Goal: Task Accomplishment & Management: Manage account settings

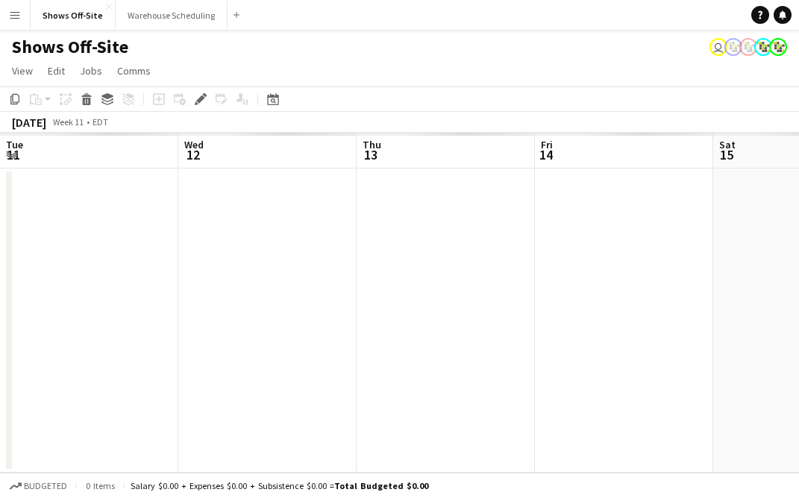
scroll to position [0, 513]
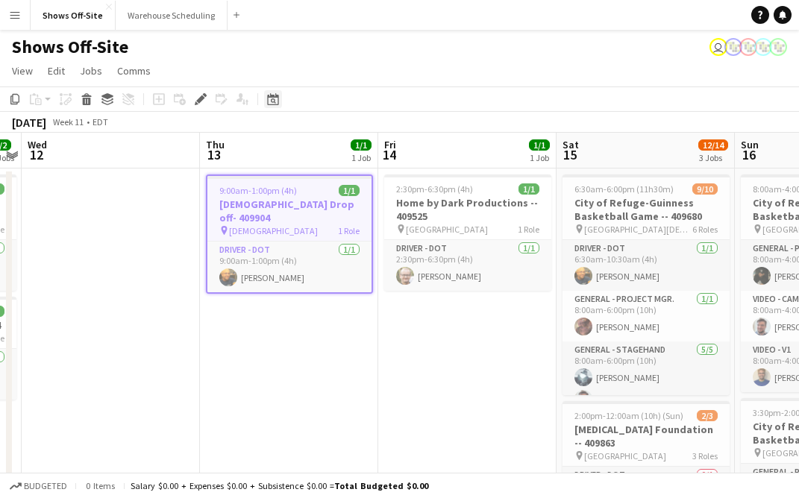
click at [266, 96] on div "Date picker" at bounding box center [273, 99] width 18 height 18
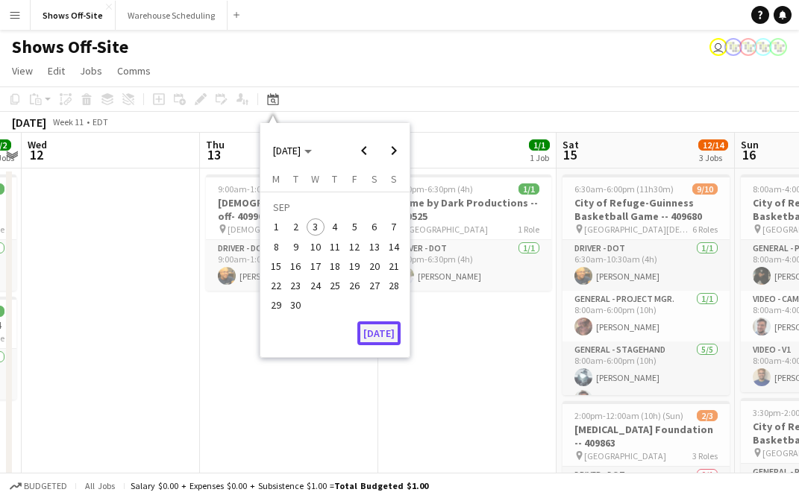
click at [378, 333] on button "[DATE]" at bounding box center [378, 334] width 43 height 24
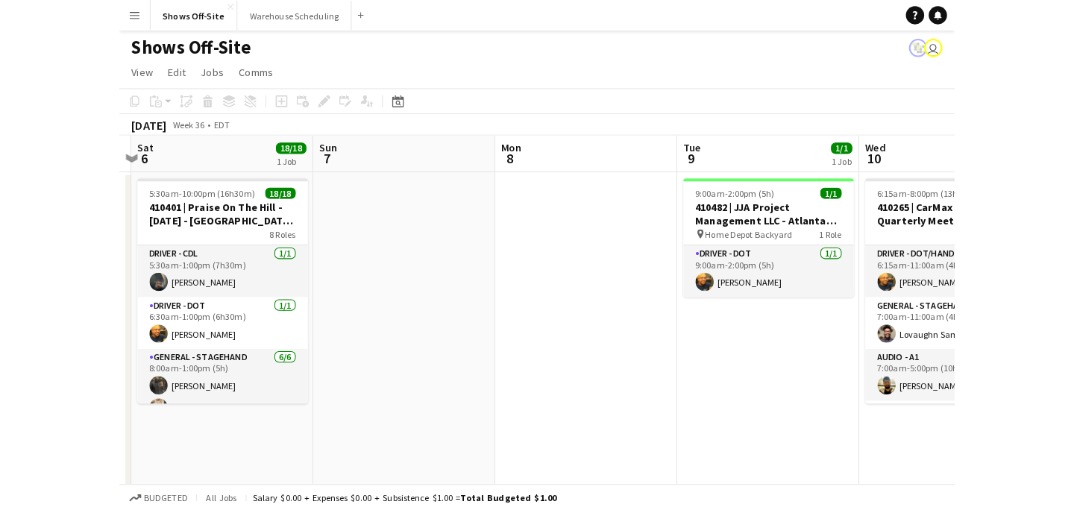
scroll to position [0, 662]
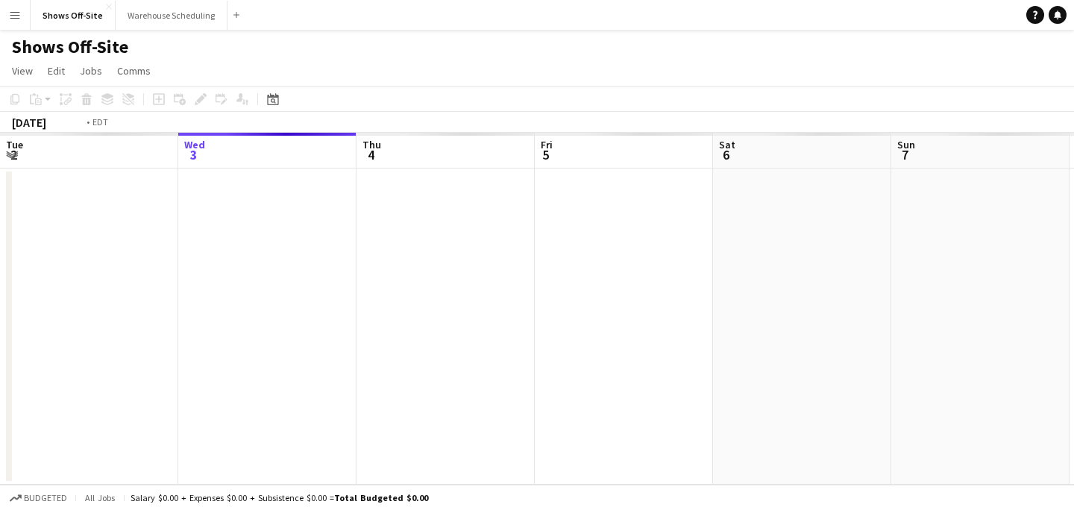
scroll to position [0, 513]
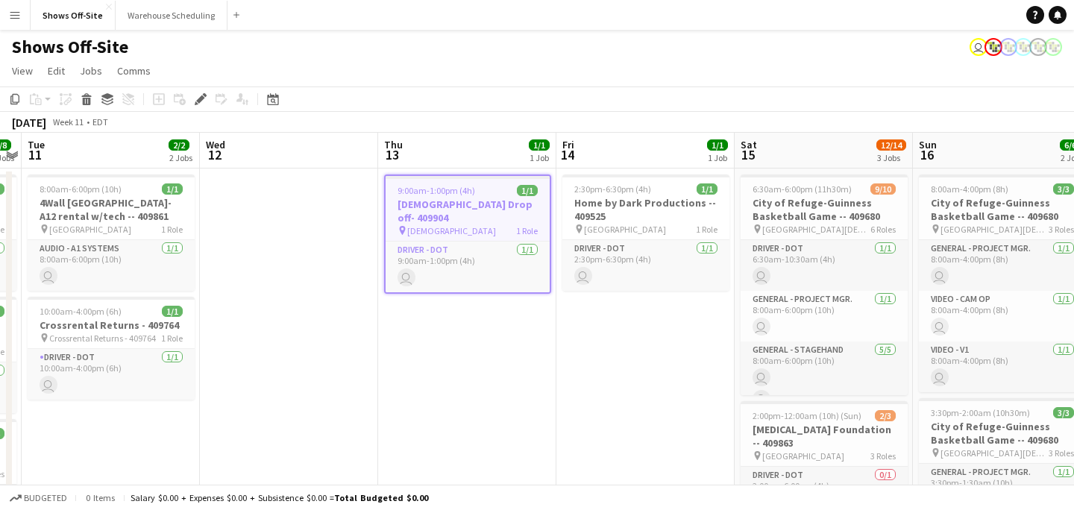
click at [16, 21] on button "Menu" at bounding box center [15, 15] width 30 height 30
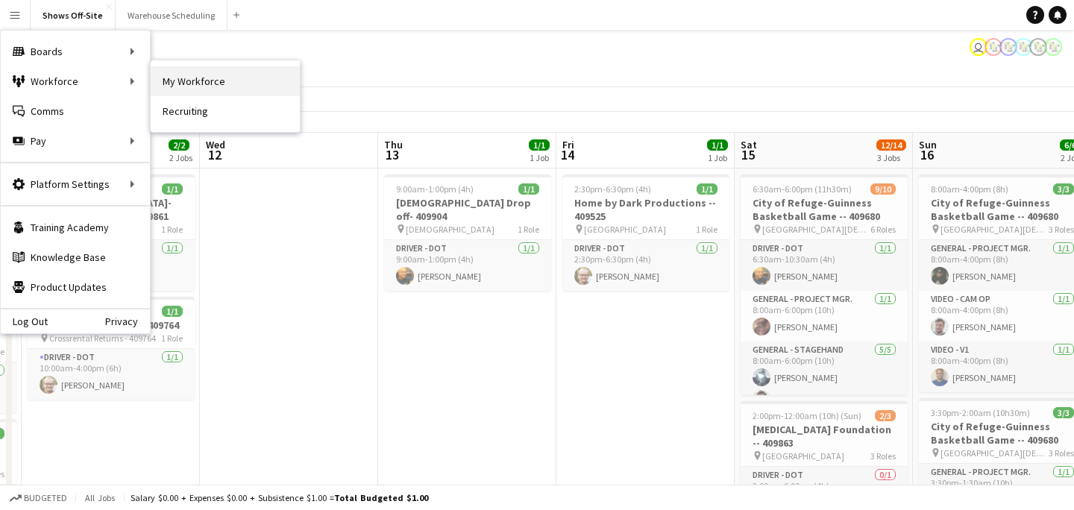
click at [169, 74] on link "My Workforce" at bounding box center [225, 81] width 149 height 30
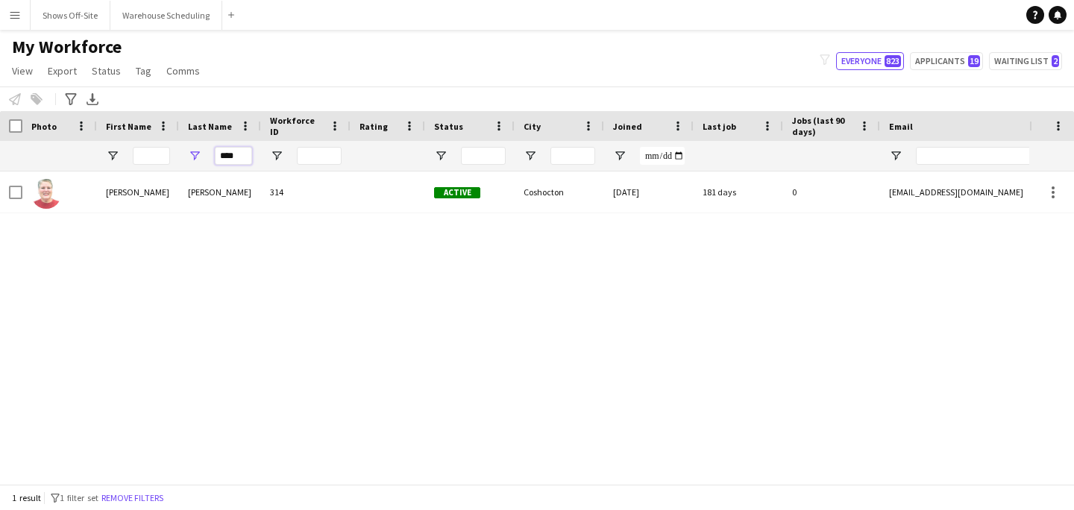
drag, startPoint x: 240, startPoint y: 154, endPoint x: 174, endPoint y: 150, distance: 66.5
click at [175, 153] on div "****" at bounding box center [809, 156] width 1618 height 30
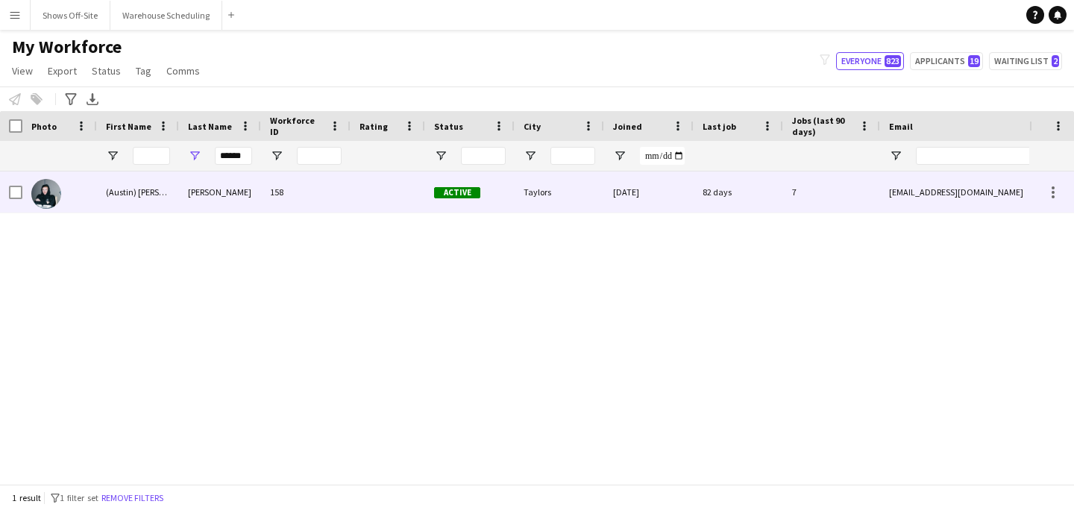
click at [183, 178] on div "Henderson" at bounding box center [220, 192] width 82 height 41
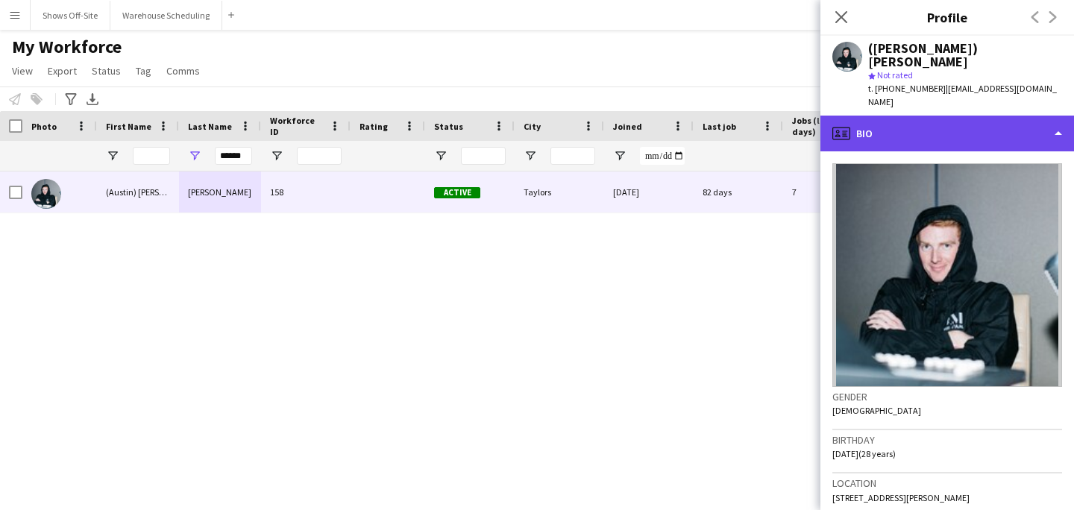
click at [908, 116] on div "profile Bio" at bounding box center [948, 134] width 254 height 36
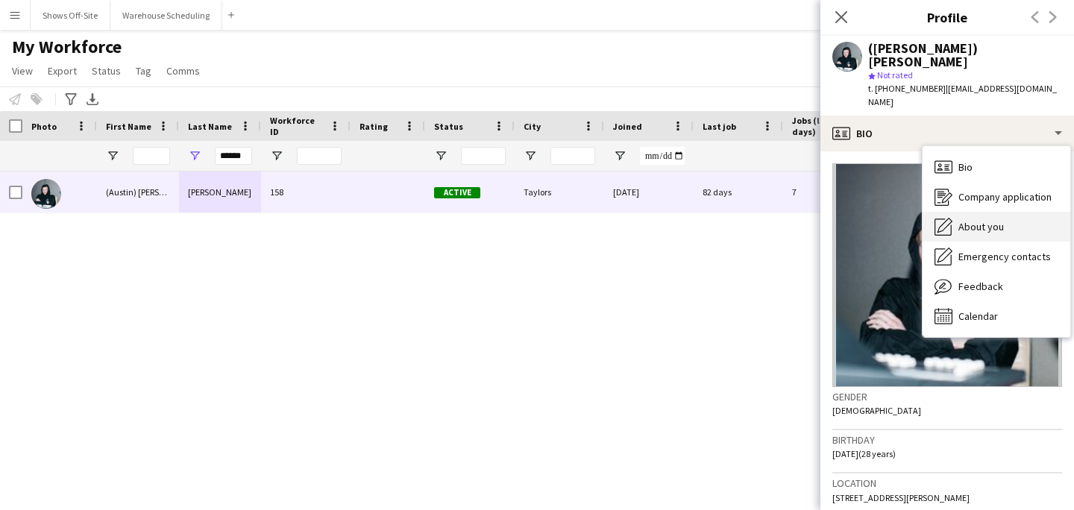
click at [971, 220] on span "About you" at bounding box center [982, 226] width 46 height 13
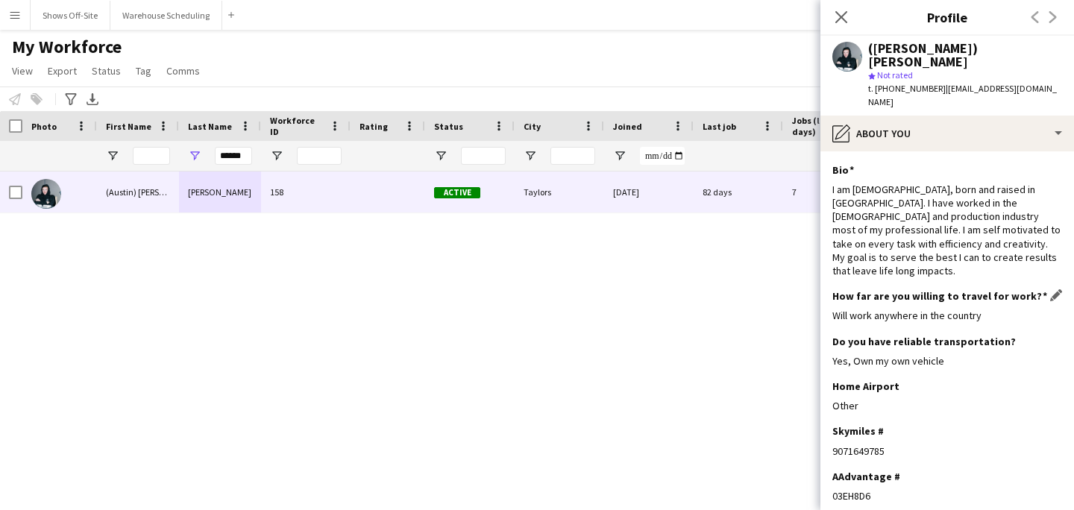
scroll to position [93, 0]
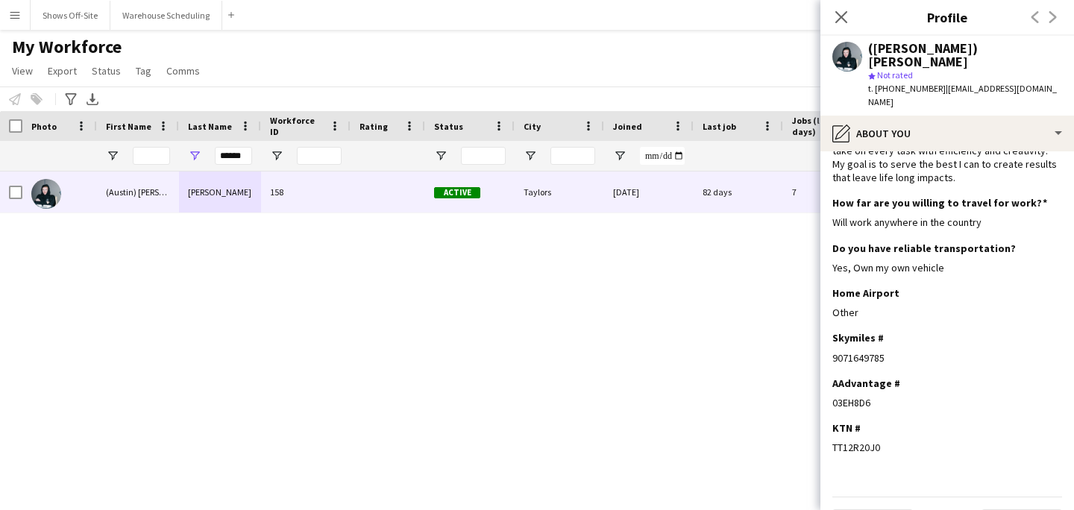
drag, startPoint x: 871, startPoint y: 365, endPoint x: 832, endPoint y: 365, distance: 38.8
click at [832, 365] on app-section-data-types "Bio Edit this field I am 26 years old, born and raised in Greenville SC. I have…" at bounding box center [948, 330] width 254 height 359
copy div "03EH8D6"
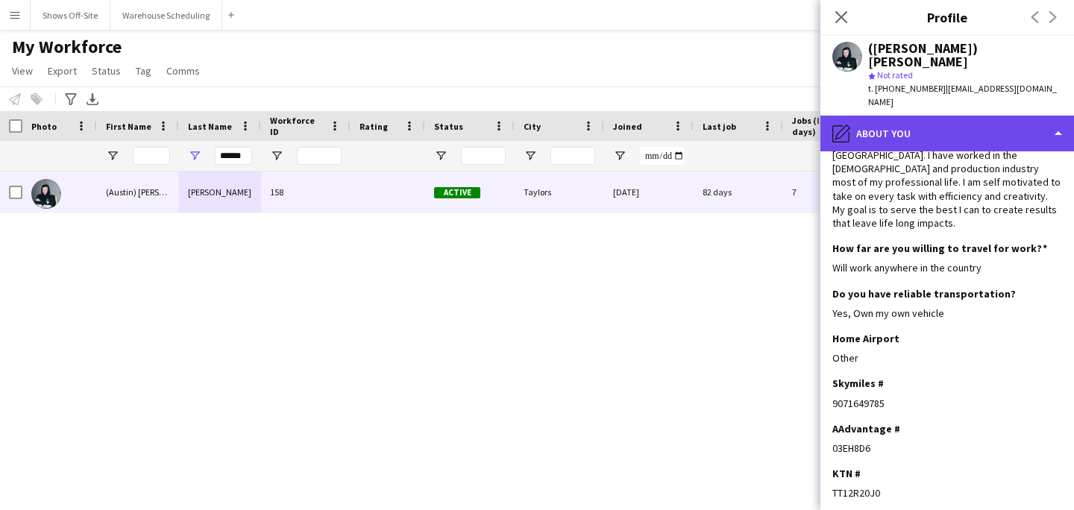
click at [916, 116] on div "pencil4 About you" at bounding box center [948, 134] width 254 height 36
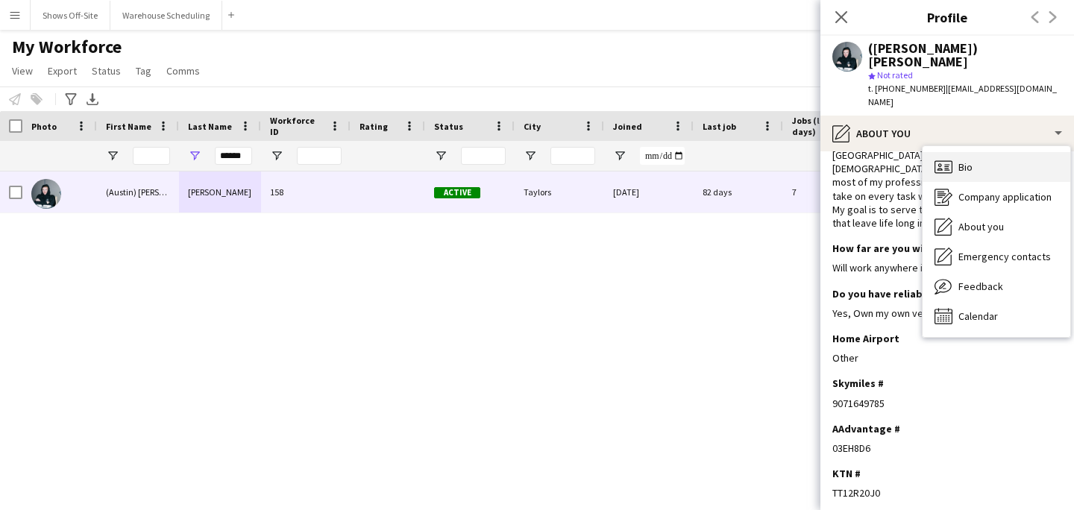
click at [938, 152] on div "Bio Bio" at bounding box center [997, 167] width 148 height 30
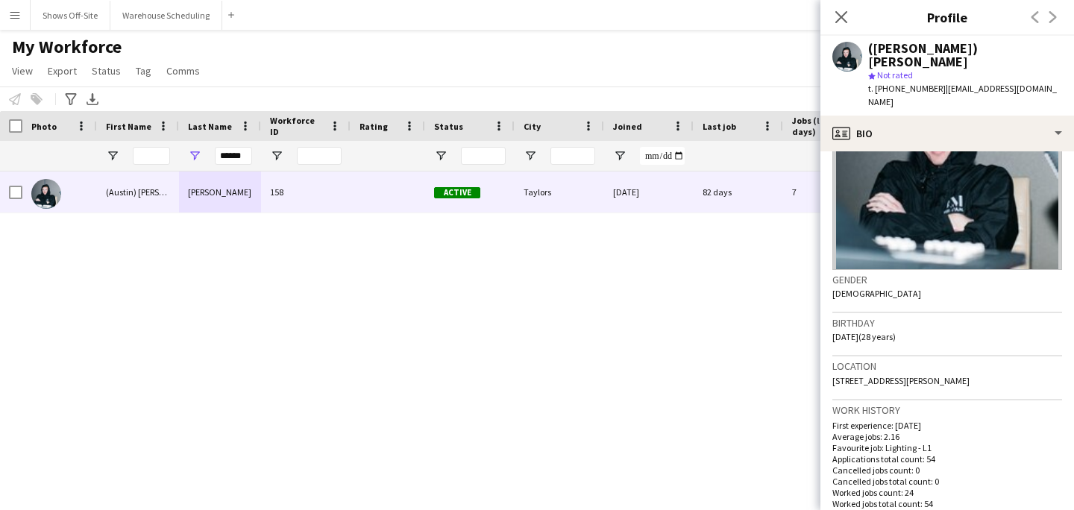
scroll to position [125, 0]
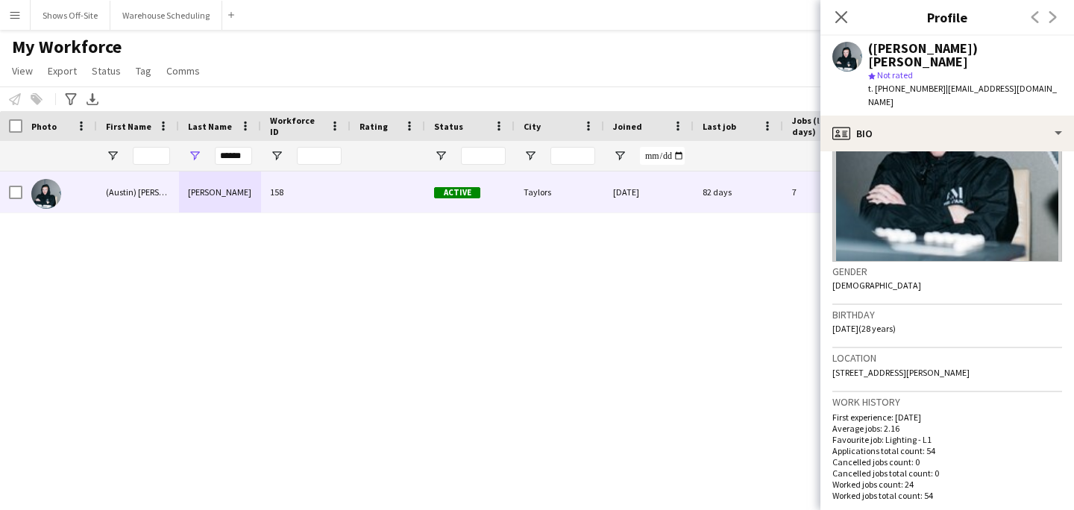
drag, startPoint x: 959, startPoint y: 343, endPoint x: 833, endPoint y: 342, distance: 126.1
click at [831, 342] on app-crew-profile-bio "Gender Male Birthday 10-17-1996 (28 years) Location 325 Thurston Road, Taylors,…" at bounding box center [948, 330] width 254 height 359
copy span "325 Thurston Road, Taylors, 29687"
drag, startPoint x: 884, startPoint y: 75, endPoint x: 928, endPoint y: 75, distance: 44.0
click at [928, 83] on span "t. +18649906839" at bounding box center [908, 88] width 78 height 11
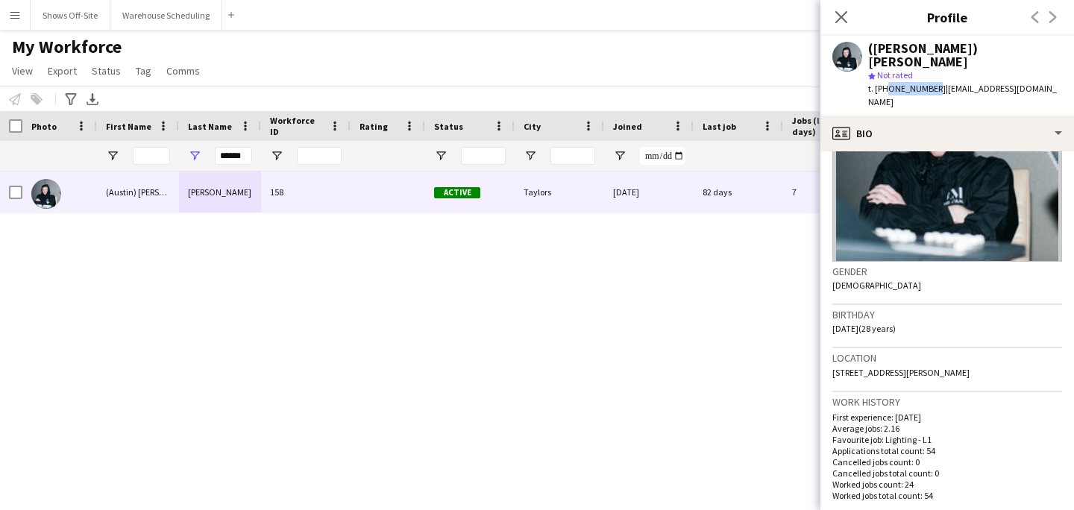
copy span "8649906839"
drag, startPoint x: 250, startPoint y: 159, endPoint x: 198, endPoint y: 159, distance: 51.5
click at [198, 159] on div "******" at bounding box center [220, 156] width 82 height 30
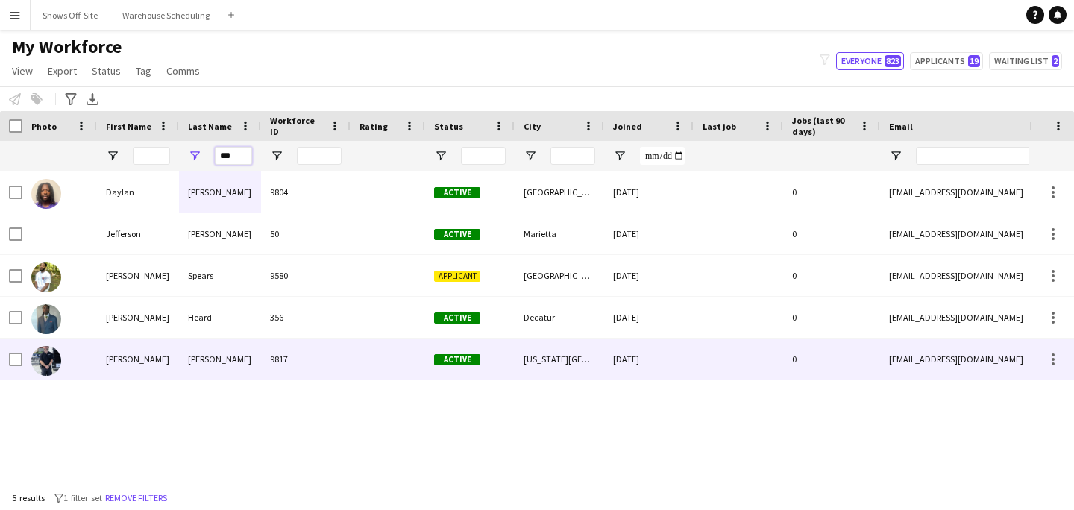
type input "***"
click at [225, 360] on div "Earhart" at bounding box center [220, 359] width 82 height 41
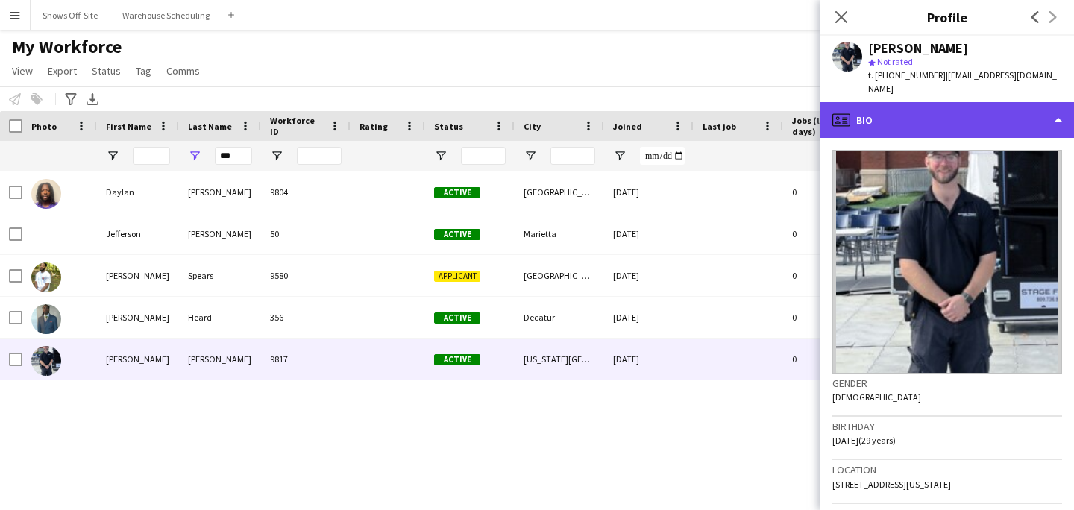
click at [942, 102] on div "profile Bio" at bounding box center [948, 120] width 254 height 36
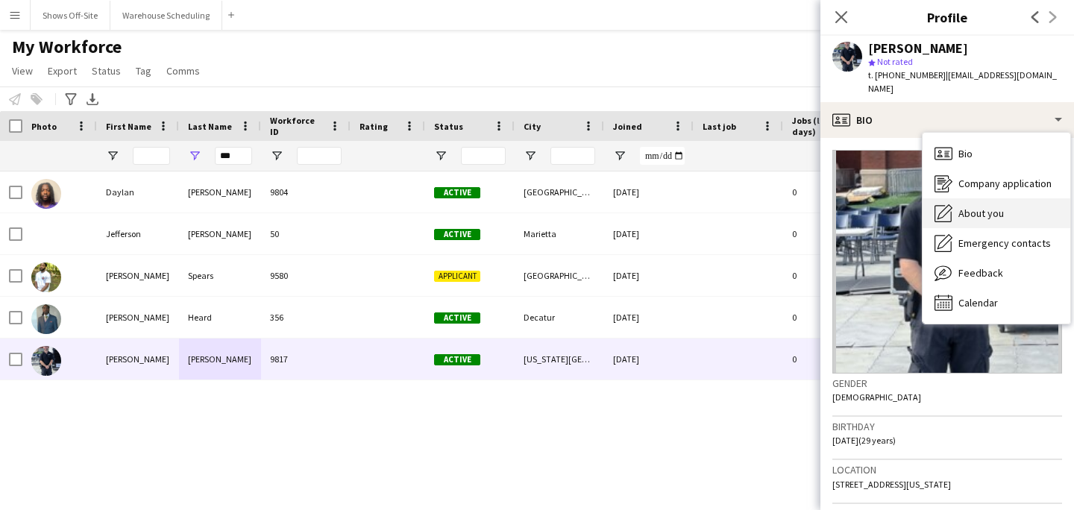
click at [979, 207] on span "About you" at bounding box center [982, 213] width 46 height 13
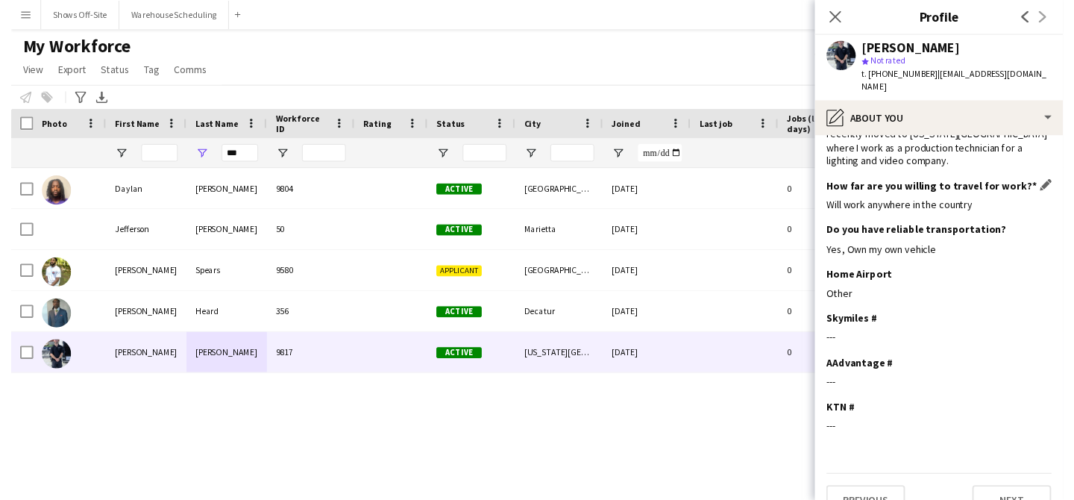
scroll to position [0, 0]
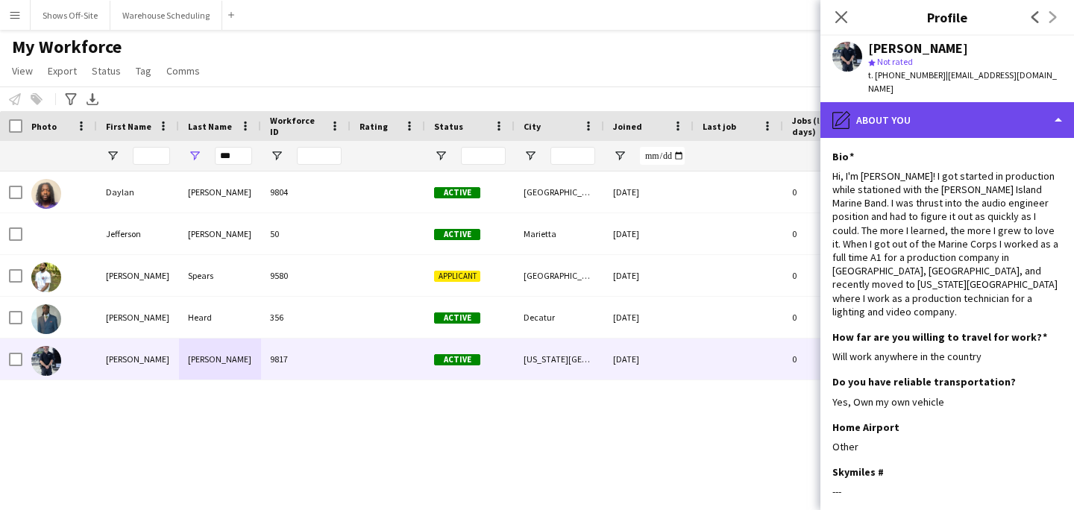
click at [916, 107] on div "pencil4 About you" at bounding box center [948, 120] width 254 height 36
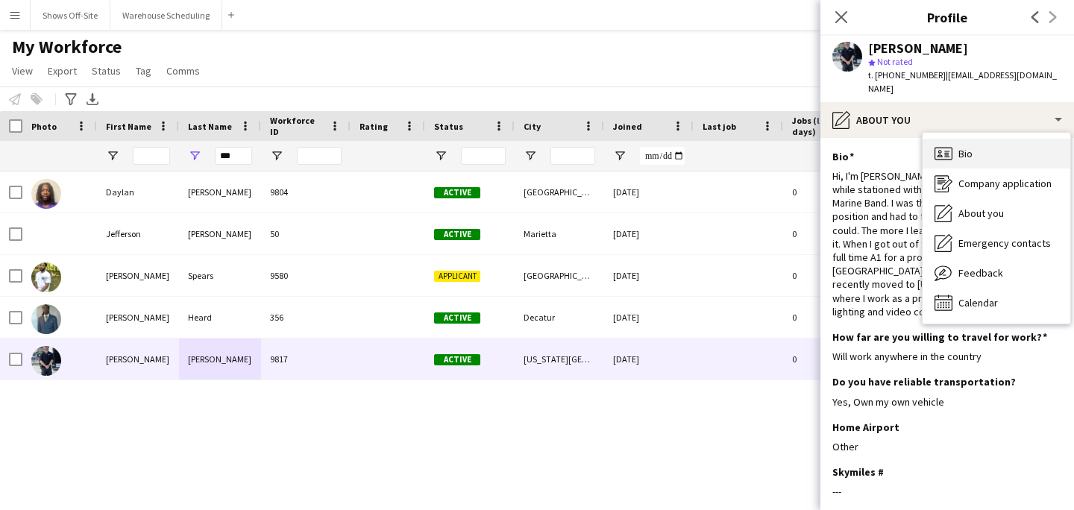
click at [944, 145] on icon "Bio" at bounding box center [944, 154] width 18 height 18
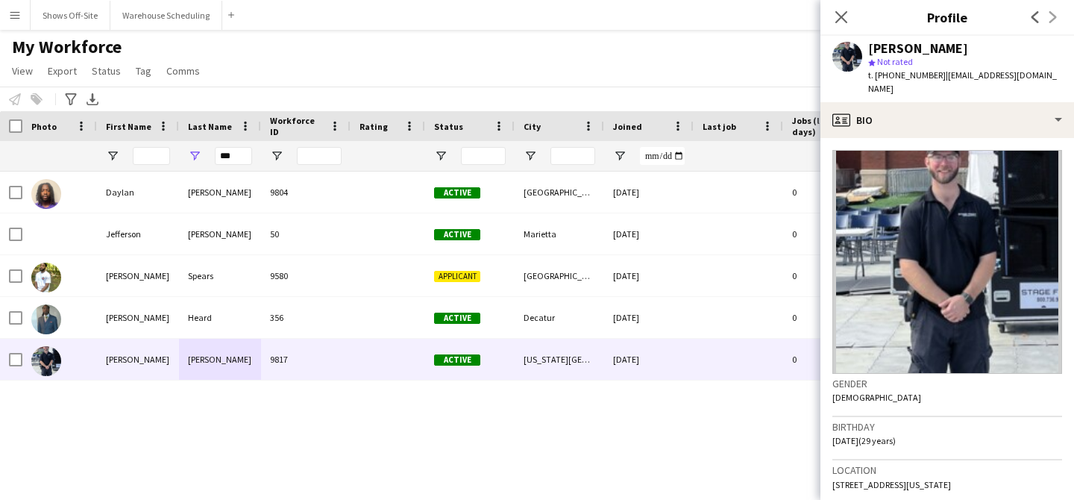
drag, startPoint x: 869, startPoint y: 52, endPoint x: 986, endPoint y: 52, distance: 117.1
click at [986, 52] on div "[PERSON_NAME]" at bounding box center [966, 48] width 194 height 13
copy div "[PERSON_NAME]"
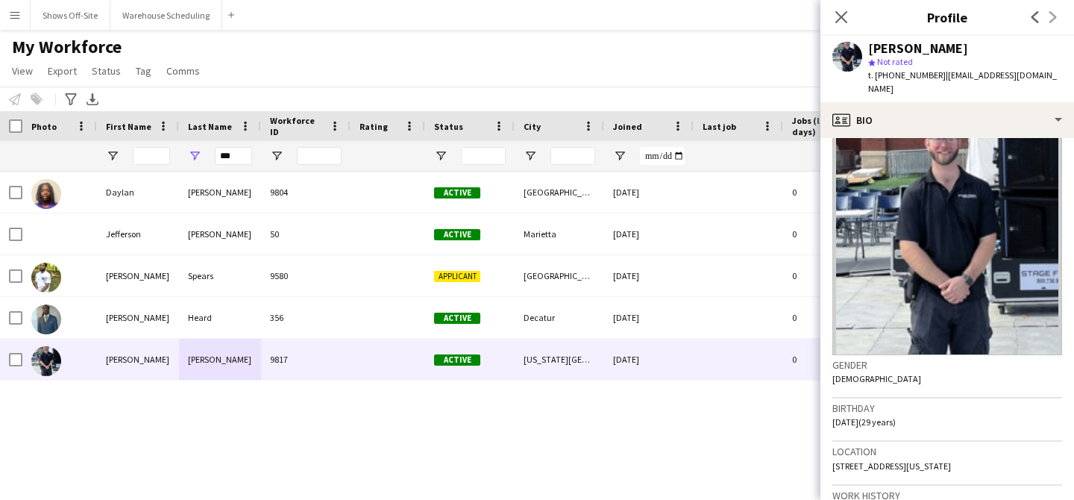
scroll to position [21, 0]
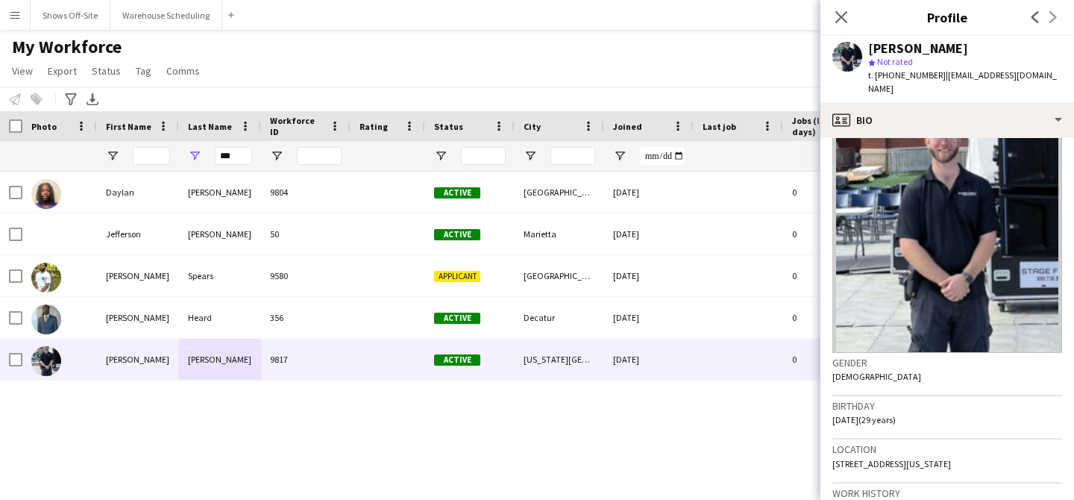
drag, startPoint x: 998, startPoint y: 451, endPoint x: 827, endPoint y: 446, distance: 171.7
click at [827, 447] on app-crew-profile-bio "Gender Male Birthday 11-07-1995 (29 years) Location 200 Silverbrook Lane, Apt 3…" at bounding box center [948, 319] width 254 height 362
copy span "200 Silverbrook Lane, Apt 302, Virginia Beach, 23462"
drag, startPoint x: 884, startPoint y: 77, endPoint x: 929, endPoint y: 76, distance: 44.8
click at [929, 76] on span "t. +18603381230" at bounding box center [908, 74] width 78 height 11
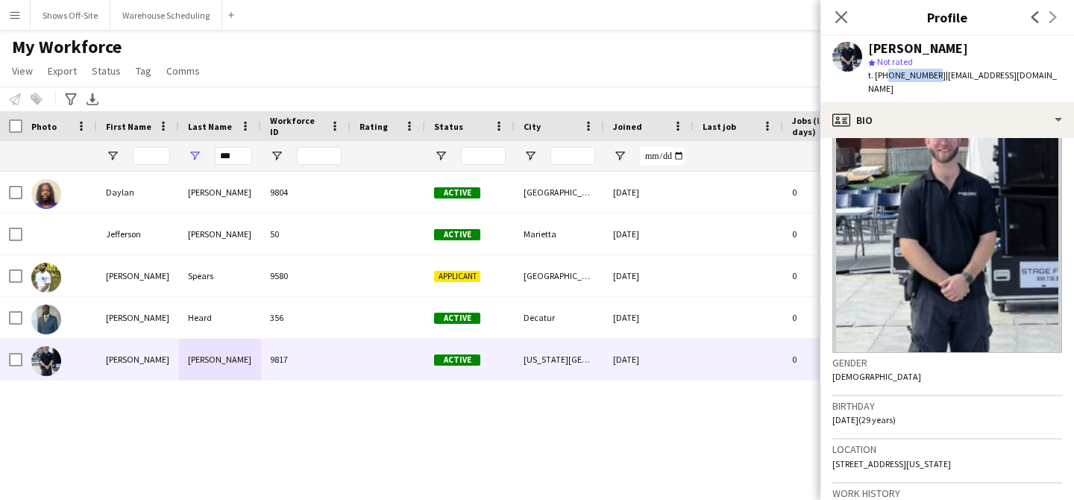
copy span "8603381230"
click at [81, 14] on button "Shows Off-Site Close" at bounding box center [71, 15] width 80 height 29
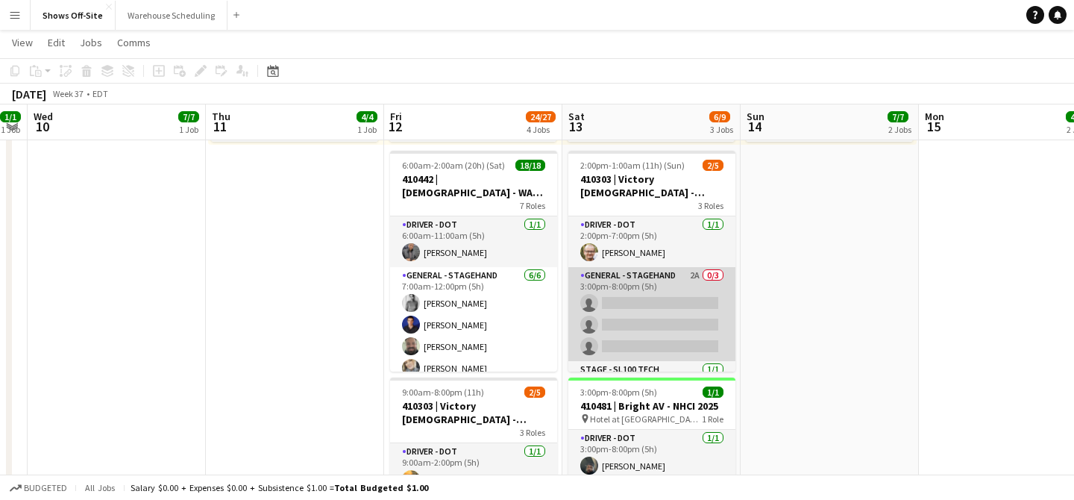
click at [683, 280] on app-card-role "General - Stagehand 2A 0/3 3:00pm-8:00pm (5h) single-neutral-actions single-neu…" at bounding box center [652, 314] width 167 height 94
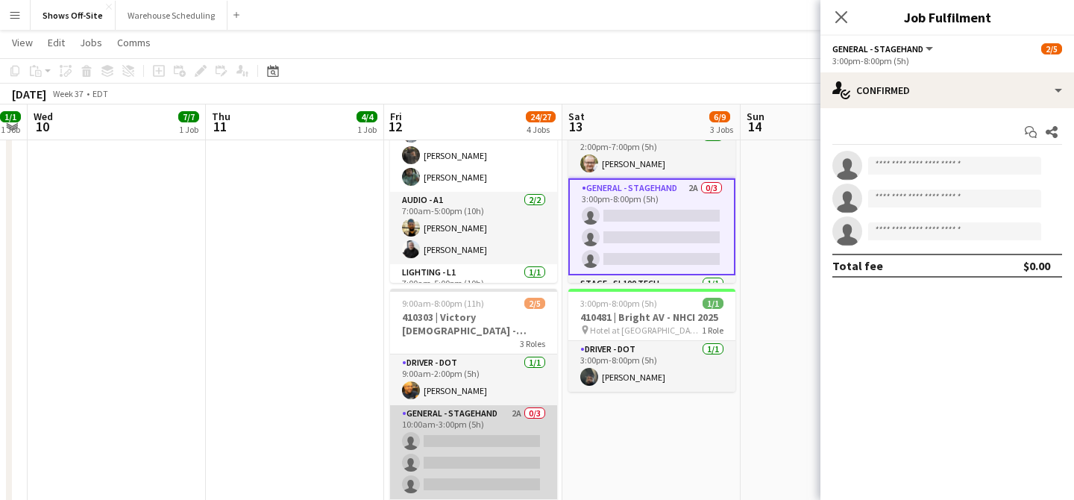
click at [481, 423] on app-card-role "General - Stagehand 2A 0/3 10:00am-3:00pm (5h) single-neutral-actions single-ne…" at bounding box center [473, 452] width 167 height 94
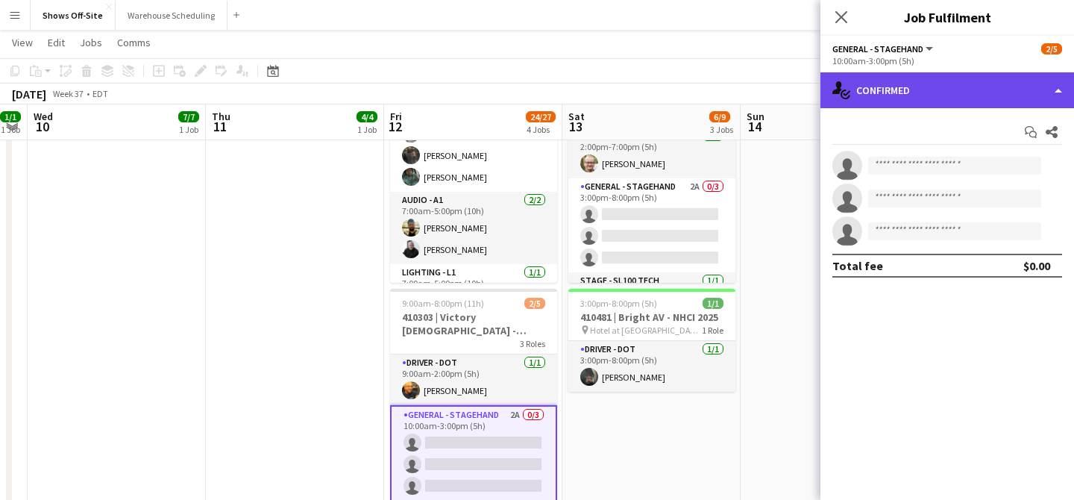
click at [907, 87] on div "single-neutral-actions-check-2 Confirmed" at bounding box center [948, 90] width 254 height 36
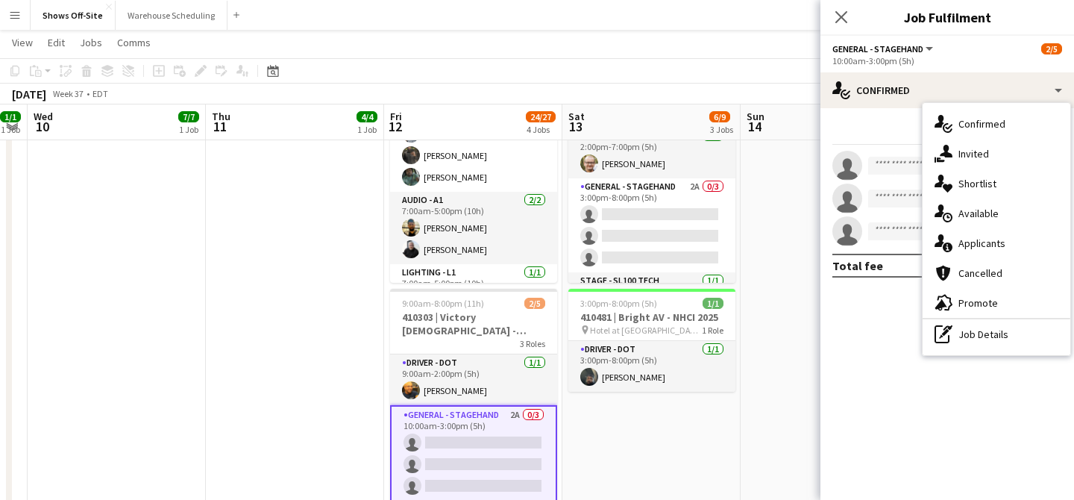
click at [972, 235] on div "single-neutral-actions-information Applicants" at bounding box center [997, 243] width 148 height 30
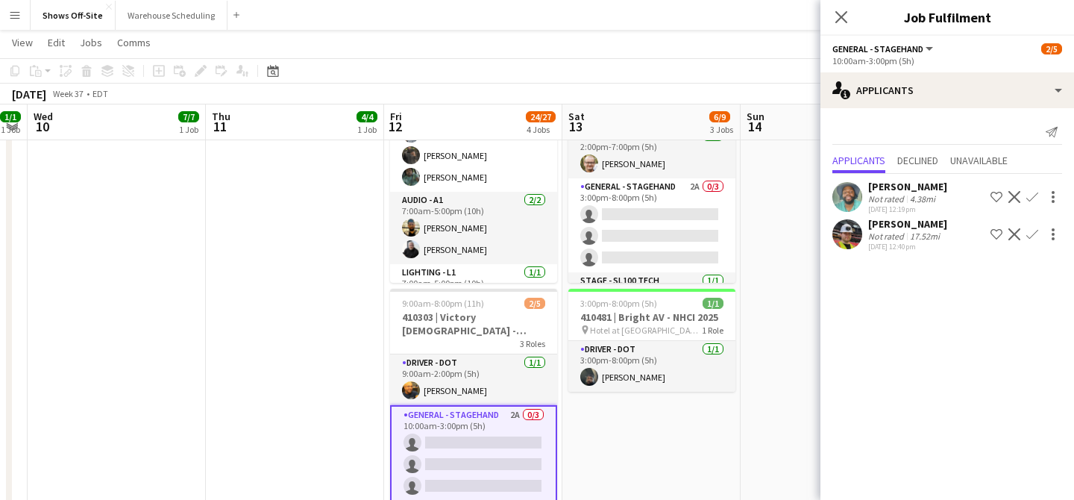
click at [1034, 198] on app-icon "Confirm" at bounding box center [1033, 197] width 12 height 12
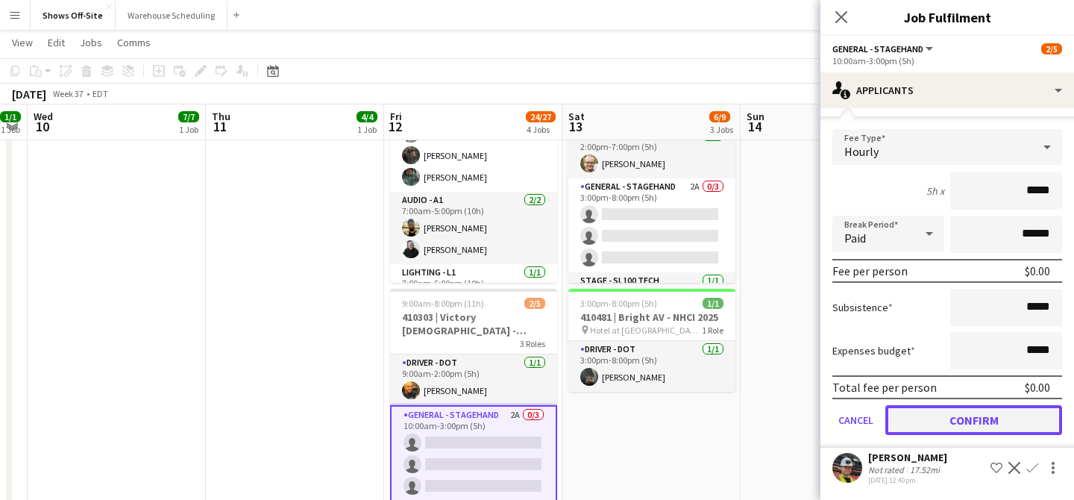
click at [940, 420] on button "Confirm" at bounding box center [974, 420] width 177 height 30
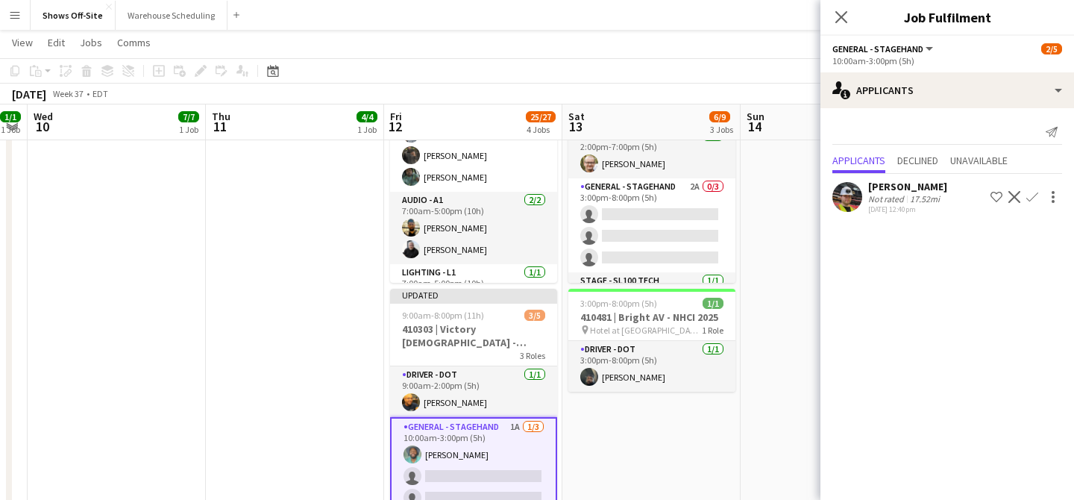
click at [1032, 197] on app-icon "Confirm" at bounding box center [1033, 197] width 12 height 12
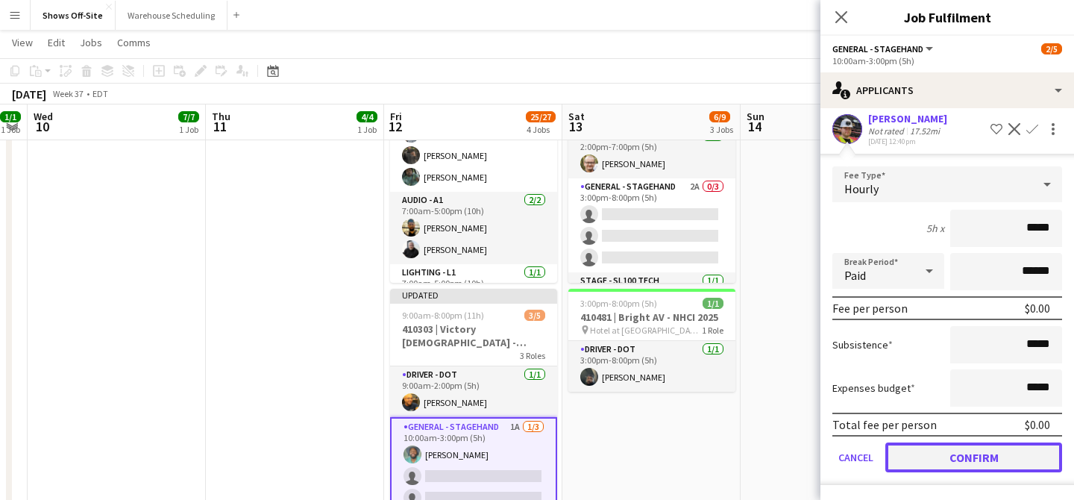
click at [980, 464] on button "Confirm" at bounding box center [974, 457] width 177 height 30
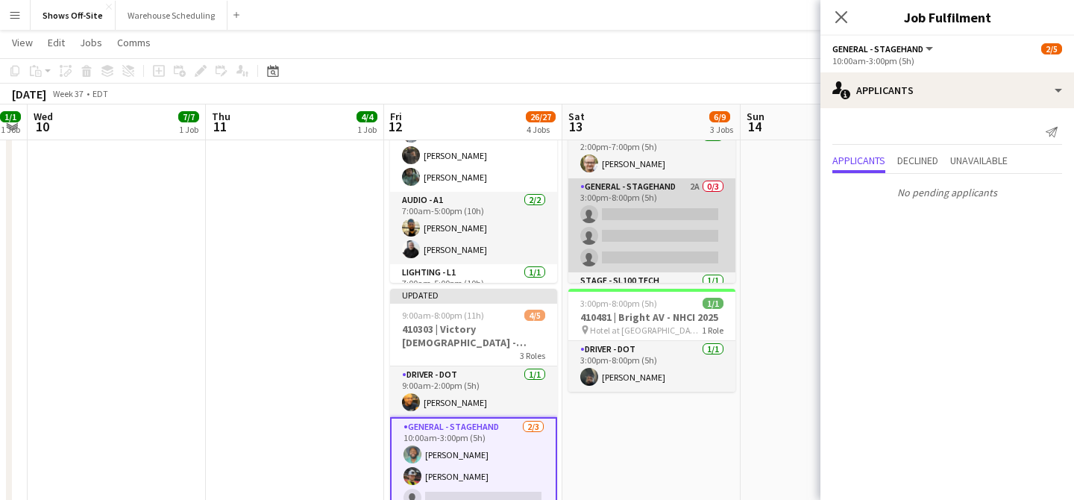
click at [673, 222] on app-card-role "General - Stagehand 2A 0/3 3:00pm-8:00pm (5h) single-neutral-actions single-neu…" at bounding box center [652, 225] width 167 height 94
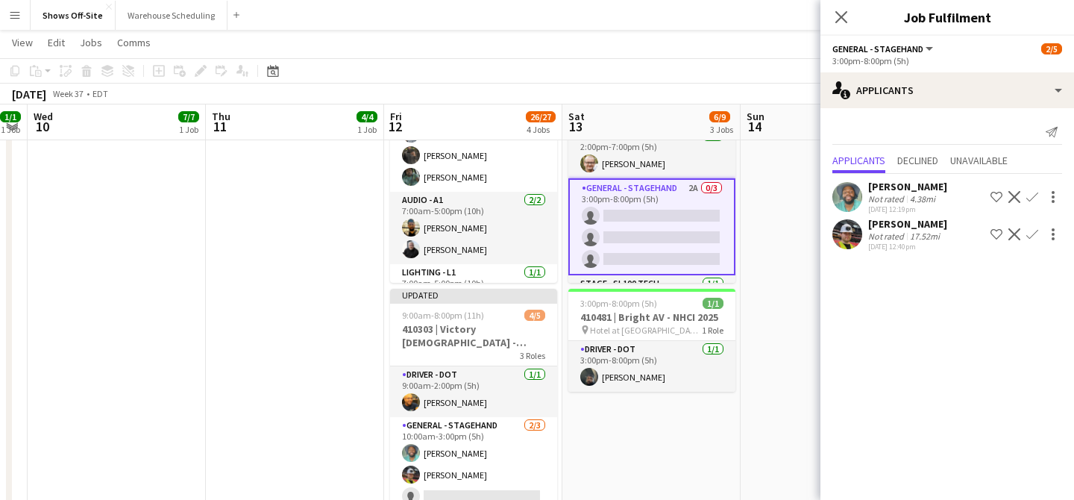
click at [1029, 199] on app-icon "Confirm" at bounding box center [1033, 197] width 12 height 12
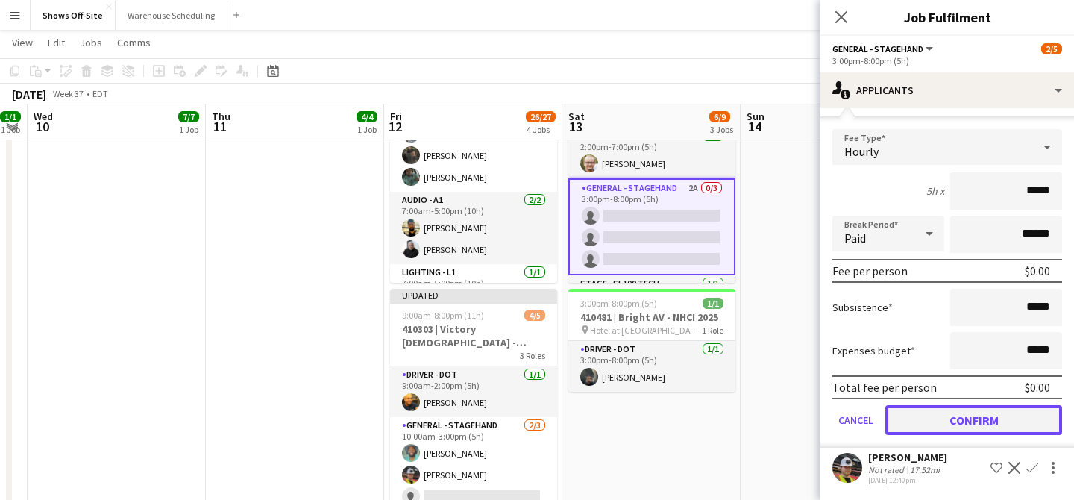
click at [950, 416] on button "Confirm" at bounding box center [974, 420] width 177 height 30
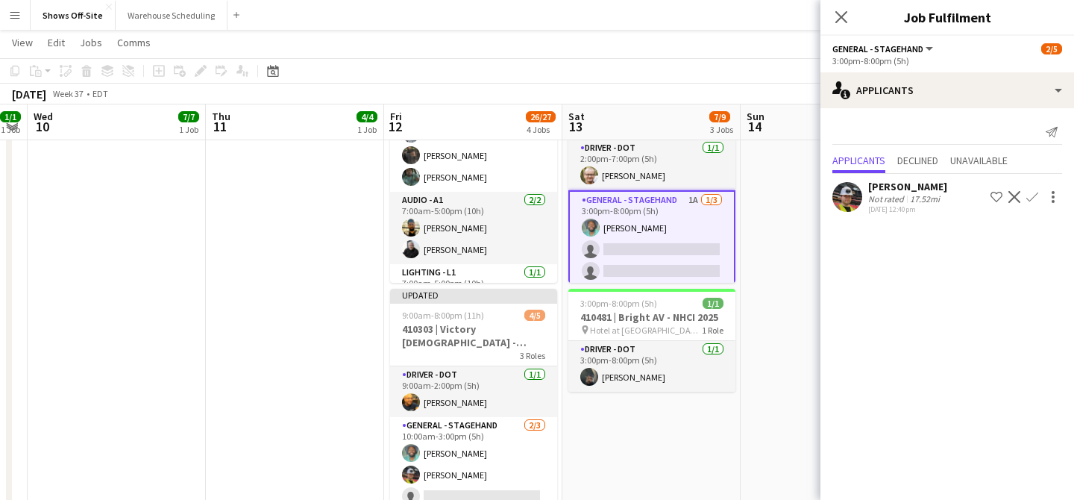
click at [1034, 198] on app-icon "Confirm" at bounding box center [1033, 197] width 12 height 12
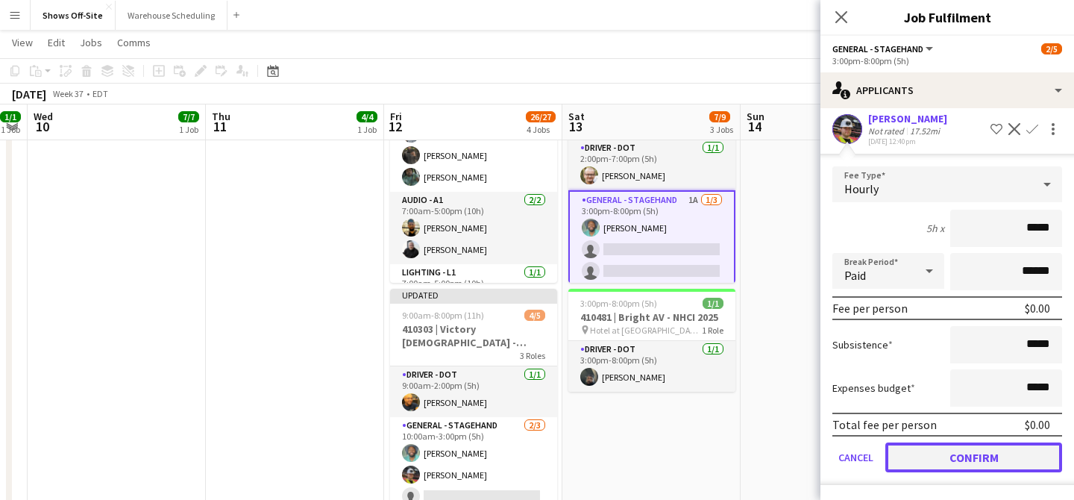
click at [942, 457] on button "Confirm" at bounding box center [974, 457] width 177 height 30
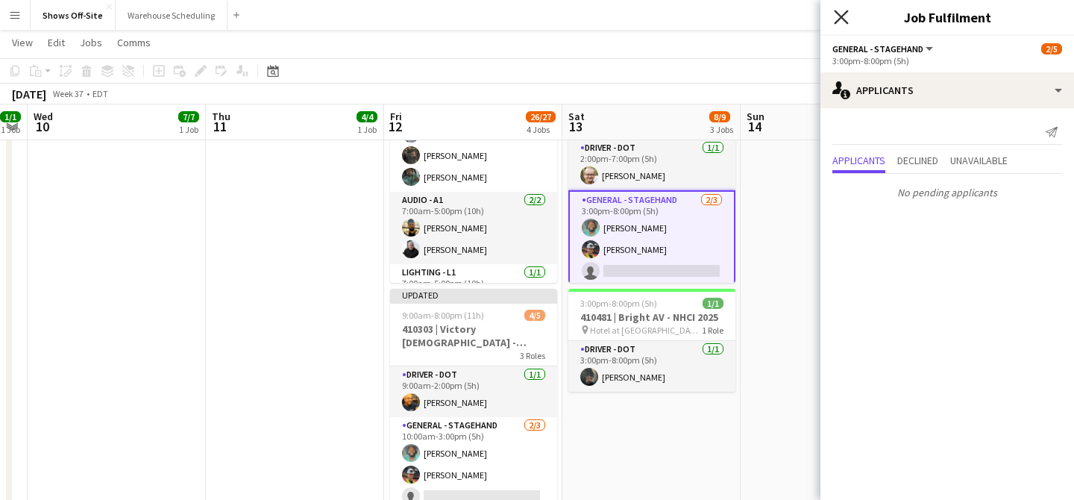
click at [842, 13] on icon "Close pop-in" at bounding box center [841, 17] width 14 height 14
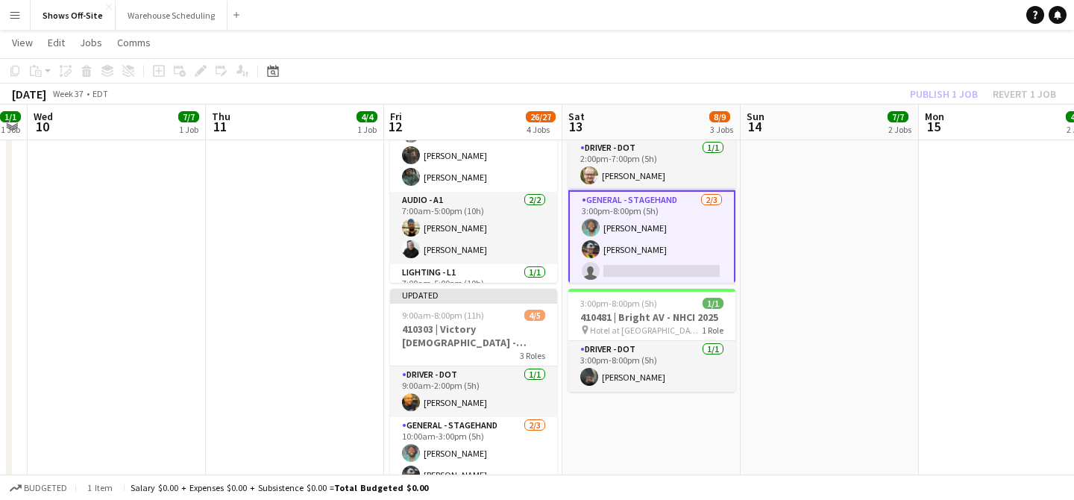
click at [833, 231] on app-date-cell "Toggle View Samaritans Purse Charity Gayle -- 409866 09-14-2025 → 09-18-2025 15…" at bounding box center [830, 319] width 178 height 1607
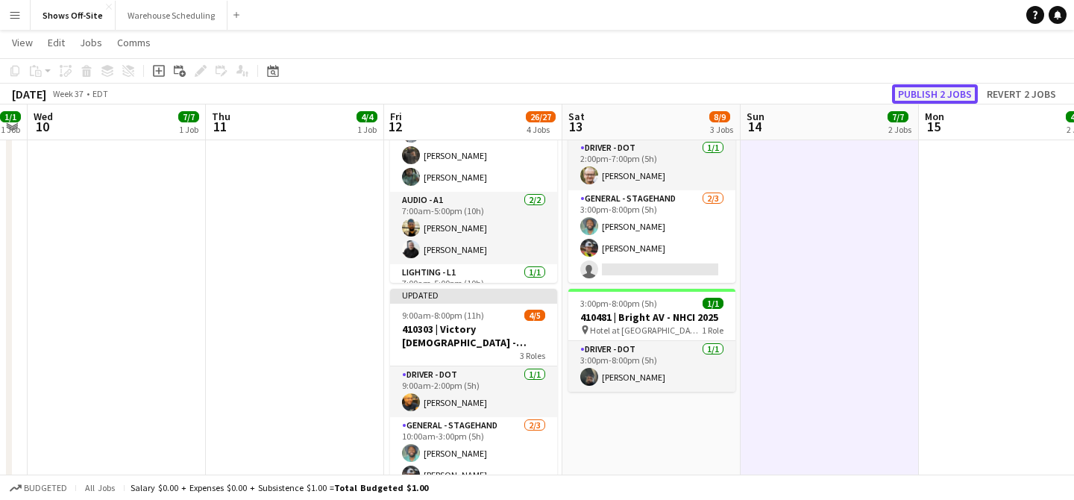
click at [939, 85] on button "Publish 2 jobs" at bounding box center [935, 93] width 86 height 19
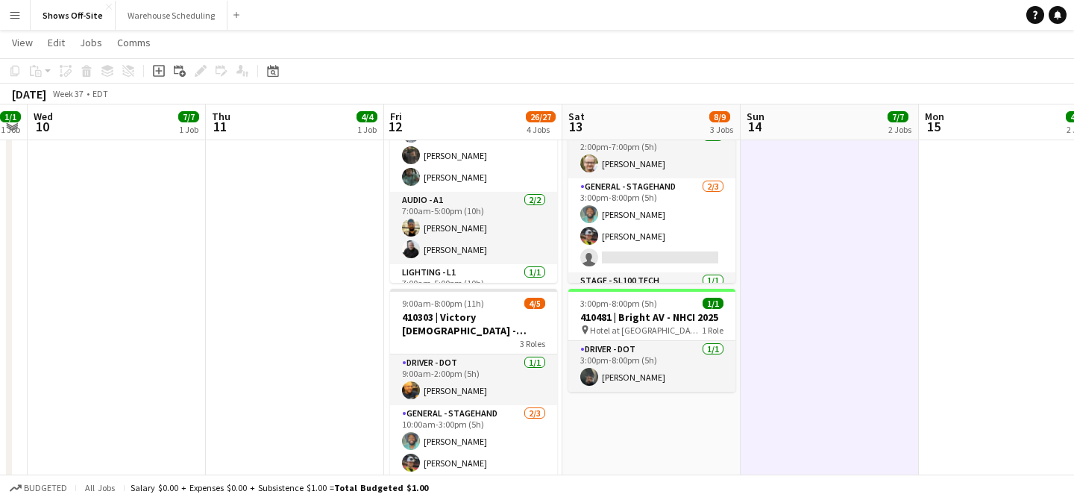
click at [18, 24] on button "Menu" at bounding box center [15, 15] width 30 height 30
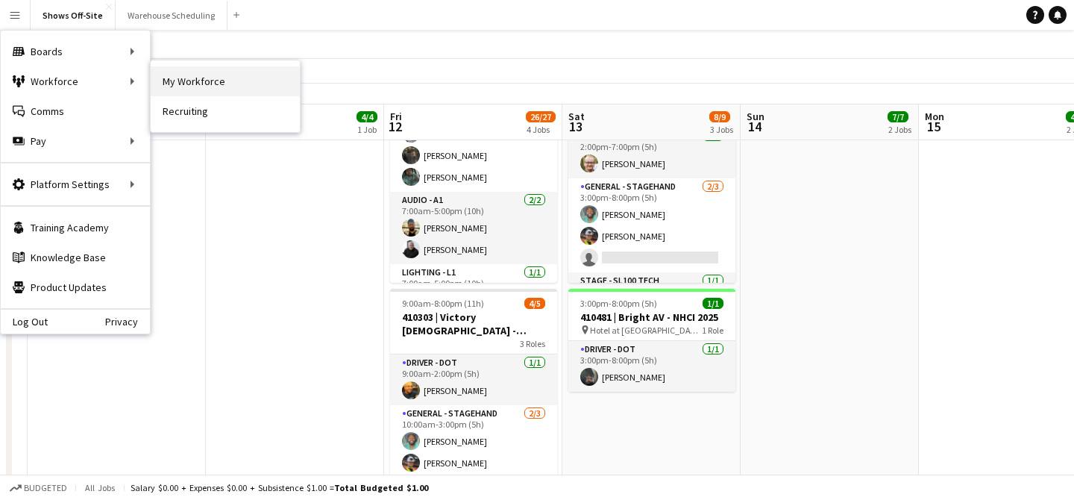
click at [204, 84] on link "My Workforce" at bounding box center [225, 81] width 149 height 30
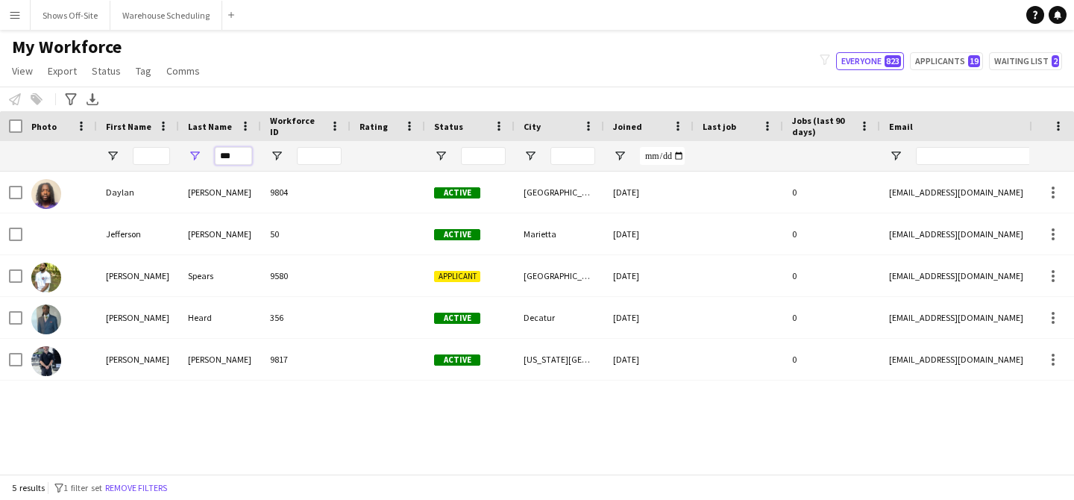
drag, startPoint x: 220, startPoint y: 156, endPoint x: 183, endPoint y: 156, distance: 37.3
click at [183, 156] on div "***" at bounding box center [220, 156] width 82 height 30
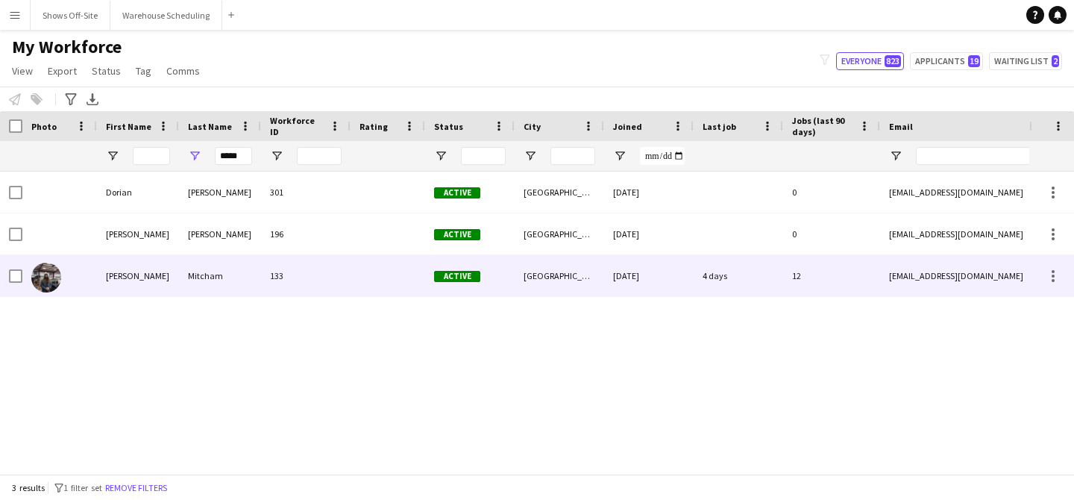
click at [191, 264] on div "Mitcham" at bounding box center [220, 275] width 82 height 41
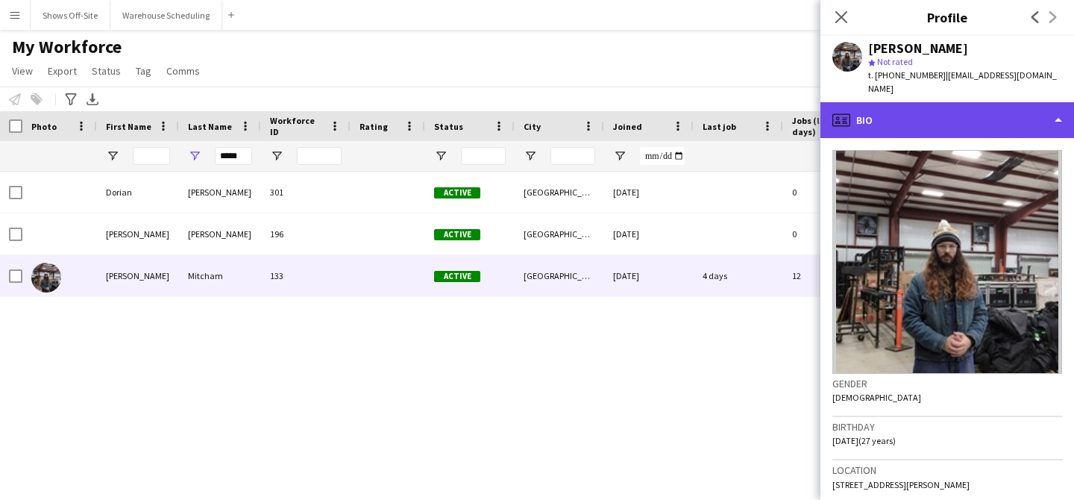
click at [885, 107] on div "profile Bio" at bounding box center [948, 120] width 254 height 36
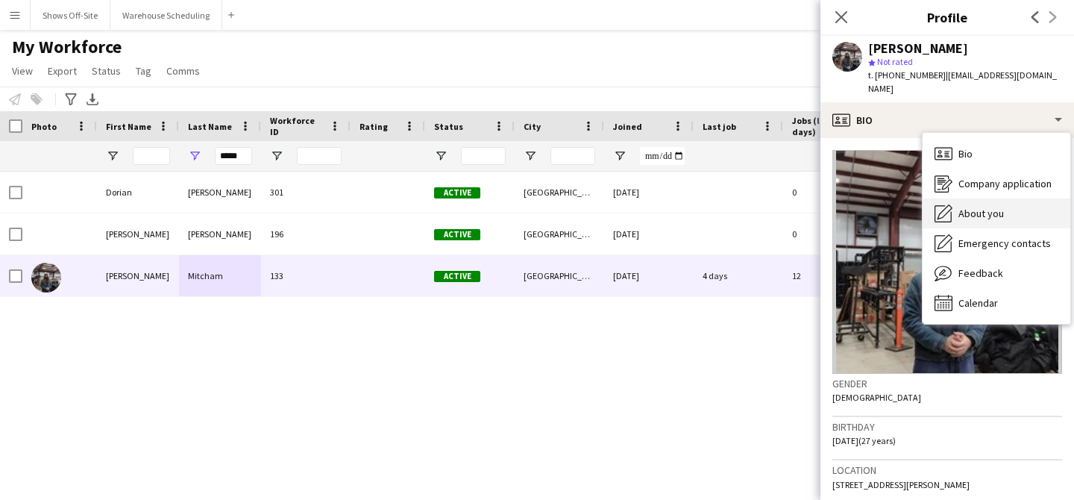
click at [957, 198] on div "About you About you" at bounding box center [997, 213] width 148 height 30
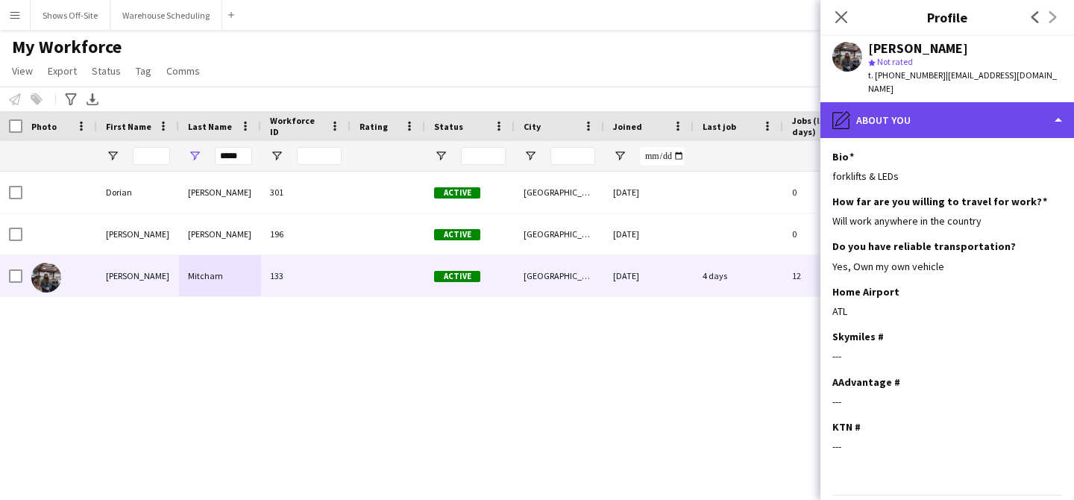
click at [903, 117] on div "pencil4 About you" at bounding box center [948, 120] width 254 height 36
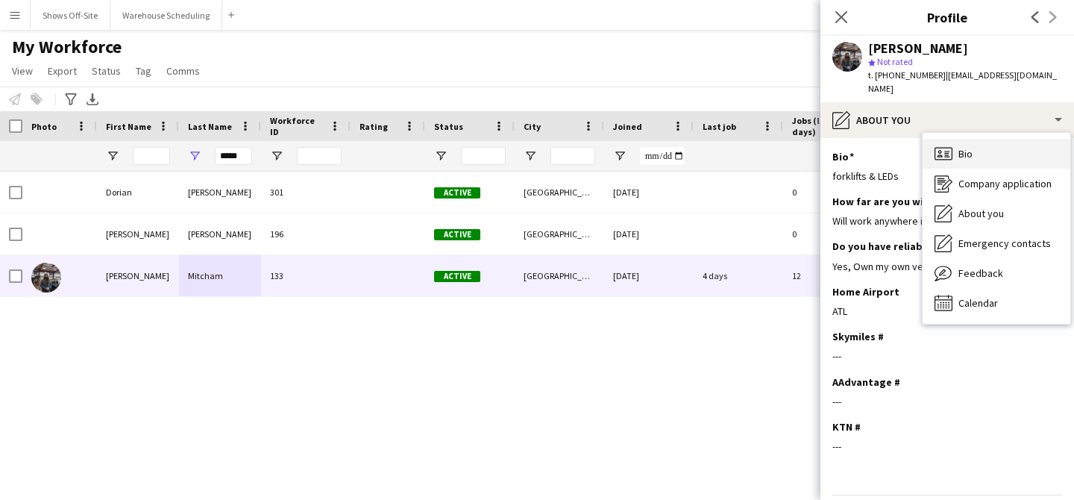
click at [948, 151] on icon at bounding box center [947, 151] width 5 height 1
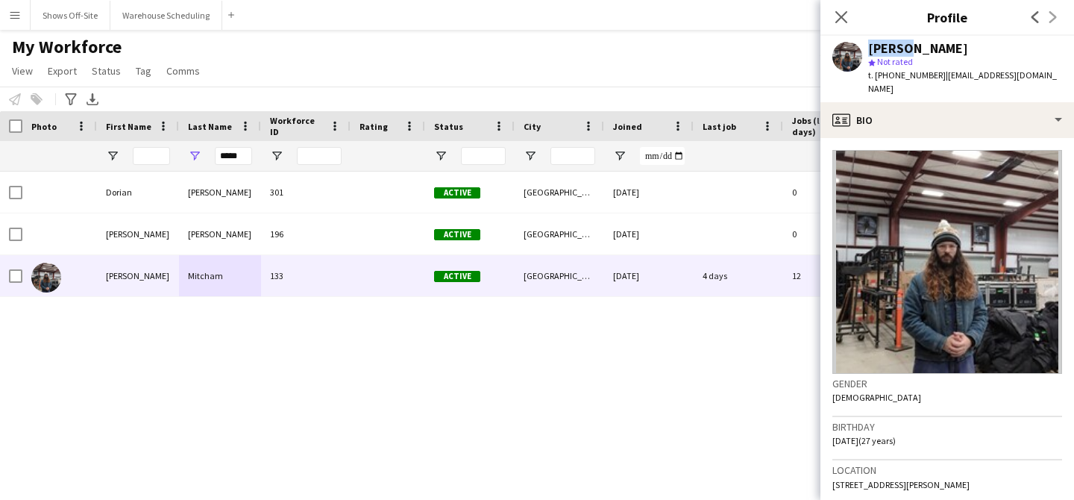
drag, startPoint x: 900, startPoint y: 48, endPoint x: 863, endPoint y: 48, distance: 36.6
click at [863, 48] on div "Ethan Mitcham star Not rated t. +17707736275 | ethanwmitcham@gmail.com" at bounding box center [948, 69] width 254 height 66
copy div "Ethan"
drag, startPoint x: 910, startPoint y: 49, endPoint x: 963, endPoint y: 54, distance: 53.2
click at [963, 54] on div "[PERSON_NAME]" at bounding box center [966, 48] width 194 height 13
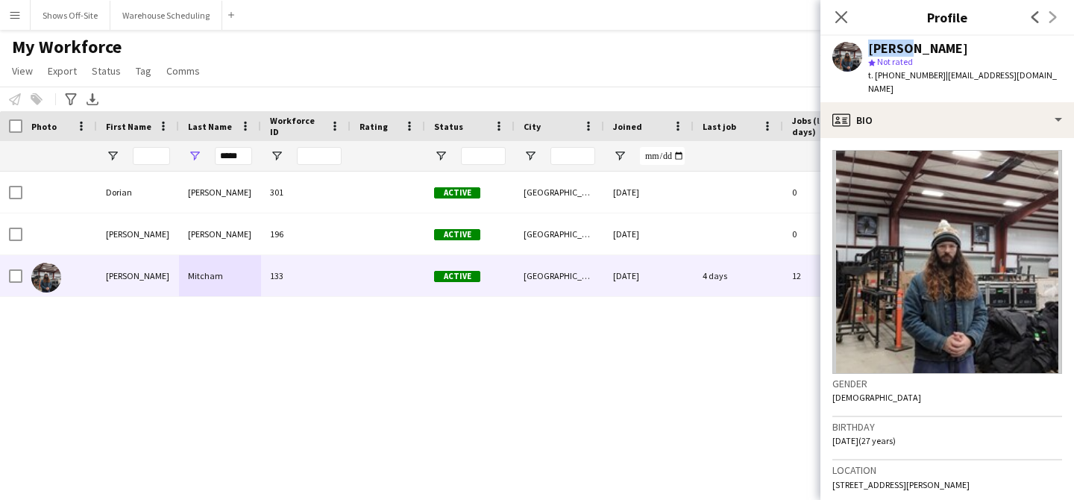
copy div "Mitcham"
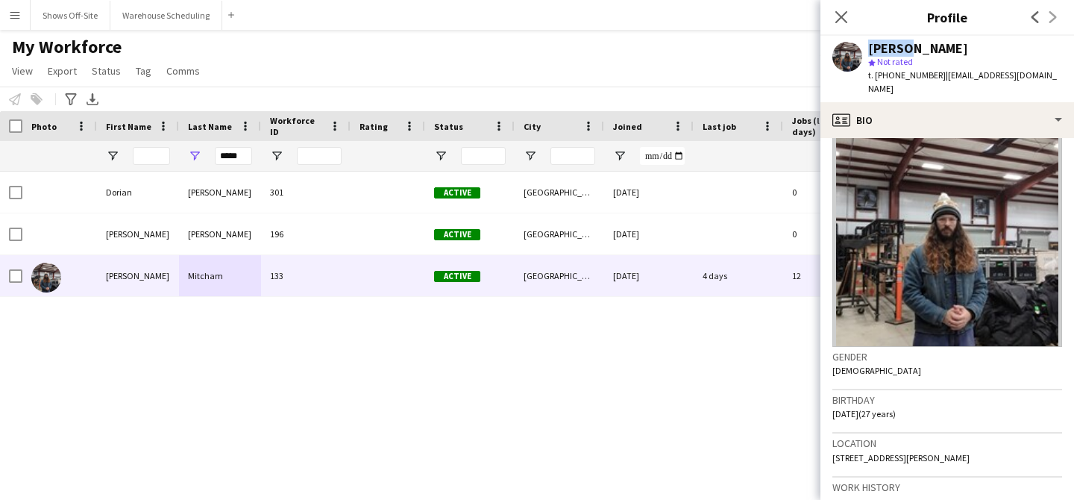
scroll to position [28, 0]
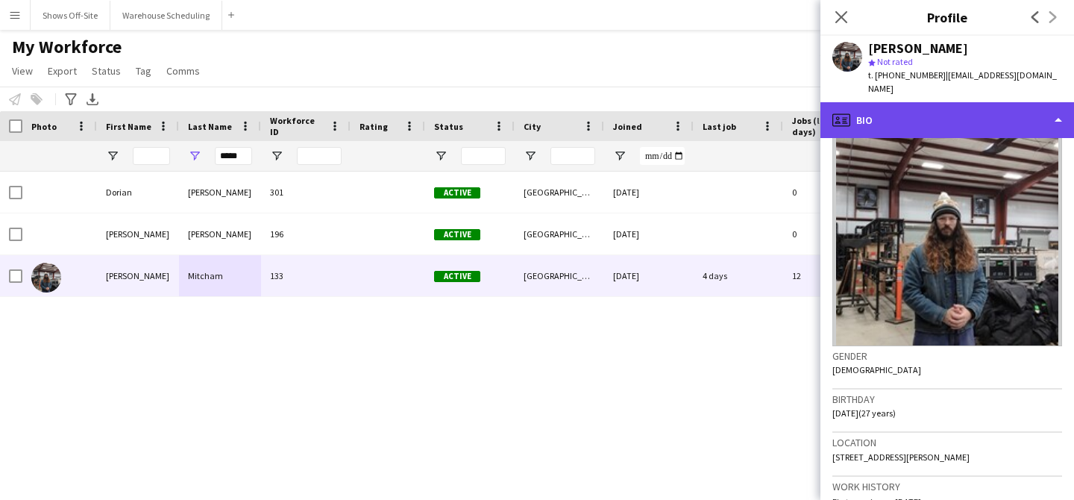
click at [858, 102] on div "profile Bio" at bounding box center [948, 120] width 254 height 36
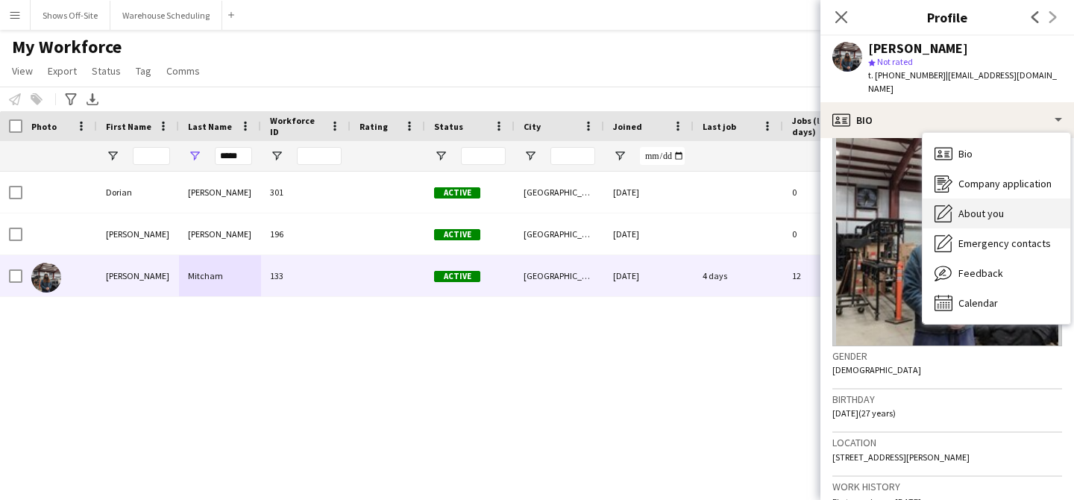
click at [942, 204] on icon "About you" at bounding box center [944, 213] width 18 height 18
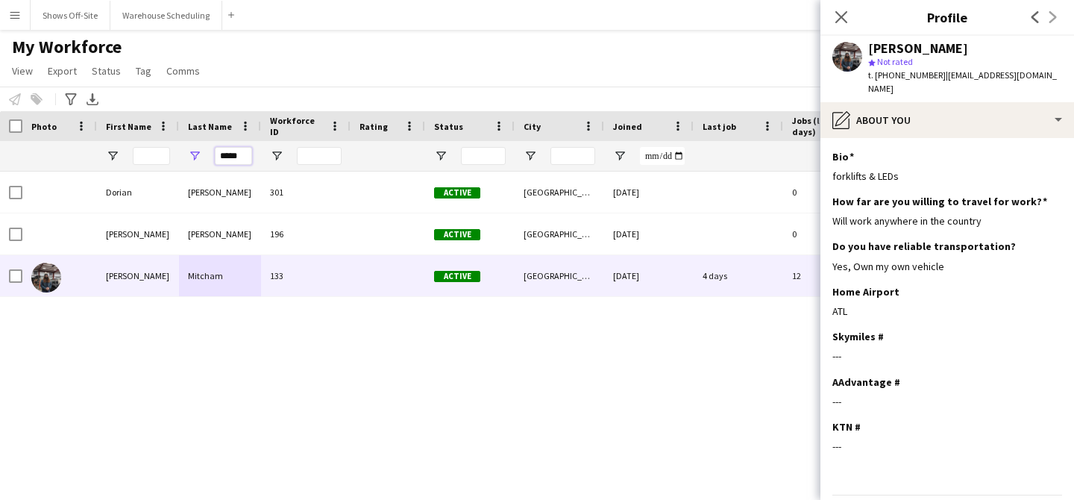
drag, startPoint x: 244, startPoint y: 153, endPoint x: 208, endPoint y: 153, distance: 35.8
click at [208, 153] on div "*****" at bounding box center [220, 156] width 82 height 30
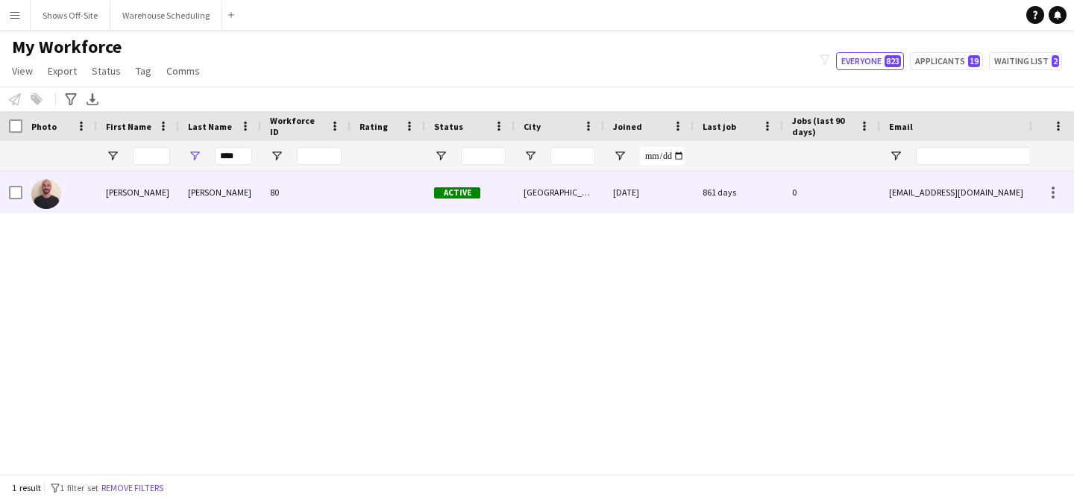
click at [210, 187] on div "Isom" at bounding box center [220, 192] width 82 height 41
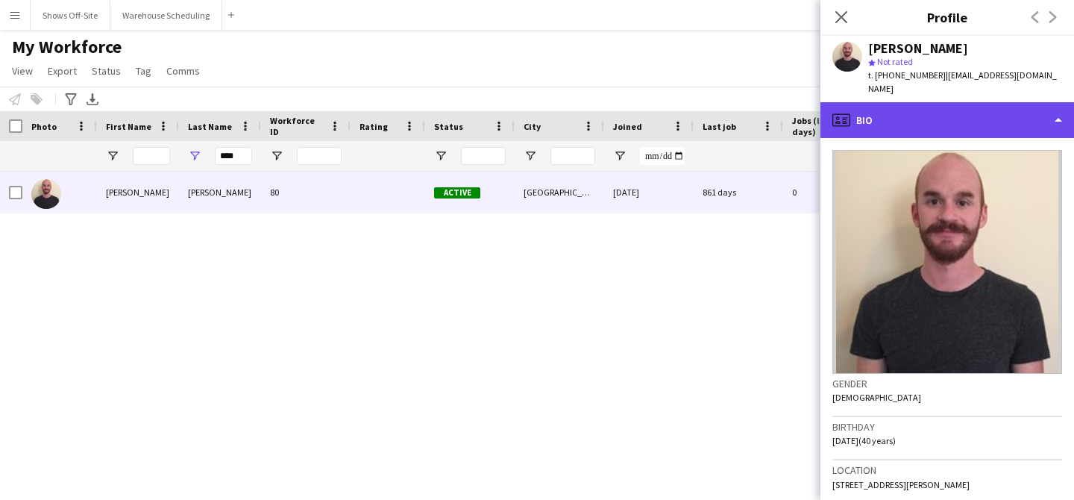
click at [1004, 116] on div "profile Bio" at bounding box center [948, 120] width 254 height 36
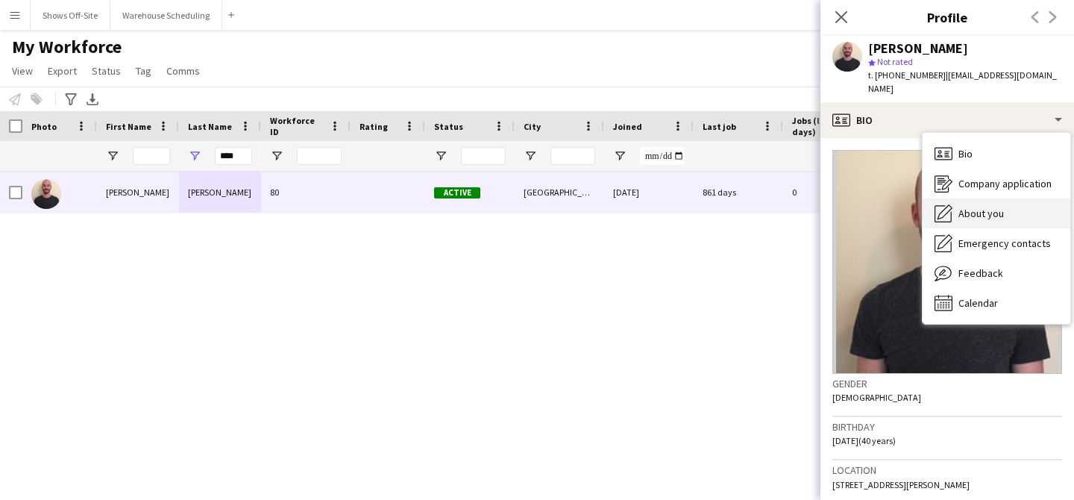
click at [992, 208] on div "About you About you" at bounding box center [997, 213] width 148 height 30
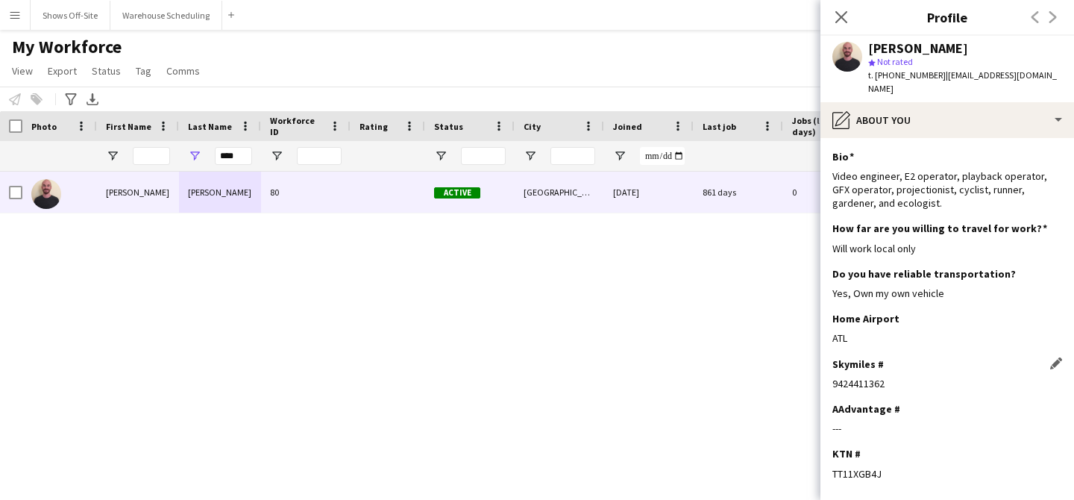
drag, startPoint x: 885, startPoint y: 372, endPoint x: 833, endPoint y: 370, distance: 52.3
click at [833, 377] on div "9424411362" at bounding box center [948, 383] width 230 height 13
copy div "9424411362"
drag, startPoint x: 916, startPoint y: 49, endPoint x: 864, endPoint y: 49, distance: 51.5
click at [863, 49] on div "Nicholas Isom star Not rated t. +15802208433 | terraplexon@gmail.com" at bounding box center [948, 69] width 254 height 66
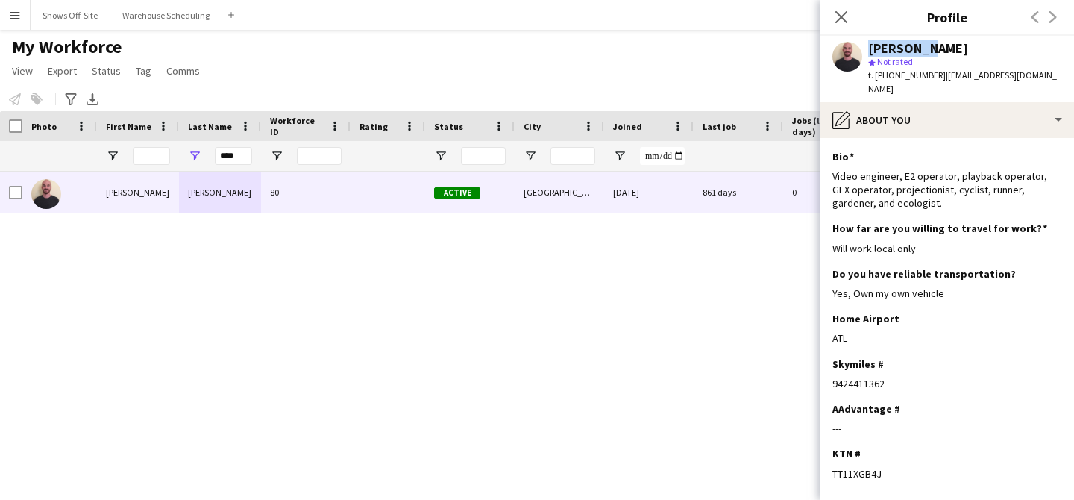
drag, startPoint x: 922, startPoint y: 50, endPoint x: 982, endPoint y: 50, distance: 60.4
click at [982, 50] on div "[PERSON_NAME]" at bounding box center [966, 48] width 194 height 13
drag, startPoint x: 239, startPoint y: 157, endPoint x: 182, endPoint y: 151, distance: 57.0
click at [185, 153] on div "****" at bounding box center [220, 156] width 82 height 30
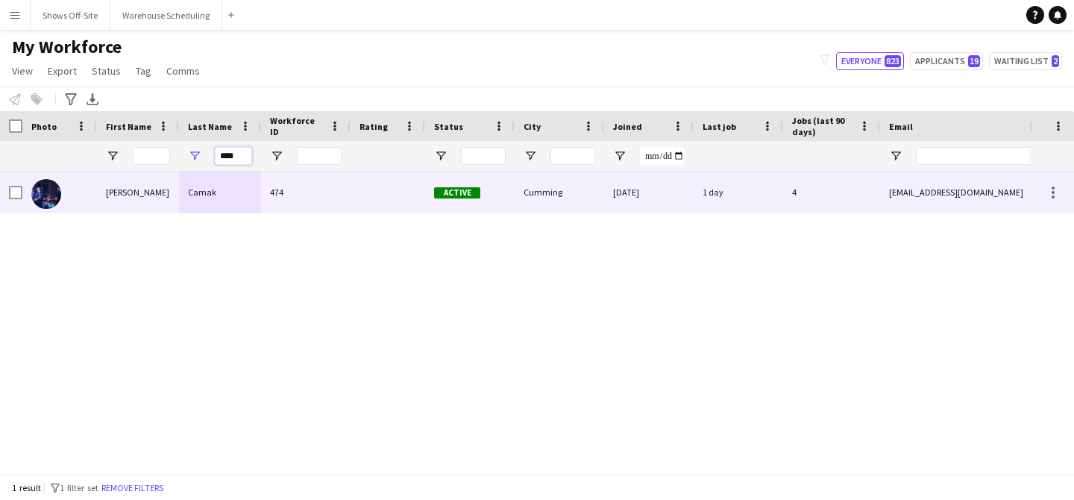
type input "****"
click at [188, 190] on div "Camak" at bounding box center [220, 192] width 82 height 41
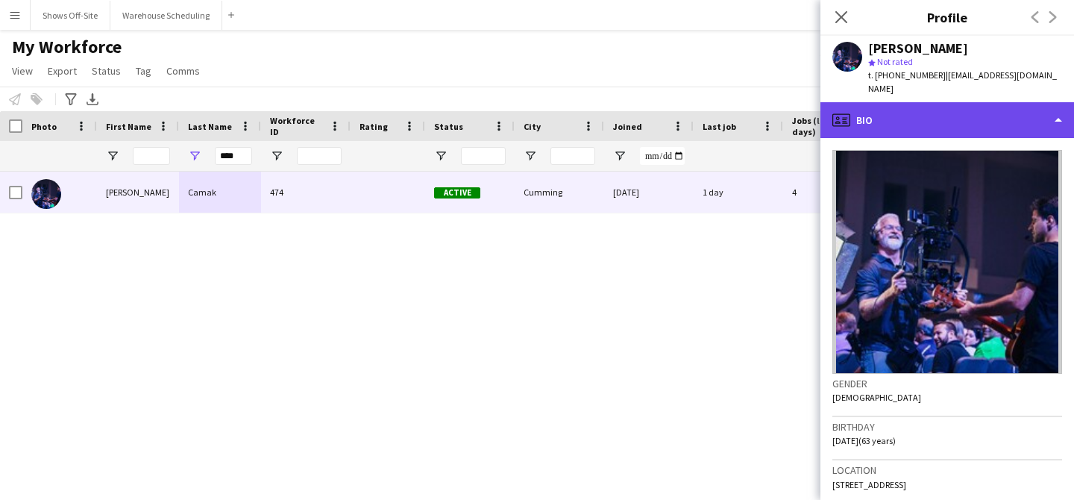
click at [944, 117] on div "profile Bio" at bounding box center [948, 120] width 254 height 36
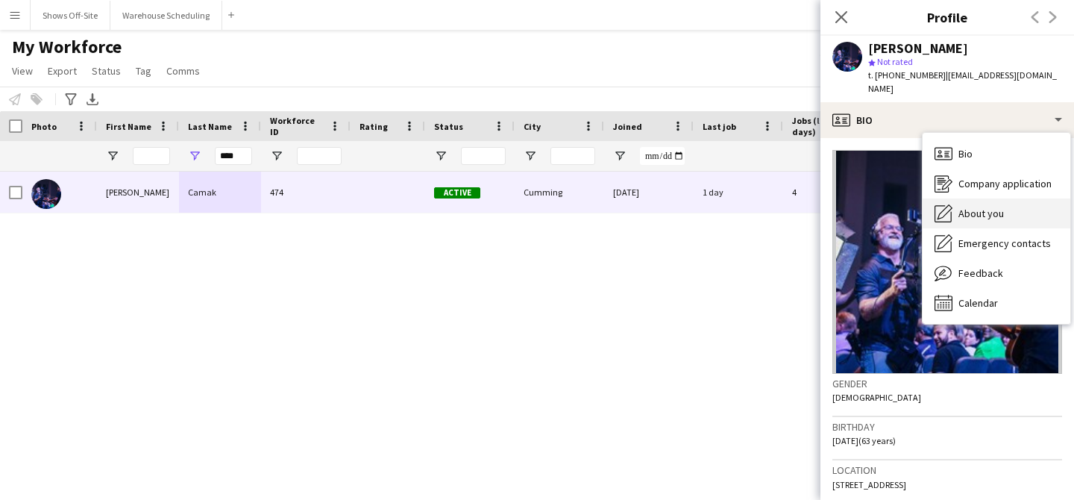
click at [984, 207] on span "About you" at bounding box center [982, 213] width 46 height 13
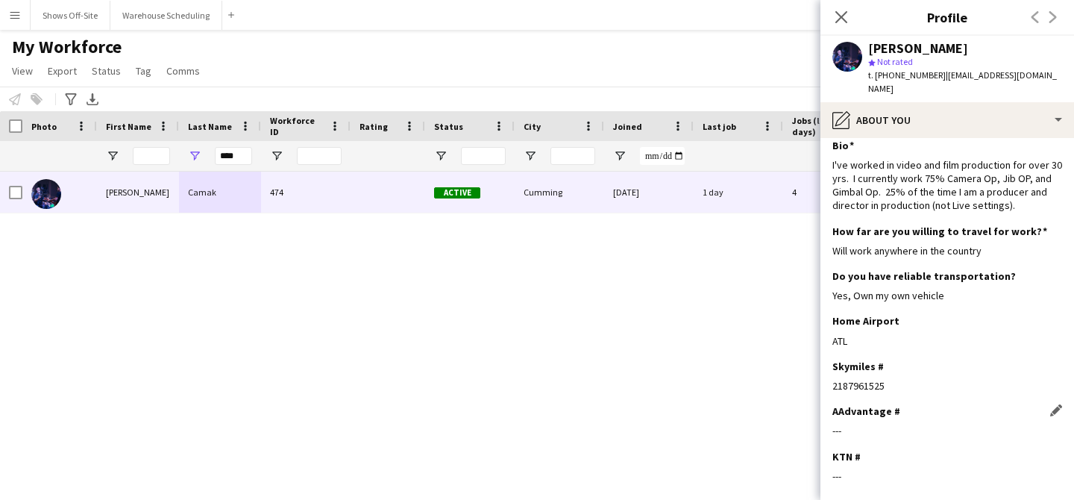
scroll to position [12, 0]
drag, startPoint x: 886, startPoint y: 372, endPoint x: 831, endPoint y: 373, distance: 54.5
click at [831, 373] on app-section-data-types "Bio Edit this field I've worked in video and film production for over 30 yrs. I…" at bounding box center [948, 319] width 254 height 362
click at [85, 22] on button "Shows Off-Site Close" at bounding box center [71, 15] width 80 height 29
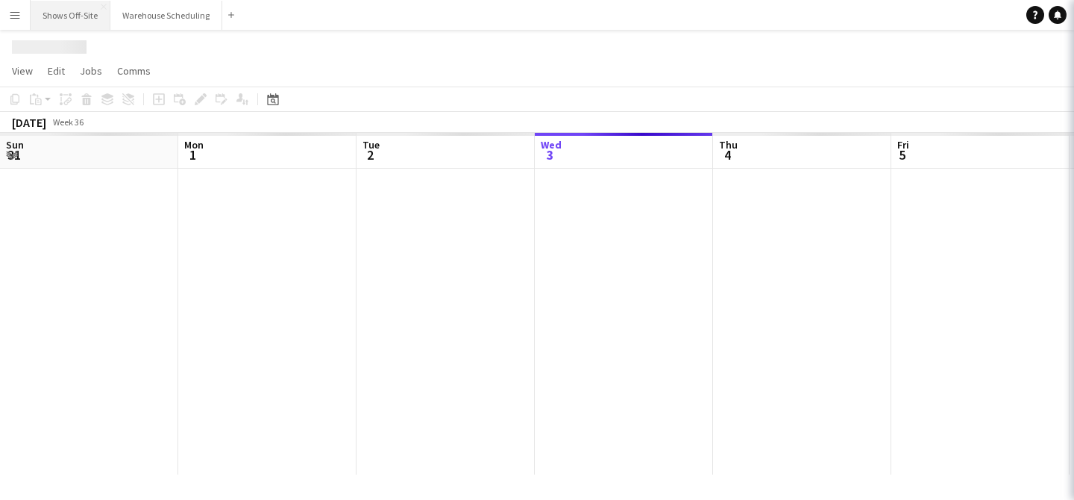
scroll to position [0, 357]
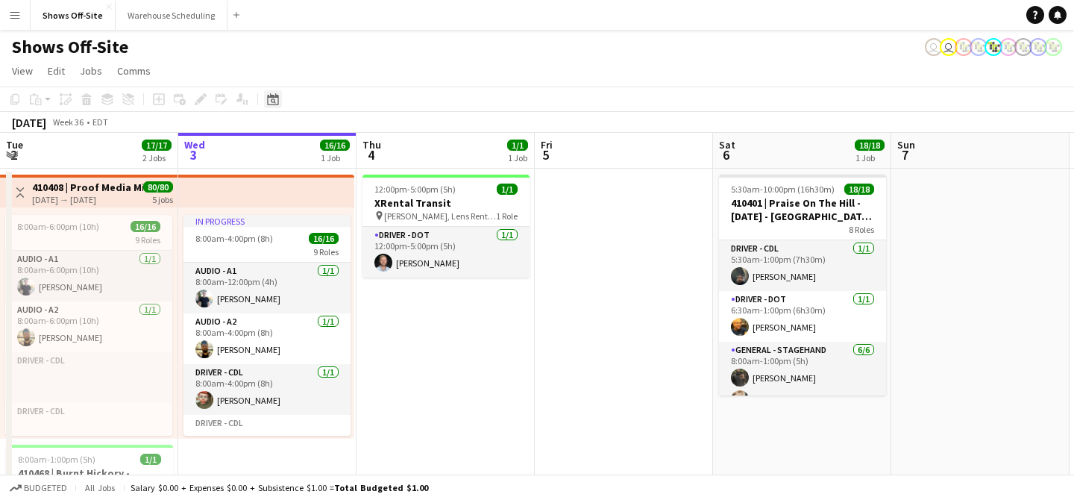
click at [272, 104] on icon at bounding box center [272, 99] width 11 height 12
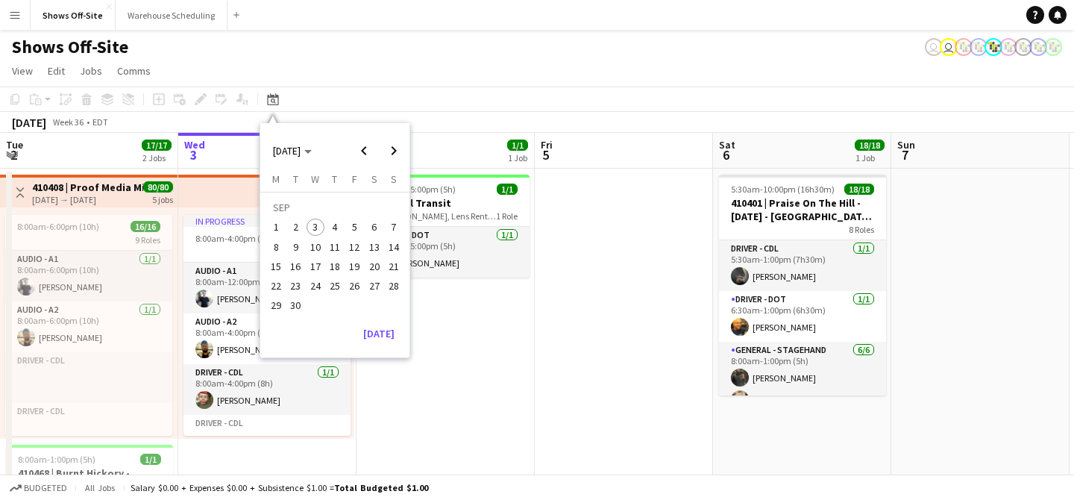
click at [274, 288] on span "22" at bounding box center [276, 286] width 18 height 18
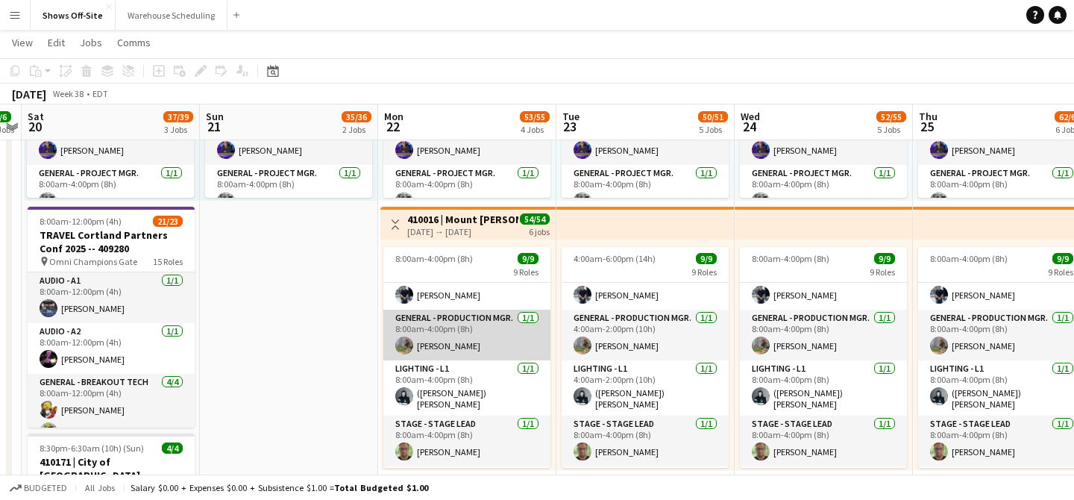
scroll to position [175, 0]
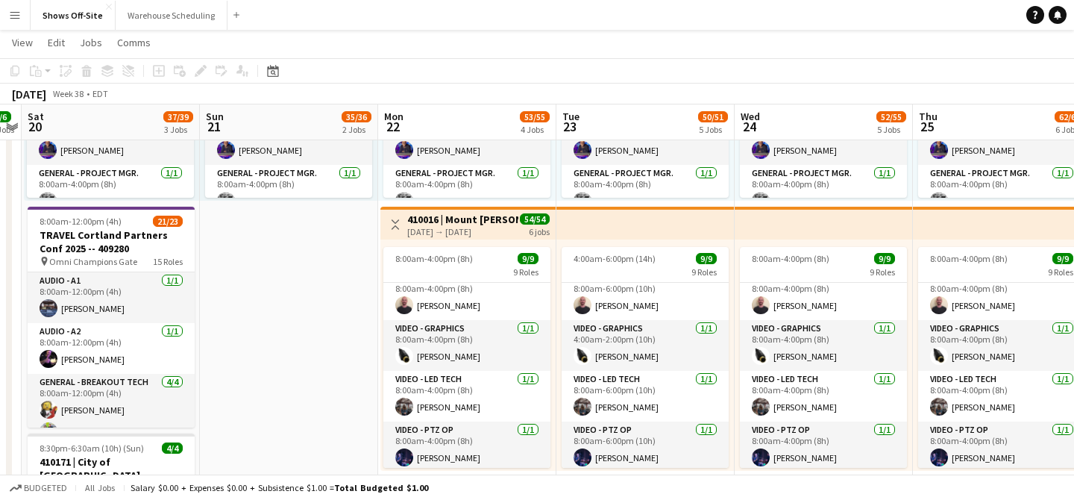
click at [25, 14] on button "Menu" at bounding box center [15, 15] width 30 height 30
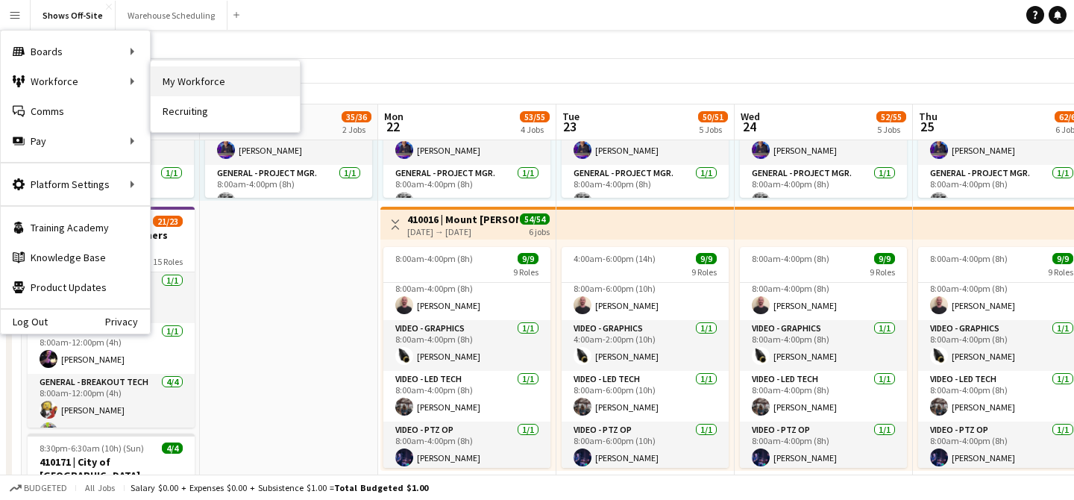
click at [250, 82] on link "My Workforce" at bounding box center [225, 81] width 149 height 30
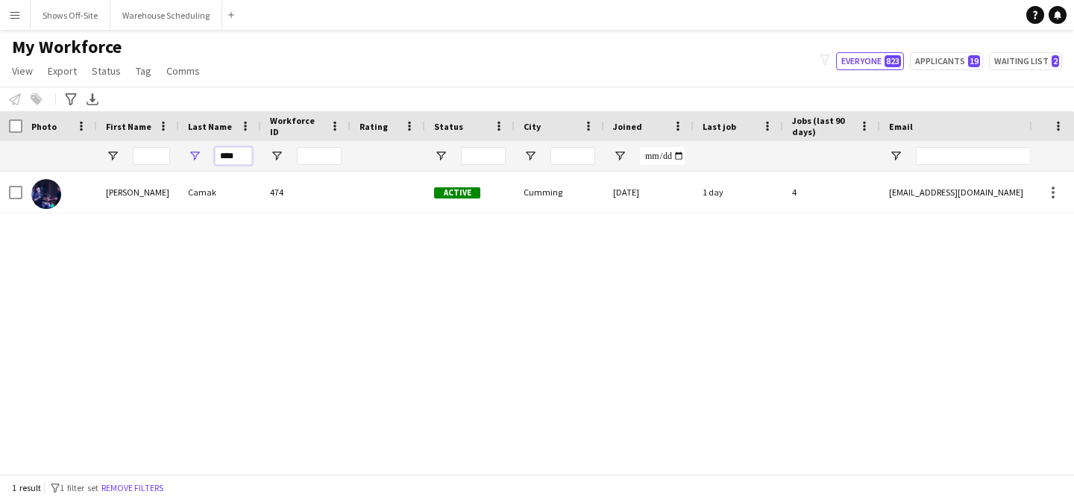
drag, startPoint x: 242, startPoint y: 154, endPoint x: 164, endPoint y: 148, distance: 77.8
click at [164, 148] on div "****" at bounding box center [809, 156] width 1618 height 30
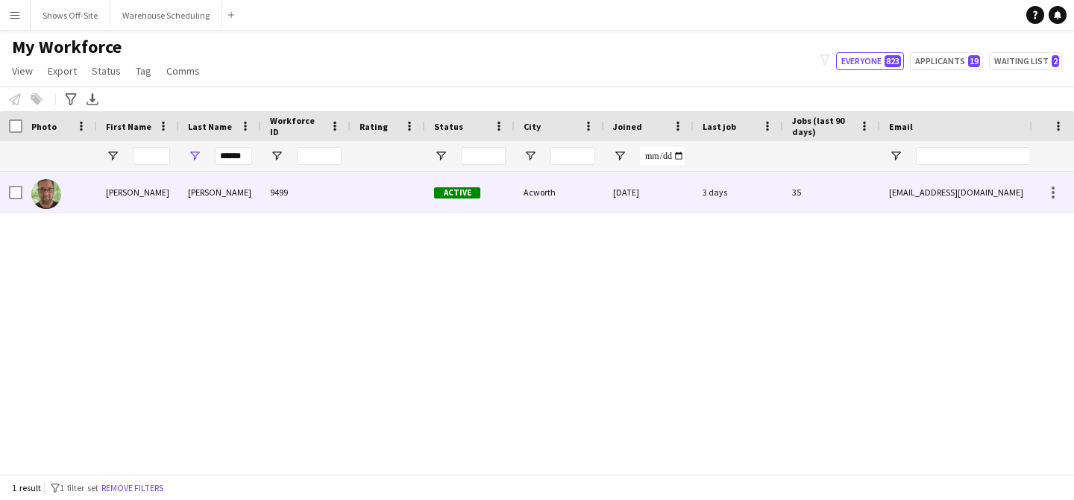
click at [223, 182] on div "hardin" at bounding box center [220, 192] width 82 height 41
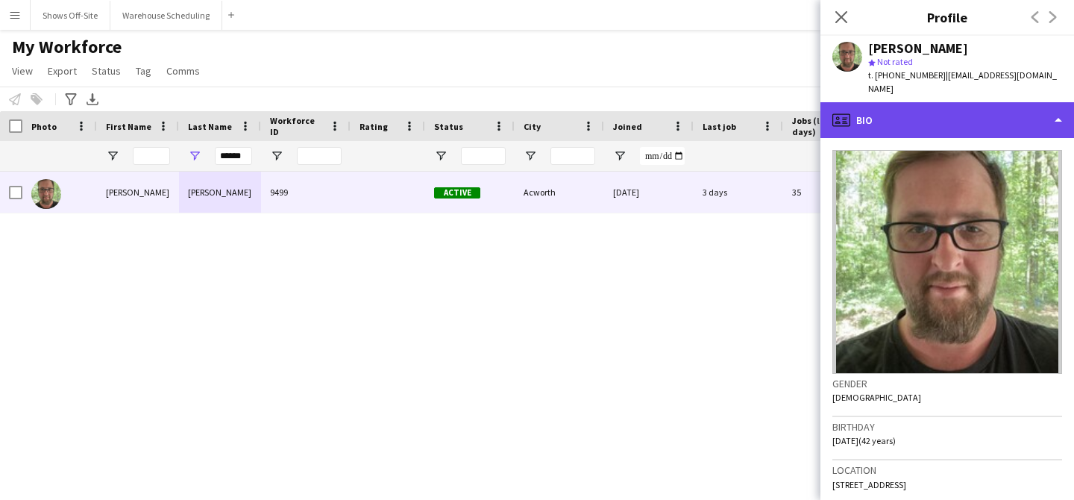
click at [940, 106] on div "profile Bio" at bounding box center [948, 120] width 254 height 36
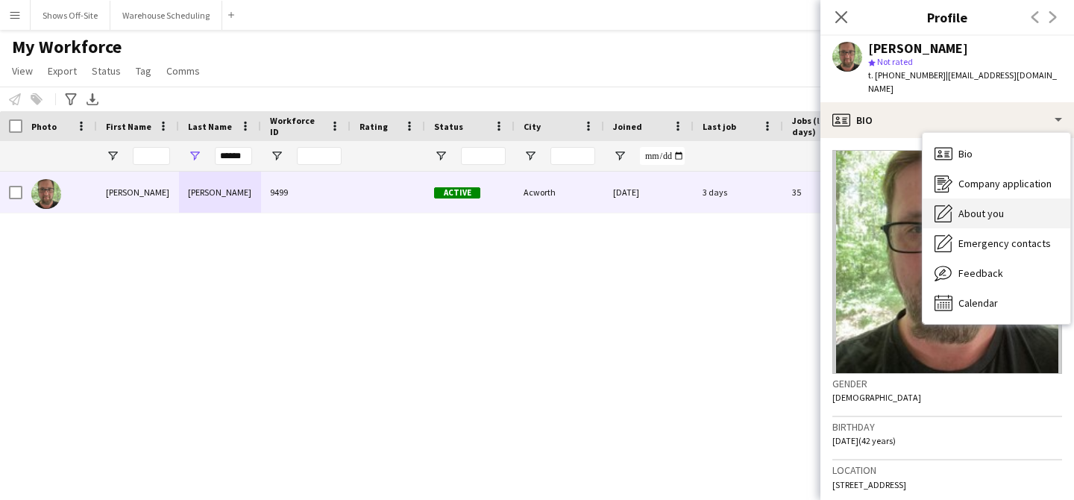
click at [980, 198] on div "About you About you" at bounding box center [997, 213] width 148 height 30
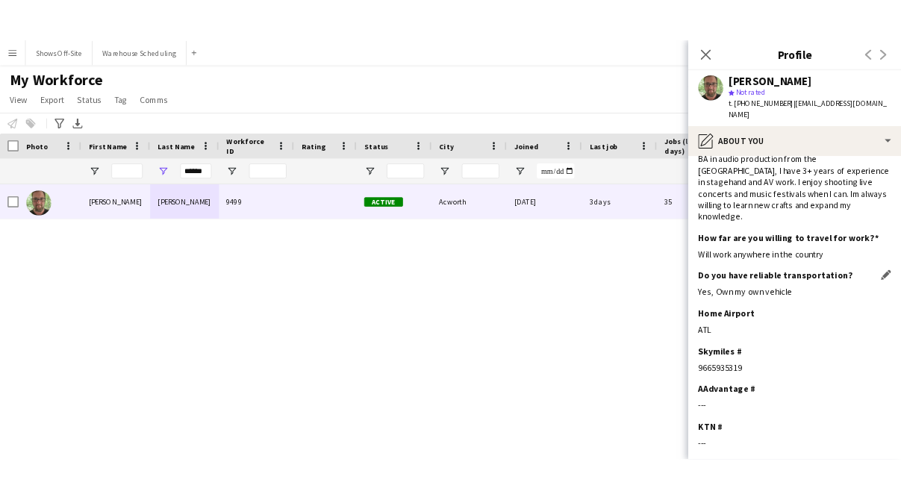
scroll to position [93, 0]
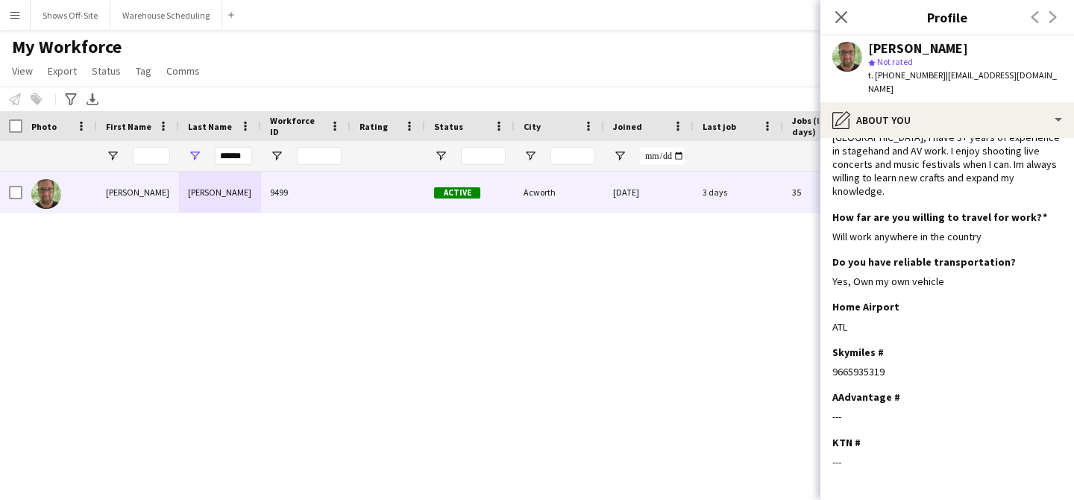
drag, startPoint x: 890, startPoint y: 345, endPoint x: 822, endPoint y: 345, distance: 67.9
click at [822, 345] on app-section-data-types "Bio Edit this field Im a self starter, solid work ethic, I've been in the film …" at bounding box center [948, 319] width 254 height 362
drag, startPoint x: 248, startPoint y: 157, endPoint x: 189, endPoint y: 157, distance: 58.9
click at [189, 157] on div "******" at bounding box center [220, 156] width 82 height 30
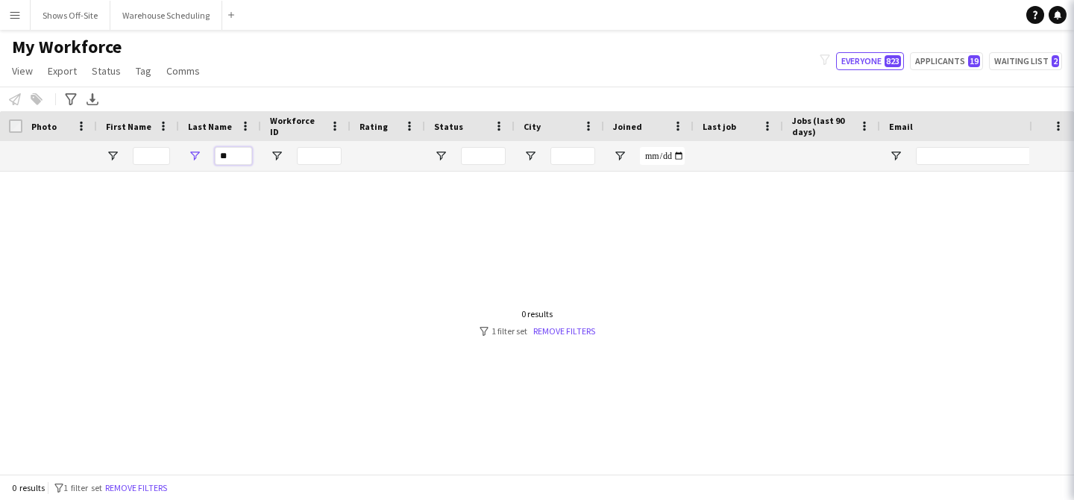
type input "*"
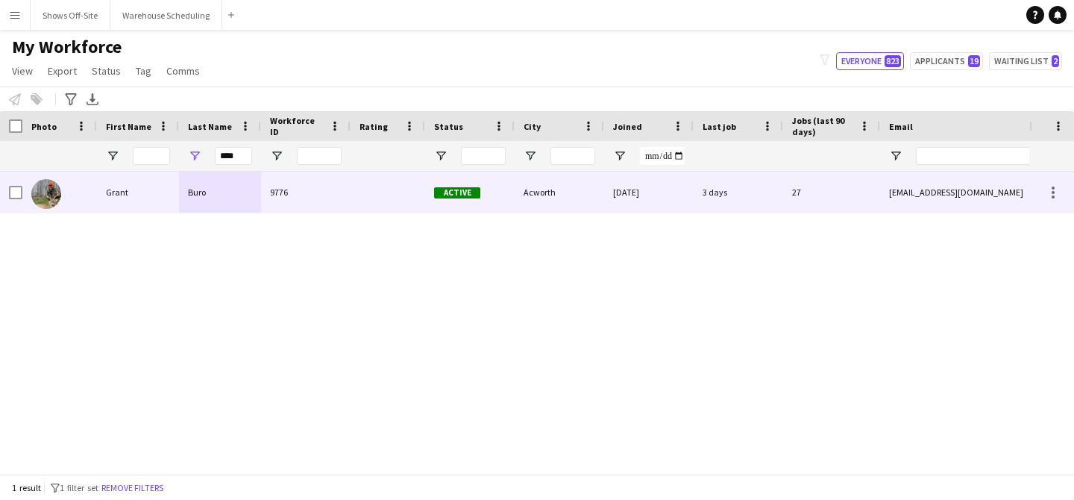
click at [209, 182] on div "Buro" at bounding box center [220, 192] width 82 height 41
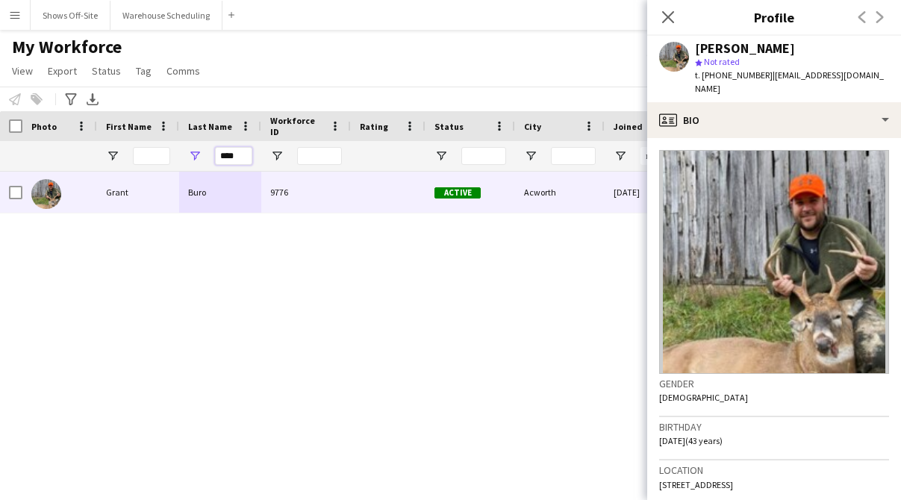
drag, startPoint x: 243, startPoint y: 157, endPoint x: 178, endPoint y: 158, distance: 65.7
click at [181, 158] on div "****" at bounding box center [220, 156] width 82 height 30
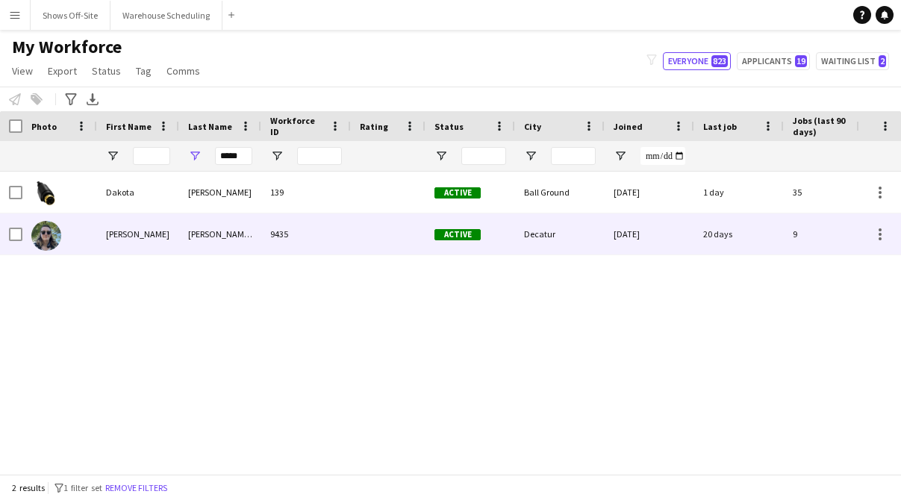
click at [179, 237] on div "Crowder IV" at bounding box center [220, 233] width 82 height 41
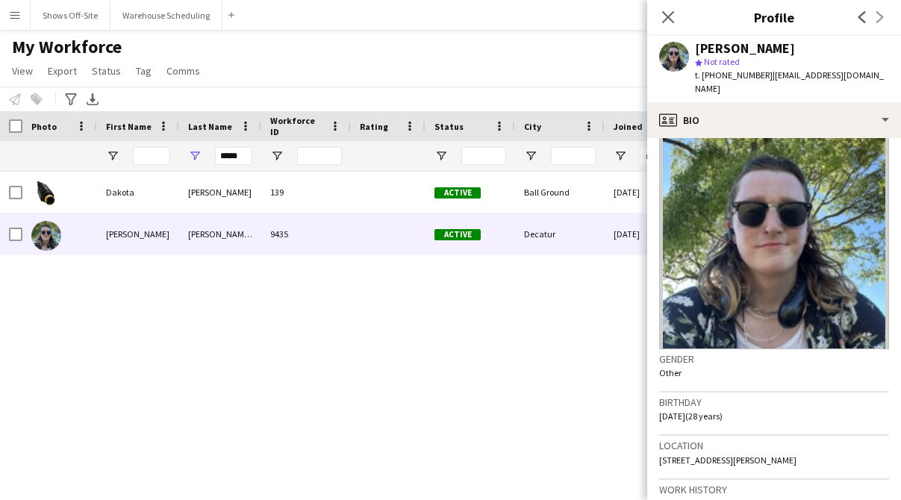
scroll to position [26, 0]
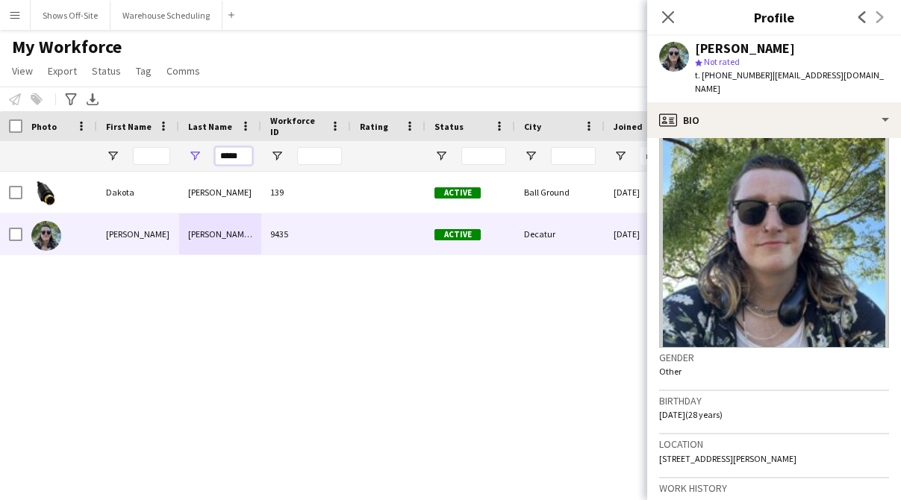
drag, startPoint x: 245, startPoint y: 157, endPoint x: 132, endPoint y: 157, distance: 113.4
click at [132, 157] on div "*****" at bounding box center [809, 156] width 1618 height 30
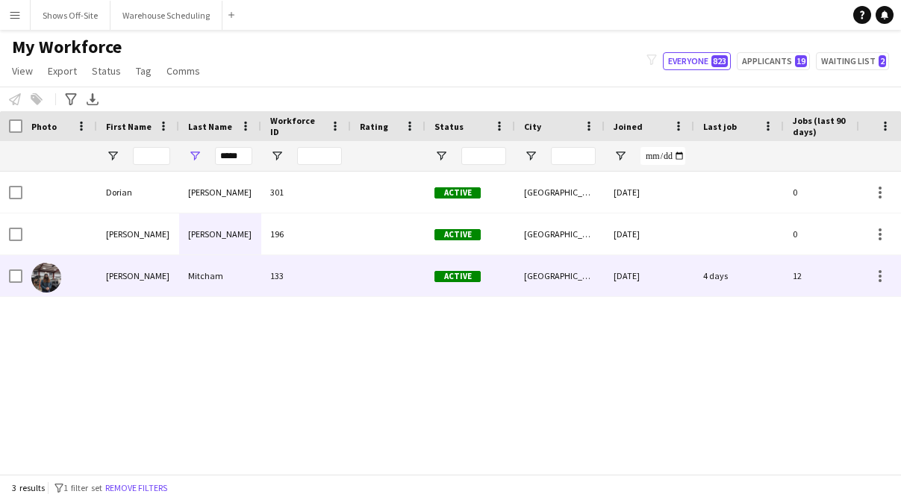
click at [189, 266] on div "Mitcham" at bounding box center [220, 275] width 82 height 41
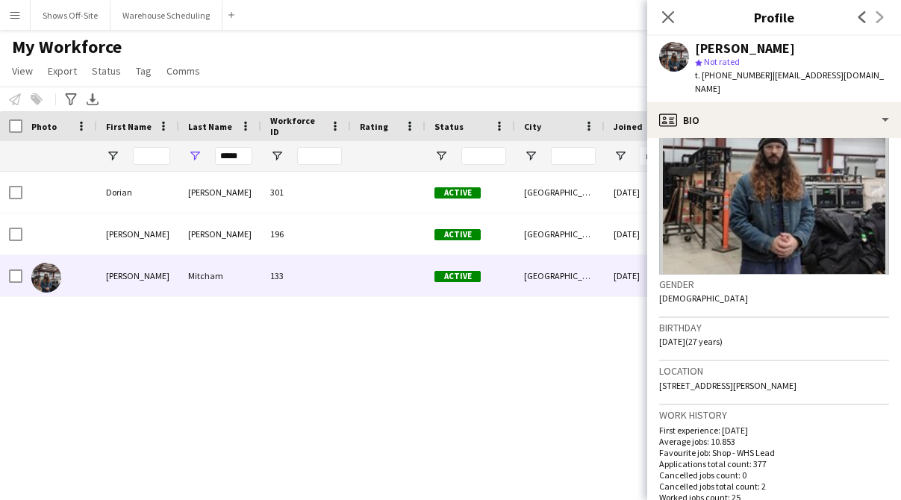
scroll to position [116, 0]
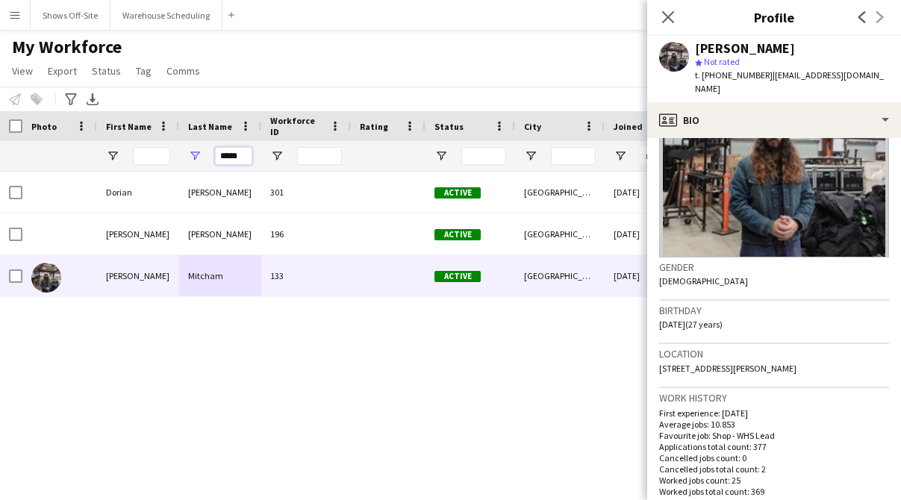
drag, startPoint x: 235, startPoint y: 159, endPoint x: 171, endPoint y: 158, distance: 64.2
click at [172, 158] on div "*****" at bounding box center [809, 156] width 1618 height 30
type input "*"
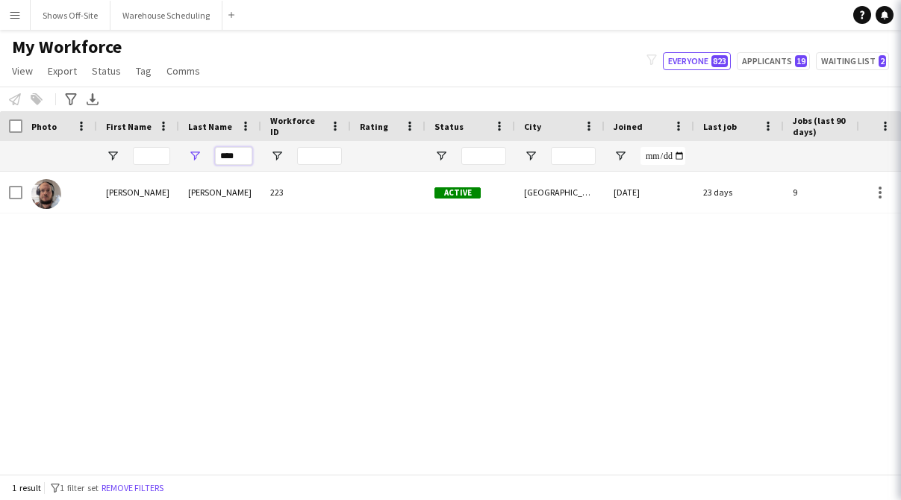
type input "****"
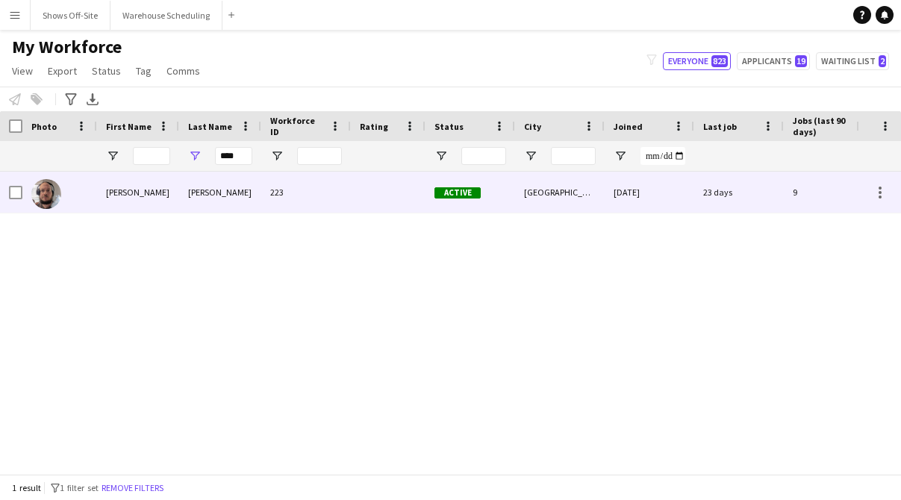
click at [180, 180] on div "Kendall" at bounding box center [220, 192] width 82 height 41
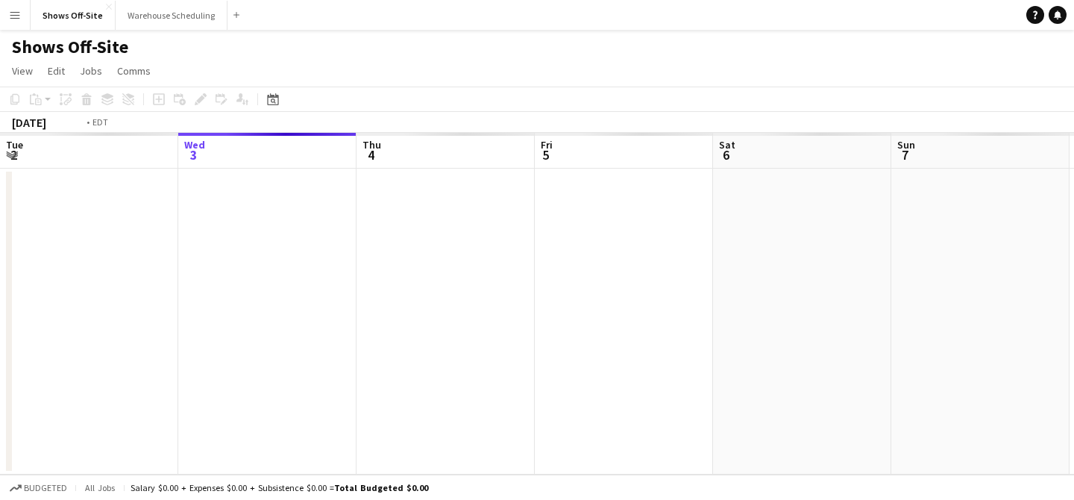
scroll to position [0, 513]
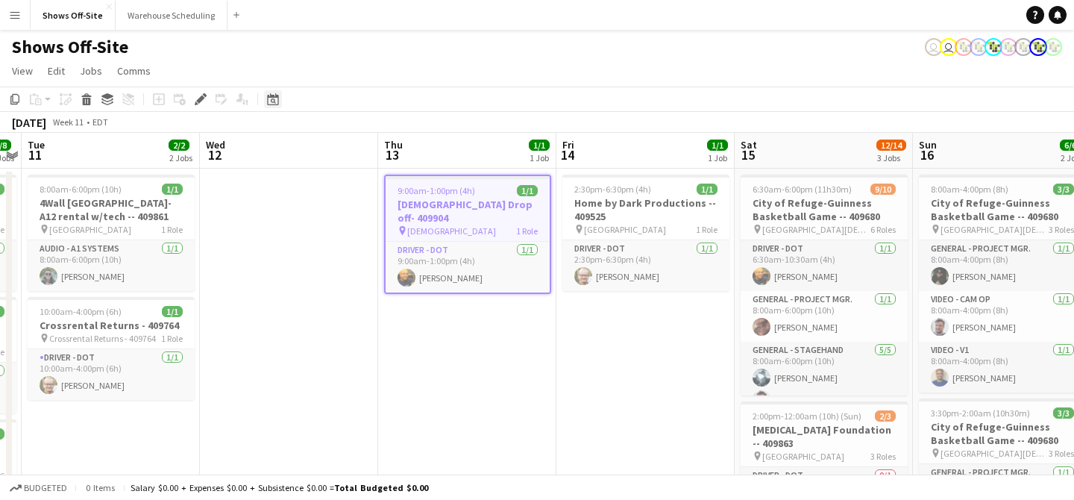
click at [275, 93] on icon "Date picker" at bounding box center [273, 99] width 12 height 12
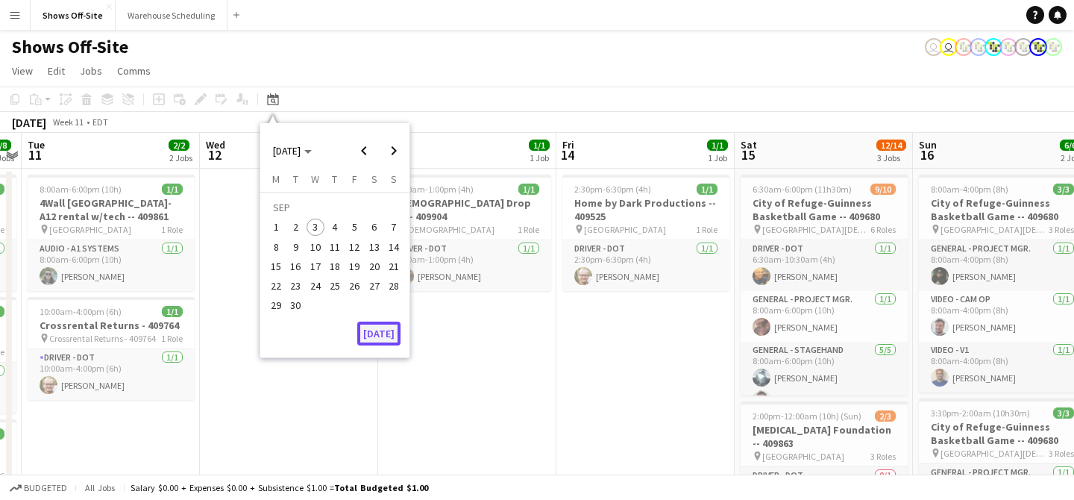
click at [382, 328] on button "[DATE]" at bounding box center [378, 334] width 43 height 24
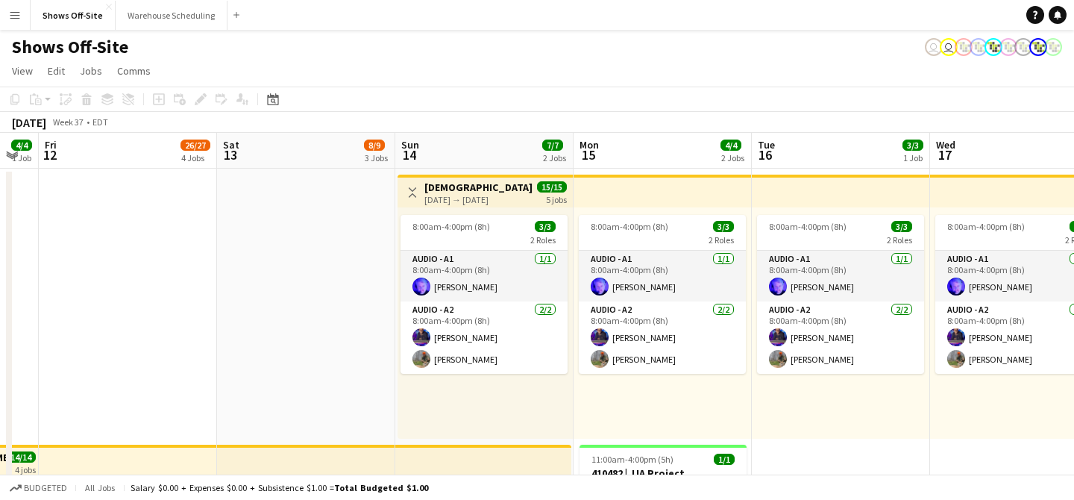
scroll to position [0, 701]
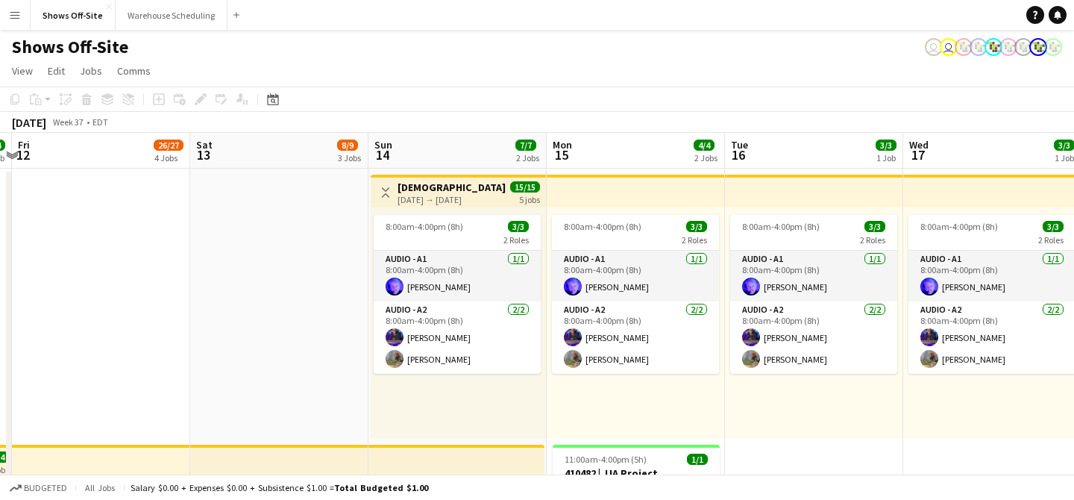
click at [466, 201] on div "[DATE] → [DATE]" at bounding box center [453, 199] width 111 height 11
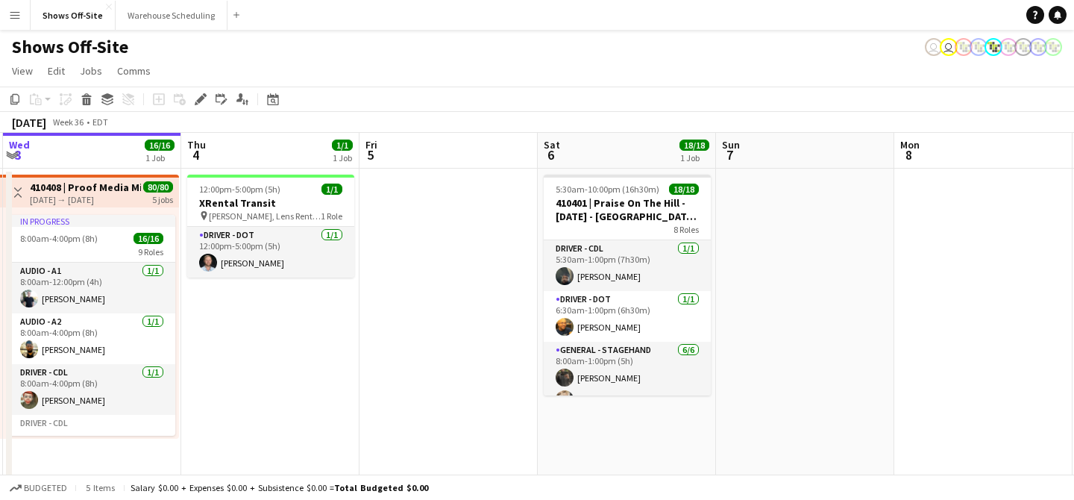
scroll to position [0, 568]
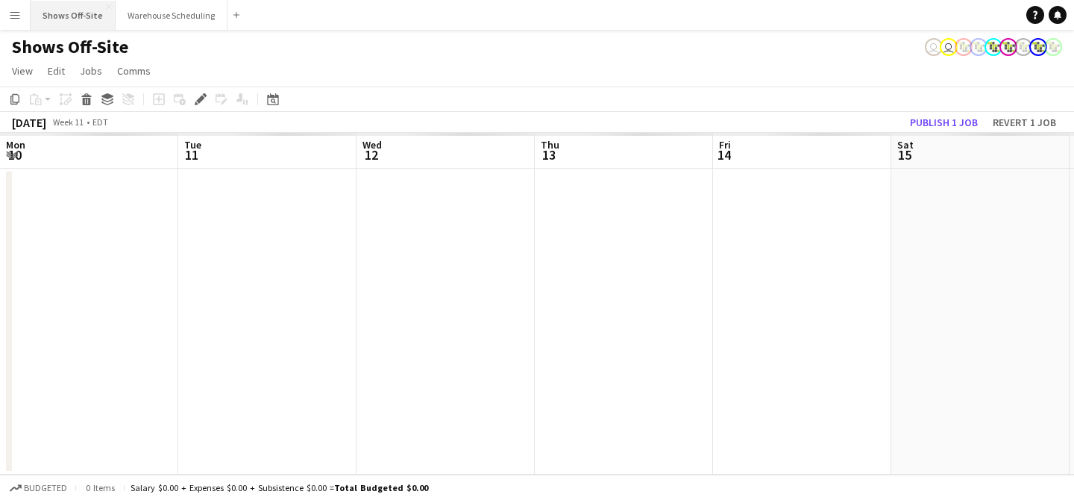
scroll to position [0, 513]
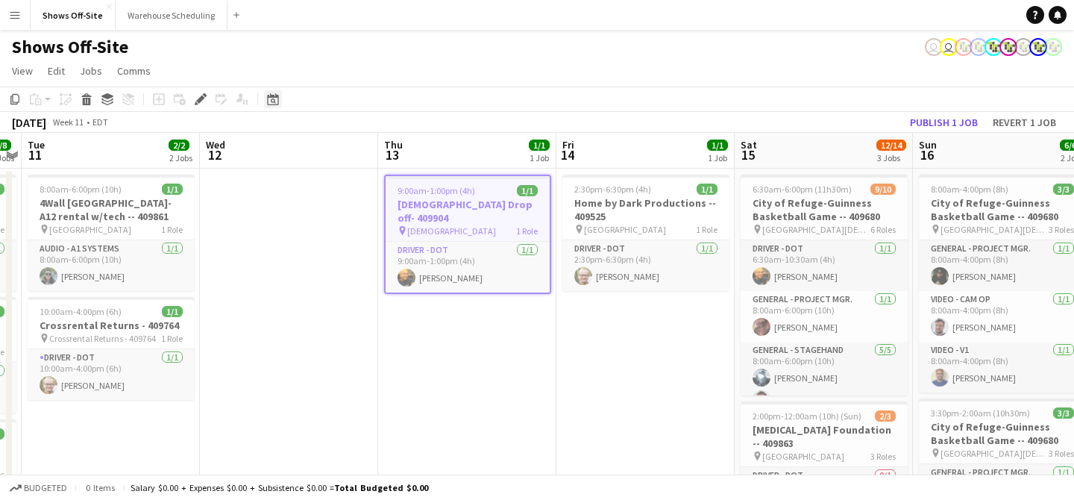
click at [271, 103] on icon "Date picker" at bounding box center [273, 99] width 12 height 12
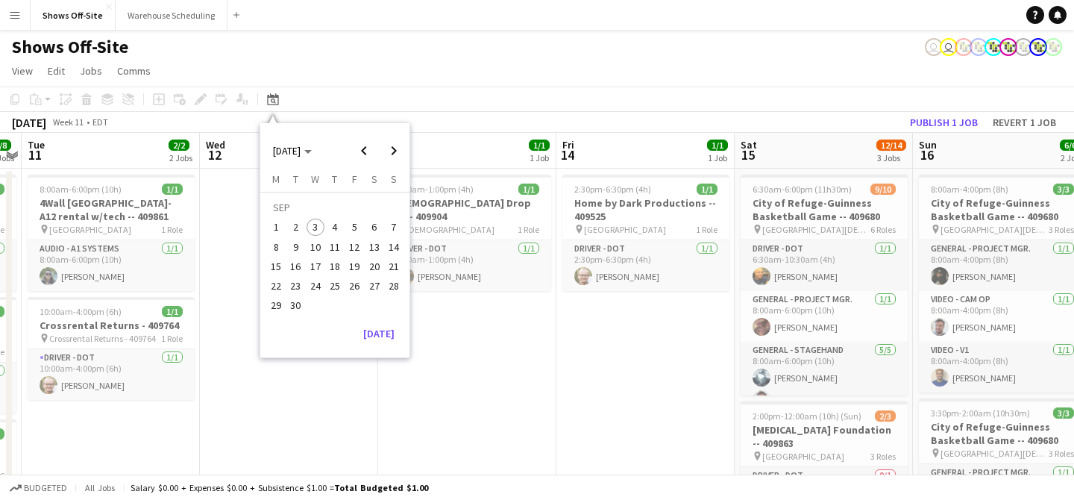
click at [356, 264] on span "19" at bounding box center [354, 266] width 18 height 18
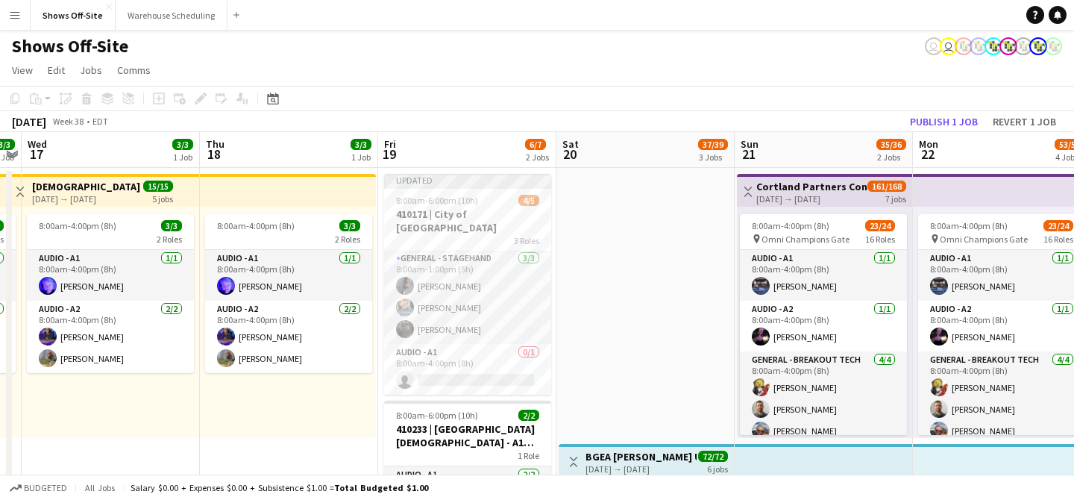
scroll to position [0, 0]
click at [477, 192] on app-job-card "Updated 8:00am-6:00pm (10h) 4/5 410171 | City of Stonecrest 3 Roles General - S…" at bounding box center [467, 284] width 167 height 221
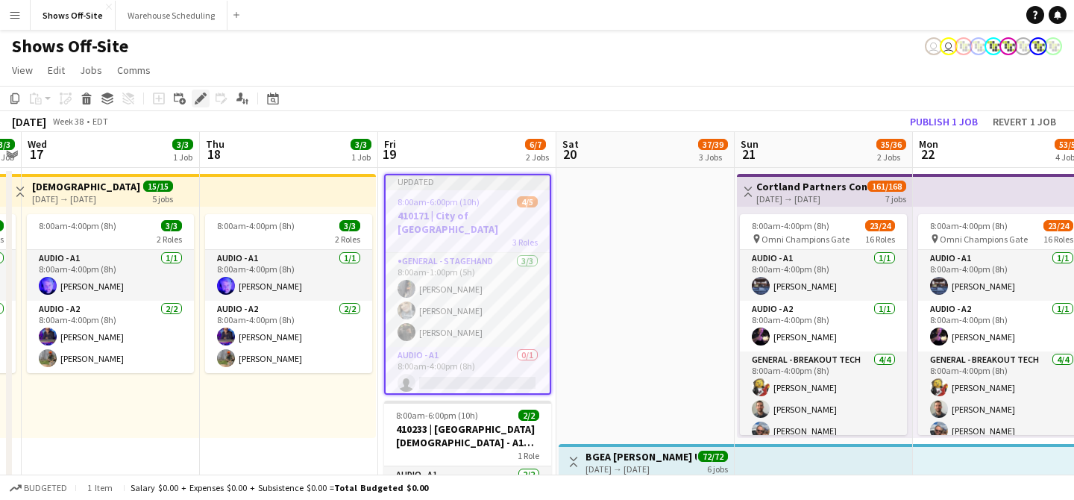
click at [202, 100] on icon "Edit" at bounding box center [201, 99] width 12 height 12
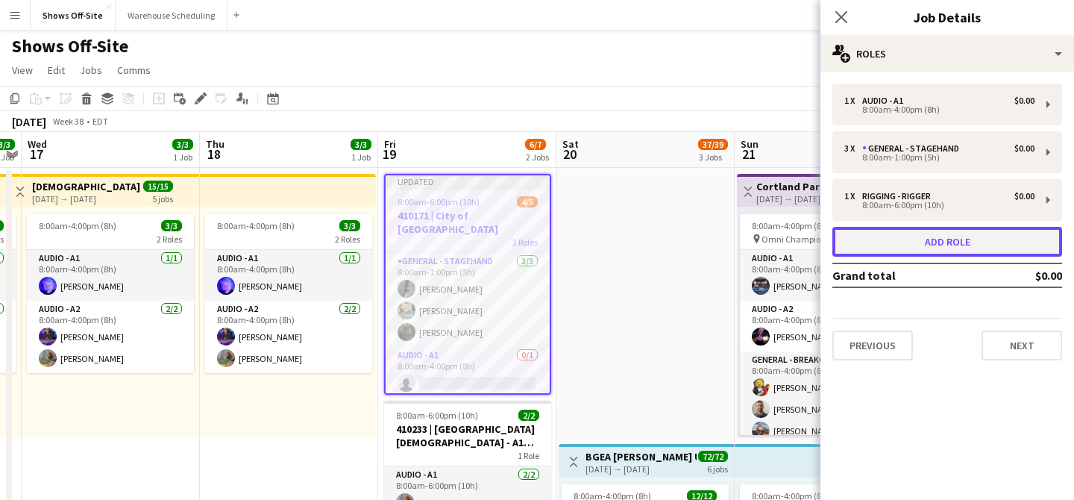
click at [962, 244] on button "Add role" at bounding box center [948, 242] width 230 height 30
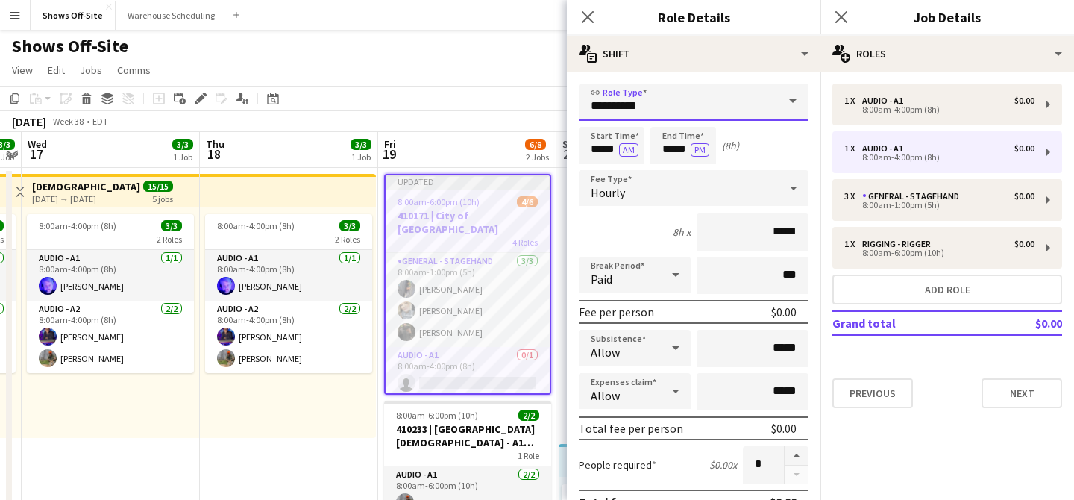
drag, startPoint x: 663, startPoint y: 111, endPoint x: 463, endPoint y: 101, distance: 201.0
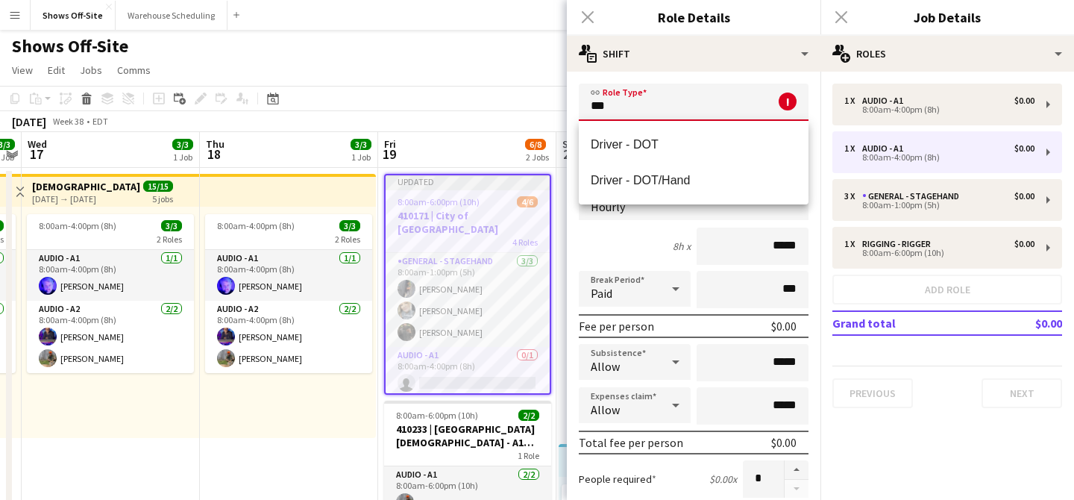
click at [636, 128] on mat-option "Driver - DOT" at bounding box center [694, 145] width 230 height 36
type input "**********"
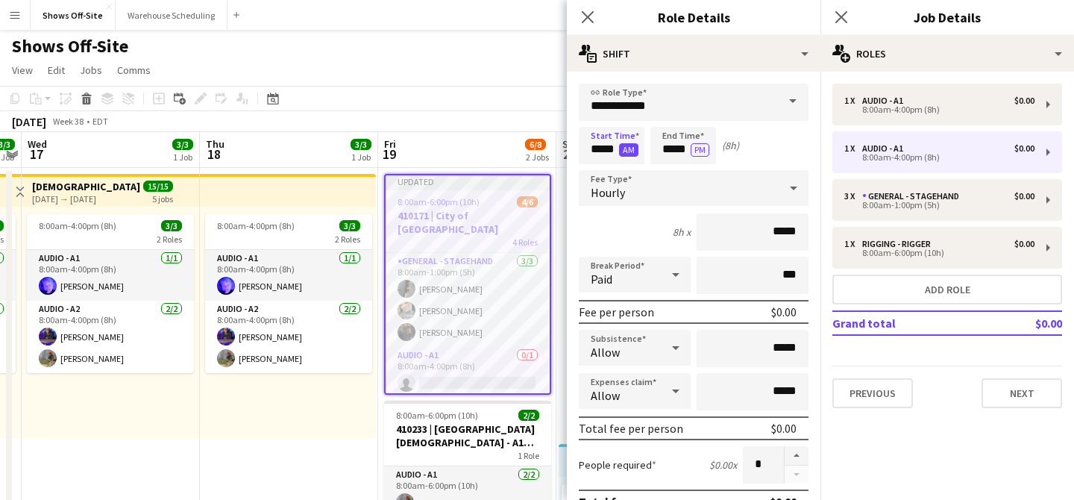
click at [625, 144] on button "AM" at bounding box center [628, 149] width 19 height 13
click at [629, 155] on button "PM" at bounding box center [628, 149] width 19 height 13
click at [604, 153] on input "*****" at bounding box center [612, 145] width 66 height 37
click at [599, 150] on input "*****" at bounding box center [612, 145] width 66 height 37
type input "*****"
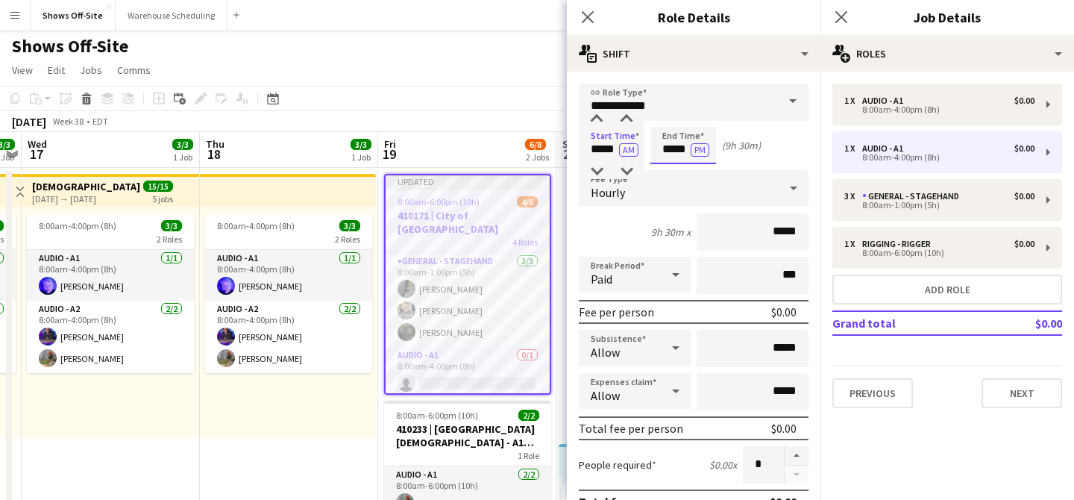
click at [667, 144] on input "*****" at bounding box center [684, 145] width 66 height 37
click at [693, 172] on div at bounding box center [698, 171] width 30 height 15
click at [694, 172] on div at bounding box center [698, 171] width 30 height 15
click at [678, 173] on div at bounding box center [669, 171] width 30 height 15
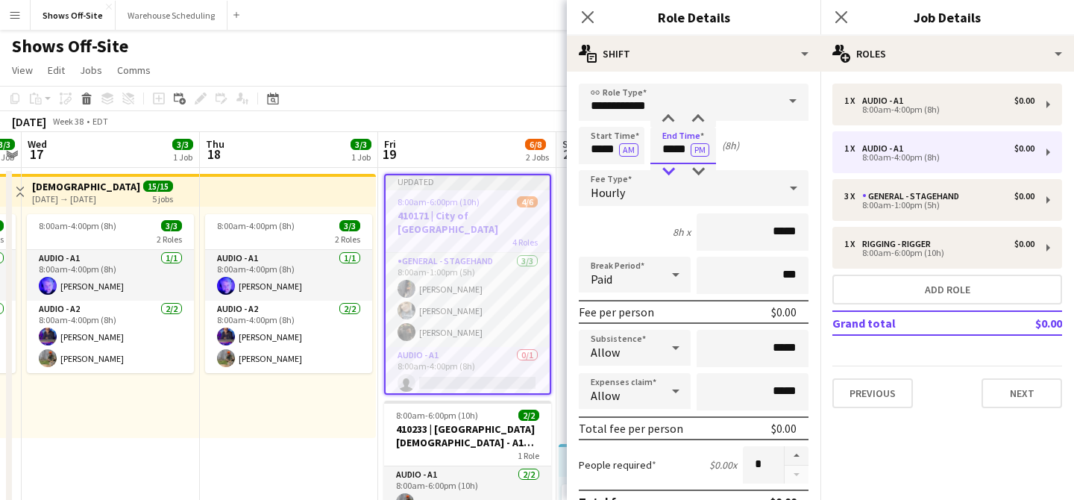
click at [678, 173] on div at bounding box center [669, 171] width 30 height 15
type input "*****"
click at [678, 173] on div at bounding box center [669, 171] width 30 height 15
click at [586, 24] on app-icon "Close pop-in" at bounding box center [589, 18] width 22 height 22
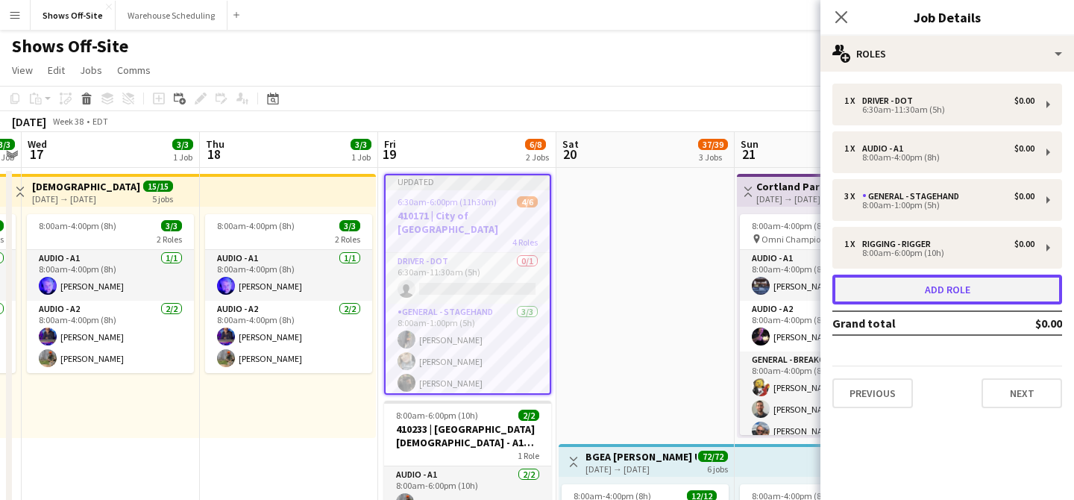
click at [951, 296] on button "Add role" at bounding box center [948, 290] width 230 height 30
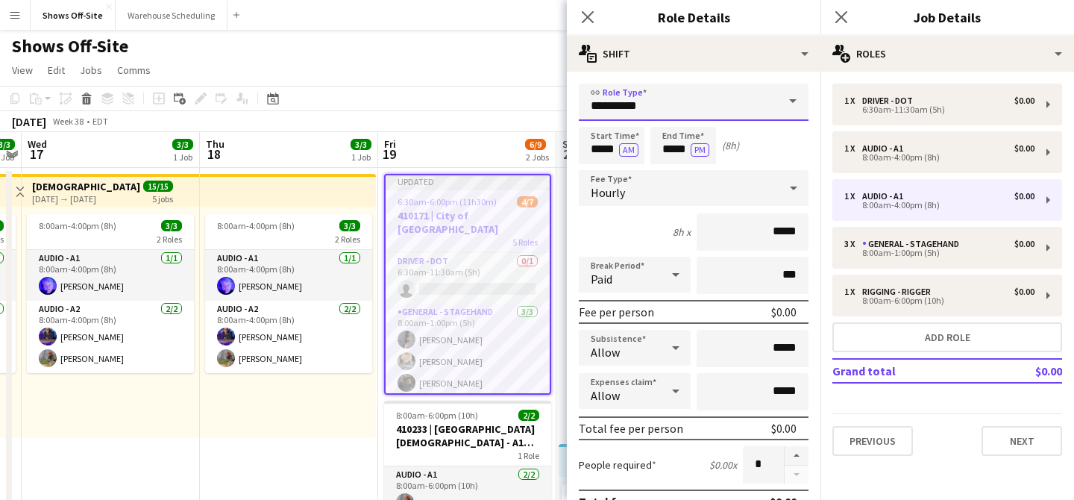
drag, startPoint x: 655, startPoint y: 105, endPoint x: 534, endPoint y: 105, distance: 120.9
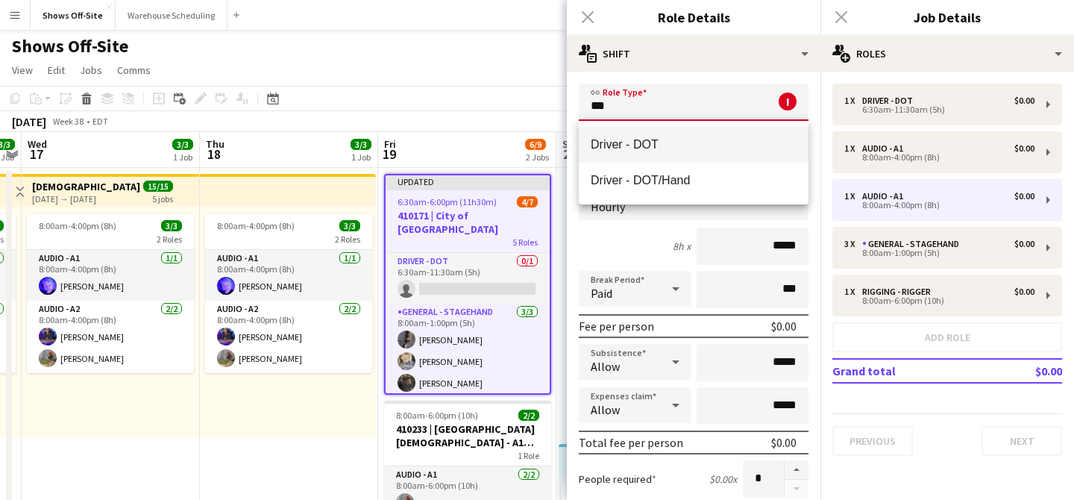
click at [601, 141] on span "Driver - DOT" at bounding box center [694, 144] width 206 height 14
type input "**********"
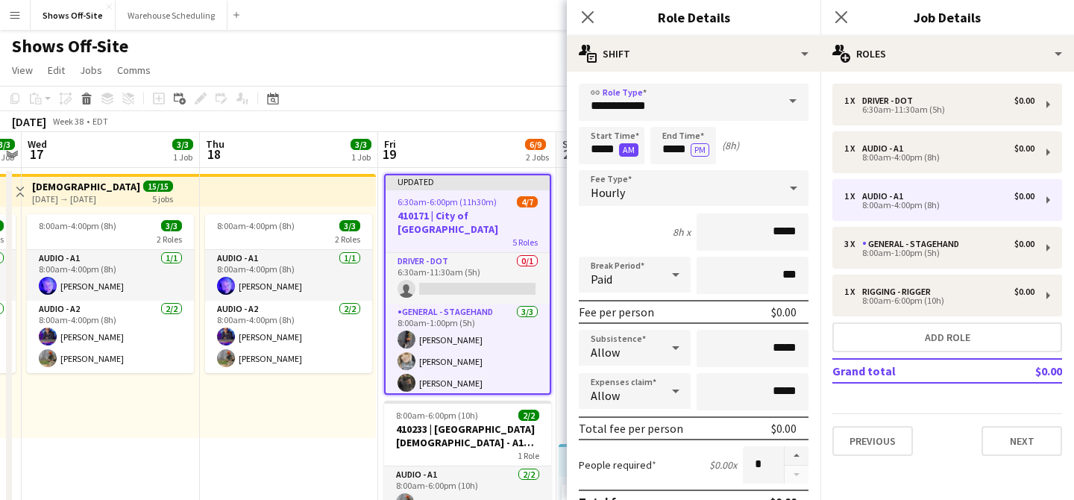
click at [622, 154] on button "AM" at bounding box center [628, 149] width 19 height 13
click at [604, 153] on input "*****" at bounding box center [612, 145] width 66 height 37
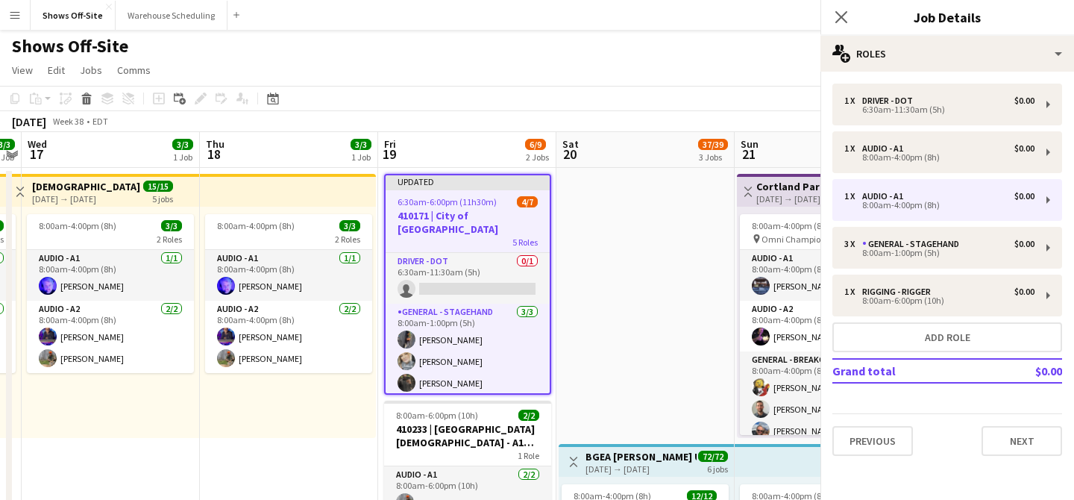
type input "****"
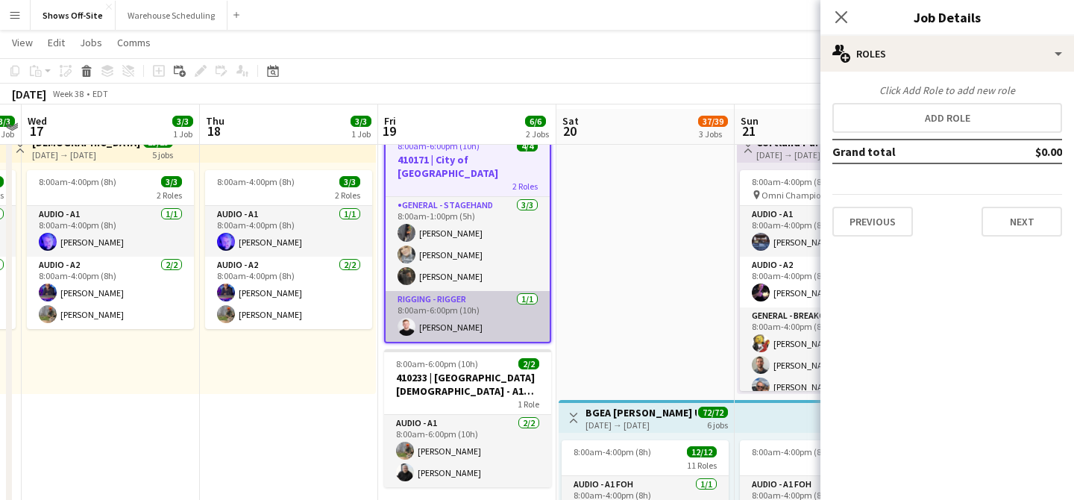
scroll to position [49, 0]
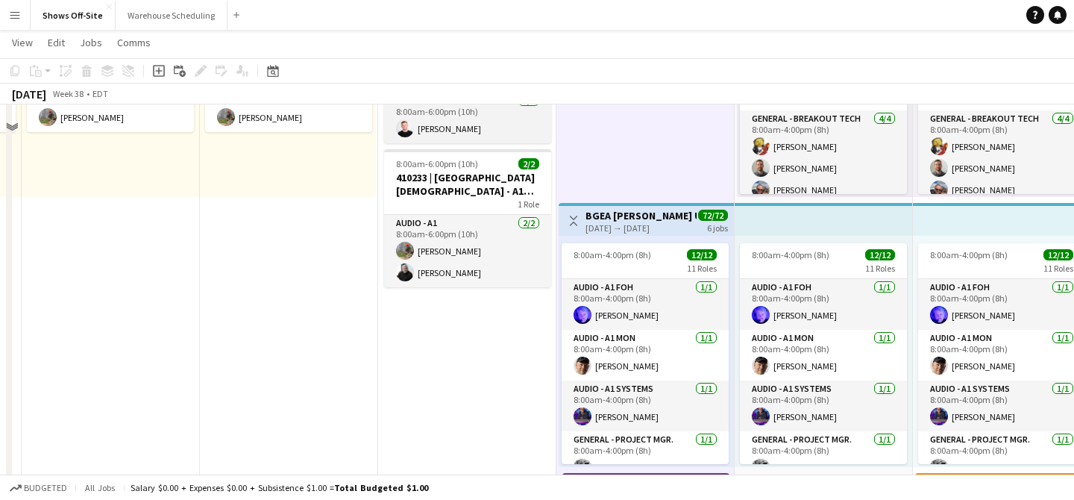
scroll to position [0, 0]
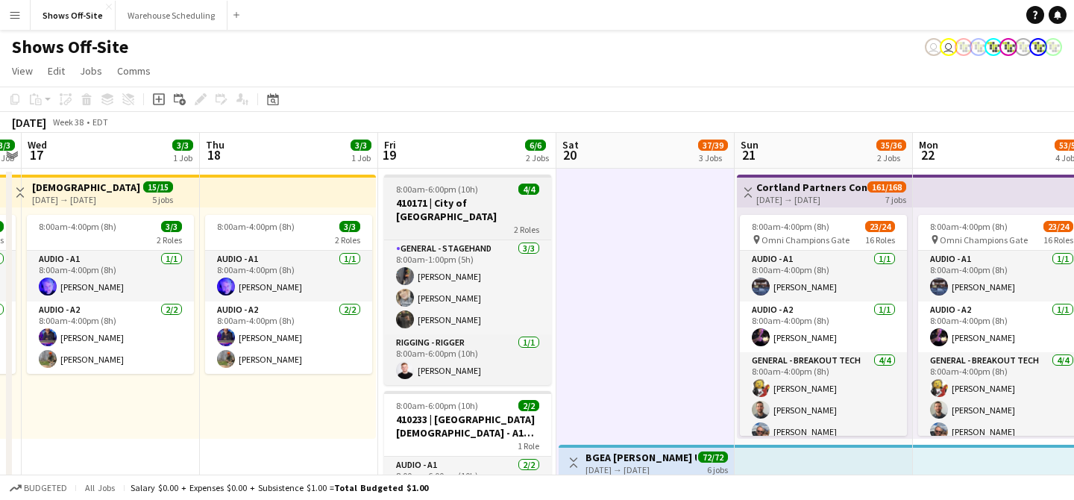
click at [482, 192] on div "8:00am-6:00pm (10h) 4/4" at bounding box center [467, 189] width 167 height 11
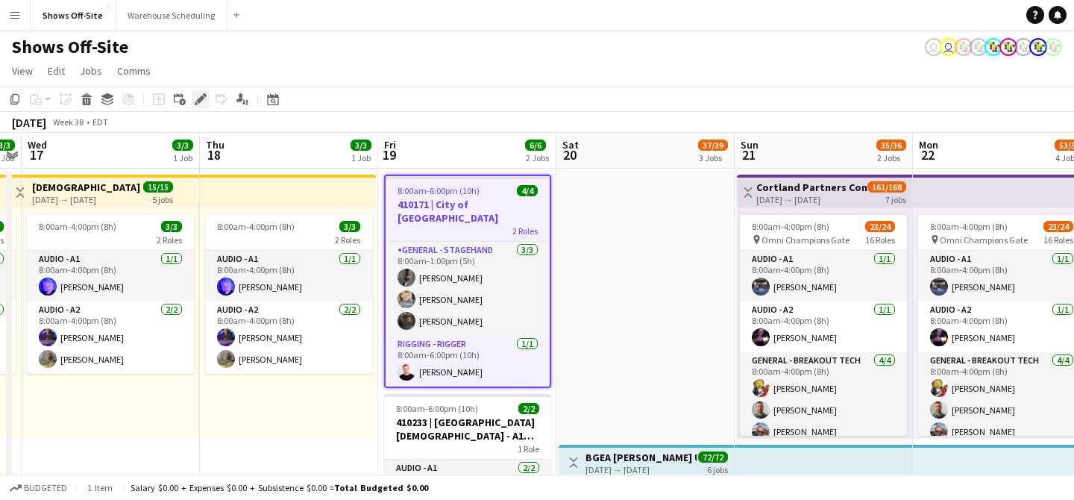
click at [204, 96] on icon "Edit" at bounding box center [201, 99] width 12 height 12
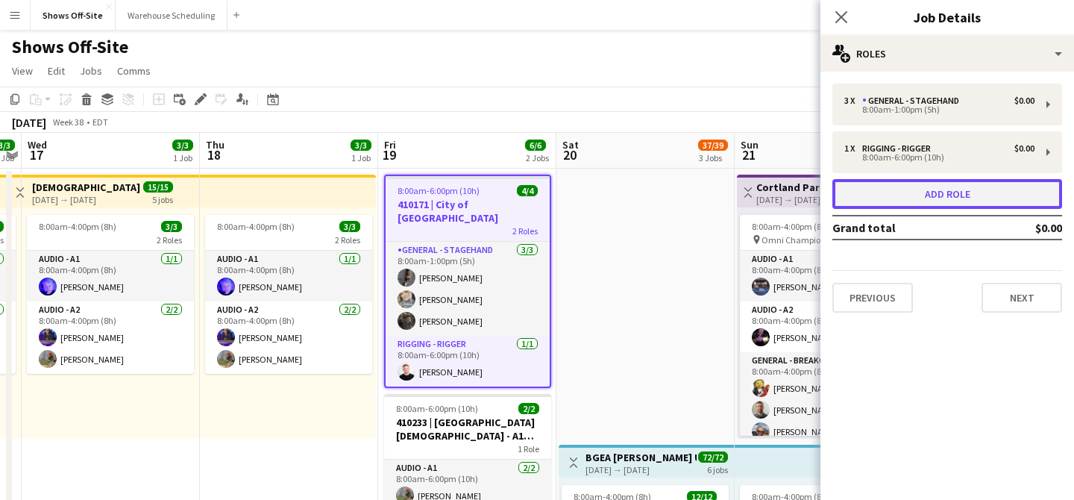
click at [886, 193] on button "Add role" at bounding box center [948, 194] width 230 height 30
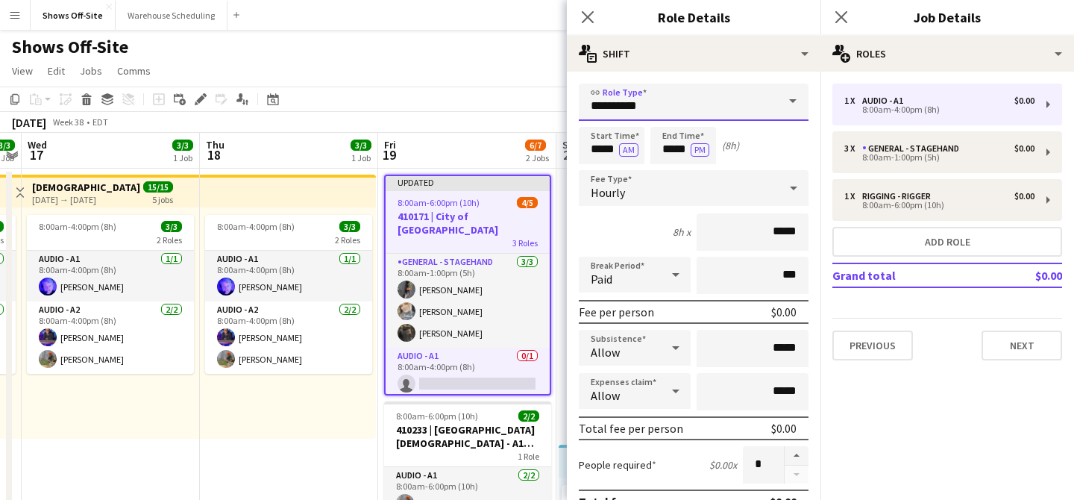
drag, startPoint x: 666, startPoint y: 109, endPoint x: 546, endPoint y: 109, distance: 119.4
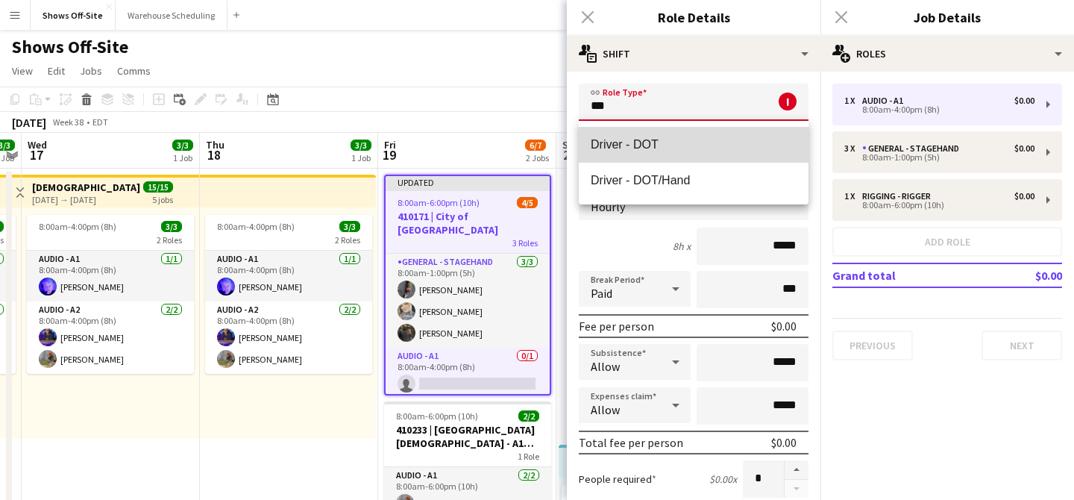
click at [611, 150] on span "Driver - DOT" at bounding box center [694, 144] width 206 height 14
type input "**********"
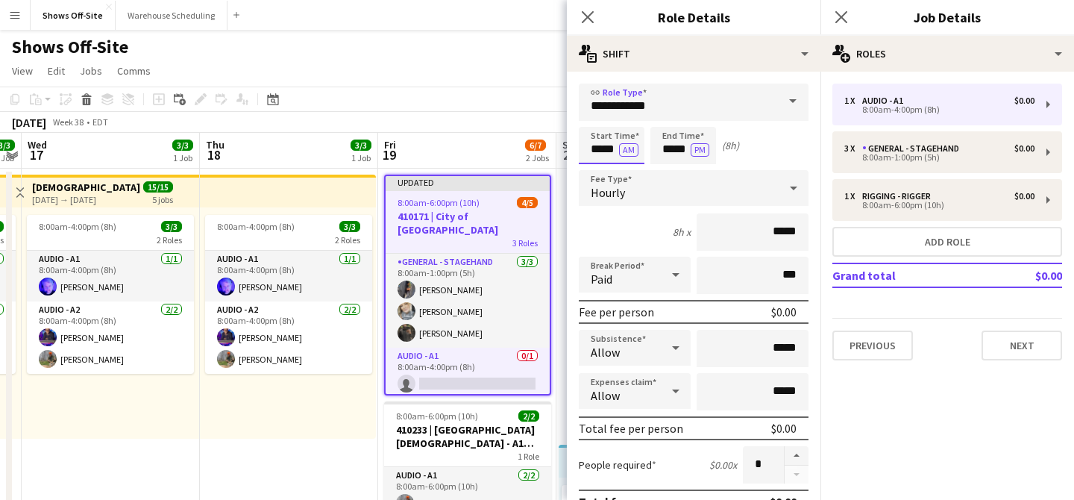
click at [608, 150] on input "*****" at bounding box center [612, 145] width 66 height 37
type input "****"
click at [675, 156] on input "*****" at bounding box center [684, 145] width 66 height 37
click at [672, 169] on div at bounding box center [669, 171] width 30 height 15
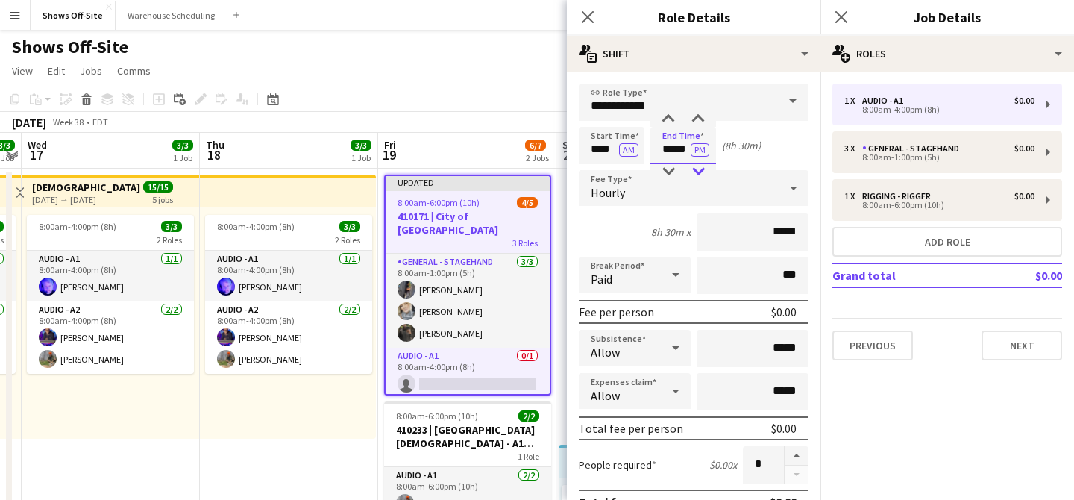
click at [701, 169] on div at bounding box center [698, 171] width 30 height 15
click at [675, 172] on div at bounding box center [669, 171] width 30 height 15
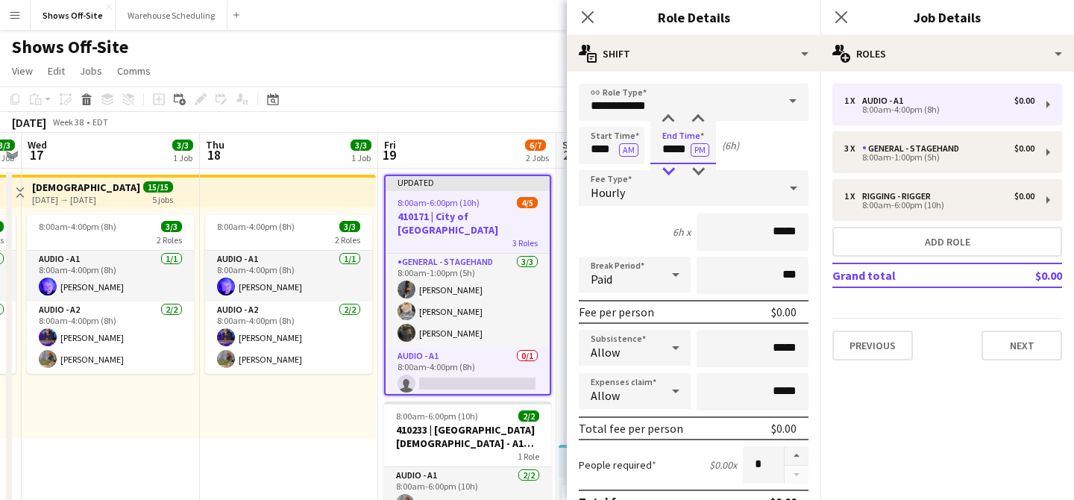
type input "*****"
click at [675, 172] on div at bounding box center [669, 171] width 30 height 15
click at [579, 20] on app-icon "Close pop-in" at bounding box center [589, 18] width 22 height 22
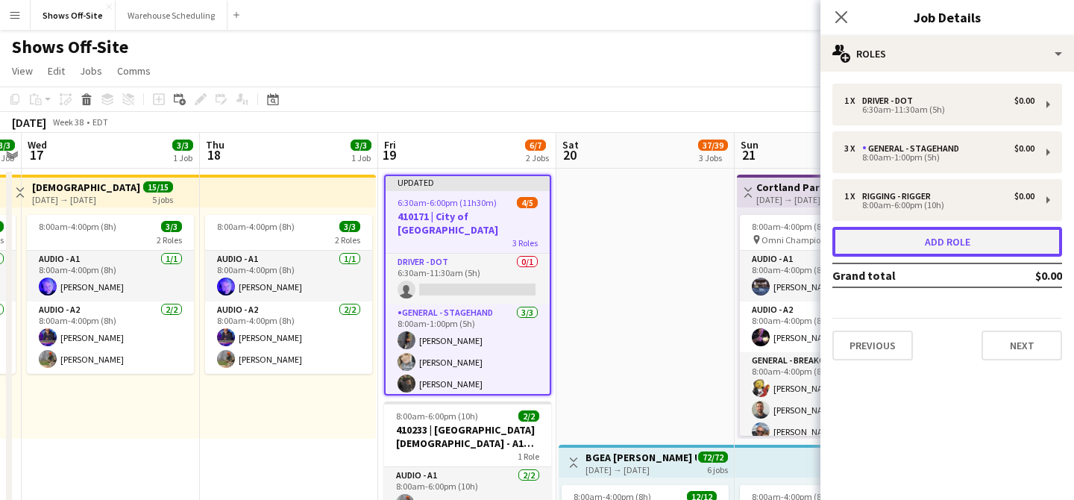
click at [907, 241] on button "Add role" at bounding box center [948, 242] width 230 height 30
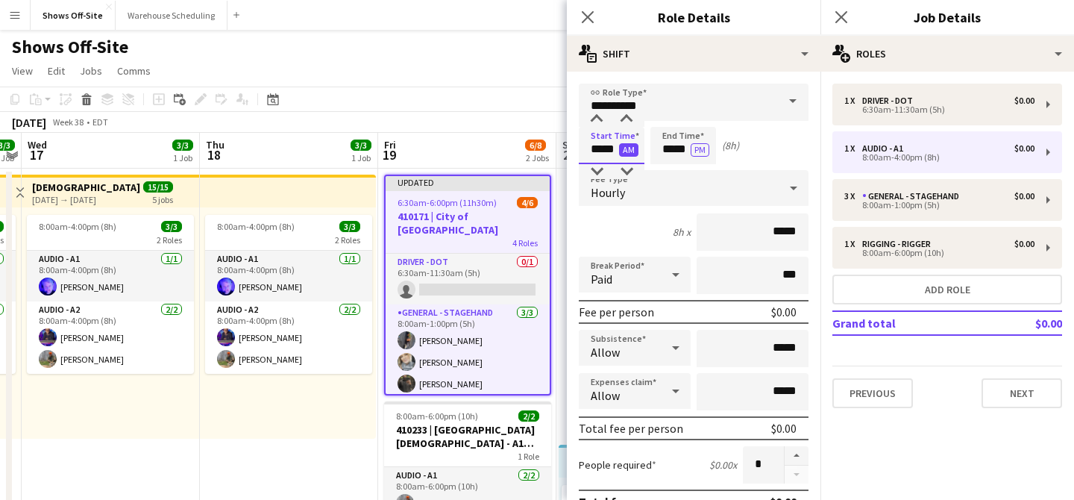
drag, startPoint x: 588, startPoint y: 151, endPoint x: 630, endPoint y: 151, distance: 41.8
click at [630, 151] on app-time-picker "***** AM" at bounding box center [612, 148] width 66 height 11
type input "****"
click at [675, 144] on input "*****" at bounding box center [684, 145] width 66 height 37
click at [697, 172] on div at bounding box center [698, 171] width 30 height 15
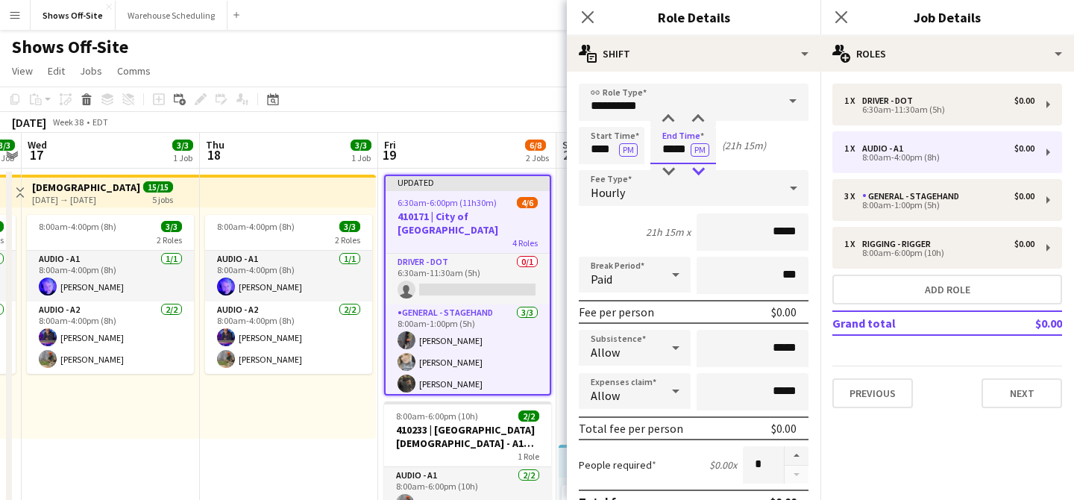
click at [697, 172] on div at bounding box center [698, 171] width 30 height 15
click at [672, 172] on div at bounding box center [669, 171] width 30 height 15
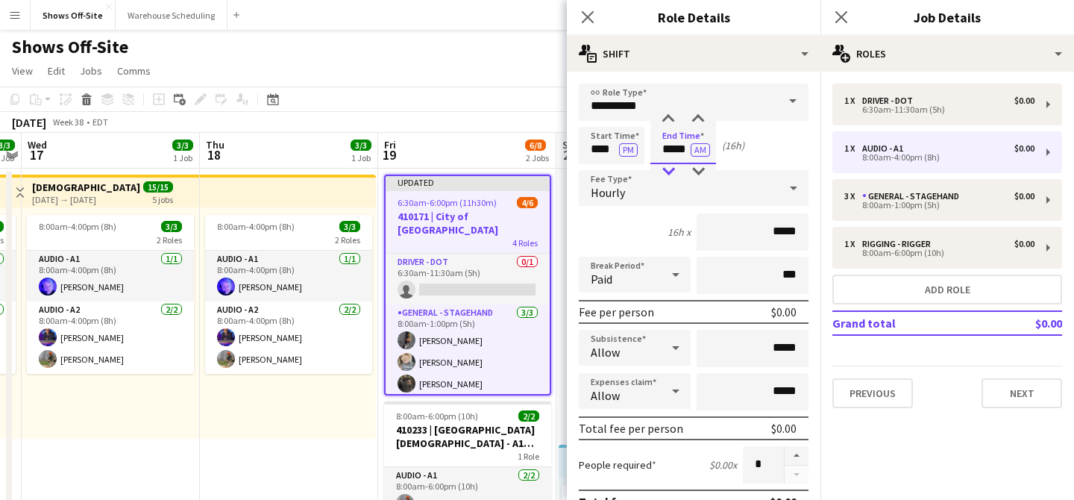
click at [672, 172] on div at bounding box center [669, 171] width 30 height 15
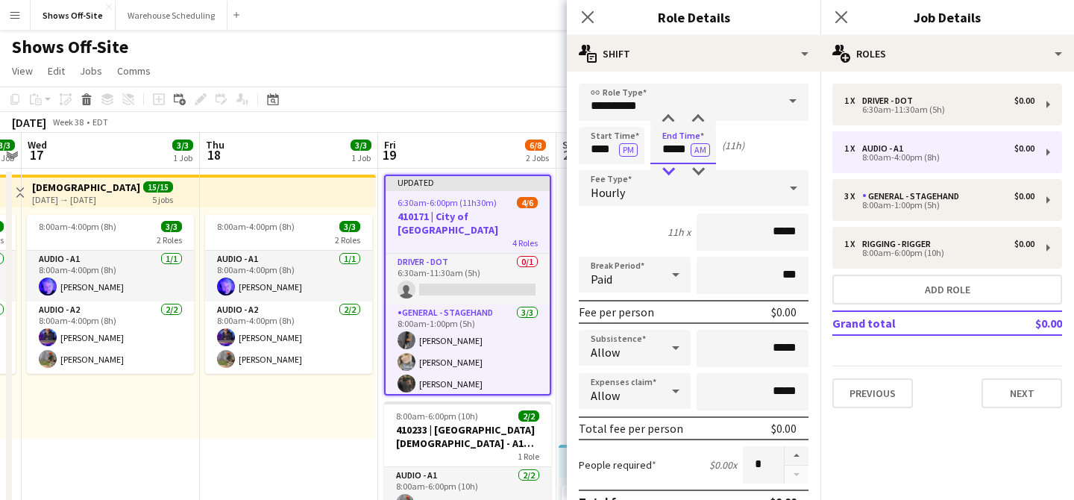
click at [672, 172] on div at bounding box center [669, 171] width 30 height 15
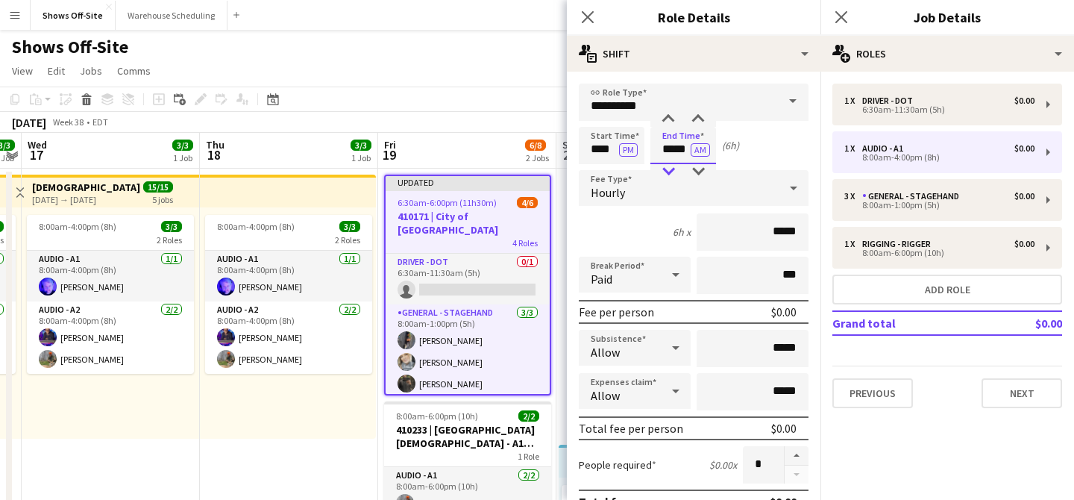
click at [672, 172] on div at bounding box center [669, 171] width 30 height 15
type input "*****"
click at [672, 172] on div at bounding box center [669, 171] width 30 height 15
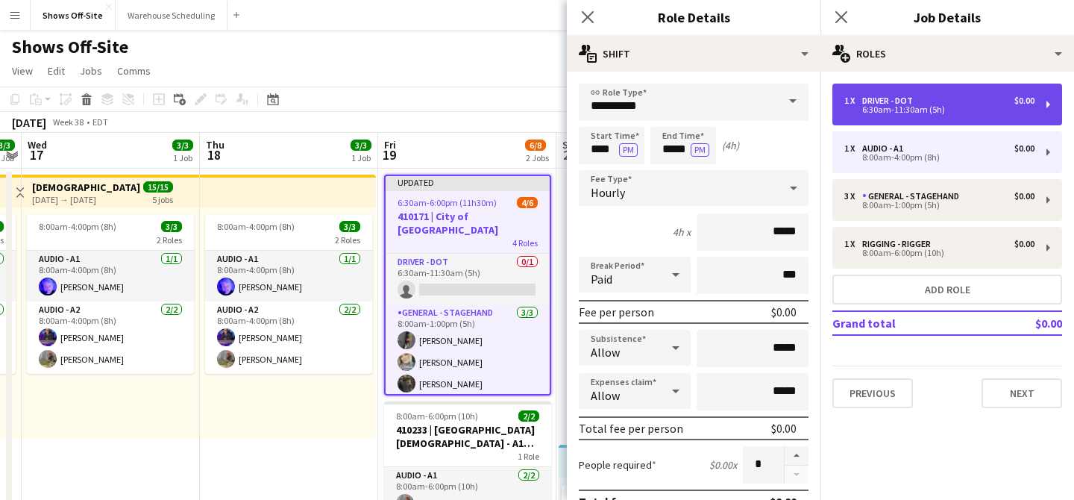
click at [881, 109] on div "6:30am-11:30am (5h)" at bounding box center [940, 109] width 190 height 7
type input "**********"
type input "*****"
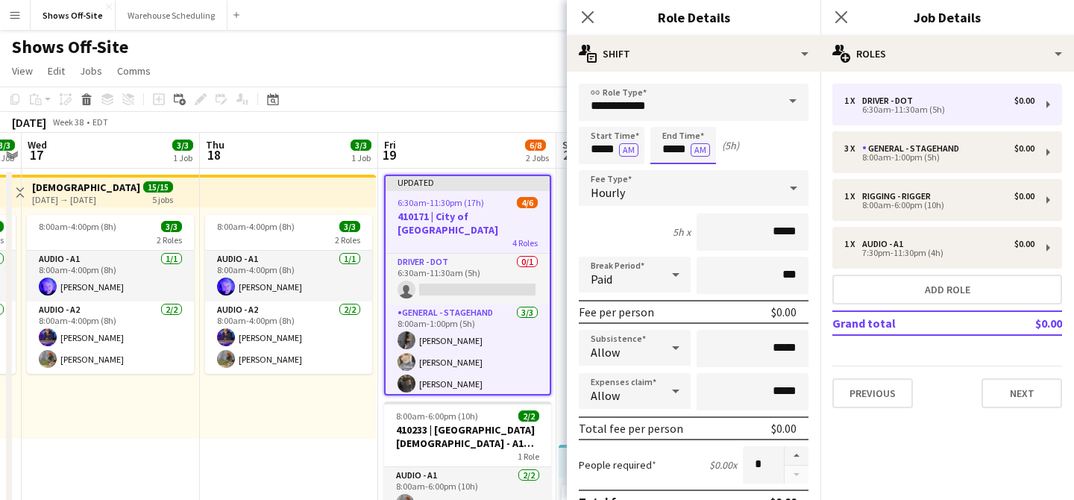
click at [680, 155] on input "*****" at bounding box center [684, 145] width 66 height 37
type input "*****"
click at [671, 175] on div at bounding box center [669, 171] width 30 height 15
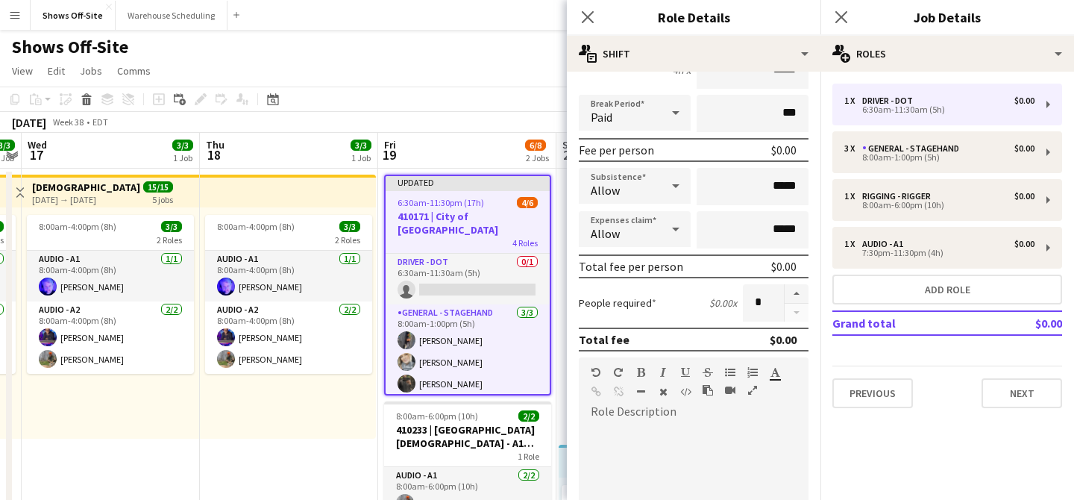
scroll to position [434, 0]
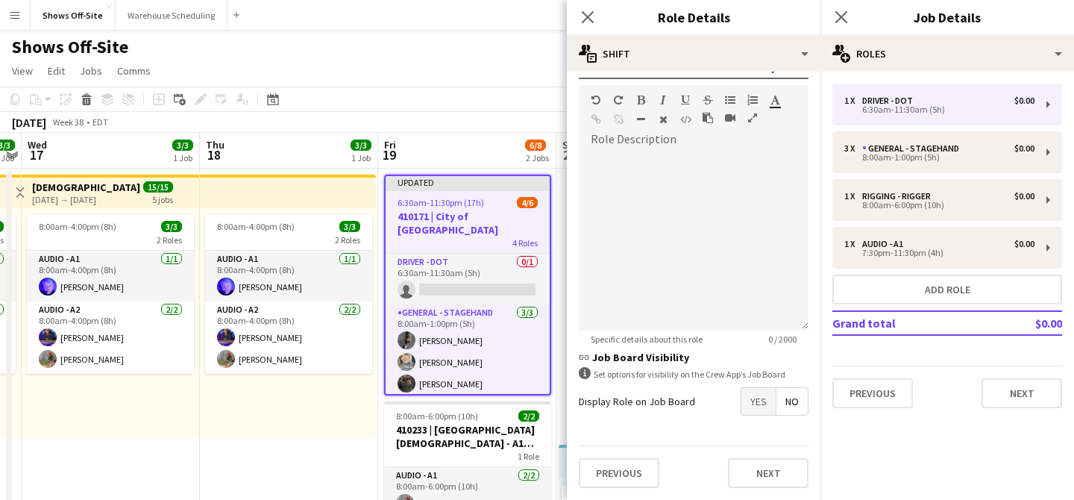
click at [760, 405] on span "Yes" at bounding box center [759, 401] width 34 height 27
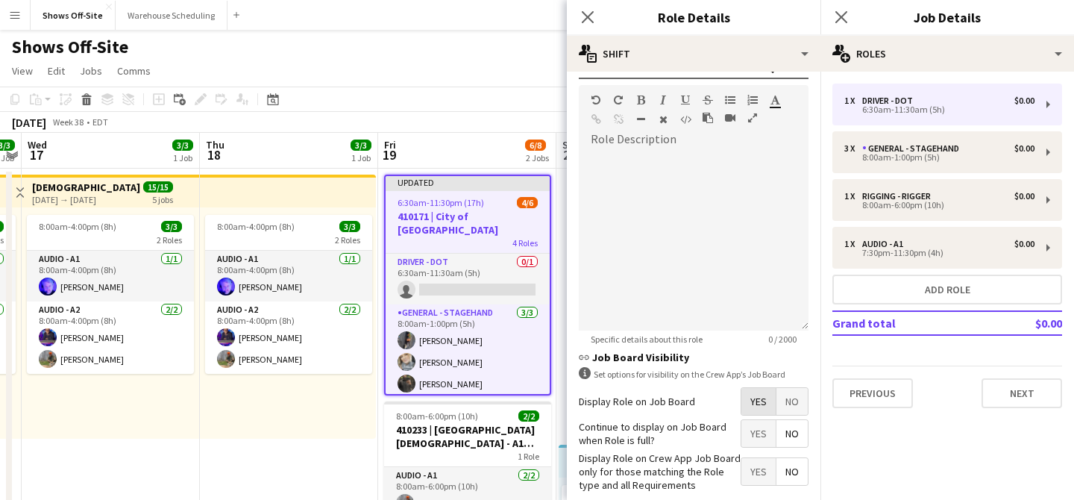
scroll to position [510, 0]
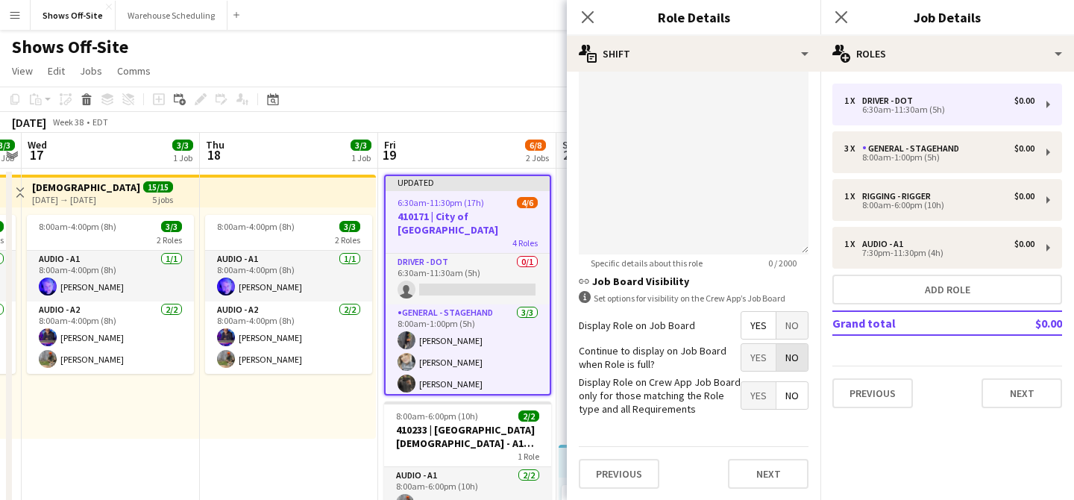
click at [786, 369] on span "No" at bounding box center [792, 357] width 31 height 27
click at [762, 389] on span "Yes" at bounding box center [759, 395] width 34 height 27
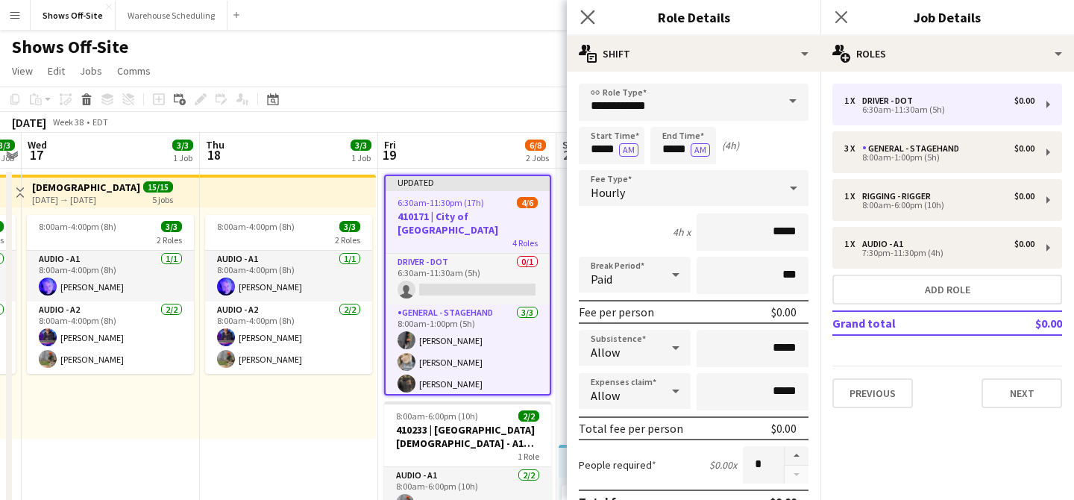
click at [586, 24] on app-icon "Close pop-in" at bounding box center [589, 18] width 22 height 22
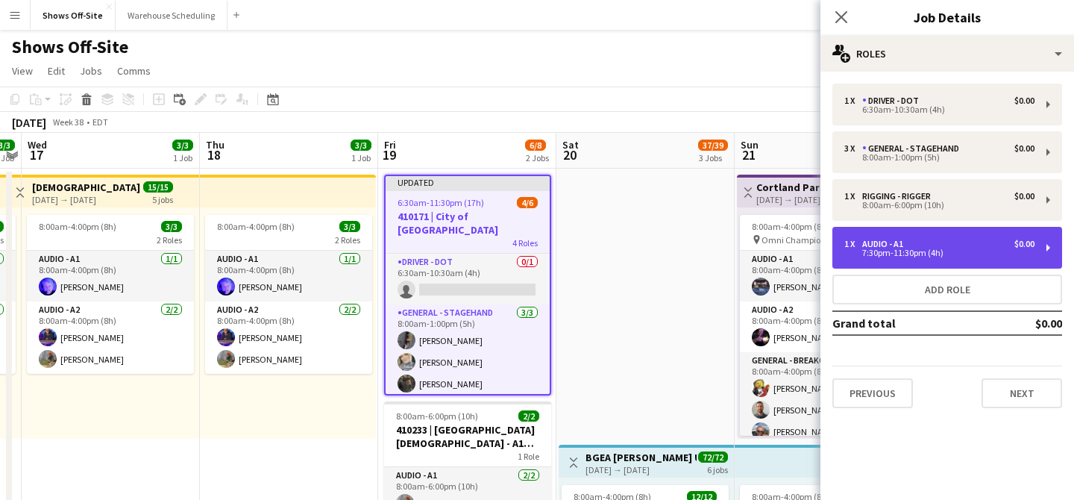
click at [936, 237] on div "1 x Audio - A1 $0.00 7:30pm-11:30pm (4h)" at bounding box center [948, 248] width 230 height 42
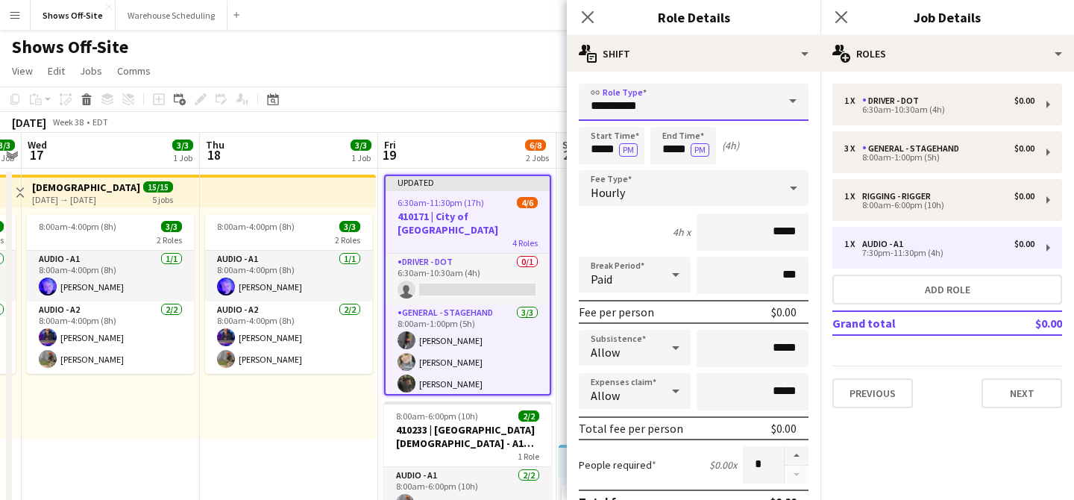
drag, startPoint x: 657, startPoint y: 98, endPoint x: 531, endPoint y: 98, distance: 126.8
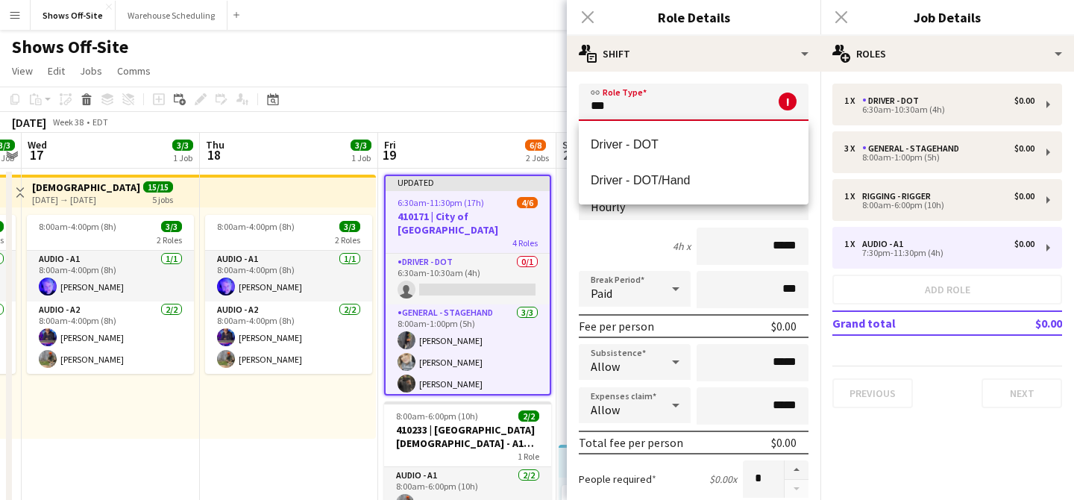
click at [610, 141] on span "Driver - DOT" at bounding box center [694, 144] width 206 height 14
type input "**********"
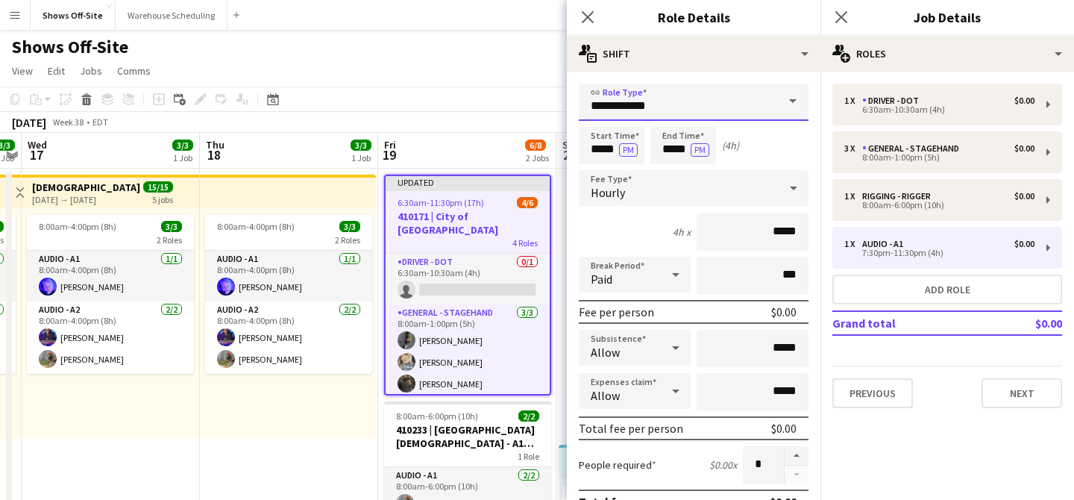
scroll to position [434, 0]
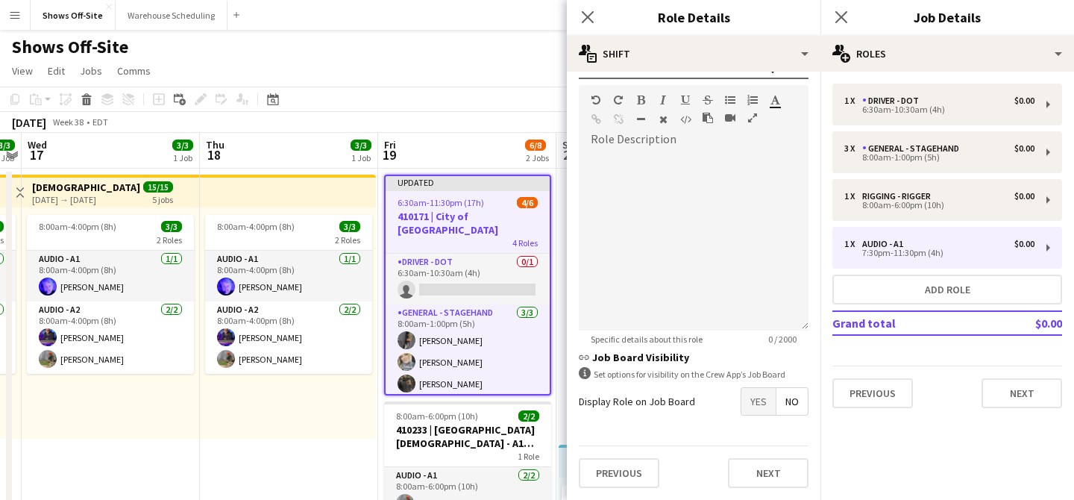
click at [754, 395] on span "Yes" at bounding box center [759, 401] width 34 height 27
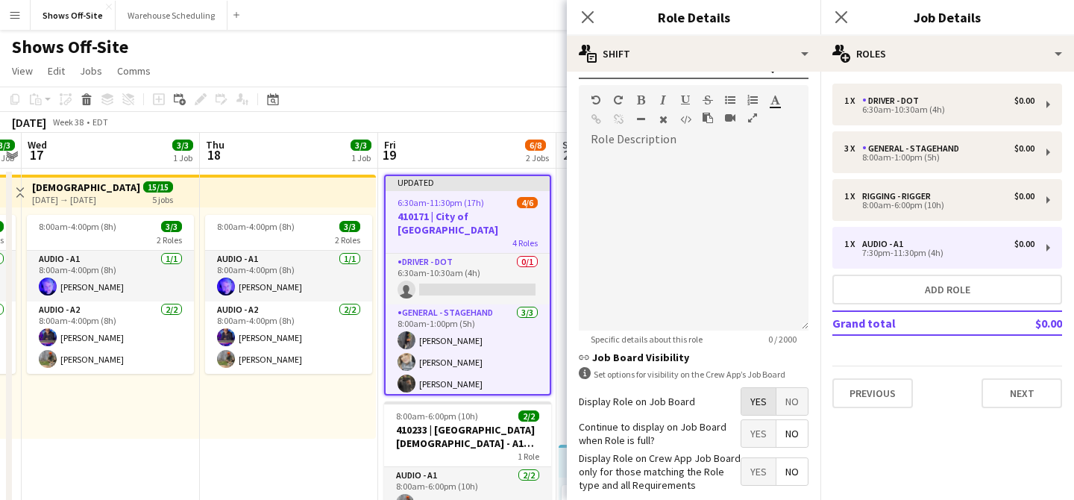
scroll to position [506, 0]
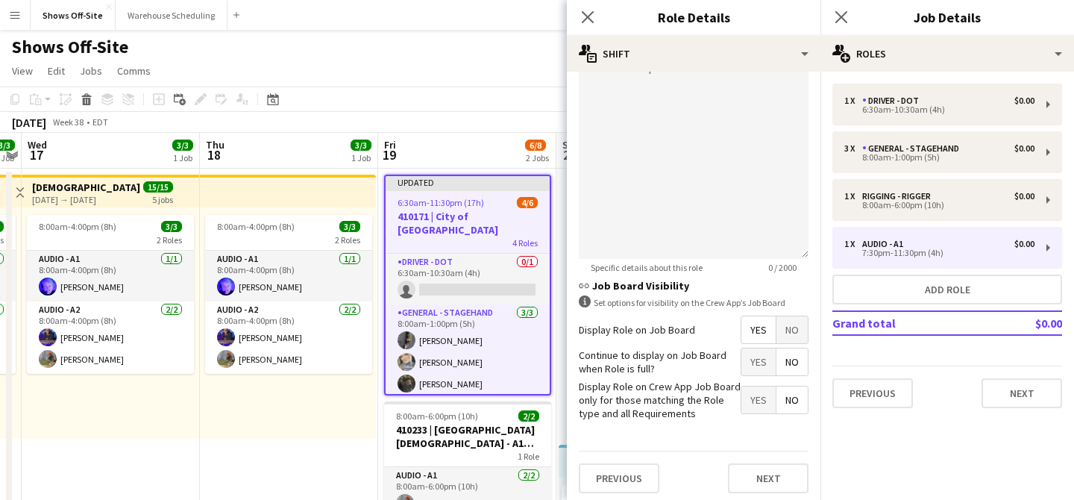
click at [792, 354] on span "No" at bounding box center [792, 361] width 31 height 27
click at [758, 395] on span "Yes" at bounding box center [759, 400] width 34 height 27
click at [586, 16] on icon at bounding box center [588, 17] width 14 height 14
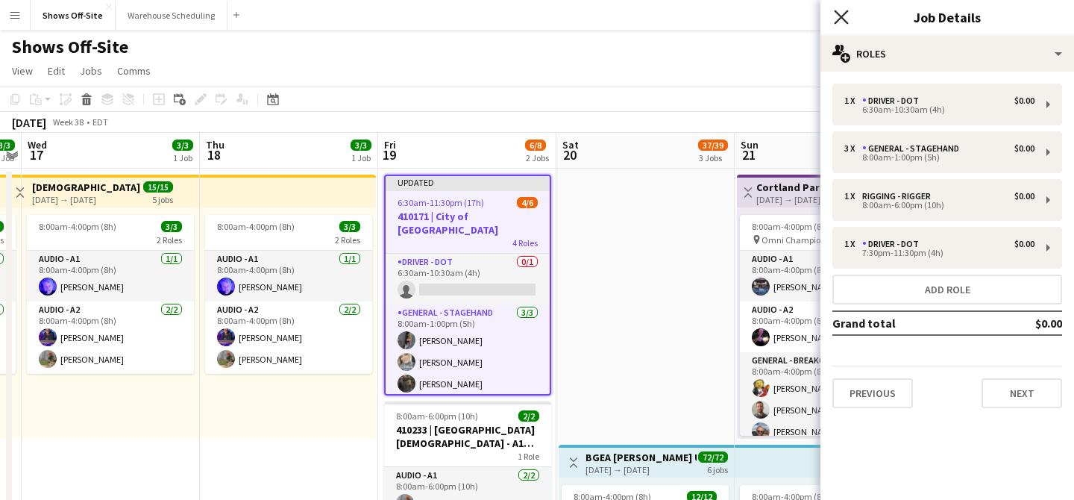
click at [839, 22] on icon "Close pop-in" at bounding box center [841, 17] width 14 height 14
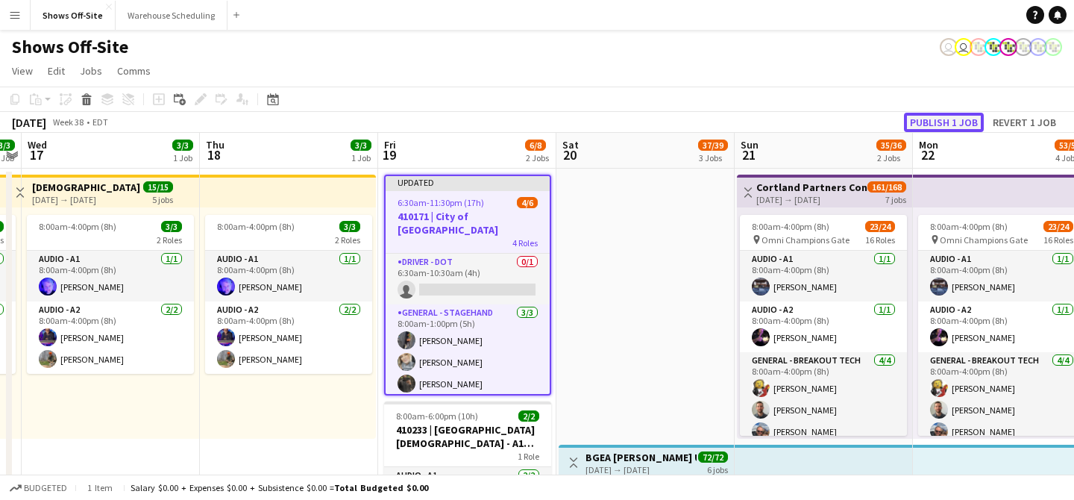
click at [935, 125] on button "Publish 1 job" at bounding box center [944, 122] width 80 height 19
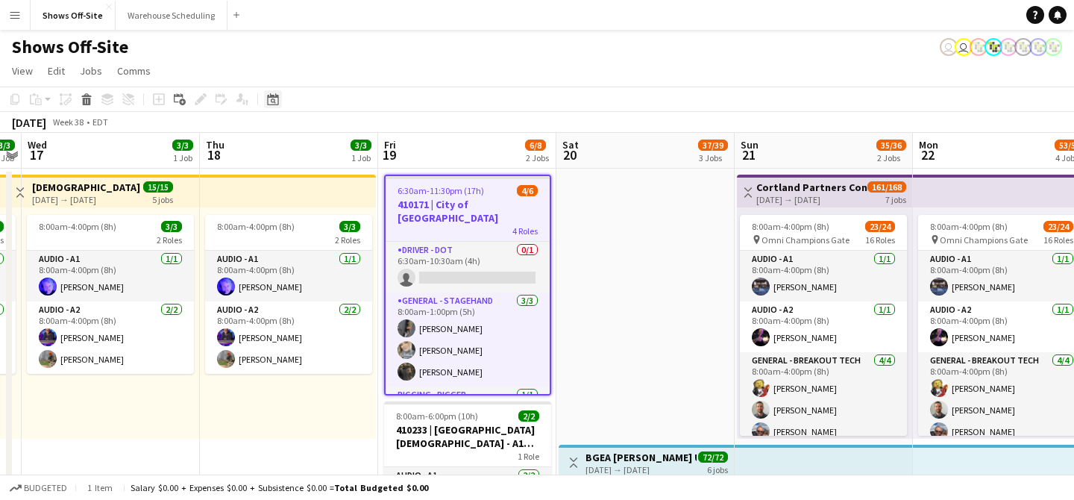
click at [267, 101] on icon at bounding box center [272, 99] width 11 height 12
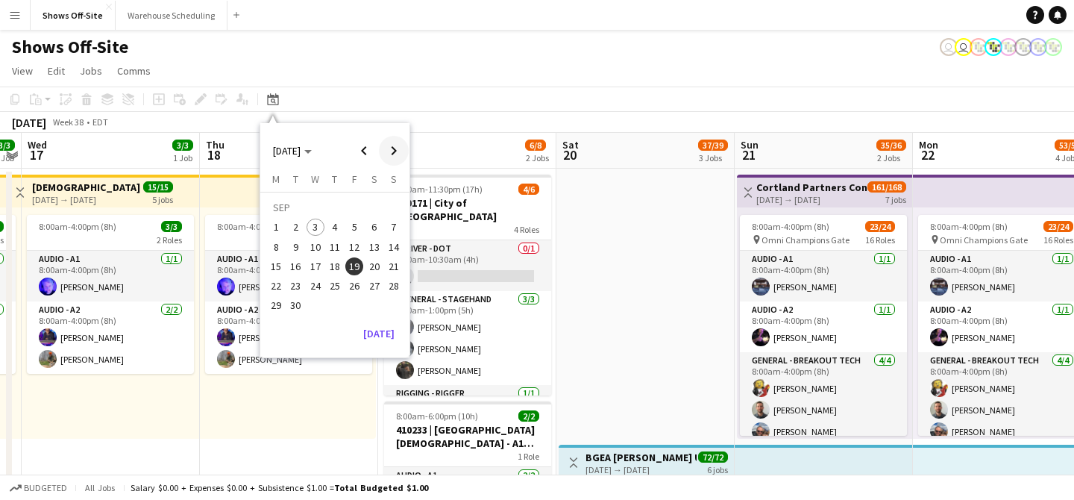
click at [389, 148] on span "Next month" at bounding box center [394, 151] width 30 height 30
click at [357, 270] on span "17" at bounding box center [354, 266] width 18 height 18
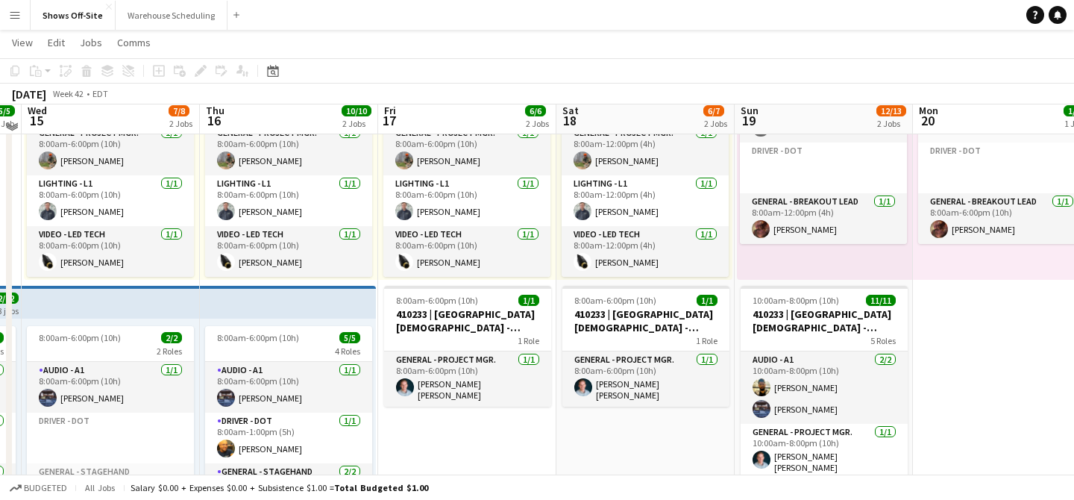
scroll to position [160, 0]
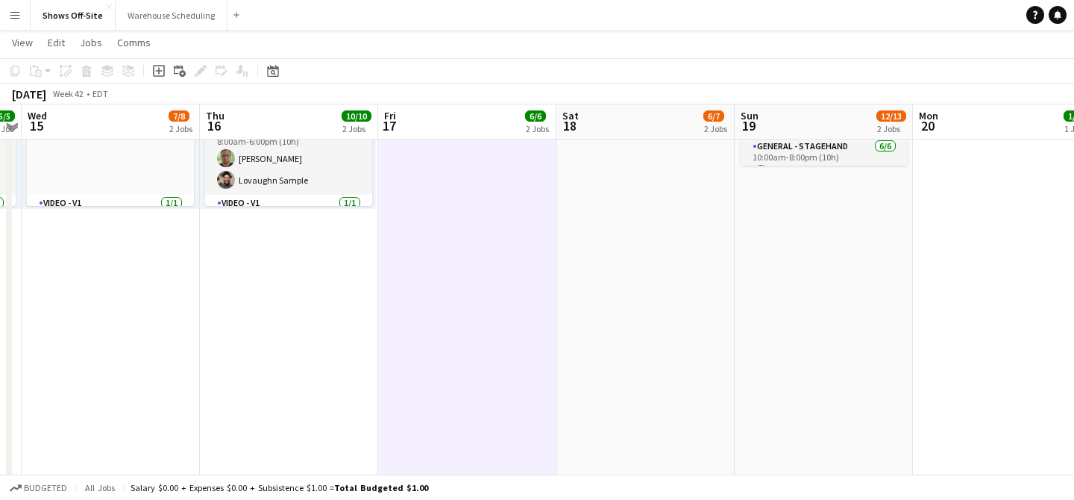
scroll to position [497, 0]
click at [161, 72] on icon "Add job" at bounding box center [159, 71] width 12 height 12
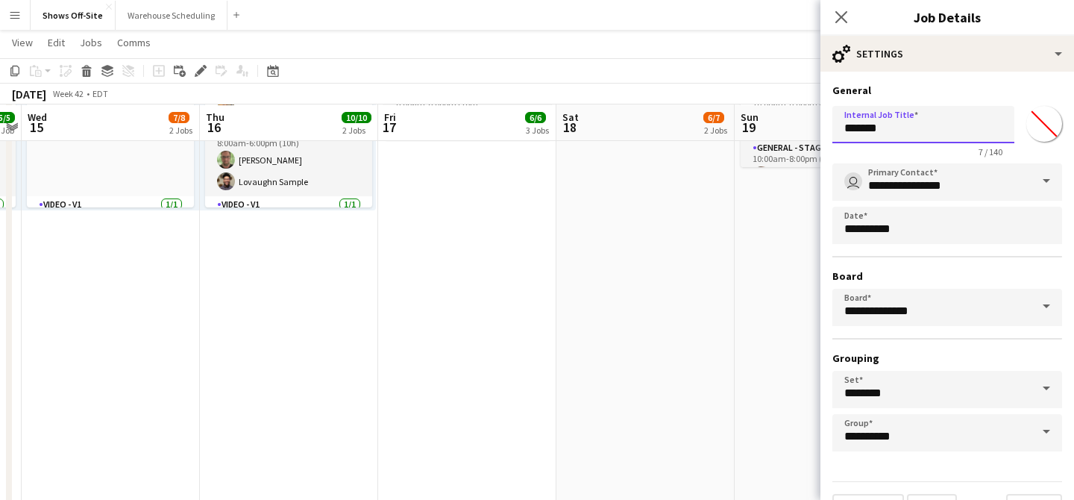
drag, startPoint x: 916, startPoint y: 133, endPoint x: 786, endPoint y: 131, distance: 129.1
click at [786, 131] on body "Menu Boards Boards Boards All jobs Status Workforce Workforce My Workforce Recr…" at bounding box center [537, 403] width 1074 height 1800
paste input "**********"
type input "**********"
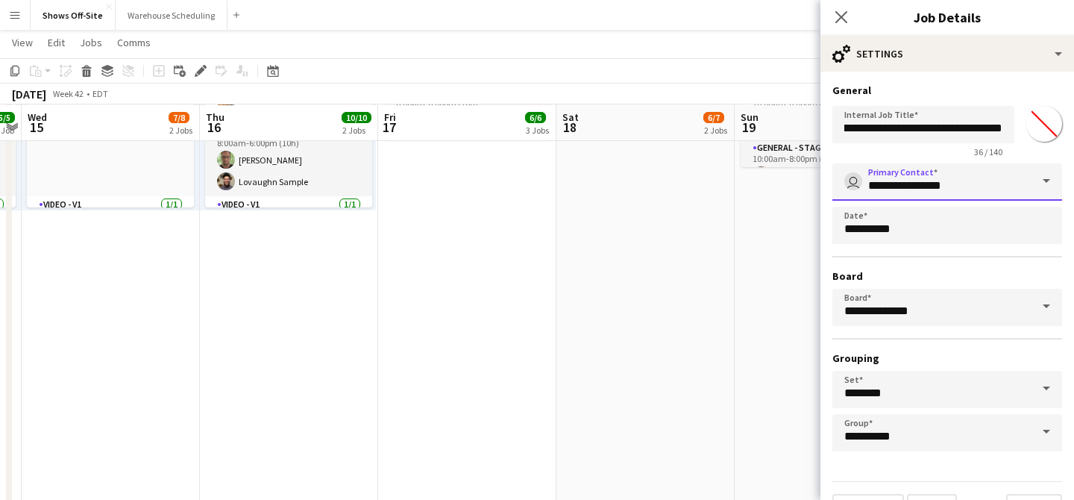
click at [924, 172] on input "**********" at bounding box center [948, 181] width 230 height 37
click at [956, 188] on input "**********" at bounding box center [948, 181] width 230 height 37
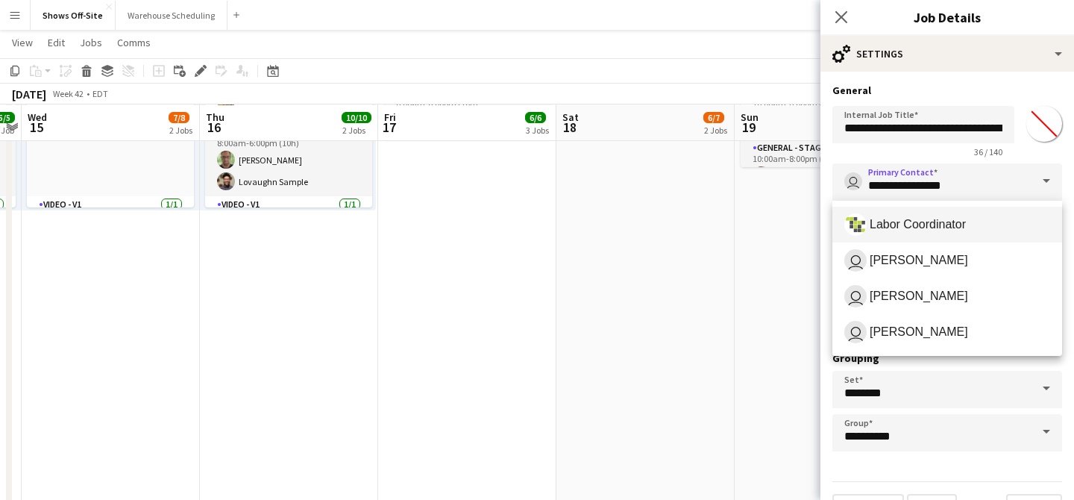
click at [956, 222] on span "Labor Coordinator" at bounding box center [918, 224] width 96 height 14
type input "**********"
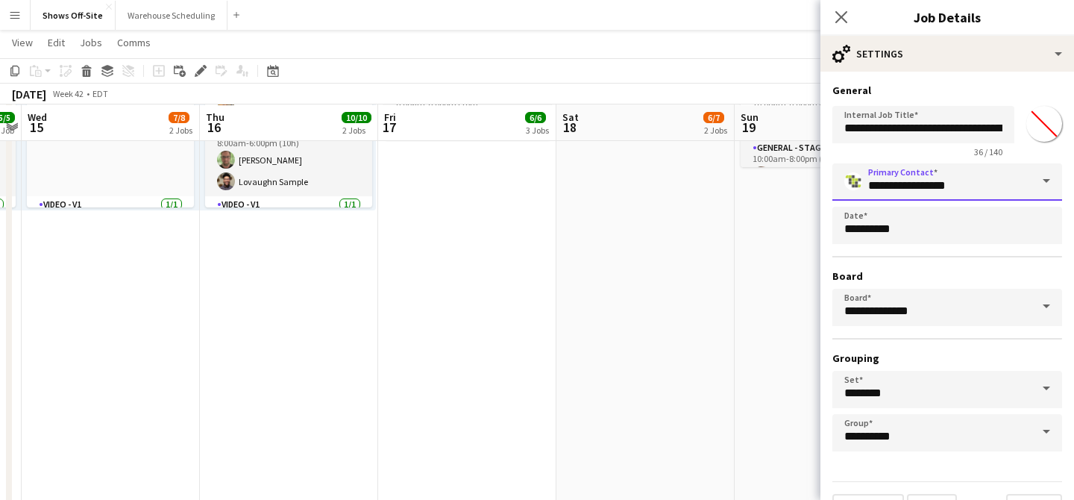
scroll to position [36, 0]
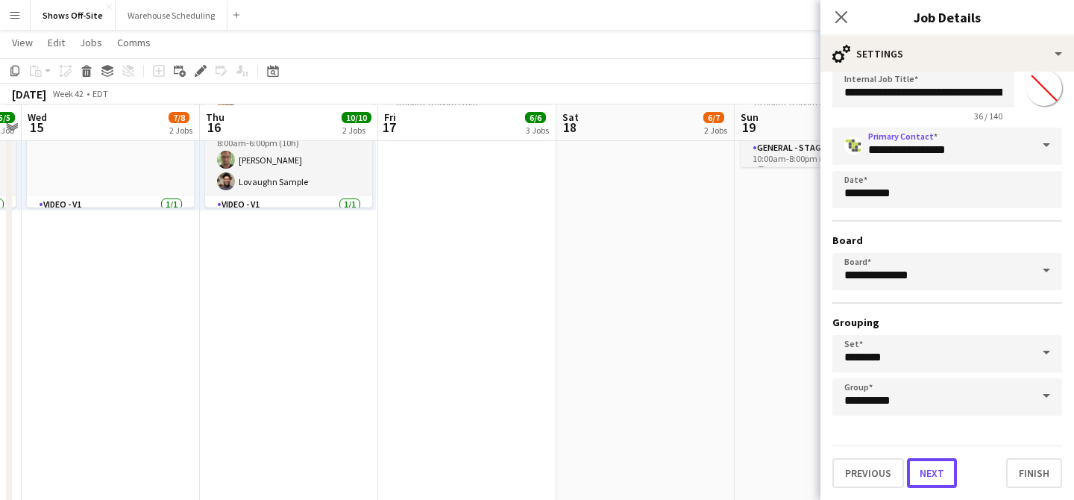
click at [932, 469] on button "Next" at bounding box center [932, 473] width 50 height 30
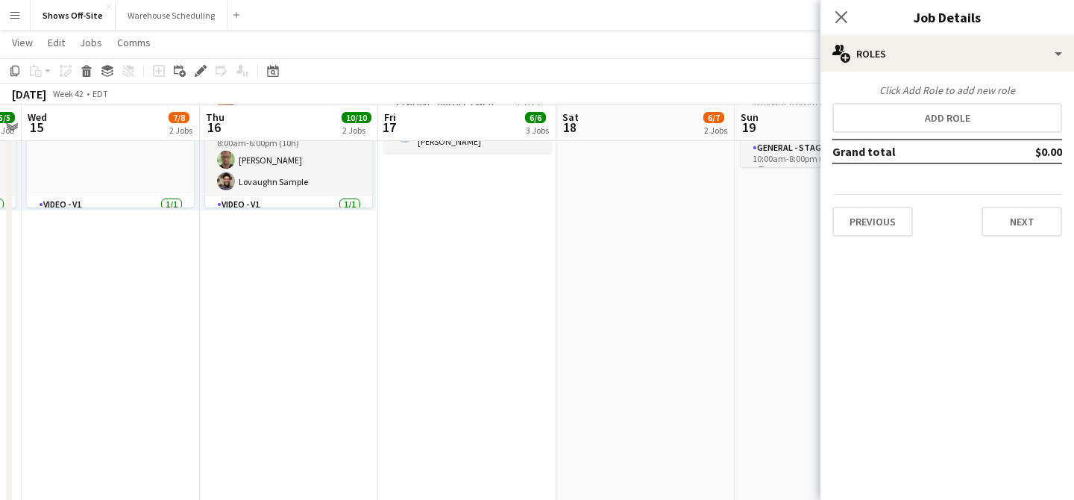
scroll to position [0, 0]
click at [952, 96] on div "Click Add Role to add new role" at bounding box center [948, 90] width 230 height 13
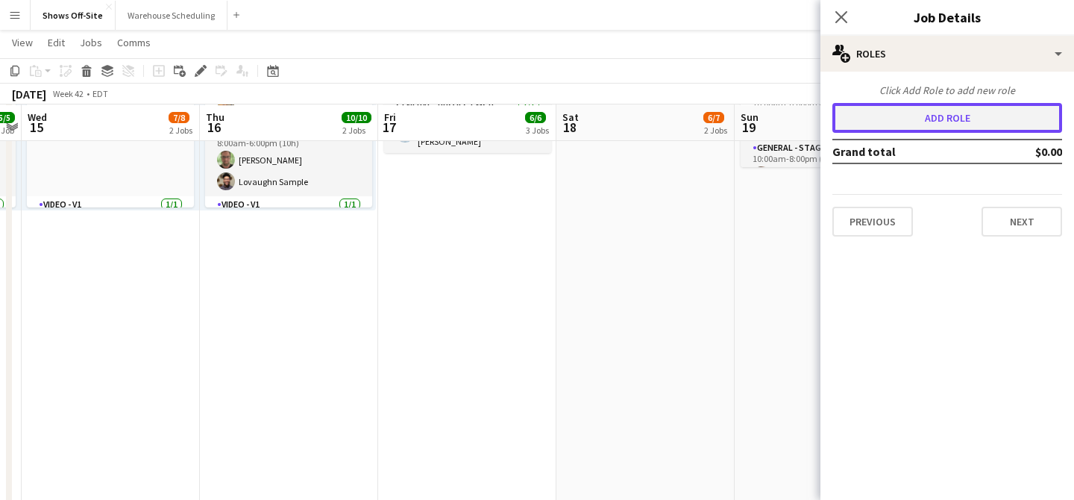
click at [954, 128] on button "Add role" at bounding box center [948, 118] width 230 height 30
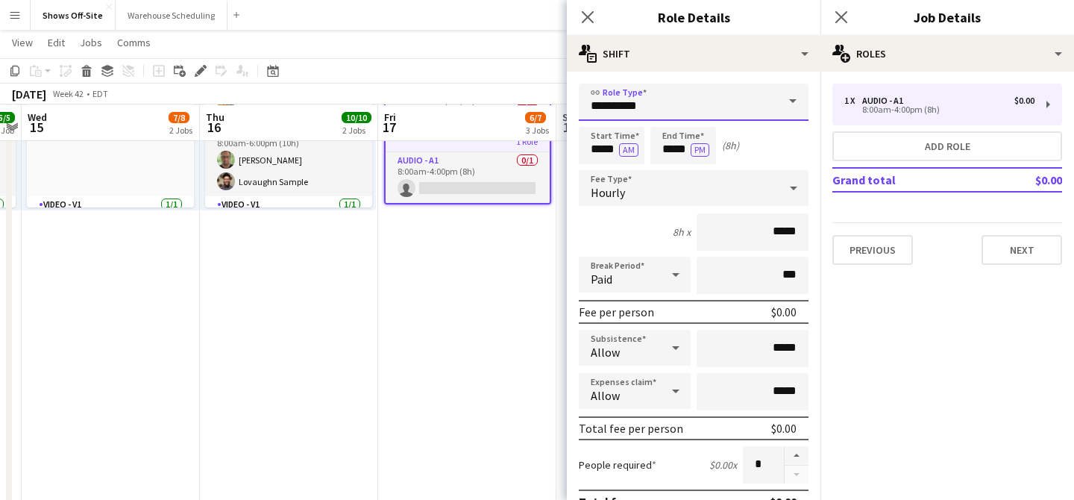
drag, startPoint x: 645, startPoint y: 110, endPoint x: 512, endPoint y: 109, distance: 132.8
click at [511, 109] on body "Menu Boards Boards Boards All jobs Status Workforce Workforce My Workforce Recr…" at bounding box center [537, 403] width 1074 height 1800
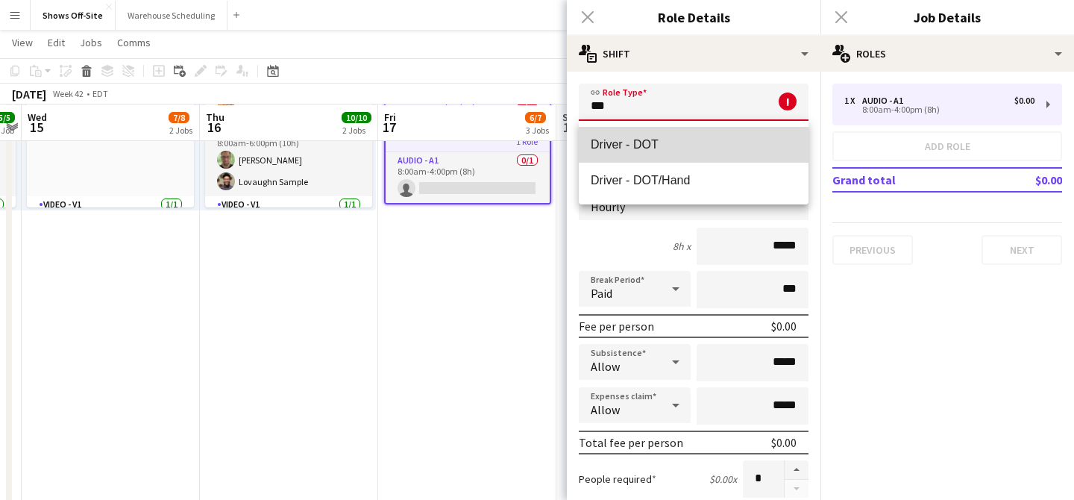
click at [636, 156] on mat-option "Driver - DOT" at bounding box center [694, 145] width 230 height 36
type input "**********"
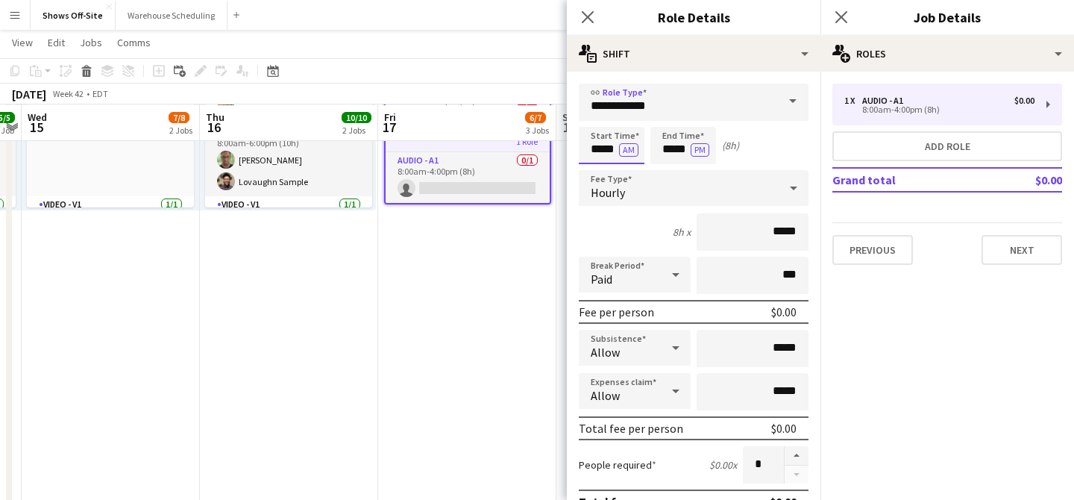
click at [613, 151] on input "*****" at bounding box center [612, 145] width 66 height 37
click at [601, 168] on div at bounding box center [597, 171] width 30 height 15
click at [602, 175] on div at bounding box center [597, 171] width 30 height 15
click at [630, 121] on div at bounding box center [627, 119] width 30 height 15
type input "*****"
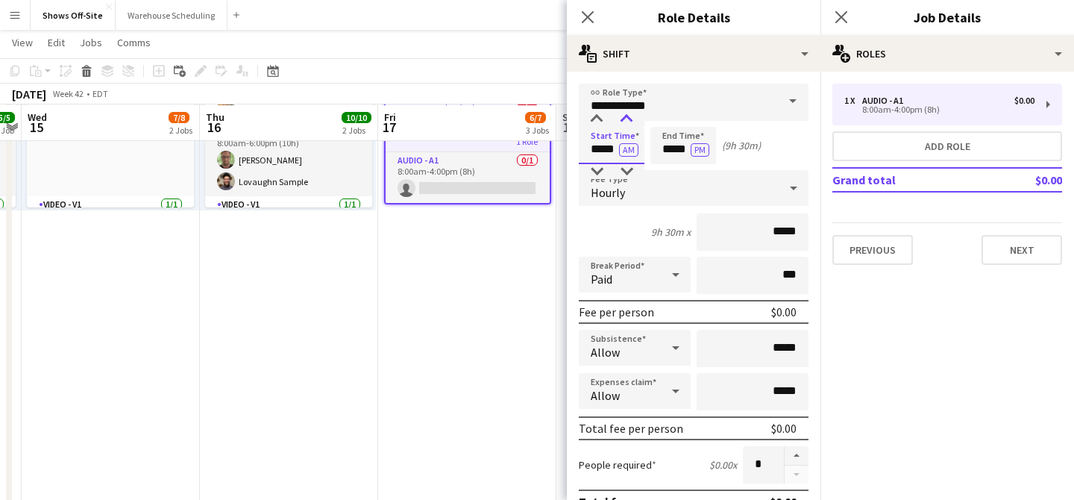
click at [630, 121] on div at bounding box center [627, 119] width 30 height 15
click at [680, 143] on input "*****" at bounding box center [684, 145] width 66 height 37
click at [673, 120] on div at bounding box center [669, 119] width 30 height 15
click at [670, 172] on div at bounding box center [669, 171] width 30 height 15
click at [698, 172] on div at bounding box center [698, 171] width 30 height 15
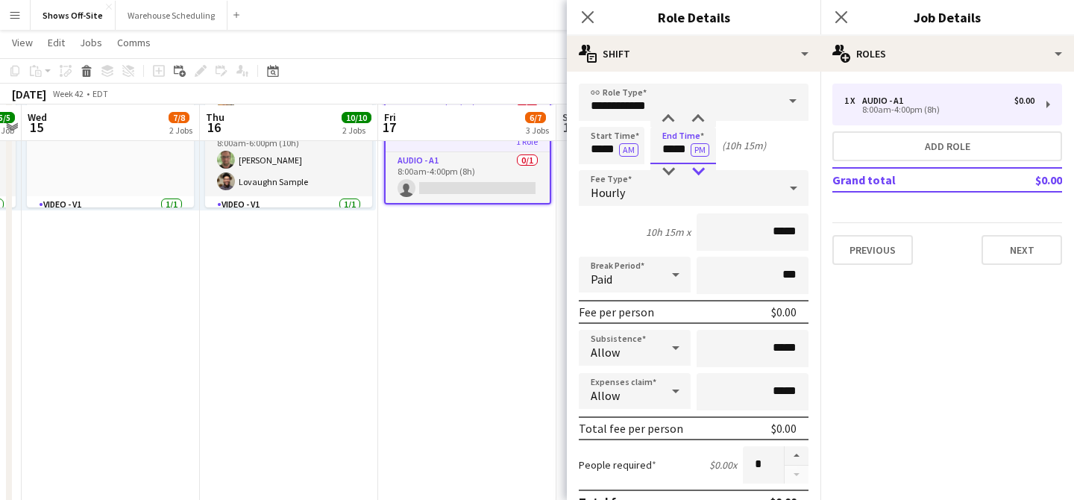
click at [698, 172] on div at bounding box center [698, 171] width 30 height 15
click at [676, 171] on div at bounding box center [669, 171] width 30 height 15
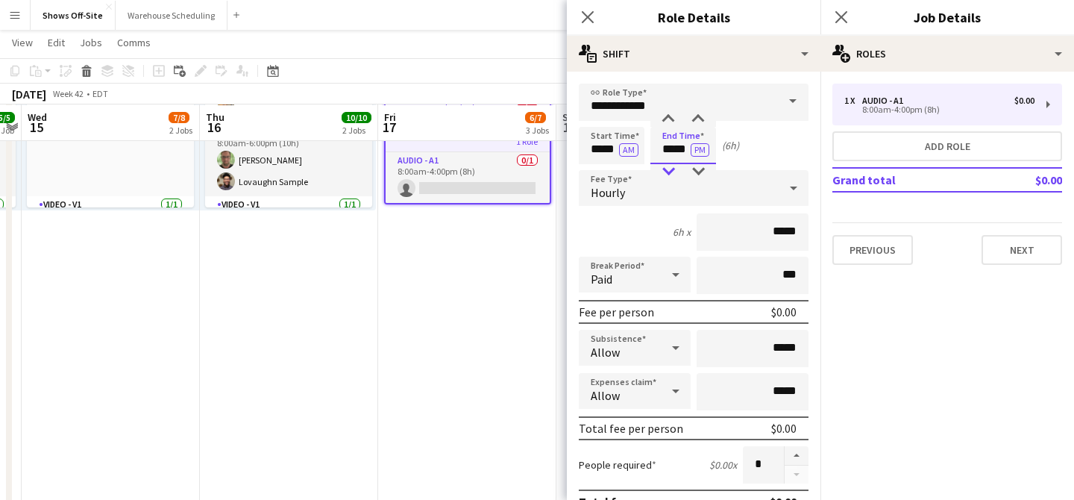
type input "*****"
click at [676, 171] on div at bounding box center [669, 171] width 30 height 15
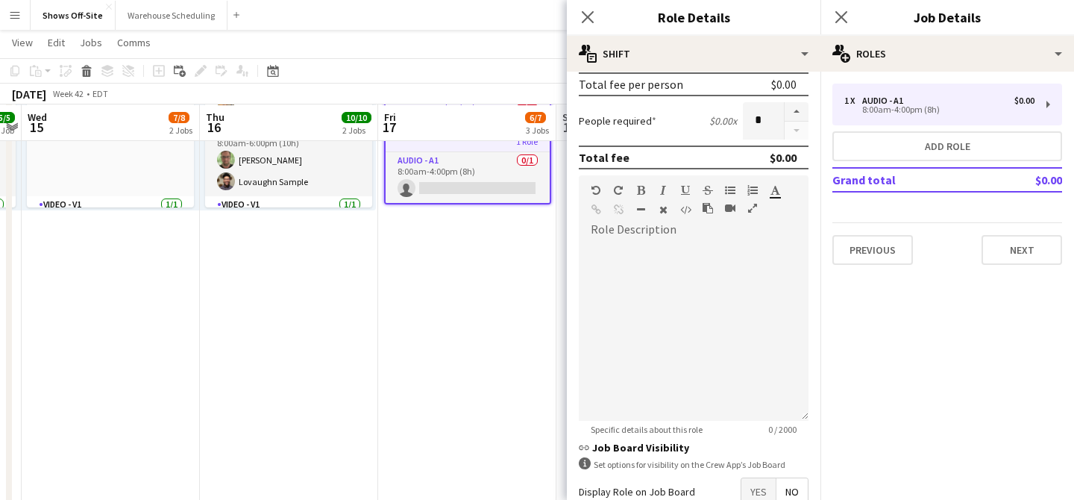
scroll to position [434, 0]
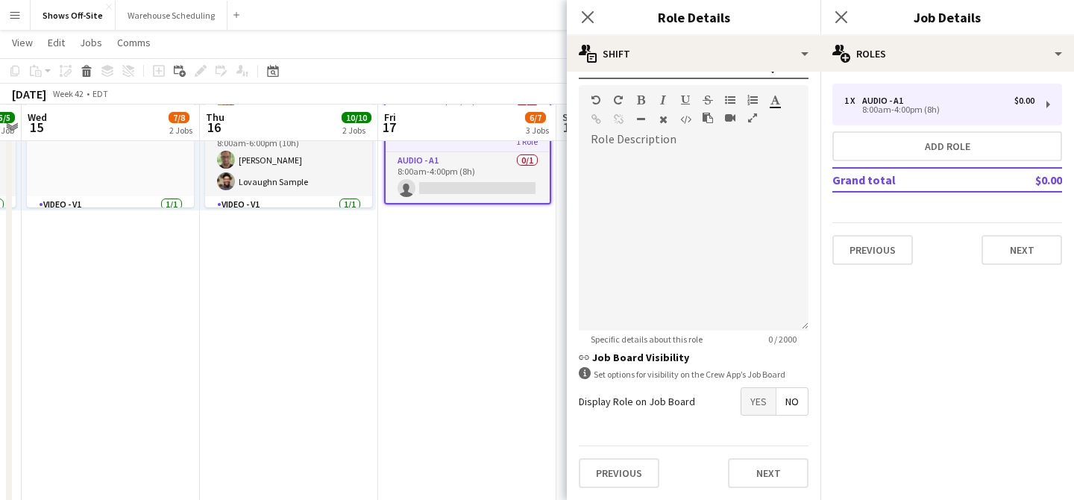
click at [762, 399] on span "Yes" at bounding box center [759, 401] width 34 height 27
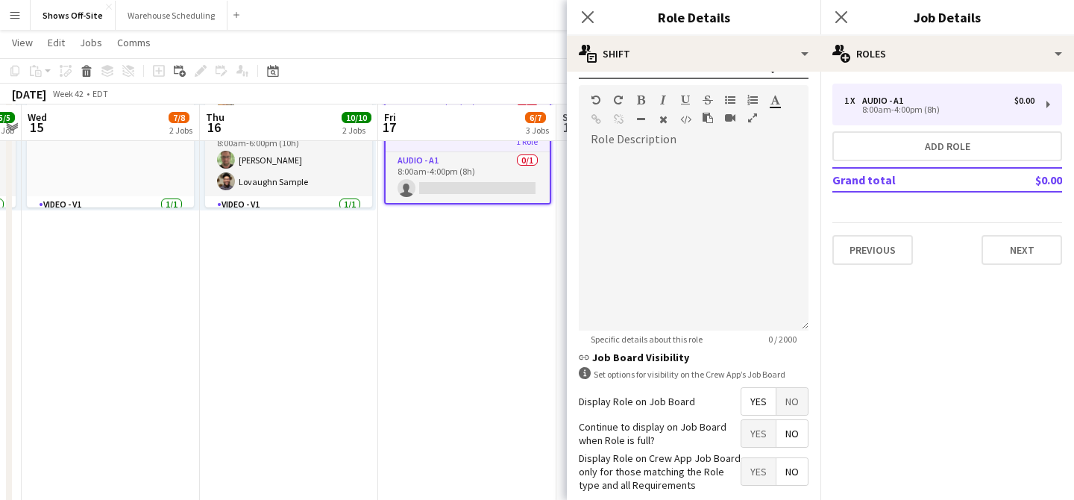
click at [792, 430] on span "No" at bounding box center [792, 433] width 31 height 27
click at [754, 466] on span "Yes" at bounding box center [759, 471] width 34 height 27
click at [583, 21] on icon at bounding box center [588, 17] width 14 height 14
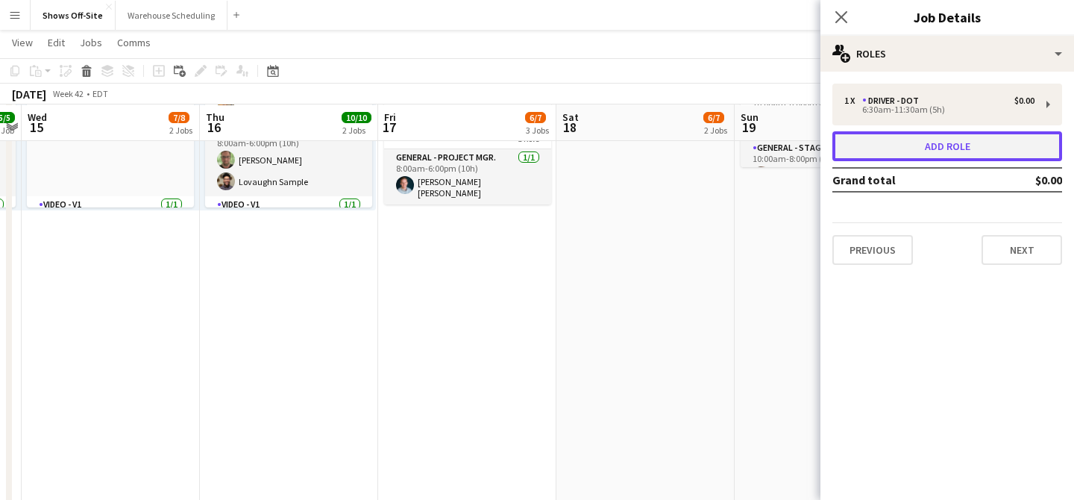
click at [879, 146] on button "Add role" at bounding box center [948, 146] width 230 height 30
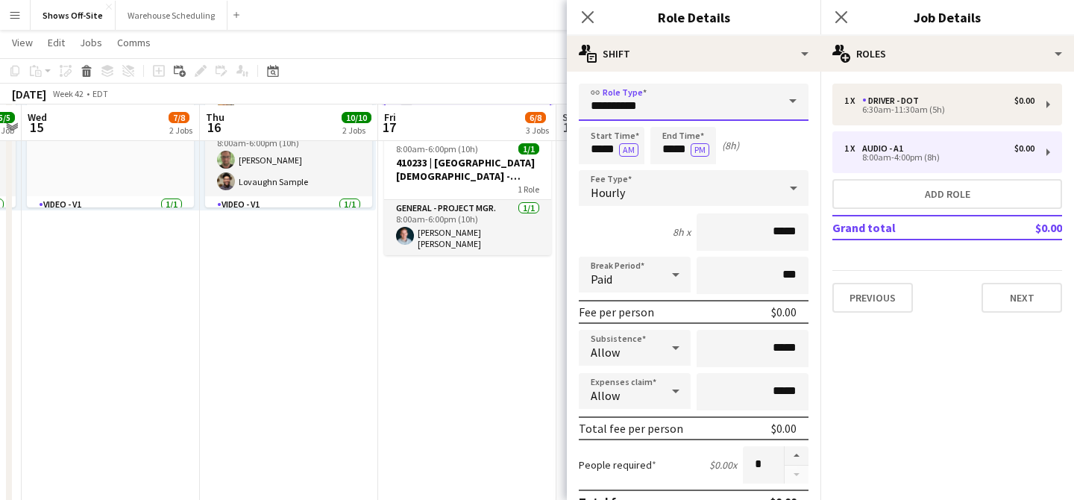
drag, startPoint x: 657, startPoint y: 102, endPoint x: 532, endPoint y: 102, distance: 125.4
click at [532, 102] on body "Menu Boards Boards Boards All jobs Status Workforce Workforce My Workforce Recr…" at bounding box center [537, 403] width 1074 height 1800
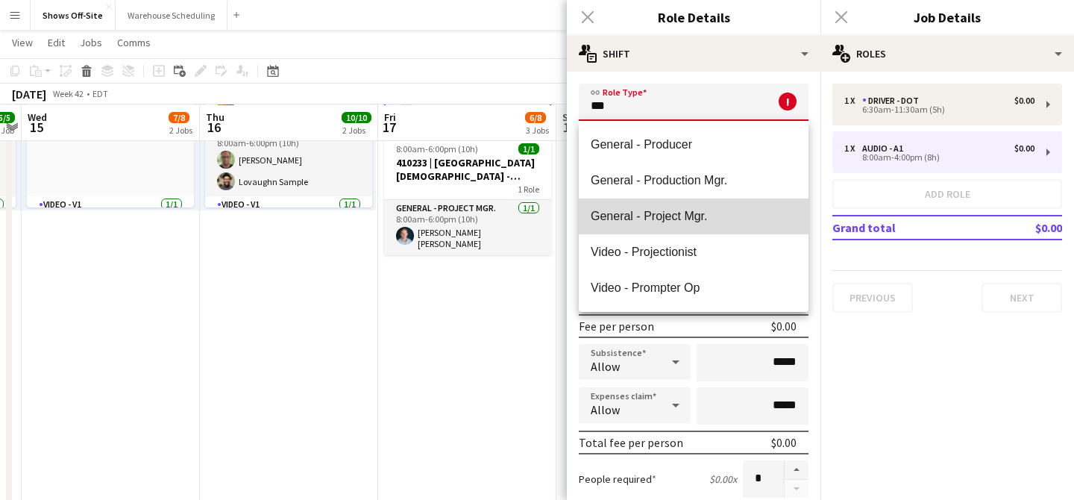
click at [608, 205] on mat-option "General - Project Mgr." at bounding box center [694, 216] width 230 height 36
type input "**********"
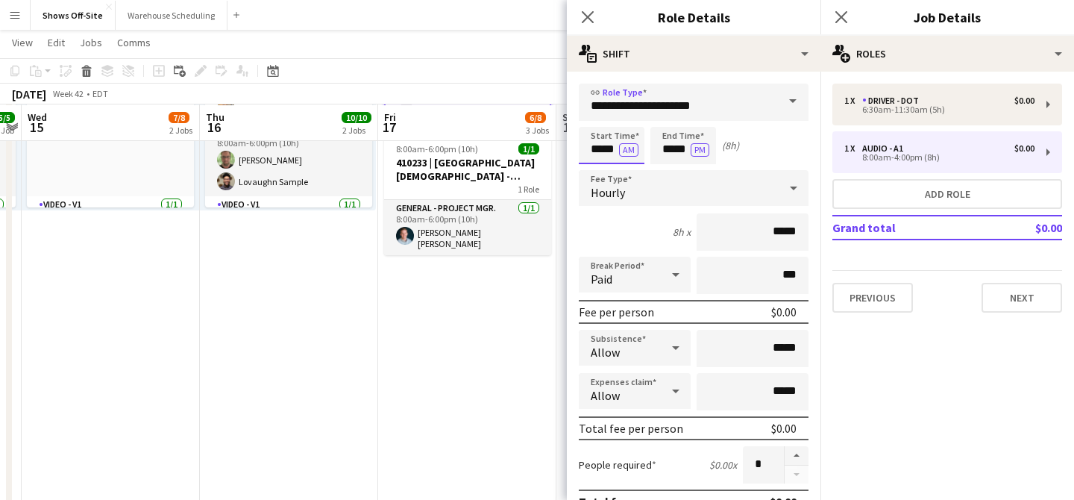
click at [598, 146] on input "*****" at bounding box center [612, 145] width 66 height 37
click at [598, 173] on div at bounding box center [597, 171] width 30 height 15
click at [628, 106] on input "**********" at bounding box center [694, 102] width 230 height 37
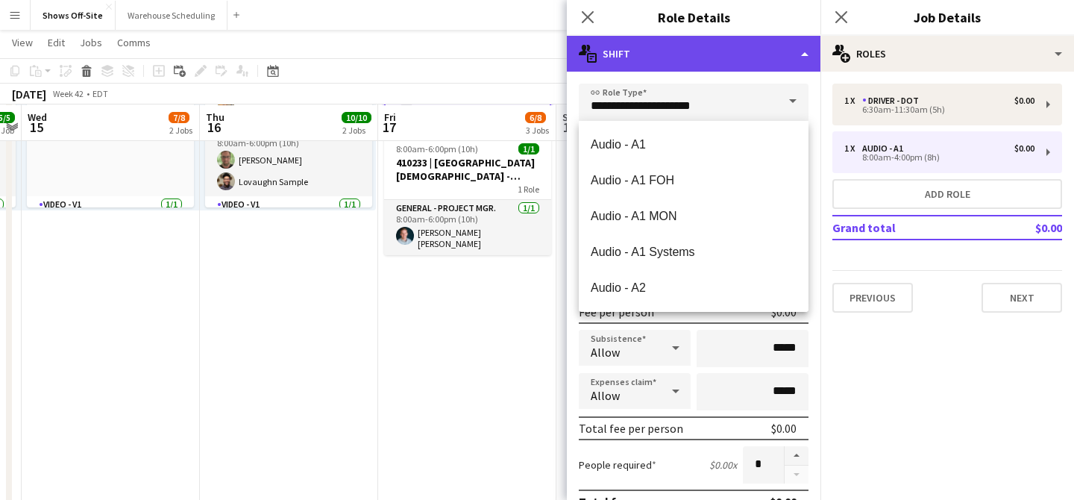
click at [724, 58] on div "multiple-actions-text Shift" at bounding box center [694, 54] width 254 height 36
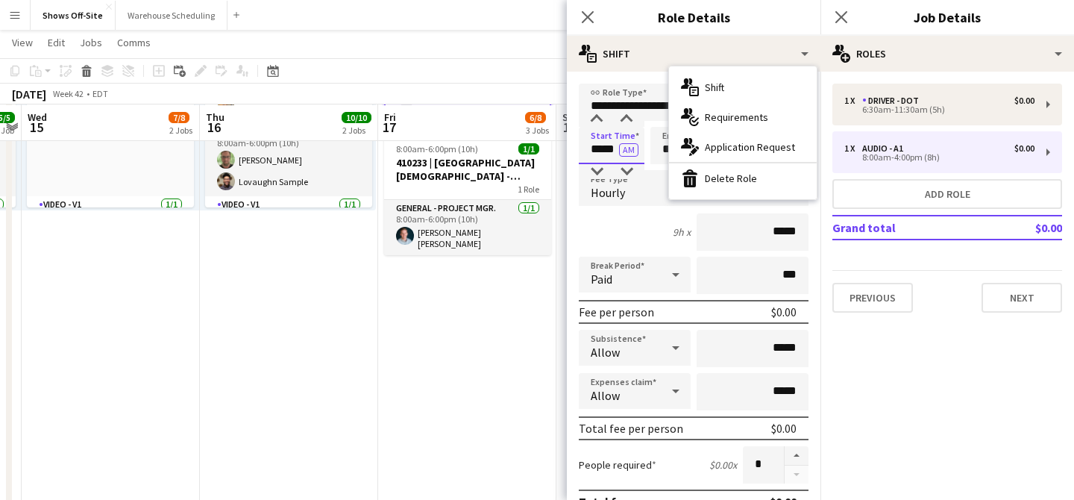
click at [618, 148] on input "*****" at bounding box center [612, 145] width 66 height 37
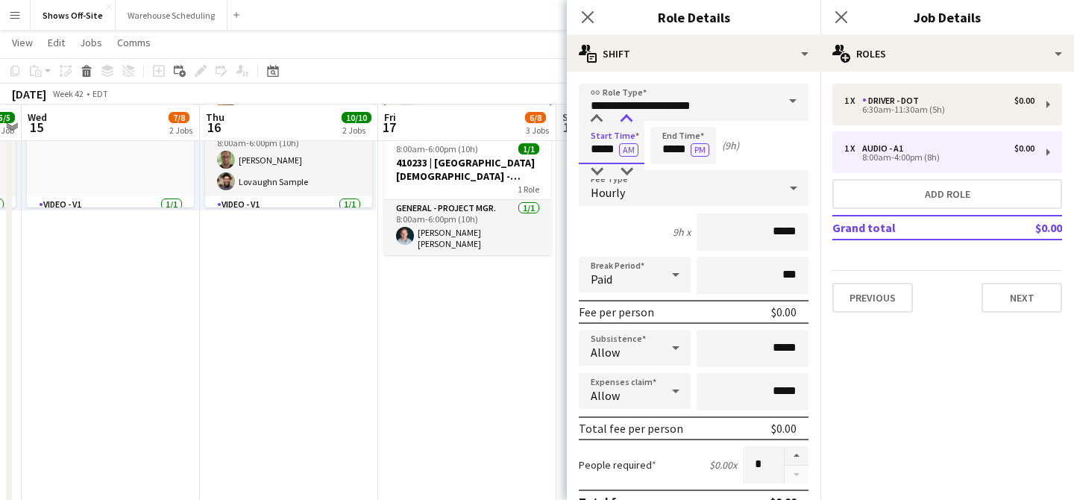
click at [631, 126] on div at bounding box center [627, 119] width 30 height 15
type input "*****"
click at [631, 126] on div at bounding box center [627, 119] width 30 height 15
click at [686, 155] on input "*****" at bounding box center [684, 145] width 66 height 37
click at [693, 121] on div at bounding box center [698, 119] width 30 height 15
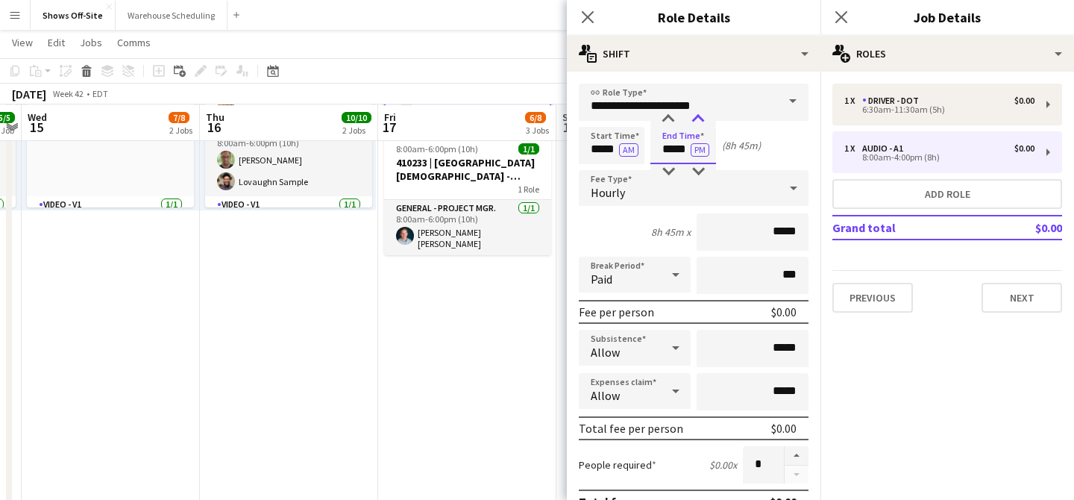
click at [693, 121] on div at bounding box center [698, 119] width 30 height 15
type input "*****"
click at [669, 119] on div at bounding box center [669, 119] width 30 height 15
click at [581, 17] on icon "Close pop-in" at bounding box center [588, 17] width 14 height 14
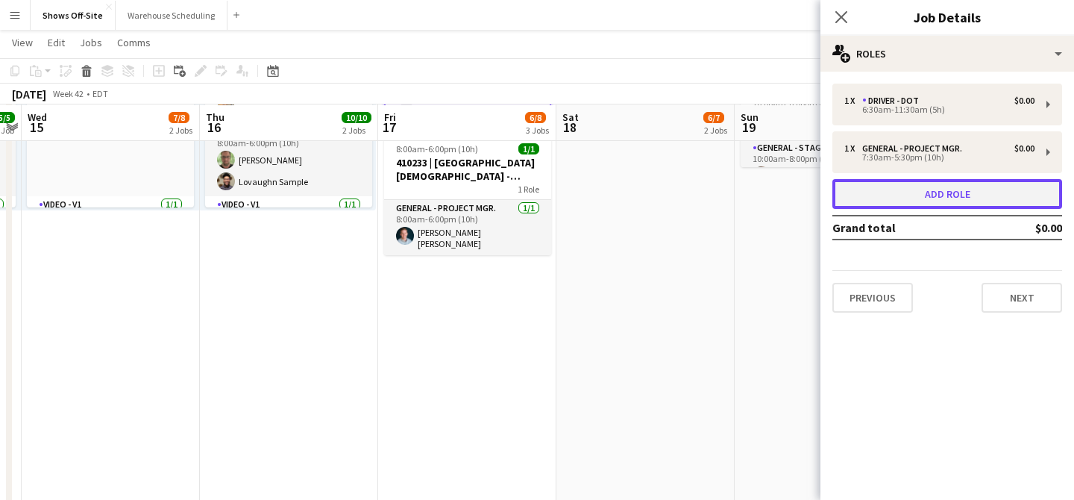
click at [953, 198] on button "Add role" at bounding box center [948, 194] width 230 height 30
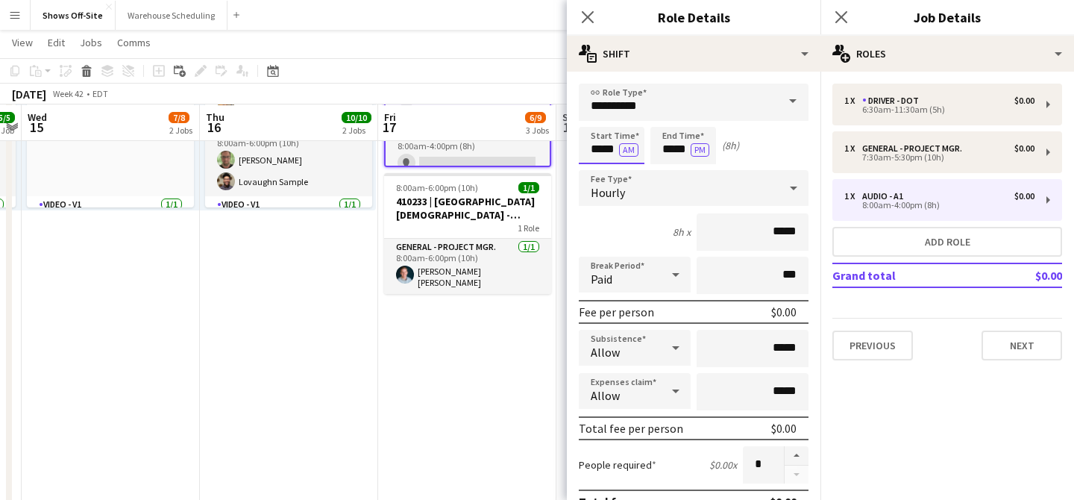
click at [600, 150] on input "*****" at bounding box center [612, 145] width 66 height 37
click at [600, 163] on input "*****" at bounding box center [612, 145] width 66 height 37
click at [600, 169] on div at bounding box center [597, 171] width 30 height 15
click at [628, 121] on div at bounding box center [627, 119] width 30 height 15
type input "*****"
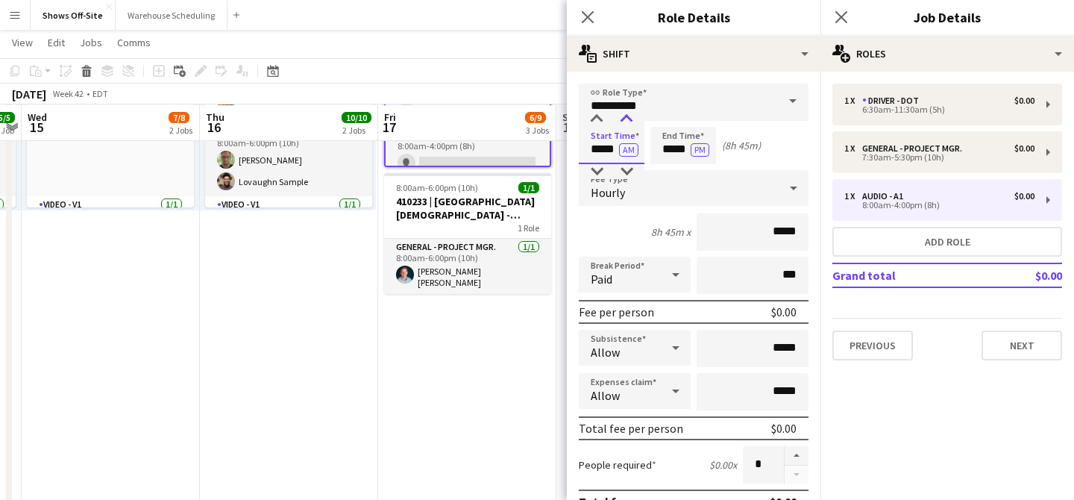
click at [628, 121] on div at bounding box center [627, 119] width 30 height 15
click at [674, 156] on input "*****" at bounding box center [684, 145] width 66 height 37
click at [695, 118] on div at bounding box center [698, 119] width 30 height 15
type input "*****"
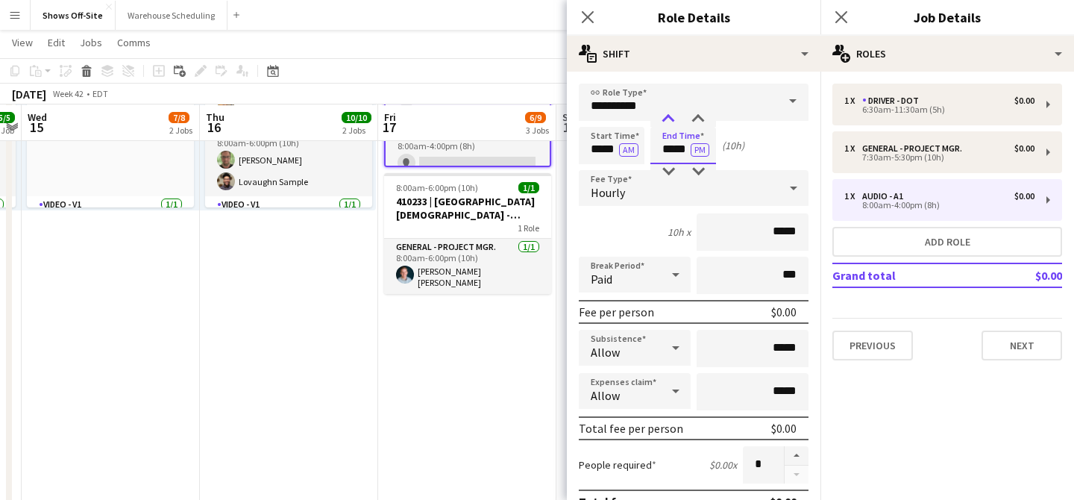
click at [666, 119] on div at bounding box center [669, 119] width 30 height 15
click at [583, 26] on div "Close pop-in" at bounding box center [588, 17] width 42 height 34
click at [590, 4] on div "Close pop-in" at bounding box center [588, 17] width 42 height 34
click at [584, 19] on icon "Close pop-in" at bounding box center [588, 17] width 14 height 14
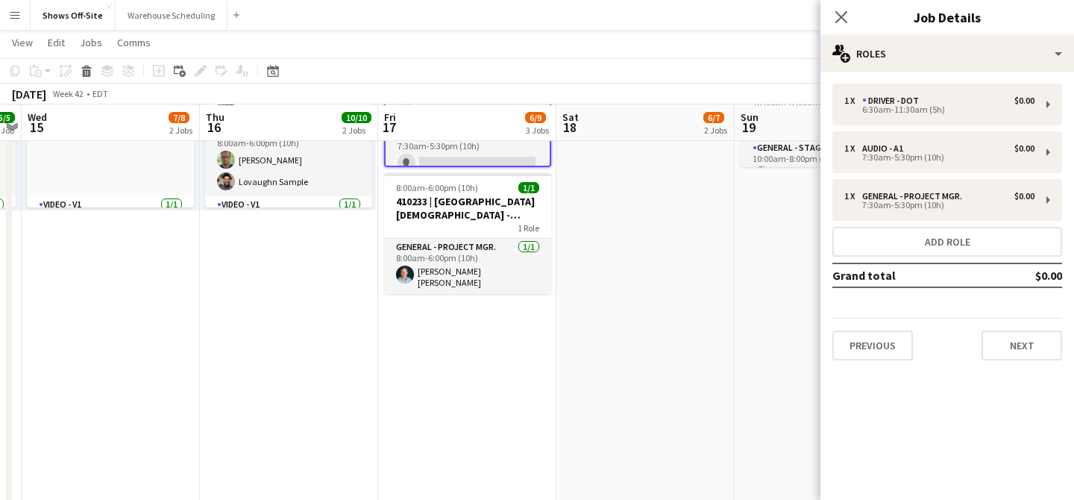
click at [914, 224] on div "1 x Driver - DOT $0.00 6:30am-11:30am (5h) 1 x Audio - A1 $0.00 7:30am-5:30pm (…" at bounding box center [948, 222] width 254 height 277
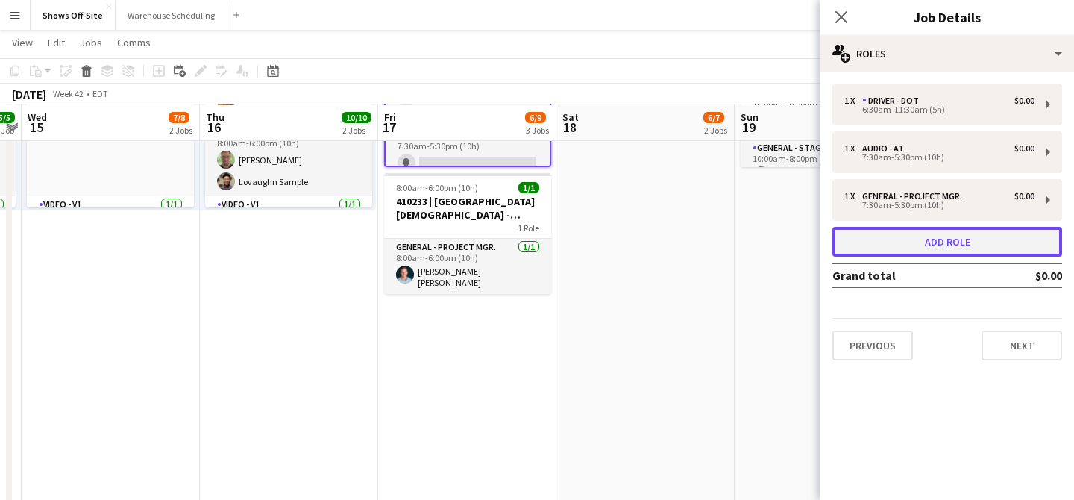
click at [916, 237] on button "Add role" at bounding box center [948, 242] width 230 height 30
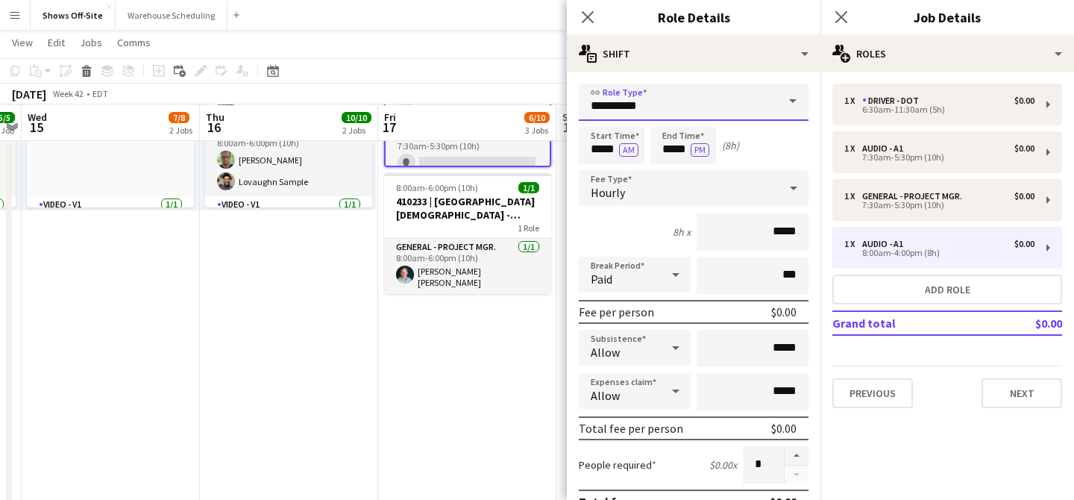
drag, startPoint x: 618, startPoint y: 99, endPoint x: 483, endPoint y: 105, distance: 135.2
click at [485, 106] on body "Menu Boards Boards Boards All jobs Status Workforce Workforce My Workforce Recr…" at bounding box center [537, 403] width 1074 height 1800
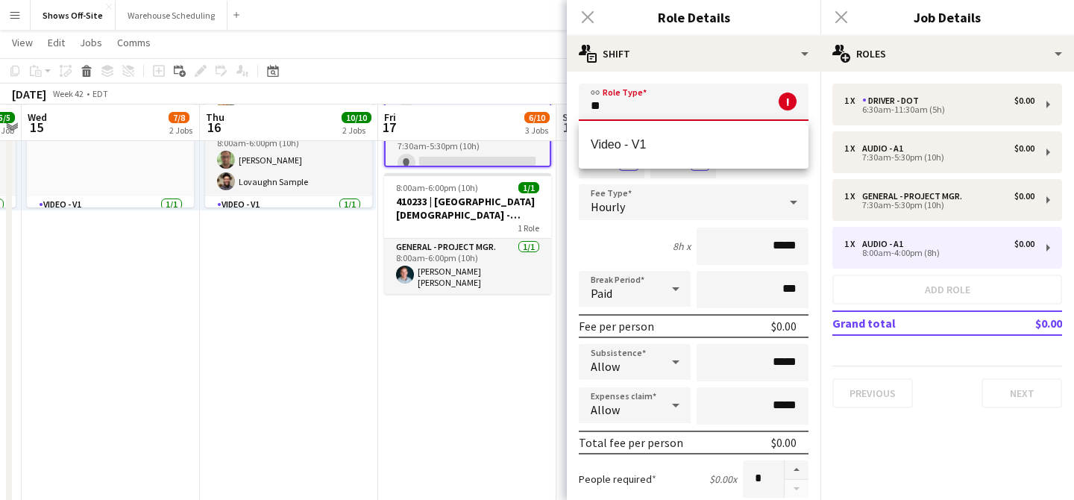
click at [614, 141] on span "Video - V1" at bounding box center [694, 144] width 206 height 14
type input "**********"
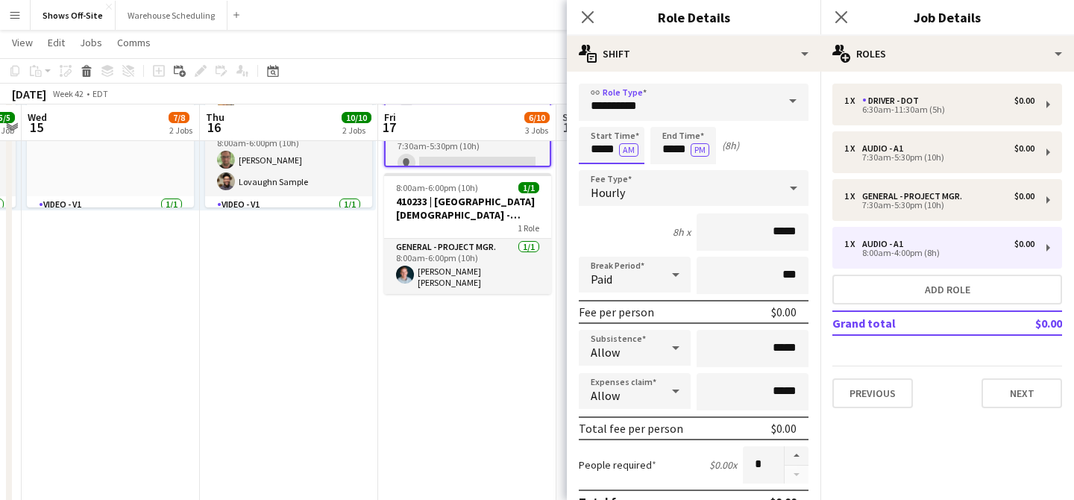
click at [602, 157] on input "*****" at bounding box center [612, 145] width 66 height 37
click at [600, 171] on div at bounding box center [597, 171] width 30 height 15
click at [630, 119] on div at bounding box center [627, 119] width 30 height 15
type input "*****"
click at [630, 119] on div at bounding box center [627, 119] width 30 height 15
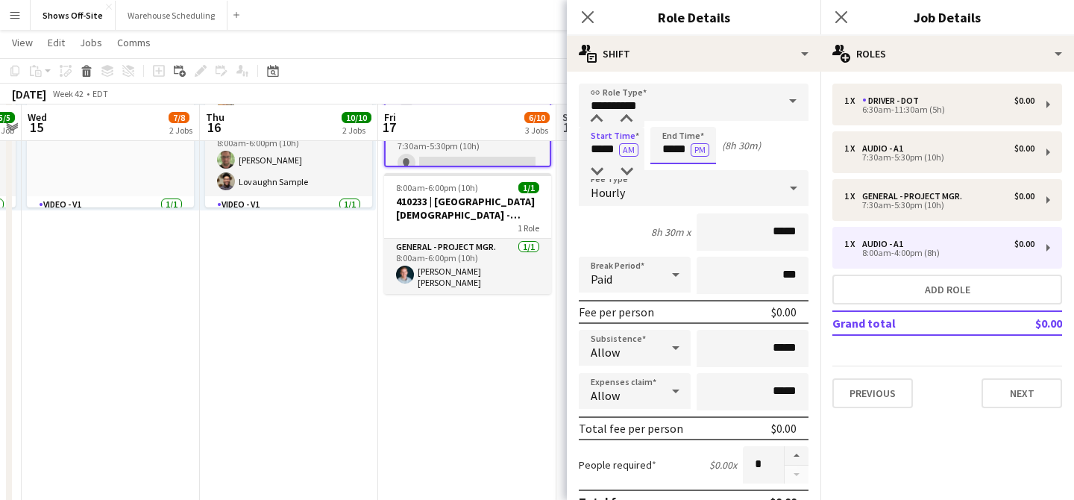
click at [680, 153] on input "*****" at bounding box center [684, 145] width 66 height 37
click at [702, 172] on div at bounding box center [698, 171] width 30 height 15
type input "*****"
click at [671, 113] on div at bounding box center [669, 119] width 30 height 15
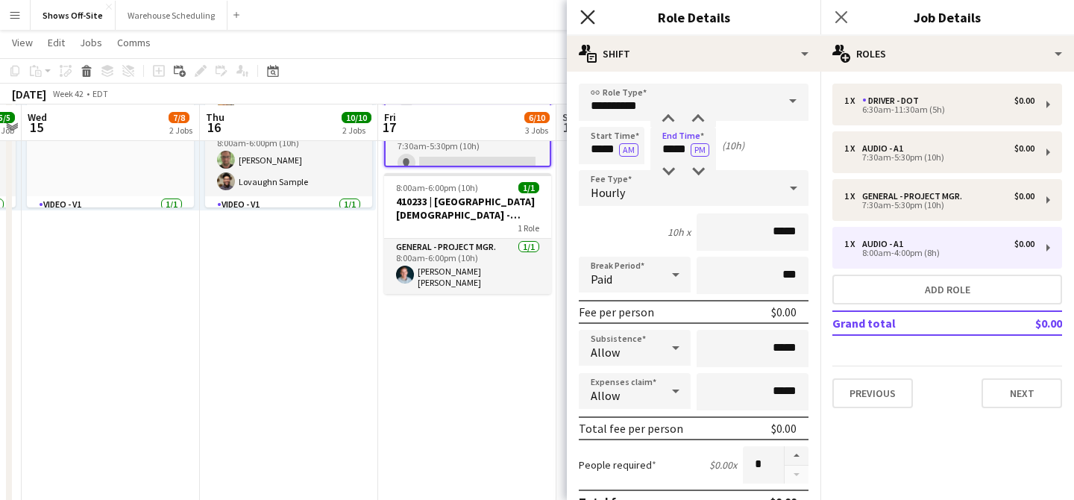
click at [586, 17] on icon at bounding box center [588, 17] width 14 height 14
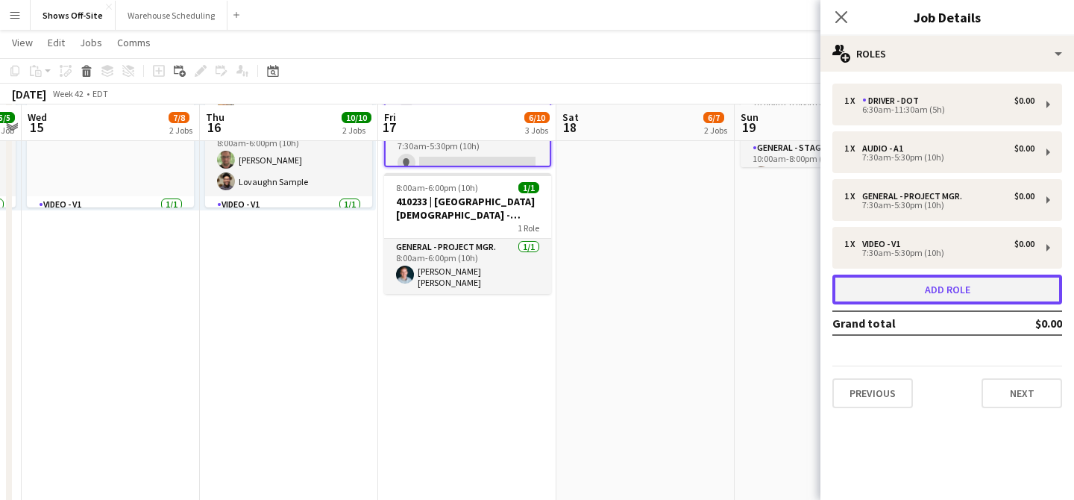
click at [925, 290] on button "Add role" at bounding box center [948, 290] width 230 height 30
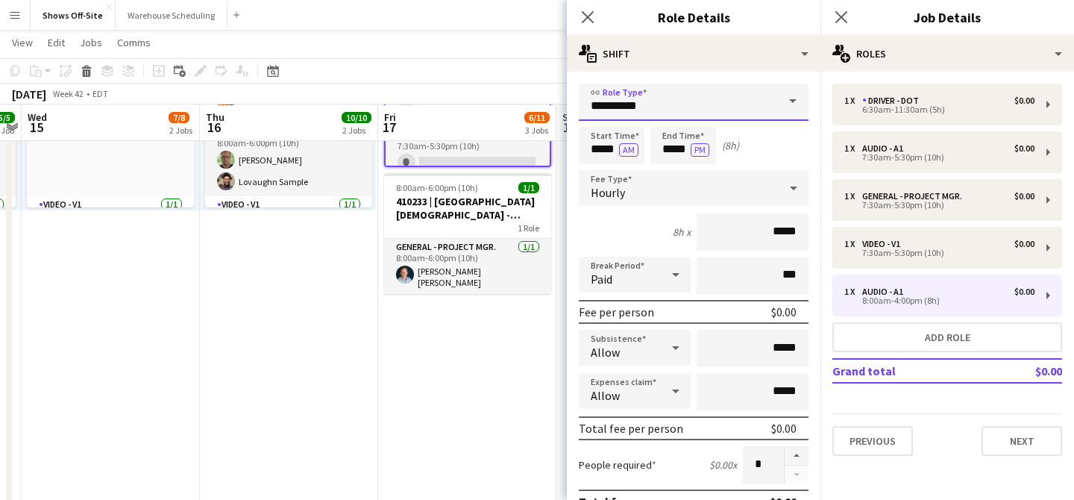
drag, startPoint x: 642, startPoint y: 104, endPoint x: 516, endPoint y: 104, distance: 126.1
click at [516, 104] on body "Menu Boards Boards Boards All jobs Status Workforce Workforce My Workforce Recr…" at bounding box center [537, 403] width 1074 height 1800
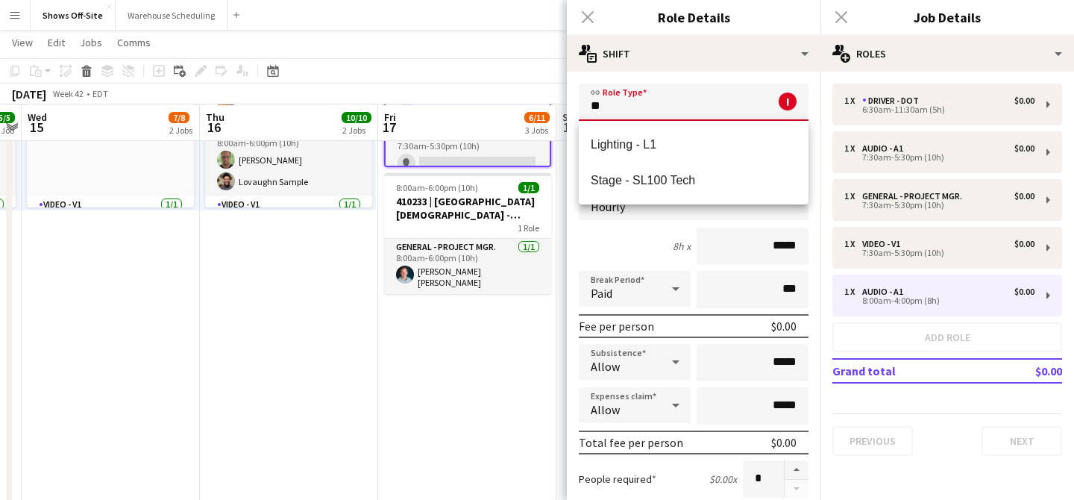
click at [601, 139] on span "Lighting - L1" at bounding box center [694, 144] width 206 height 14
type input "**********"
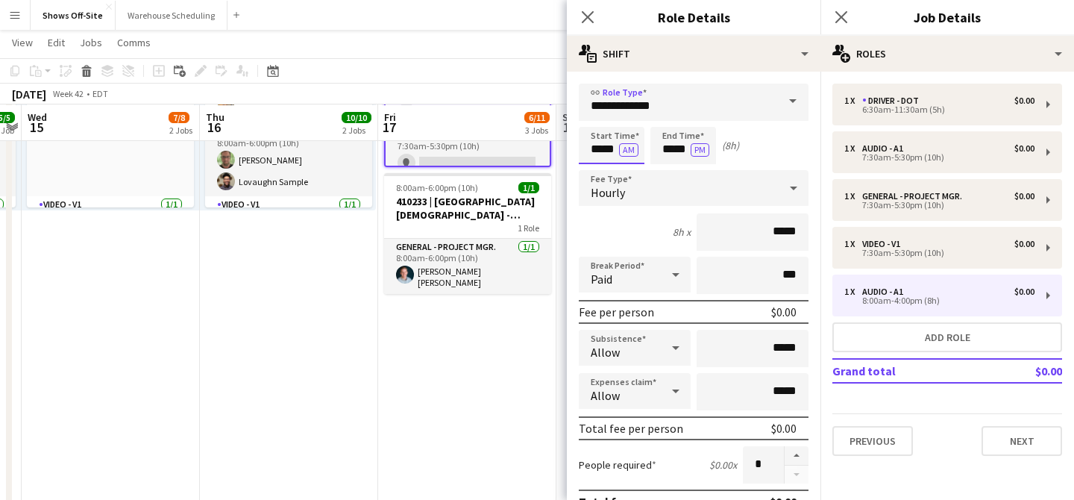
click at [598, 137] on input "*****" at bounding box center [612, 145] width 66 height 37
click at [600, 171] on div at bounding box center [597, 171] width 30 height 15
click at [627, 118] on div at bounding box center [627, 119] width 30 height 15
type input "*****"
click at [628, 119] on div at bounding box center [627, 119] width 30 height 15
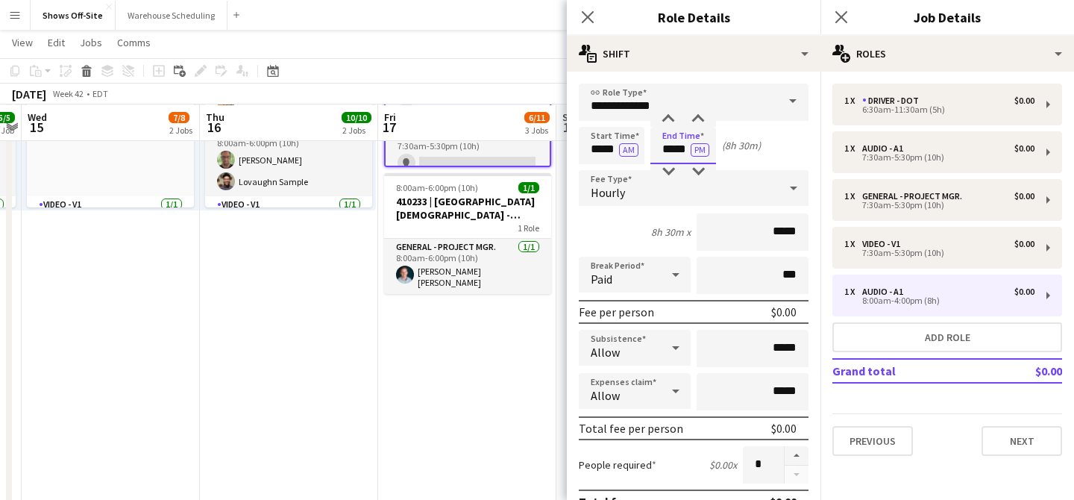
click at [679, 148] on input "*****" at bounding box center [684, 145] width 66 height 37
click at [699, 175] on div at bounding box center [698, 171] width 30 height 15
type input "*****"
click at [675, 121] on div at bounding box center [669, 119] width 30 height 15
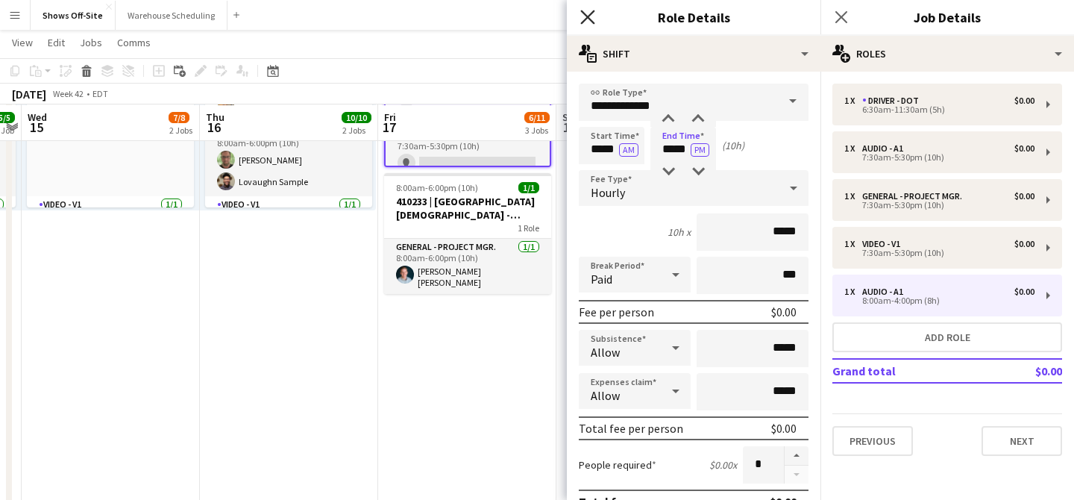
click at [586, 12] on icon "Close pop-in" at bounding box center [588, 17] width 14 height 14
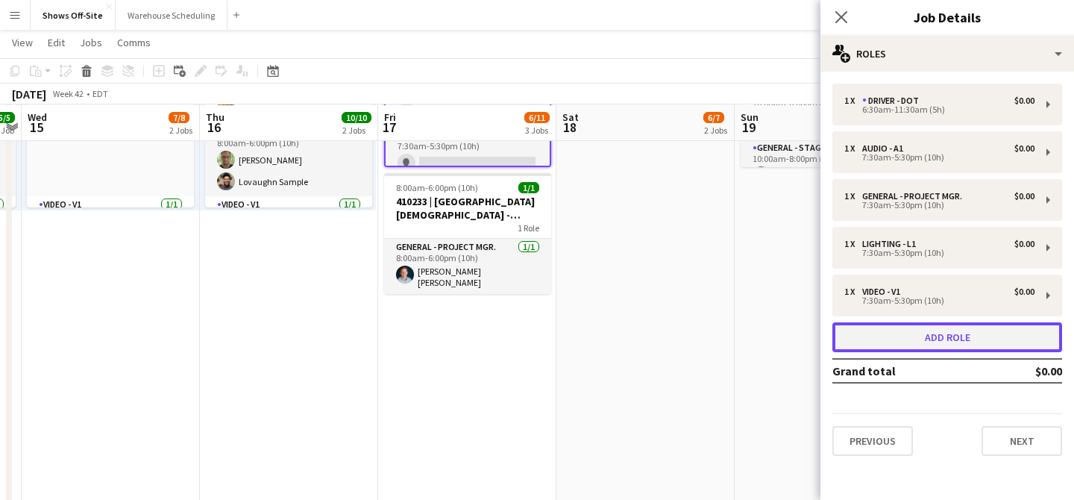
click at [890, 332] on button "Add role" at bounding box center [948, 337] width 230 height 30
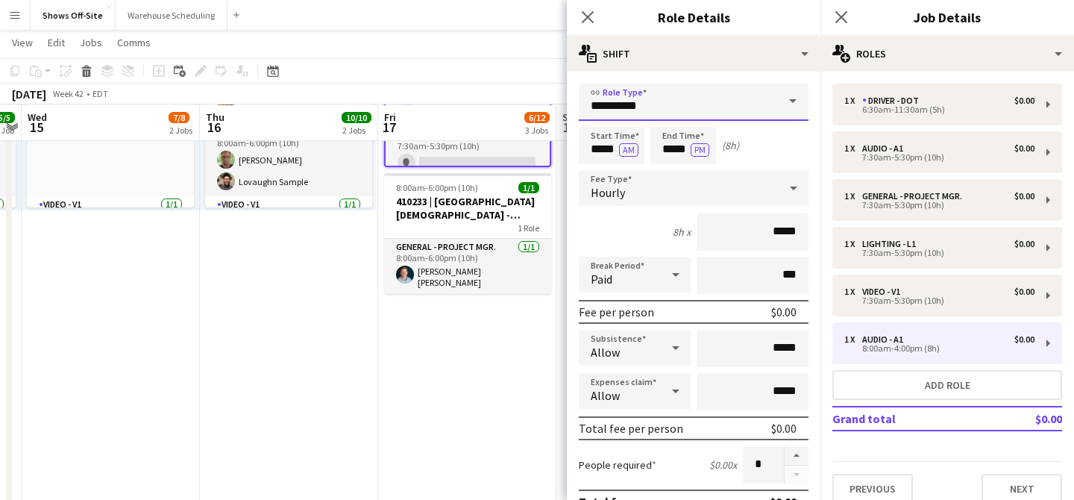
drag, startPoint x: 644, startPoint y: 100, endPoint x: 534, endPoint y: 100, distance: 110.4
click at [534, 100] on body "Menu Boards Boards Boards All jobs Status Workforce Workforce My Workforce Recr…" at bounding box center [537, 403] width 1074 height 1800
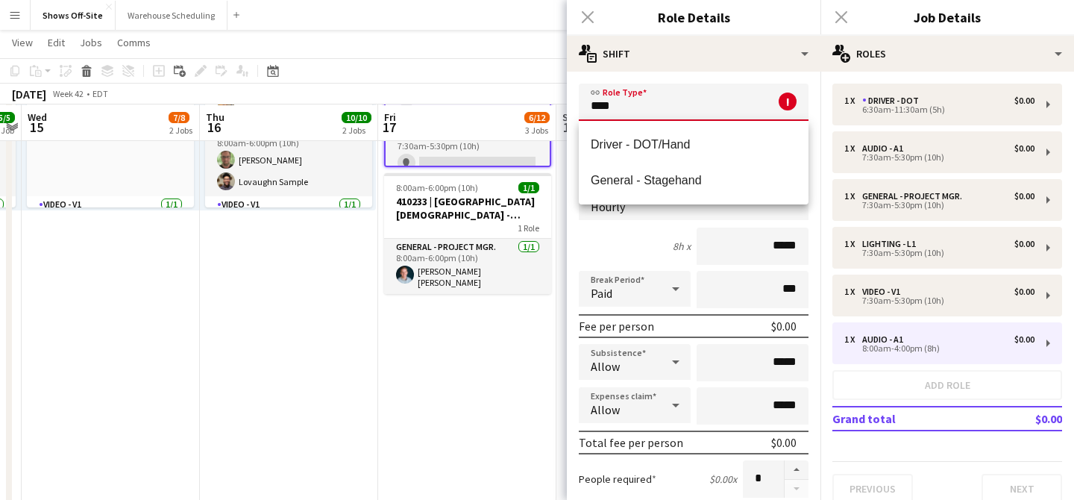
click at [653, 176] on span "General - Stagehand" at bounding box center [694, 180] width 206 height 14
type input "**********"
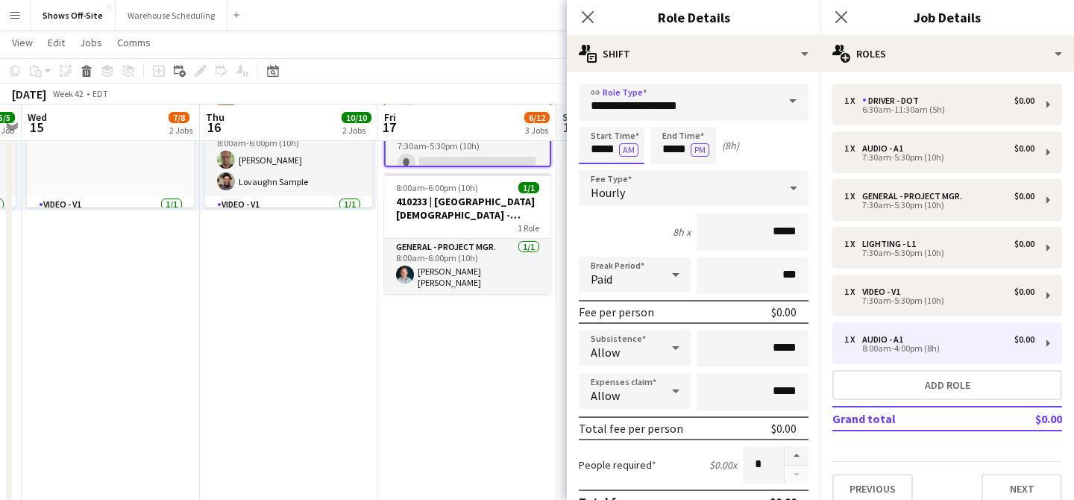
click at [605, 145] on input "*****" at bounding box center [612, 145] width 66 height 37
click at [604, 164] on div at bounding box center [597, 171] width 30 height 15
click at [628, 119] on div at bounding box center [627, 119] width 30 height 15
type input "*****"
click at [628, 119] on div at bounding box center [627, 119] width 30 height 15
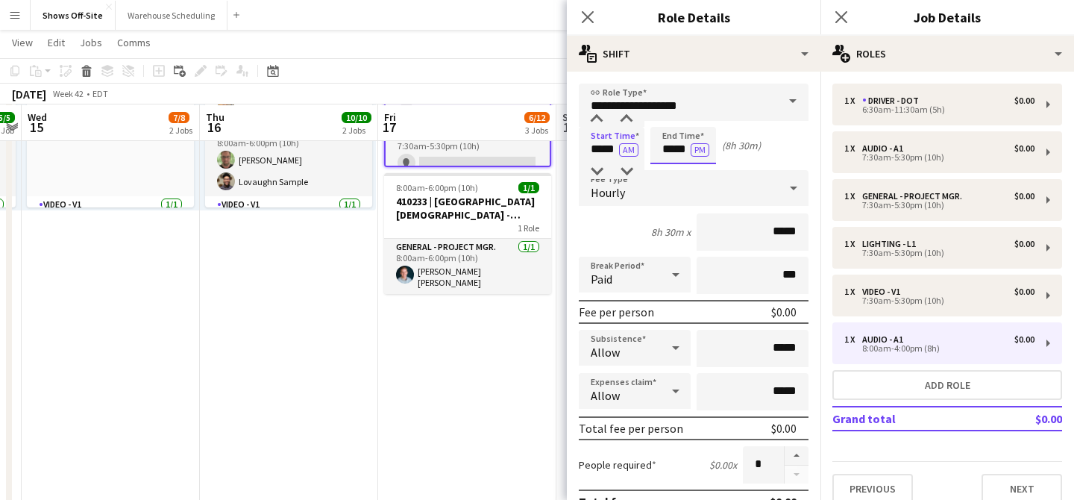
click at [673, 149] on input "*****" at bounding box center [684, 145] width 66 height 37
click at [666, 116] on div at bounding box center [669, 119] width 30 height 15
click at [698, 121] on div at bounding box center [698, 119] width 30 height 15
type input "*****"
click at [698, 121] on div at bounding box center [698, 119] width 30 height 15
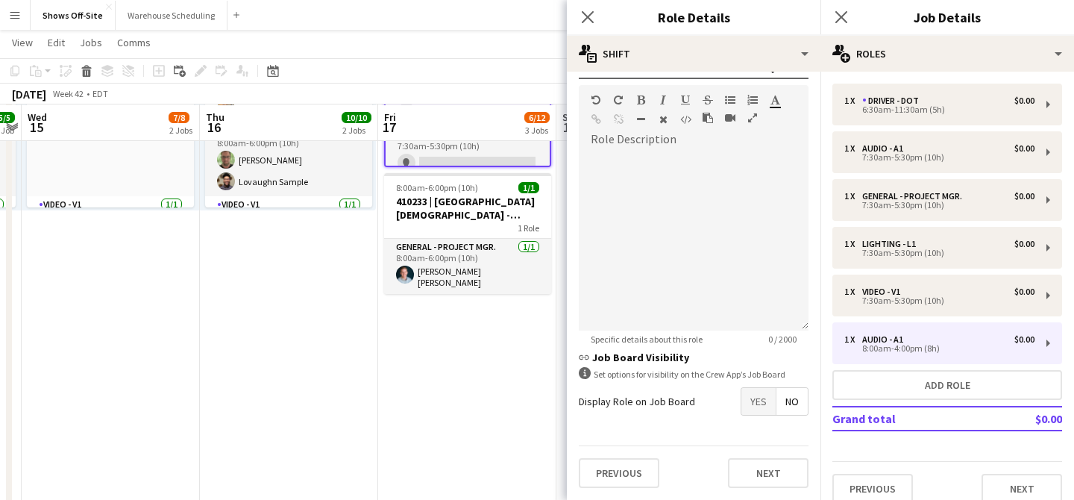
click at [753, 404] on span "Yes" at bounding box center [759, 401] width 34 height 27
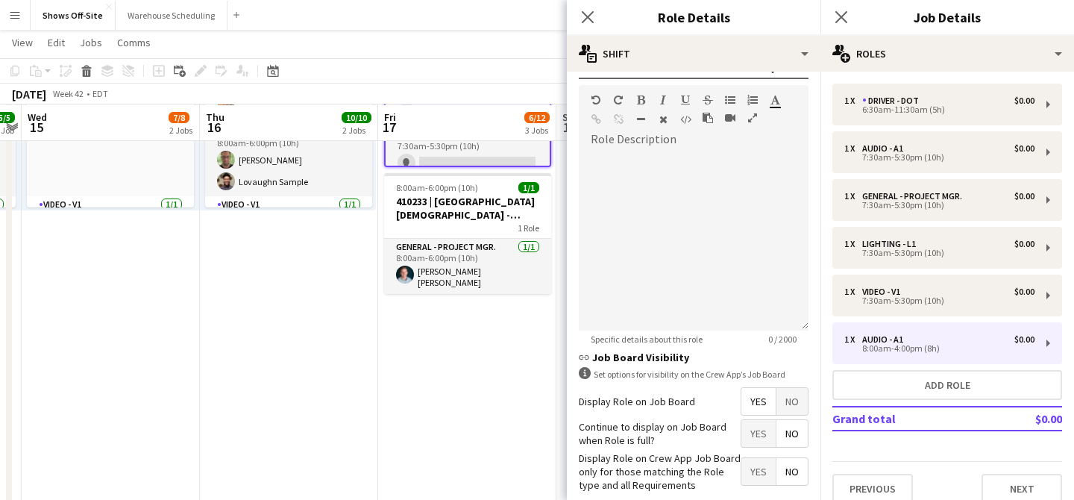
click at [786, 431] on span "No" at bounding box center [792, 433] width 31 height 27
click at [753, 486] on div "Display Role on Crew App Job Board only for those matching the Role type and al…" at bounding box center [694, 471] width 230 height 41
click at [753, 480] on span "Yes" at bounding box center [759, 471] width 34 height 27
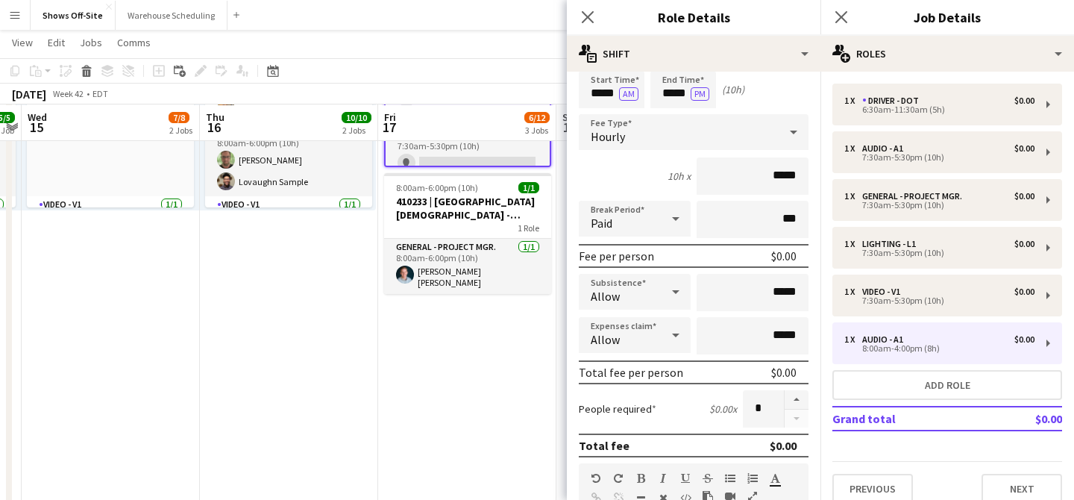
scroll to position [65, 0]
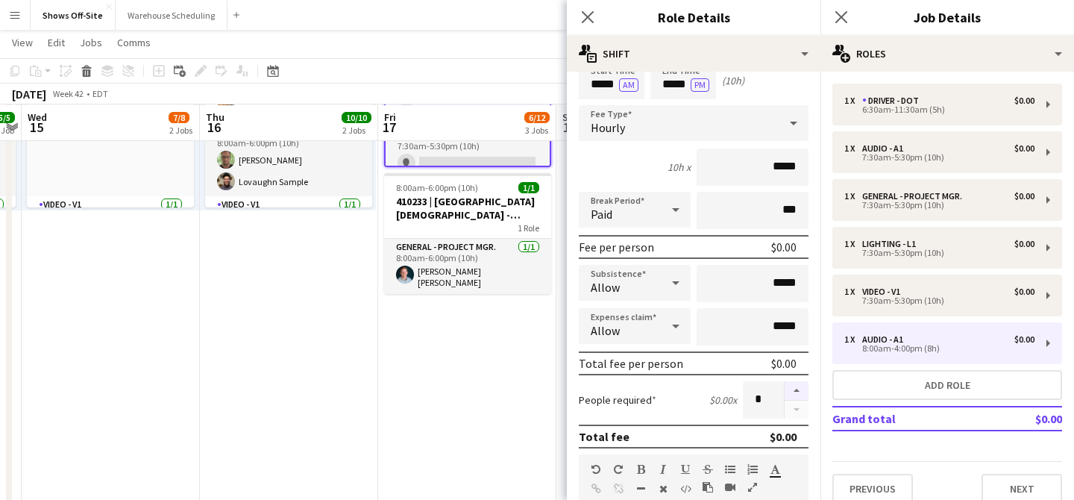
click at [793, 387] on button "button" at bounding box center [797, 390] width 24 height 19
type input "*"
click at [585, 9] on app-icon "Close pop-in" at bounding box center [589, 18] width 22 height 22
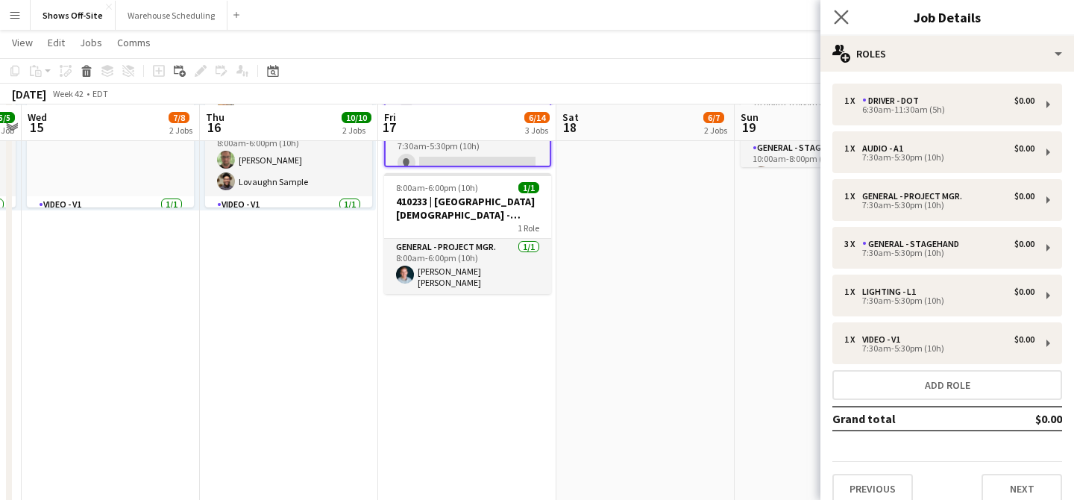
click at [838, 25] on app-icon "Close pop-in" at bounding box center [842, 18] width 22 height 22
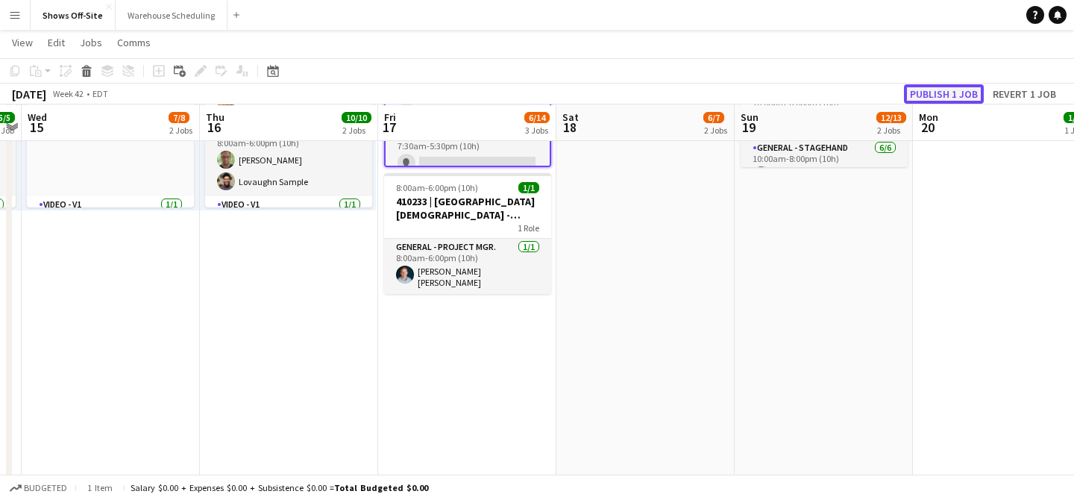
click at [930, 87] on button "Publish 1 job" at bounding box center [944, 93] width 80 height 19
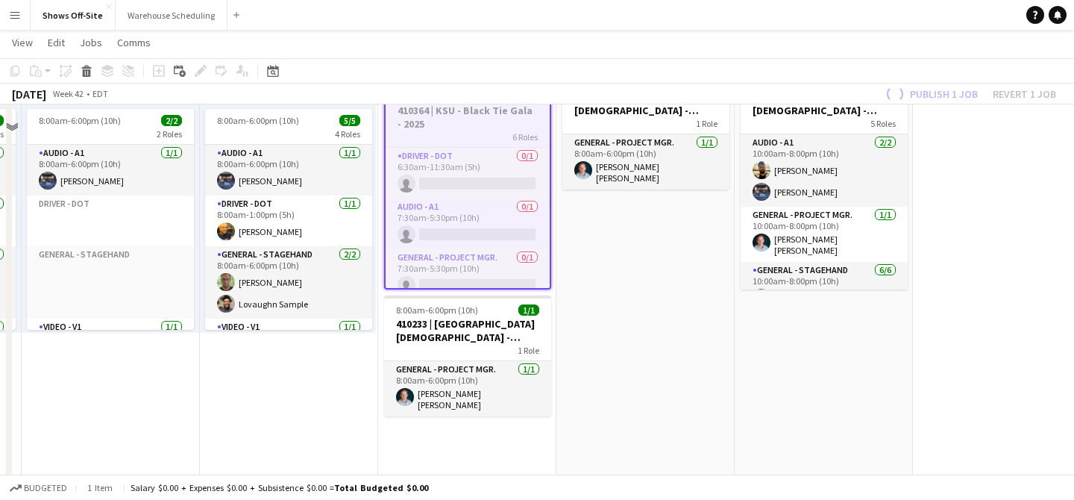
scroll to position [246, 0]
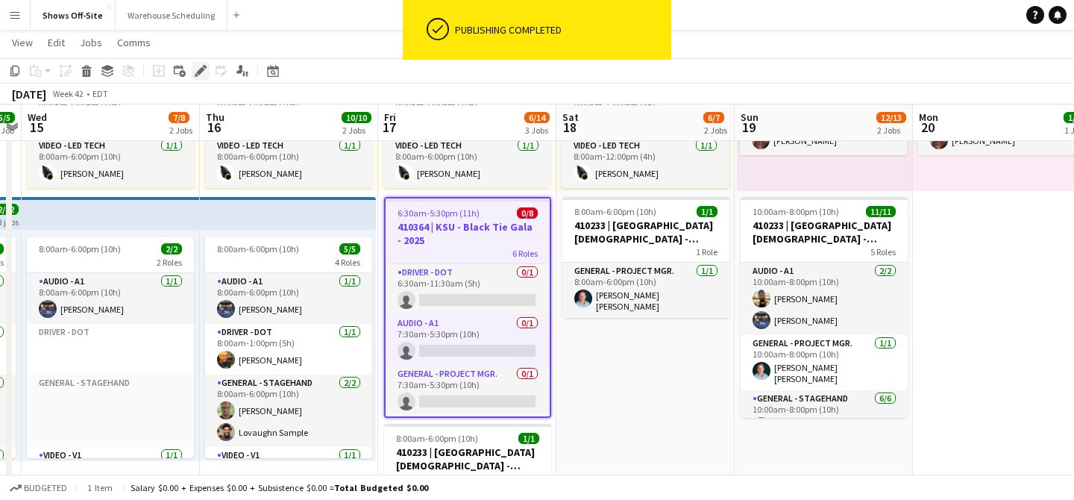
click at [198, 77] on div "Edit" at bounding box center [201, 71] width 18 height 18
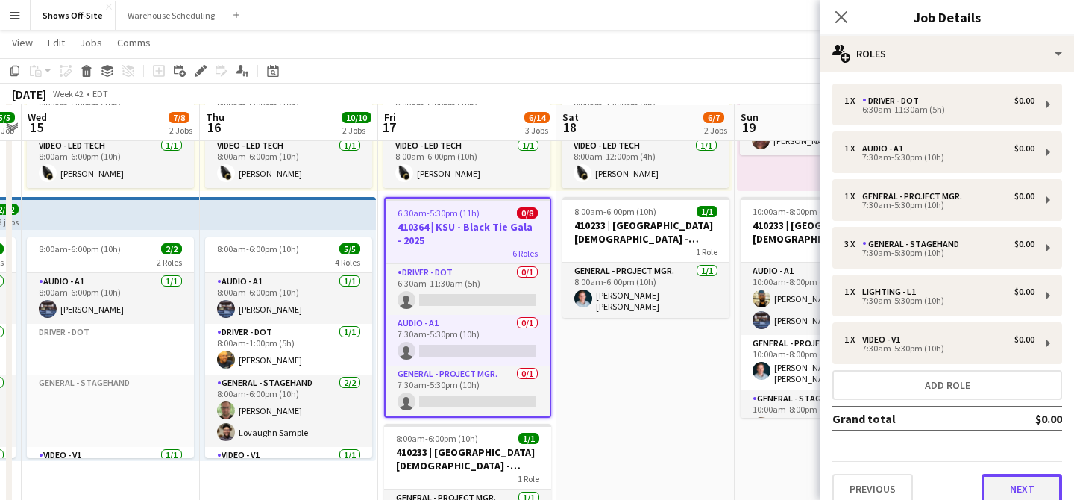
click at [1001, 480] on button "Next" at bounding box center [1022, 489] width 81 height 30
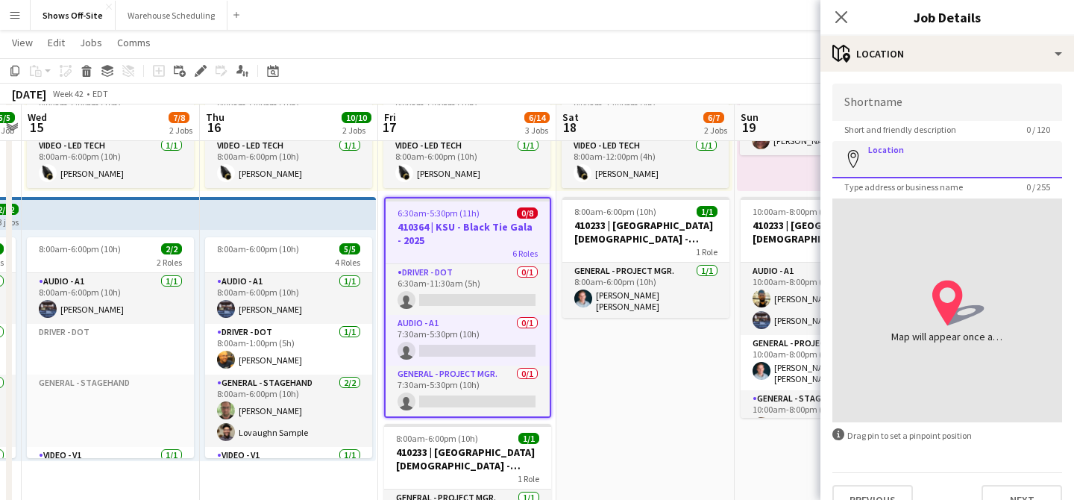
click at [895, 161] on input "Location" at bounding box center [948, 159] width 230 height 37
paste input "**********"
type input "**********"
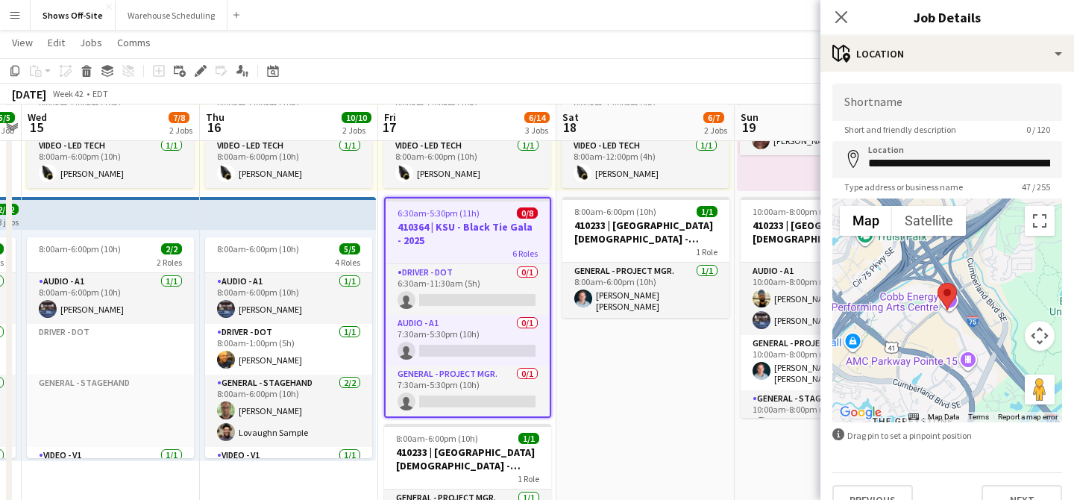
click at [830, 24] on div "Close pop-in" at bounding box center [842, 17] width 42 height 34
click at [839, 22] on icon "Close pop-in" at bounding box center [841, 17] width 14 height 14
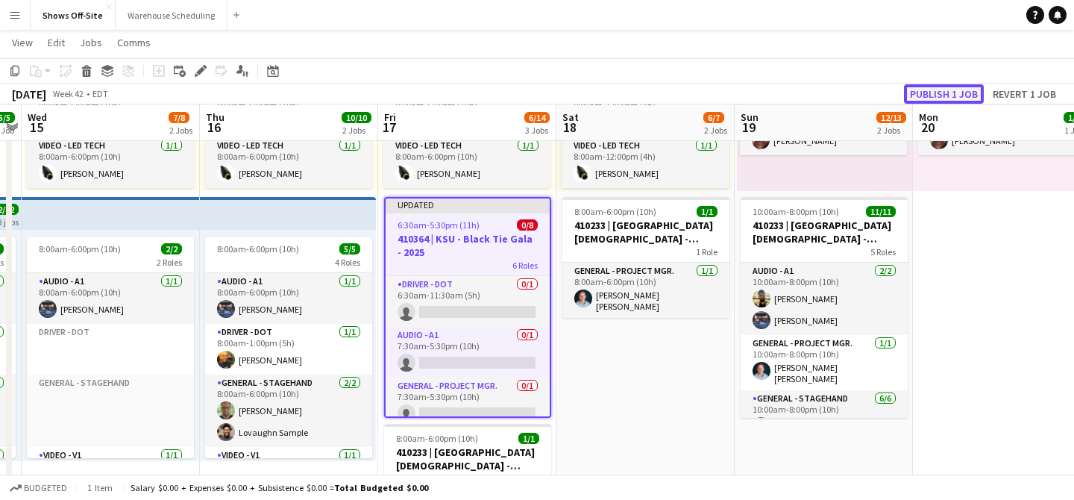
click at [932, 95] on button "Publish 1 job" at bounding box center [944, 93] width 80 height 19
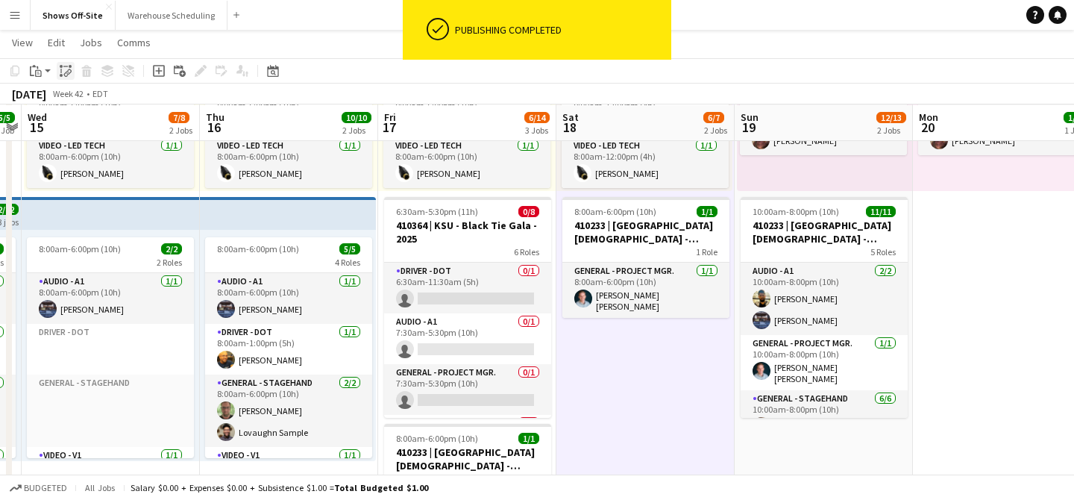
click at [62, 70] on icon "Paste linked Job" at bounding box center [66, 71] width 12 height 12
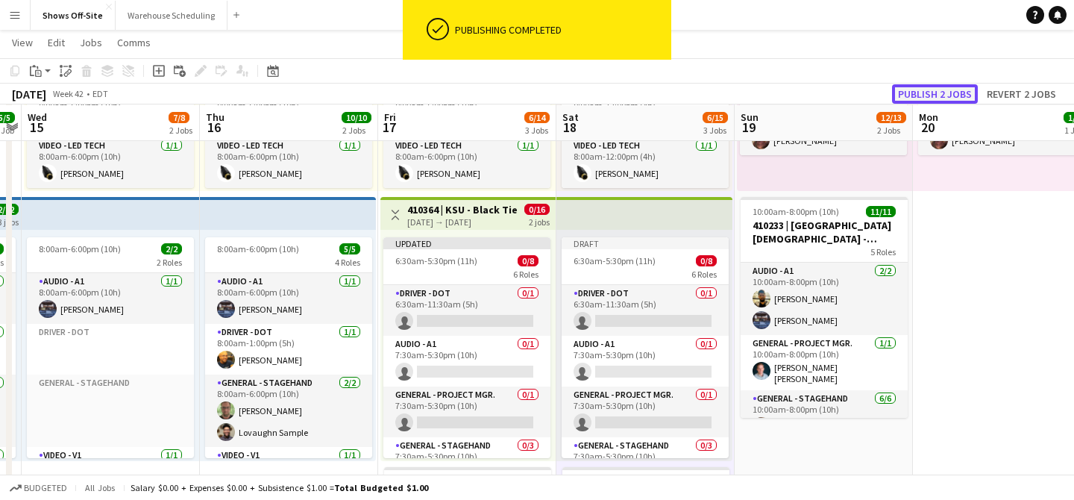
click at [924, 91] on button "Publish 2 jobs" at bounding box center [935, 93] width 86 height 19
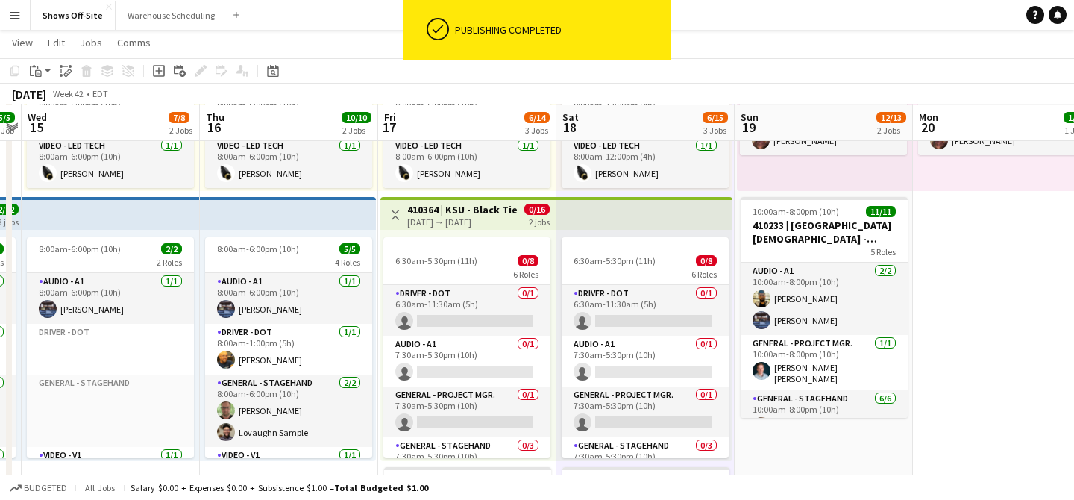
click at [444, 210] on h3 "410364 | KSU - Black Tie Gala - 2025" at bounding box center [462, 209] width 111 height 13
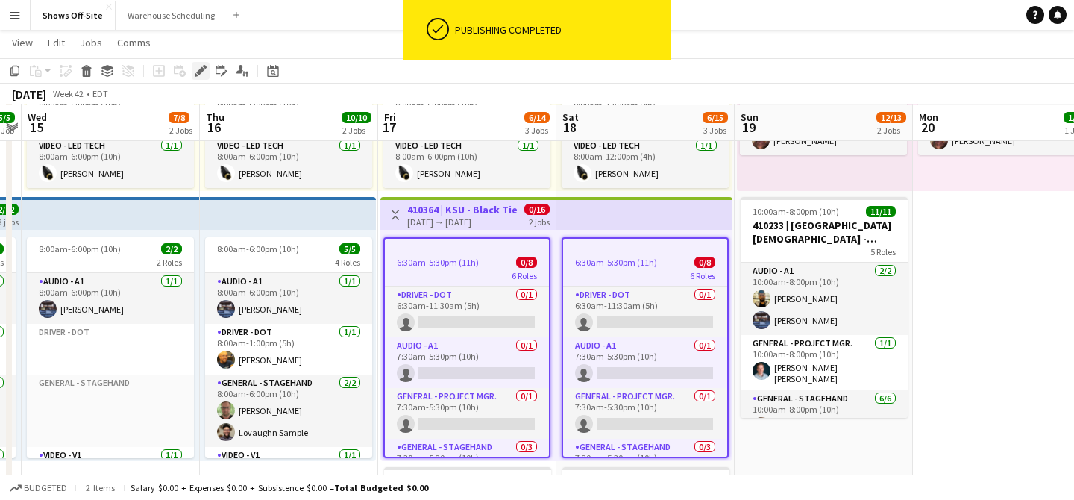
click at [198, 73] on icon at bounding box center [200, 71] width 8 height 8
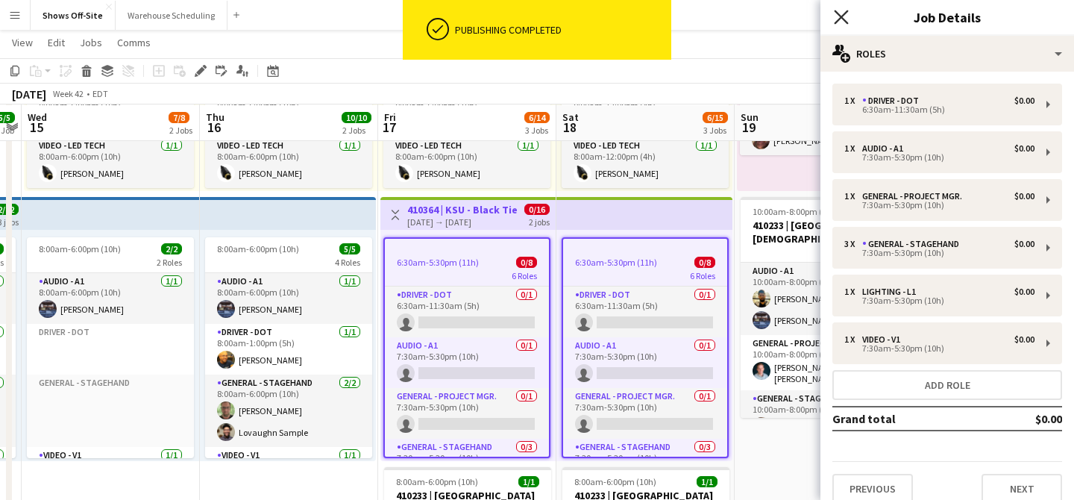
click at [837, 15] on icon "Close pop-in" at bounding box center [841, 17] width 14 height 14
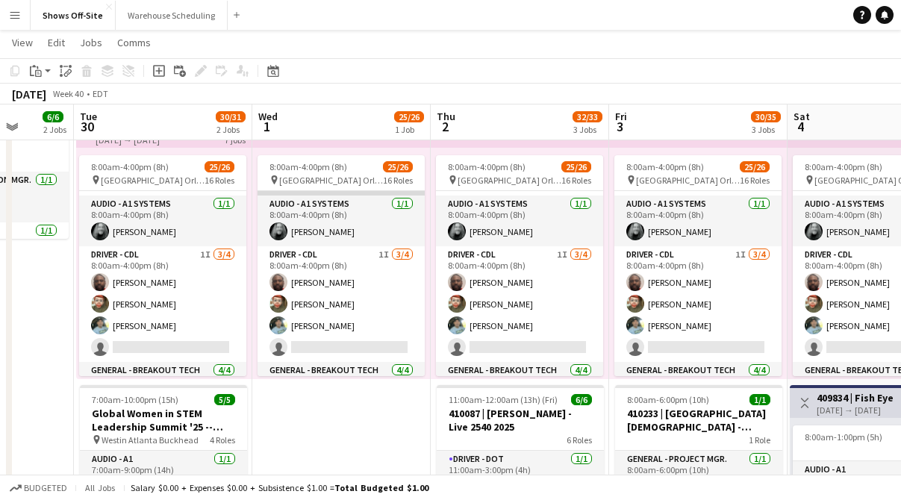
scroll to position [98, 0]
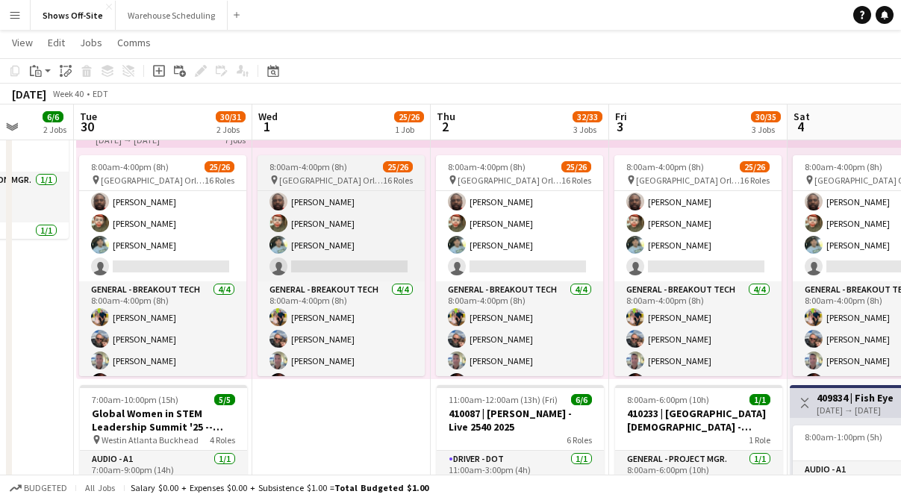
click at [298, 172] on app-job-card "8:00am-4:00pm (8h) 25/26 pin [GEOGRAPHIC_DATA] Orlando at SeaWorld 16 Roles Aud…" at bounding box center [340, 265] width 167 height 221
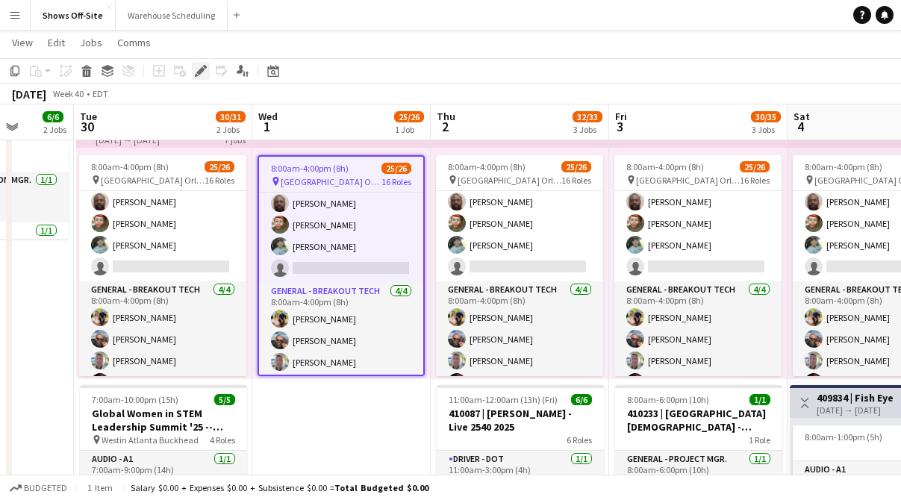
click at [200, 70] on icon at bounding box center [200, 71] width 8 height 8
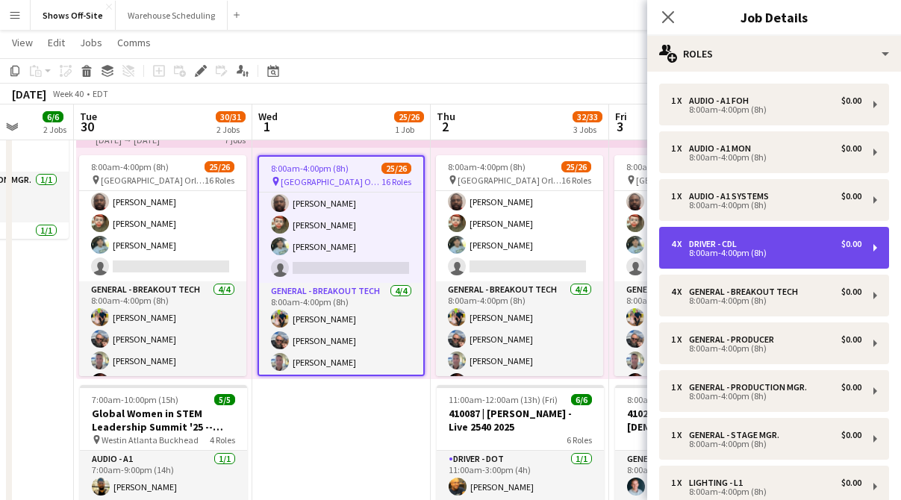
click at [747, 234] on div "4 x Driver - CDL $0.00 8:00am-4:00pm (8h)" at bounding box center [774, 248] width 230 height 42
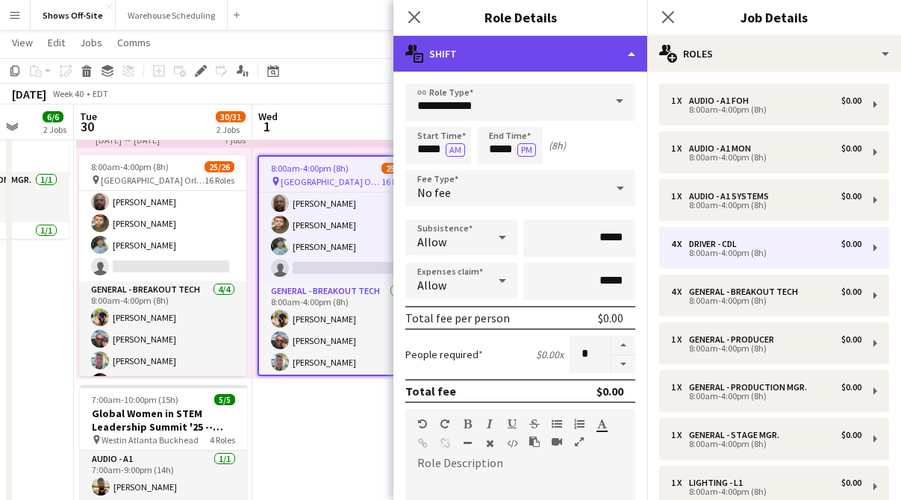
click at [622, 61] on div "multiple-actions-text Shift" at bounding box center [520, 54] width 254 height 36
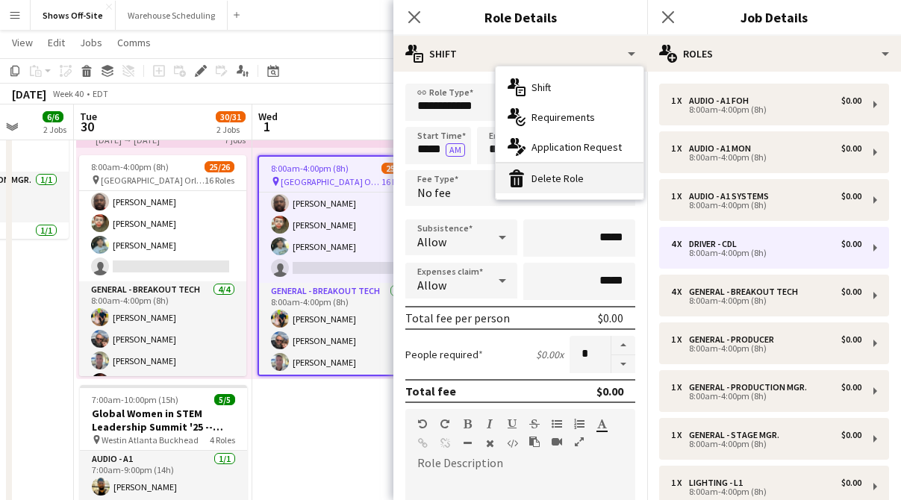
click at [585, 179] on div "bin-2 Delete Role" at bounding box center [569, 178] width 148 height 30
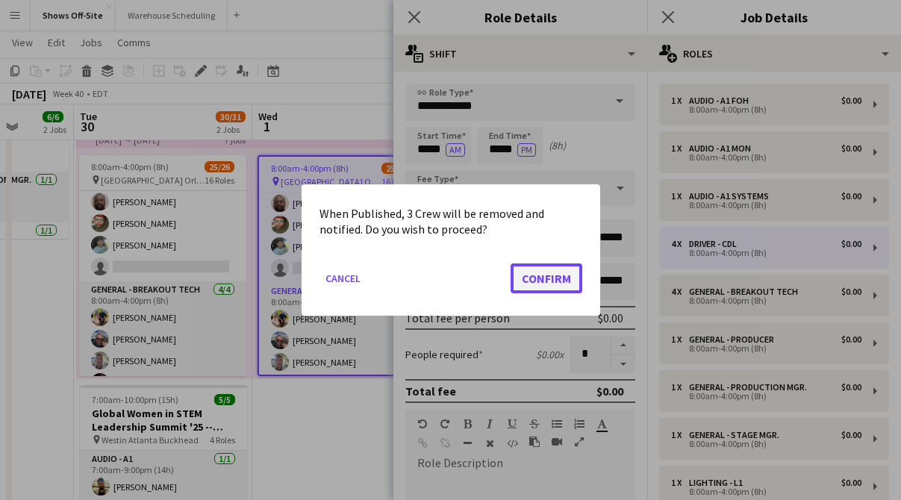
click at [542, 275] on button "Confirm" at bounding box center [546, 278] width 72 height 30
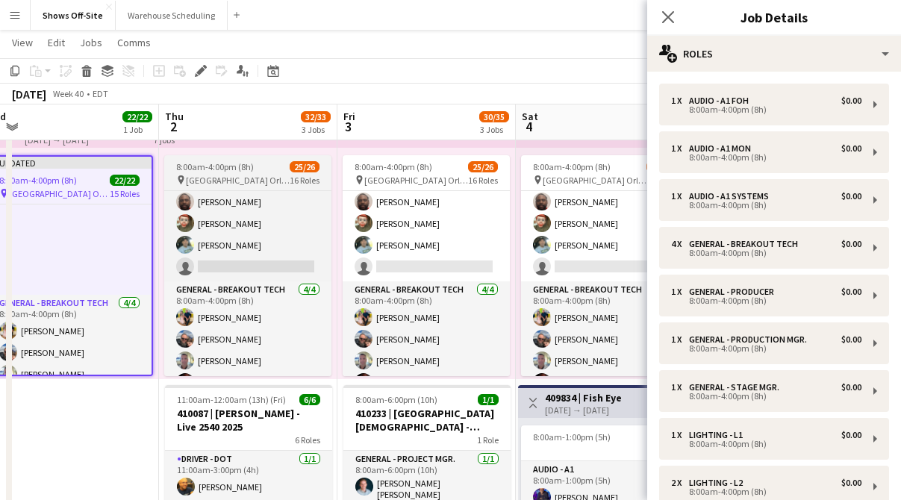
click at [252, 173] on app-job-card "8:00am-4:00pm (8h) 25/26 pin [GEOGRAPHIC_DATA] Orlando at SeaWorld 16 Roles Aud…" at bounding box center [247, 265] width 167 height 221
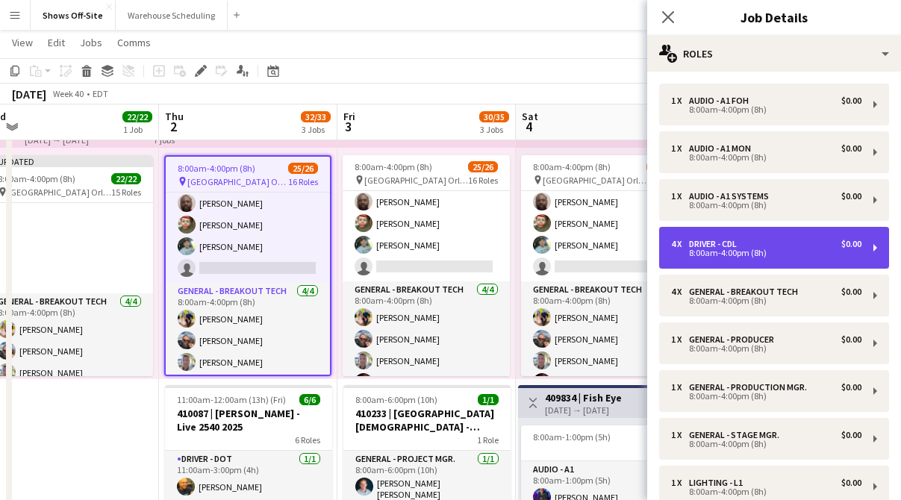
click at [748, 240] on div "4 x Driver - CDL $0.00" at bounding box center [766, 244] width 190 height 10
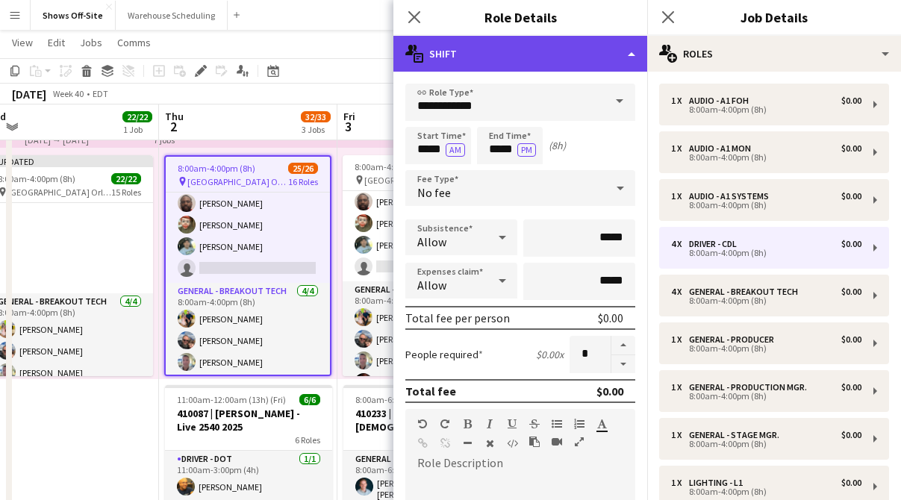
click at [551, 65] on div "multiple-actions-text Shift" at bounding box center [520, 54] width 254 height 36
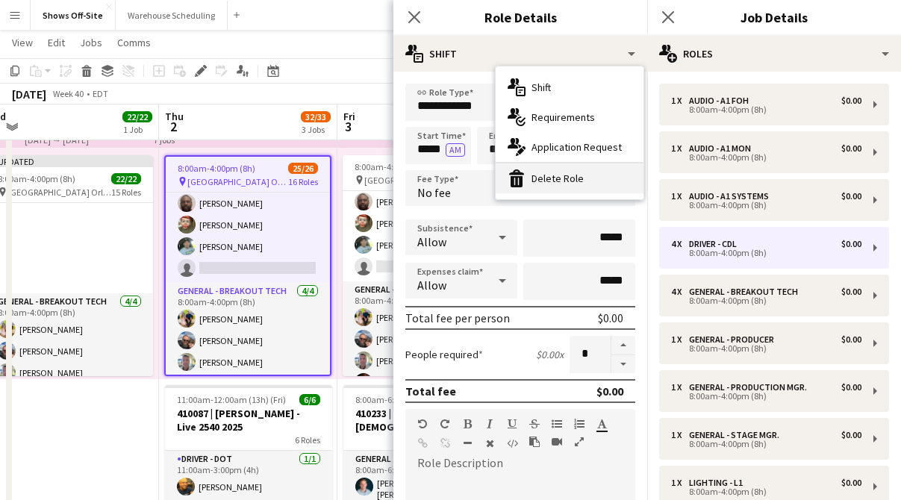
click at [552, 184] on div "bin-2 Delete Role" at bounding box center [569, 178] width 148 height 30
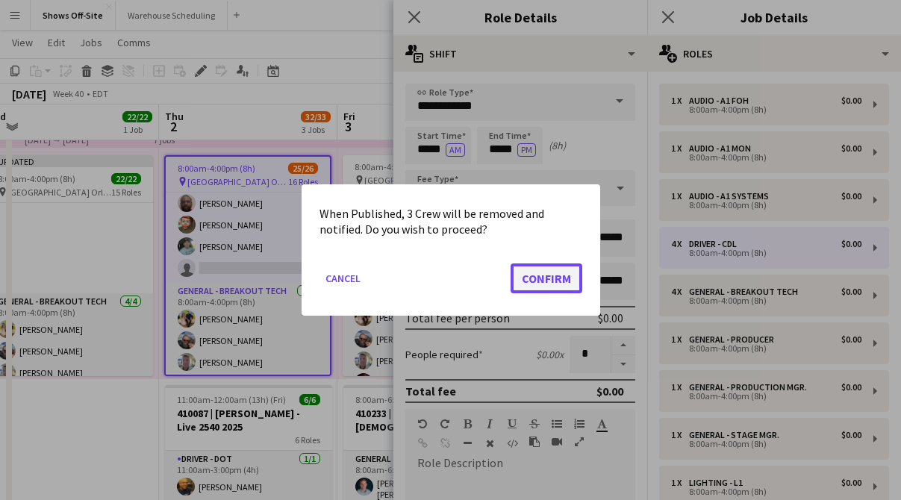
click at [533, 273] on button "Confirm" at bounding box center [546, 278] width 72 height 30
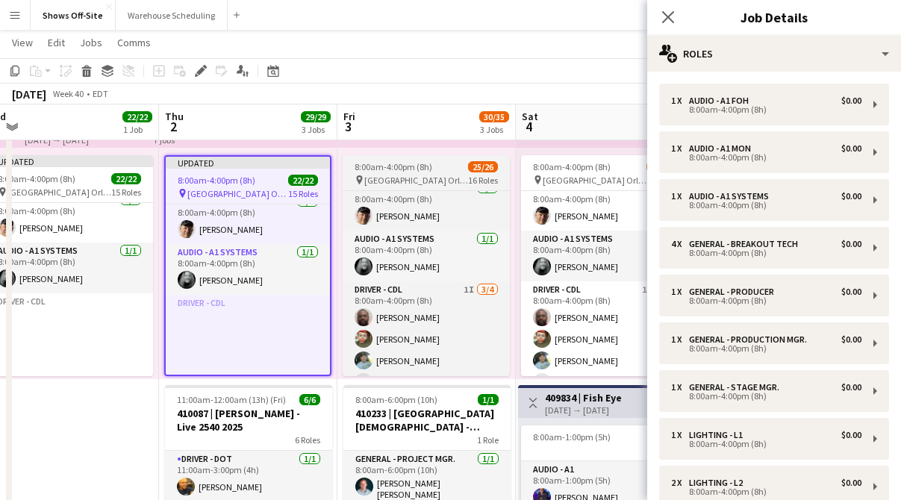
click at [431, 159] on app-job-card "8:00am-4:00pm (8h) 25/26 pin [GEOGRAPHIC_DATA] Orlando at SeaWorld 16 Roles Aud…" at bounding box center [425, 265] width 167 height 221
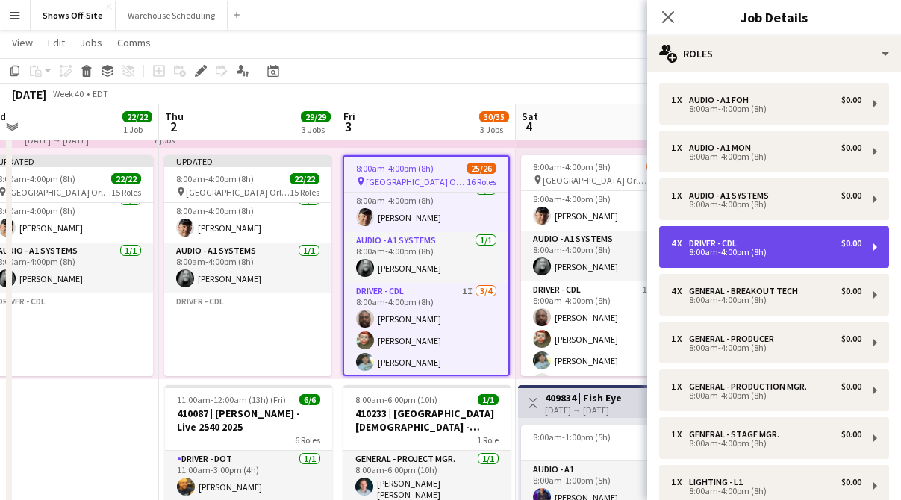
click at [769, 255] on div "8:00am-4:00pm (8h)" at bounding box center [766, 251] width 190 height 7
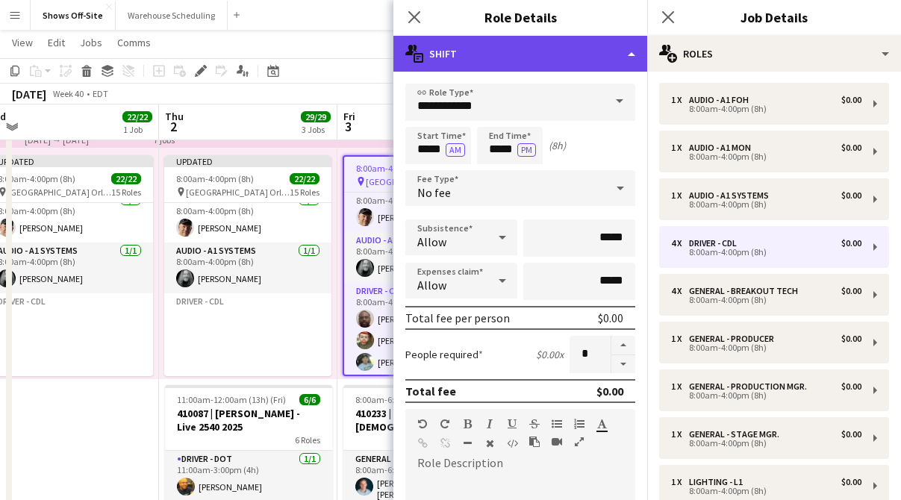
click at [575, 55] on div "multiple-actions-text Shift" at bounding box center [520, 54] width 254 height 36
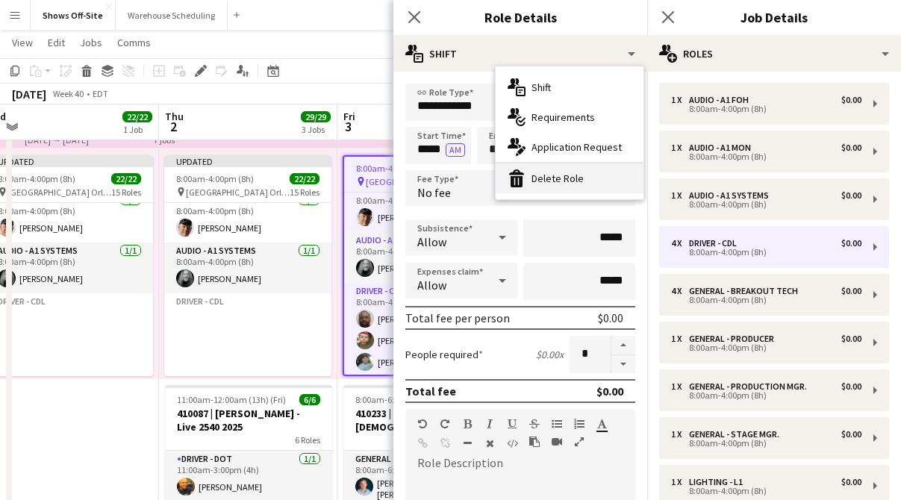
click at [574, 172] on div "bin-2 Delete Role" at bounding box center [569, 178] width 148 height 30
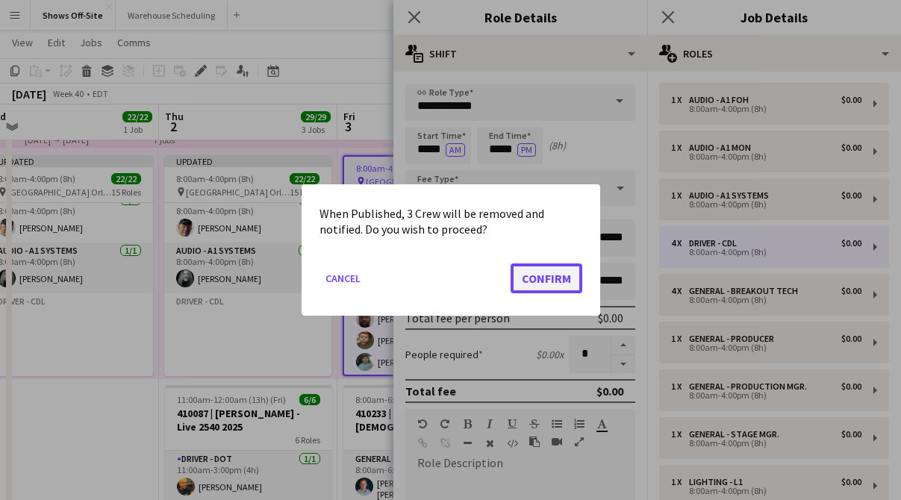
click at [539, 267] on button "Confirm" at bounding box center [546, 278] width 72 height 30
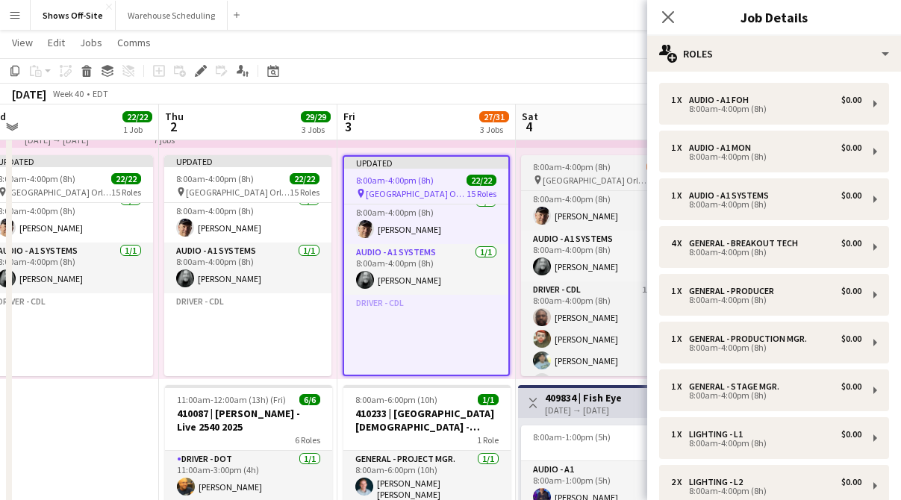
click at [566, 171] on span "8:00am-4:00pm (8h)" at bounding box center [572, 166] width 78 height 11
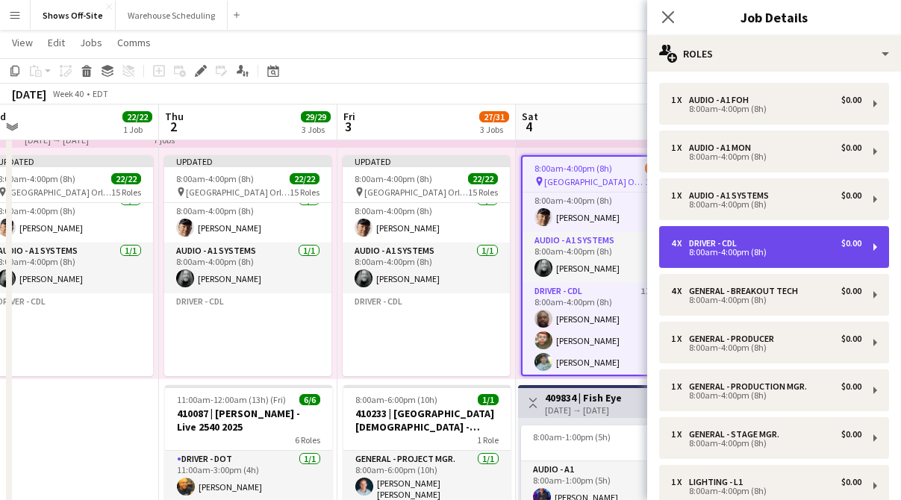
click at [725, 248] on div "8:00am-4:00pm (8h)" at bounding box center [766, 251] width 190 height 7
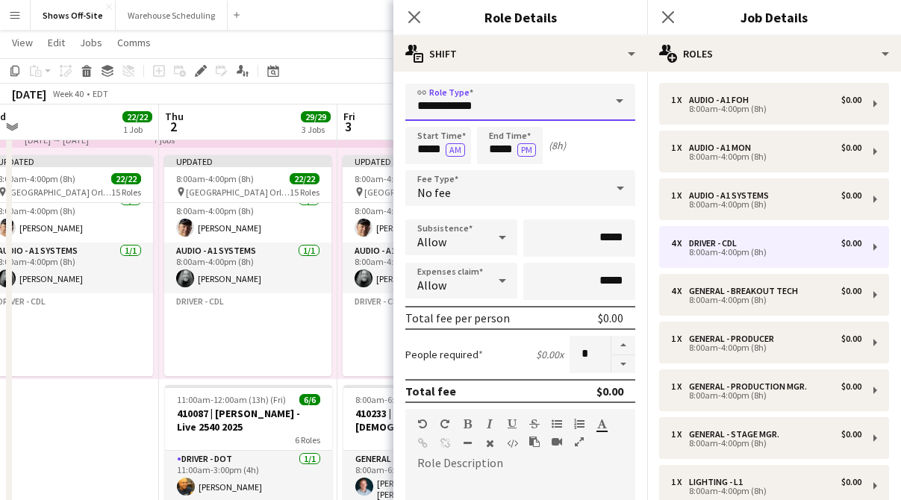
click at [565, 105] on input "**********" at bounding box center [520, 102] width 230 height 37
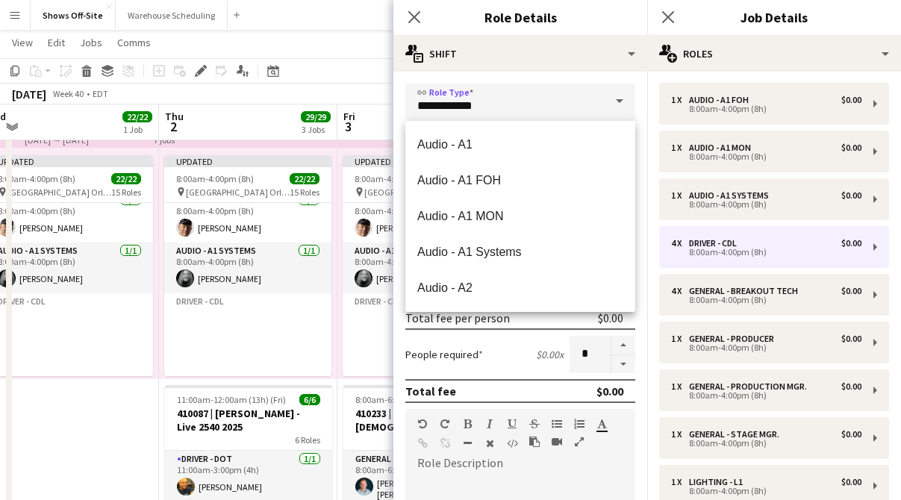
click at [559, 75] on div "**********" at bounding box center [520, 448] width 254 height 752
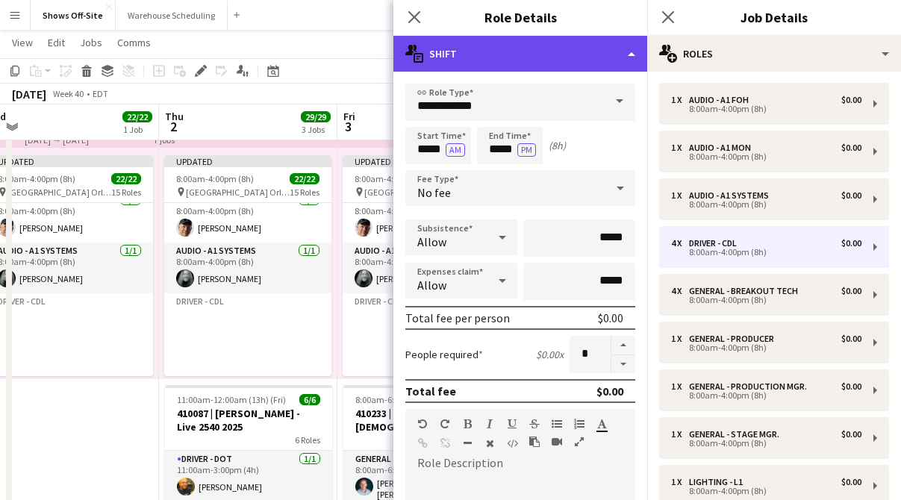
click at [549, 56] on div "multiple-actions-text Shift" at bounding box center [520, 54] width 254 height 36
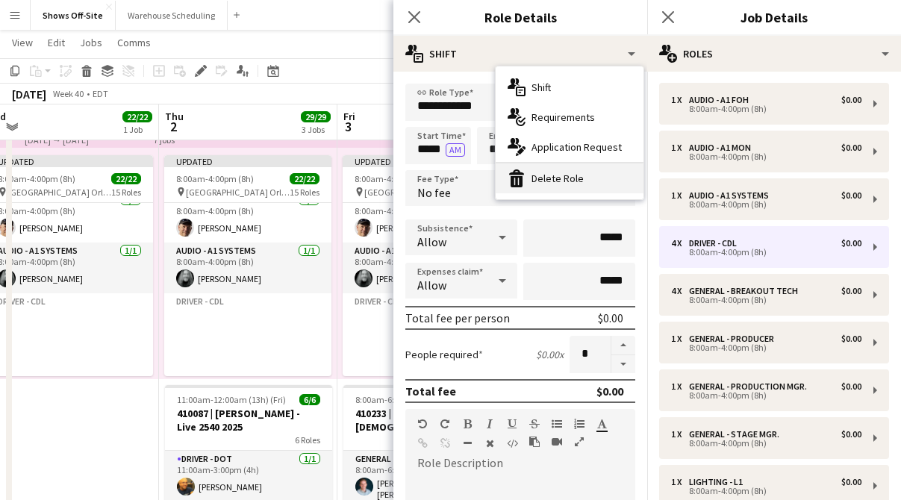
click at [548, 172] on div "bin-2 Delete Role" at bounding box center [569, 178] width 148 height 30
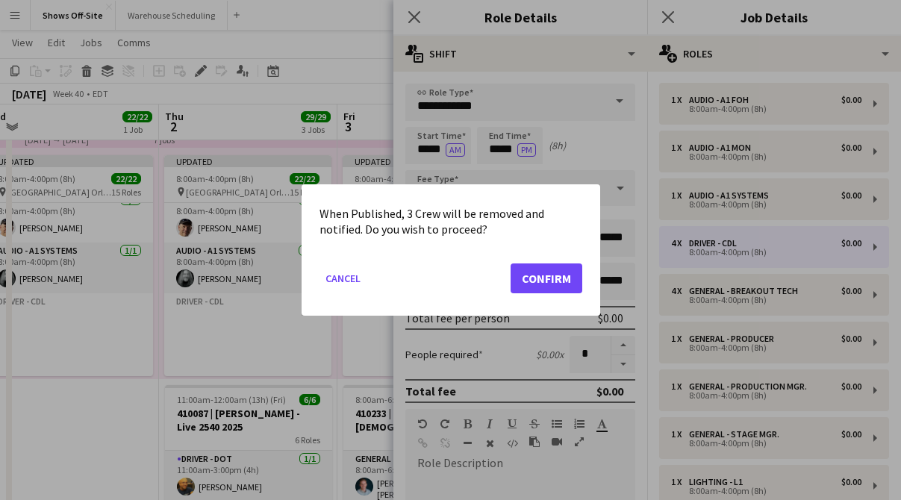
click at [542, 172] on div at bounding box center [450, 250] width 901 height 500
click at [549, 268] on button "Confirm" at bounding box center [546, 278] width 72 height 30
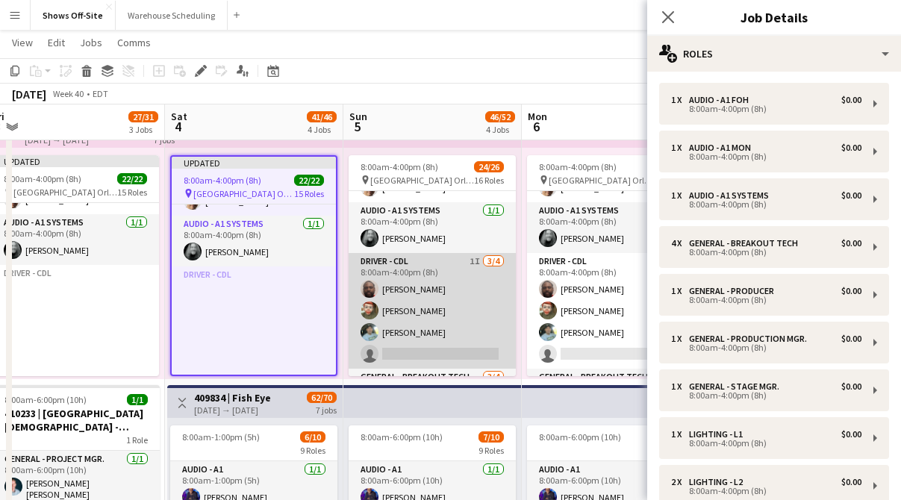
click at [384, 272] on app-card-role "Driver - CDL 1I [DATE] 8:00am-4:00pm (8h) [PERSON_NAME] [PERSON_NAME] [PERSON_N…" at bounding box center [431, 311] width 167 height 116
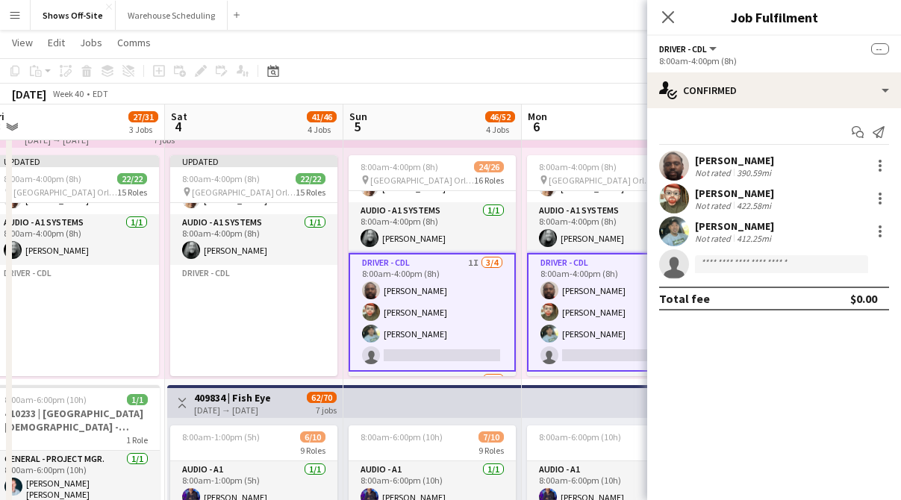
click at [448, 269] on app-card-role "Driver - CDL 1I [DATE] 8:00am-4:00pm (8h) [PERSON_NAME] [PERSON_NAME] [PERSON_N…" at bounding box center [431, 312] width 167 height 119
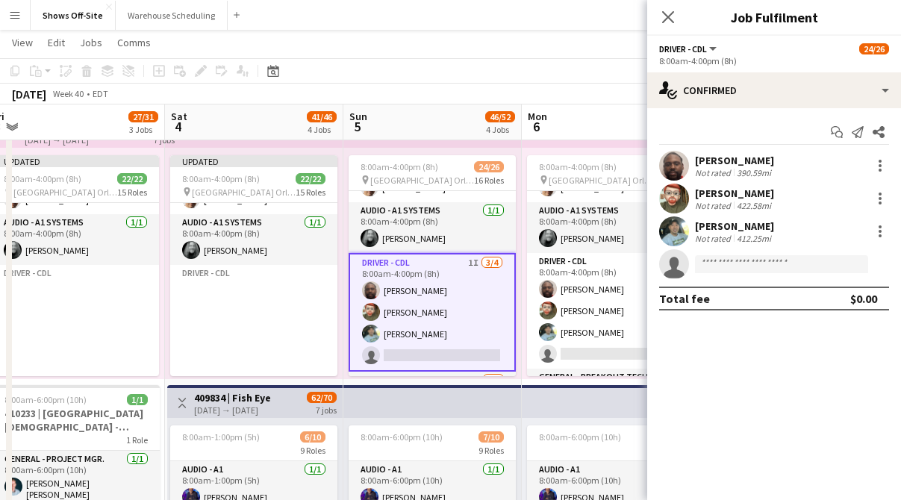
click at [451, 149] on div "8:00am-4:00pm (8h) 24/26 pin [GEOGRAPHIC_DATA] Orlando at SeaWorld 16 Roles Aud…" at bounding box center [432, 263] width 178 height 231
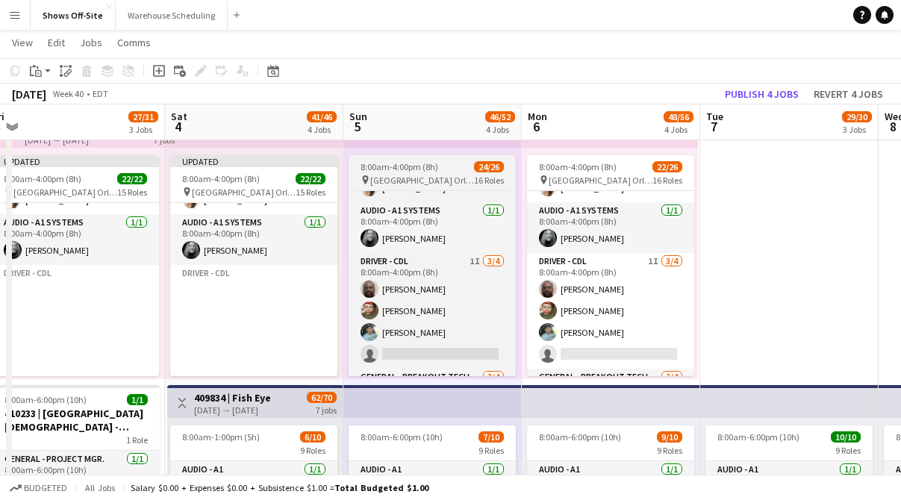
click at [447, 157] on app-job-card "8:00am-4:00pm (8h) 24/26 pin [GEOGRAPHIC_DATA] Orlando at SeaWorld 16 Roles Aud…" at bounding box center [431, 265] width 167 height 221
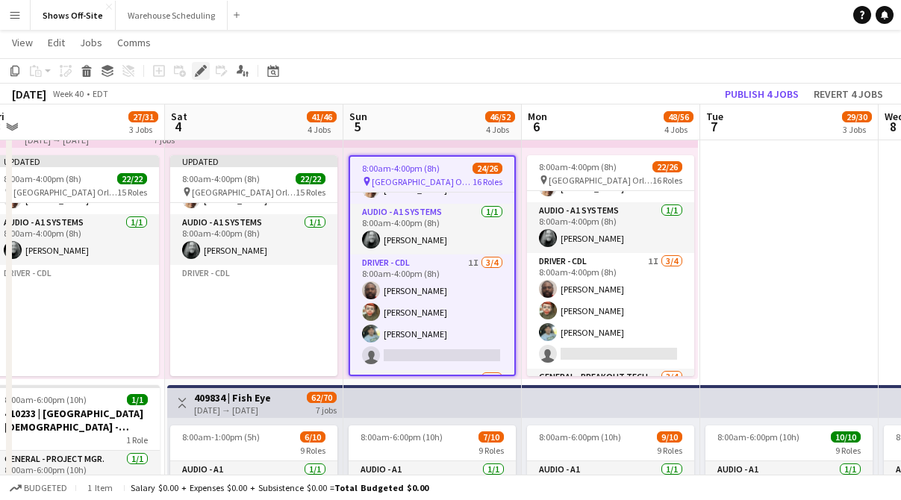
click at [207, 75] on div "Edit" at bounding box center [201, 71] width 18 height 18
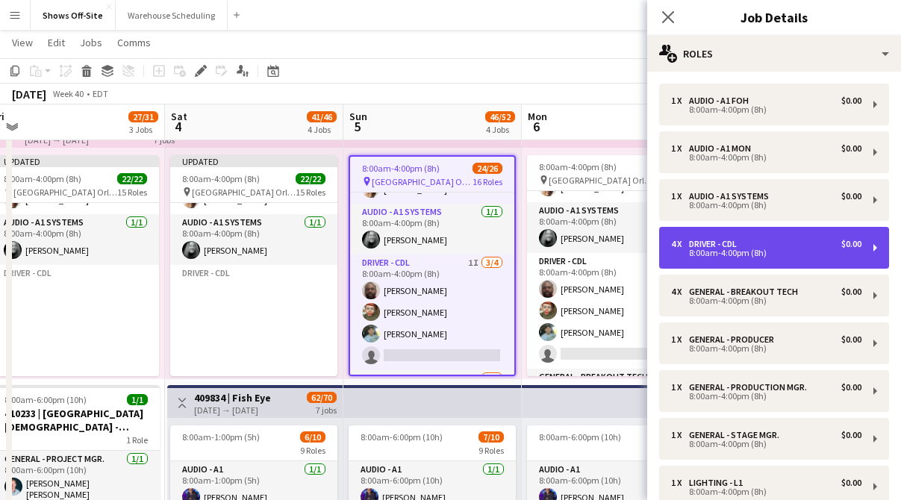
click at [750, 254] on div "8:00am-4:00pm (8h)" at bounding box center [766, 252] width 190 height 7
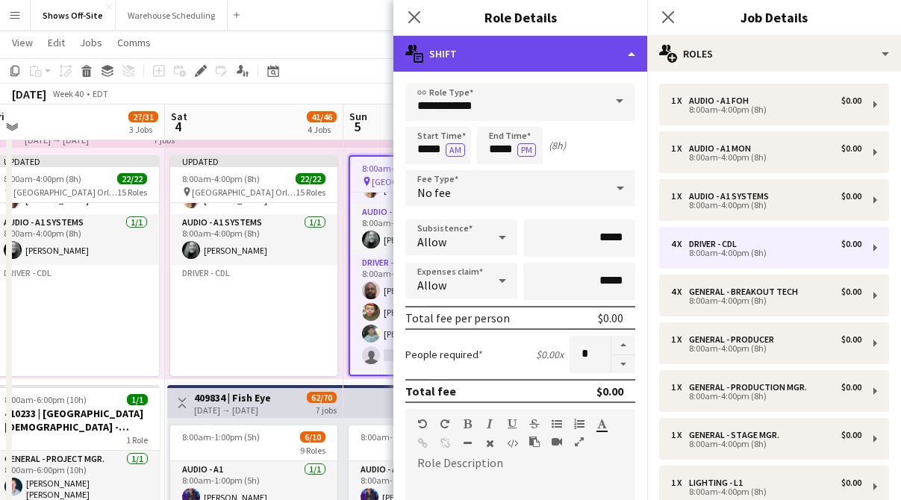
click at [544, 54] on div "multiple-actions-text Shift" at bounding box center [520, 54] width 254 height 36
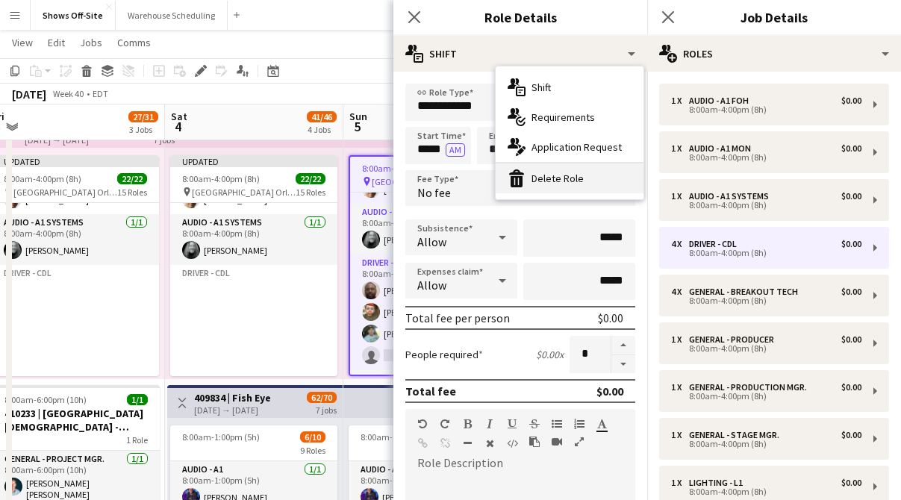
click at [555, 181] on div "bin-2 Delete Role" at bounding box center [569, 178] width 148 height 30
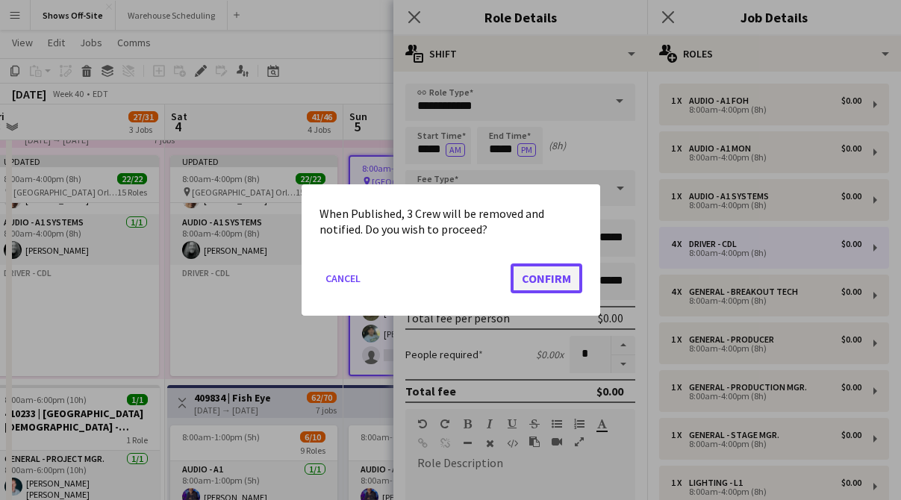
click at [557, 273] on button "Confirm" at bounding box center [546, 278] width 72 height 30
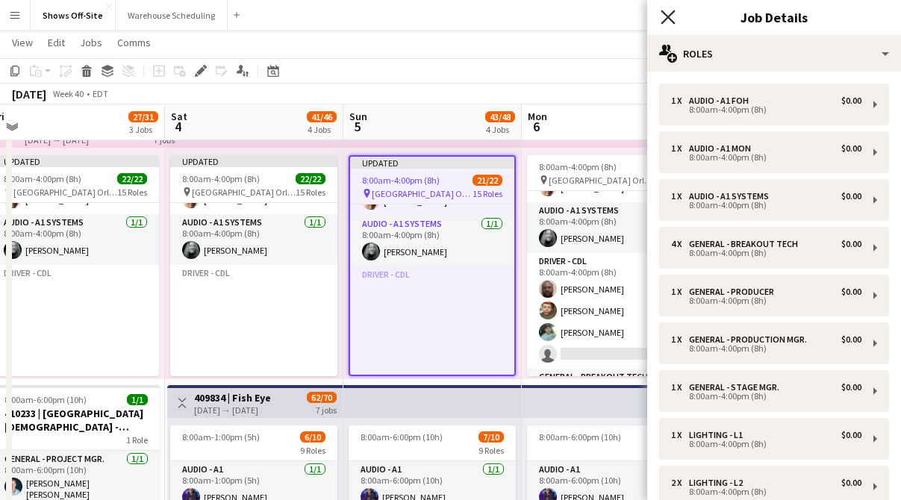
click at [671, 13] on icon at bounding box center [667, 17] width 14 height 14
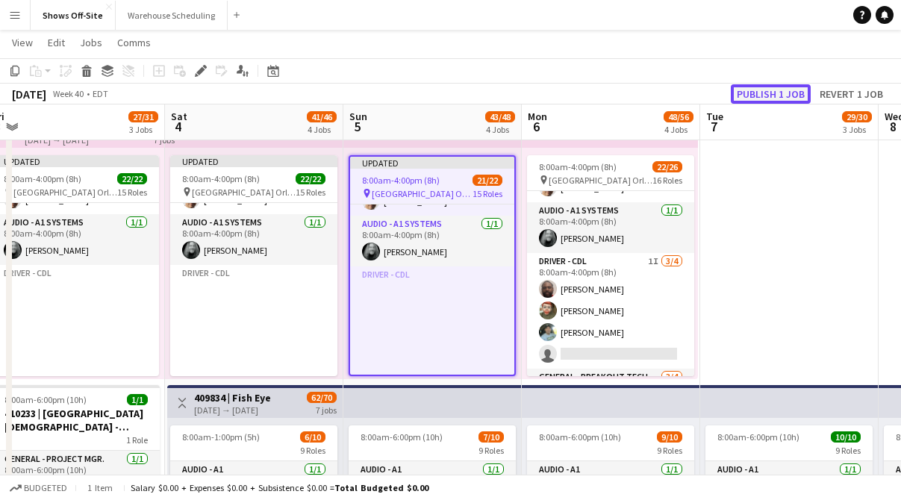
click at [759, 89] on button "Publish 1 job" at bounding box center [770, 93] width 80 height 19
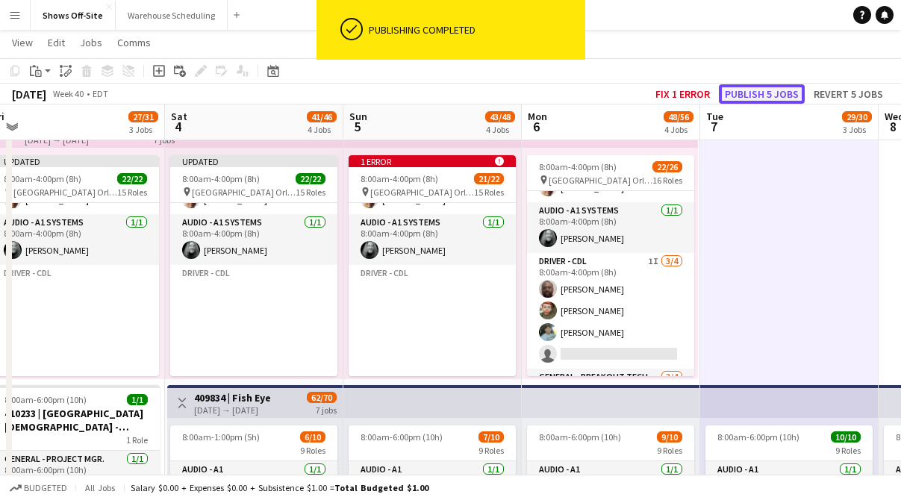
click at [760, 92] on button "Publish 5 jobs" at bounding box center [762, 93] width 86 height 19
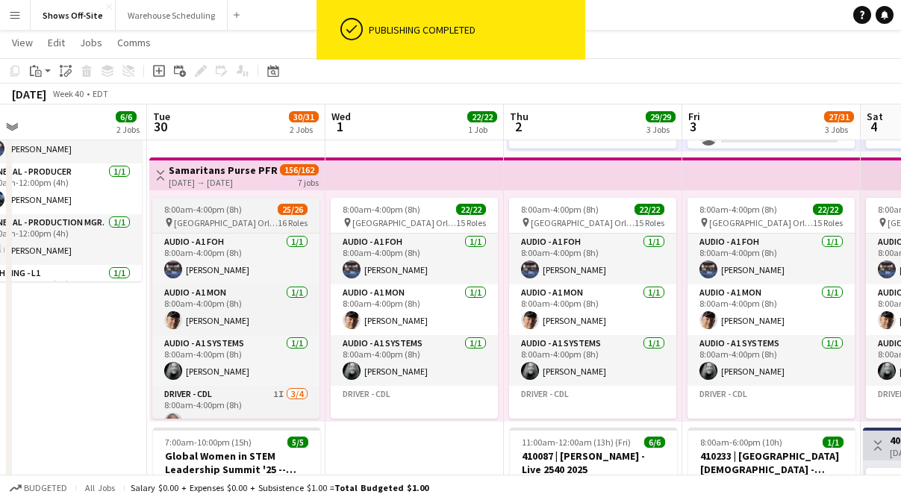
click at [239, 210] on div "8:00am-4:00pm (8h) 25/26" at bounding box center [235, 209] width 167 height 11
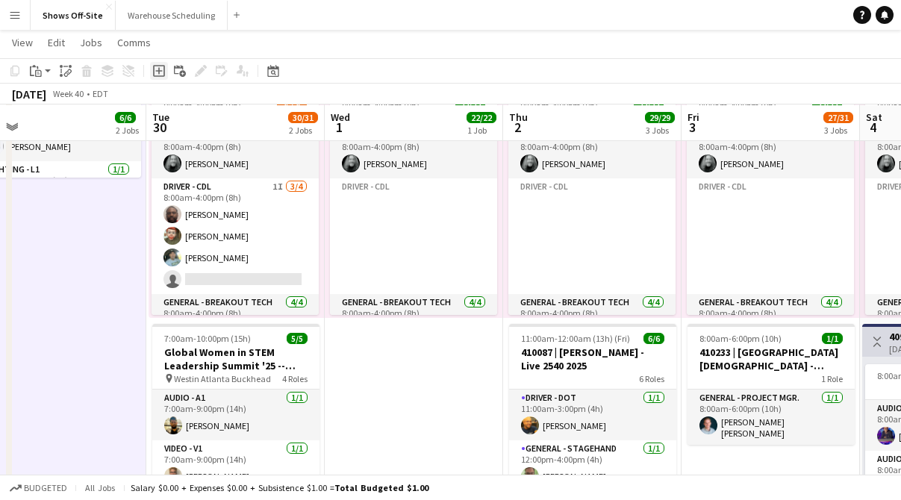
click at [157, 71] on icon at bounding box center [158, 70] width 7 height 7
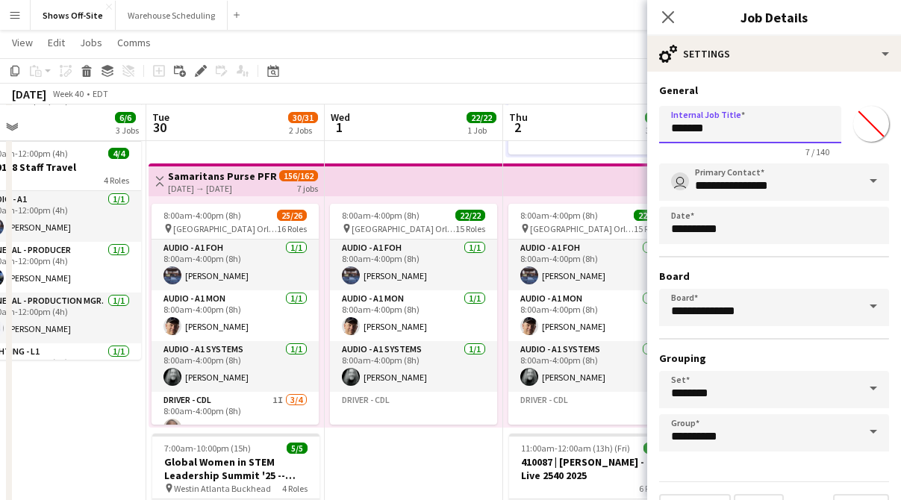
drag, startPoint x: 726, startPoint y: 135, endPoint x: 628, endPoint y: 134, distance: 98.5
type input "*"
type input "**********"
click at [761, 163] on form "**********" at bounding box center [774, 304] width 254 height 440
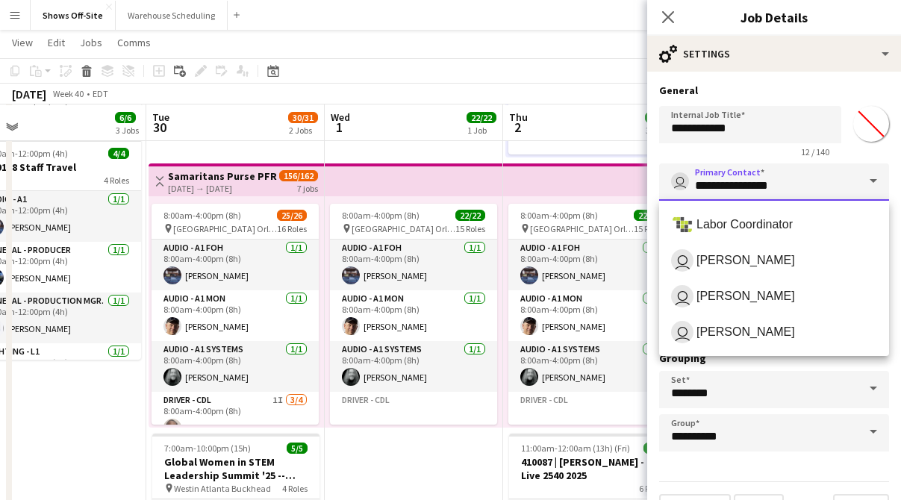
click at [767, 172] on input "**********" at bounding box center [774, 181] width 230 height 37
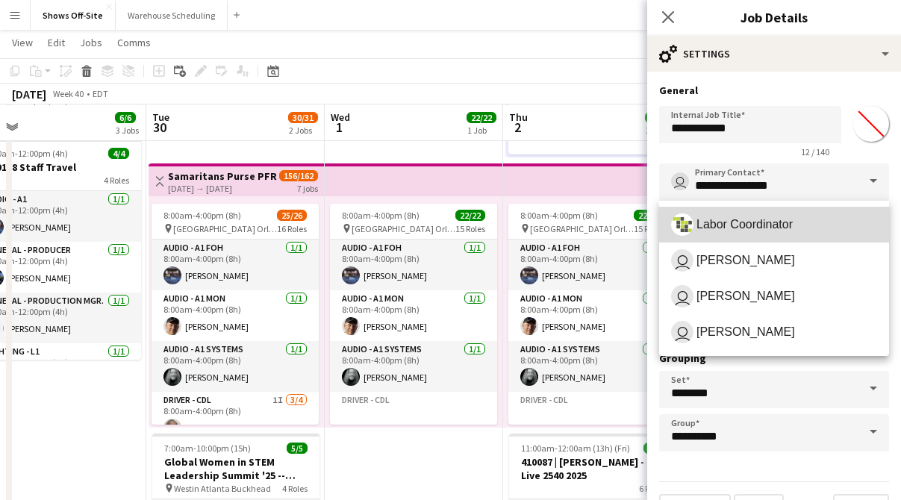
click at [773, 222] on span "Labor Coordinator" at bounding box center [744, 224] width 96 height 14
type input "**********"
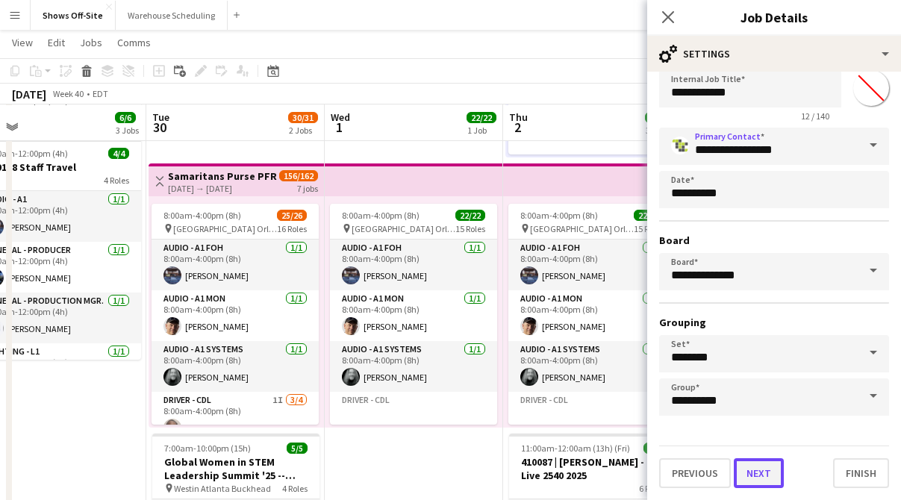
click at [757, 466] on button "Next" at bounding box center [758, 473] width 50 height 30
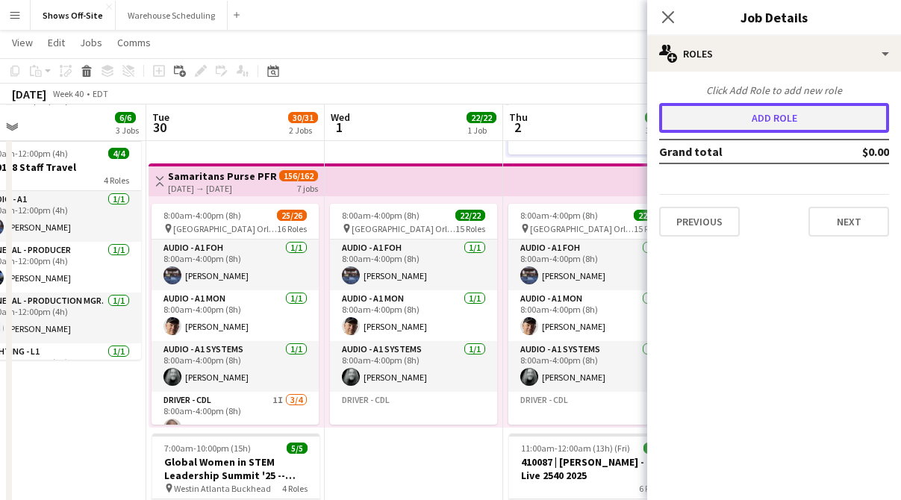
click at [748, 121] on button "Add role" at bounding box center [774, 118] width 230 height 30
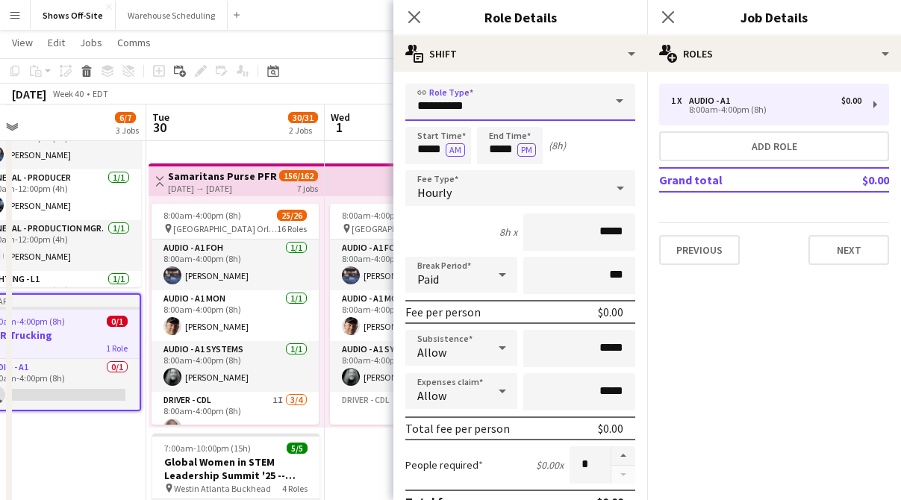
drag, startPoint x: 527, startPoint y: 99, endPoint x: 358, endPoint y: 105, distance: 168.7
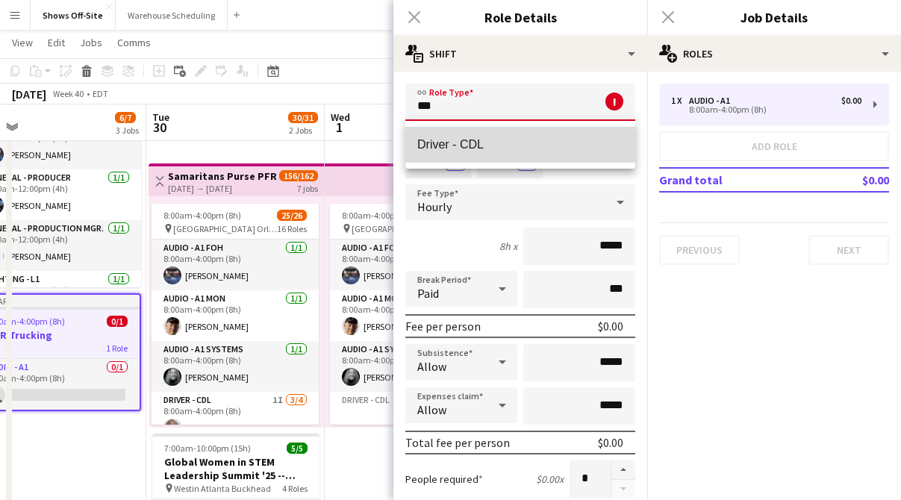
click at [460, 137] on mat-option "Driver - CDL" at bounding box center [520, 145] width 230 height 36
type input "**********"
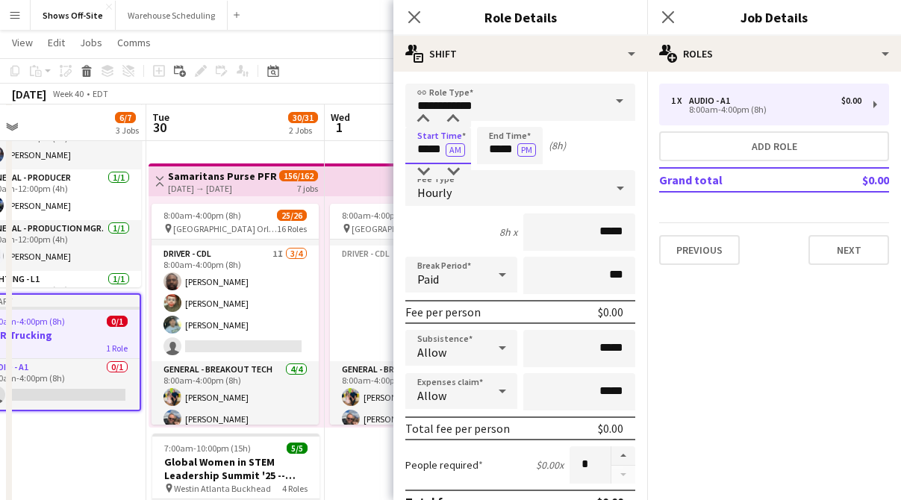
click at [424, 154] on input "*****" at bounding box center [438, 145] width 66 height 37
click at [462, 151] on button "AM" at bounding box center [454, 149] width 19 height 13
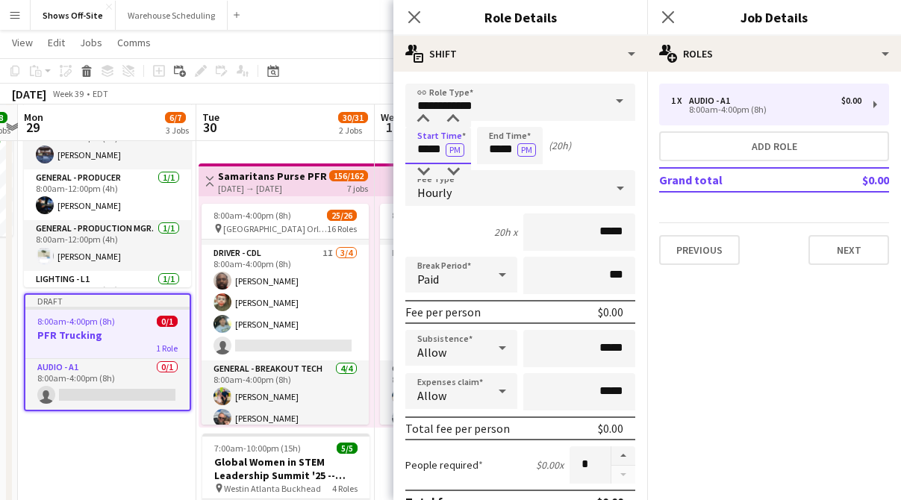
click at [434, 131] on input "*****" at bounding box center [438, 145] width 66 height 37
click at [425, 123] on div at bounding box center [423, 119] width 30 height 15
type input "*****"
click at [425, 123] on div at bounding box center [423, 119] width 30 height 15
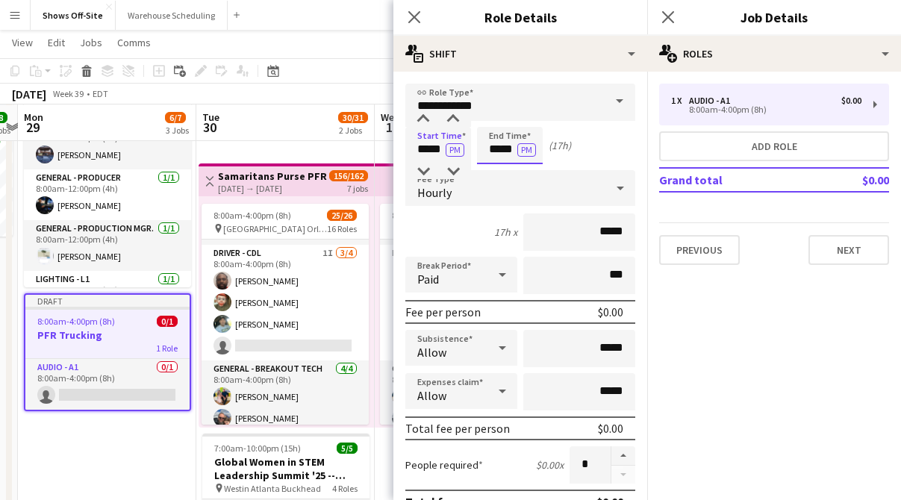
click at [493, 143] on input "*****" at bounding box center [510, 145] width 66 height 37
click at [492, 168] on div at bounding box center [495, 171] width 30 height 15
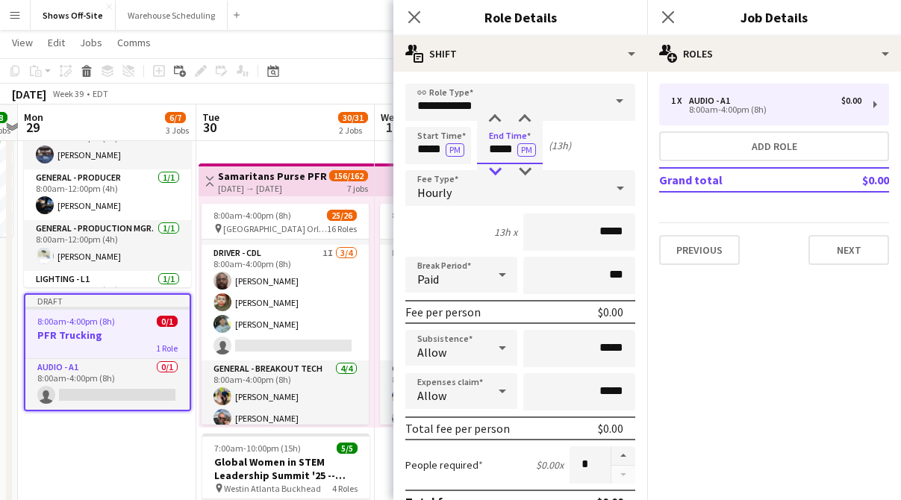
click at [492, 168] on div at bounding box center [495, 171] width 30 height 15
click at [492, 169] on div at bounding box center [495, 171] width 30 height 15
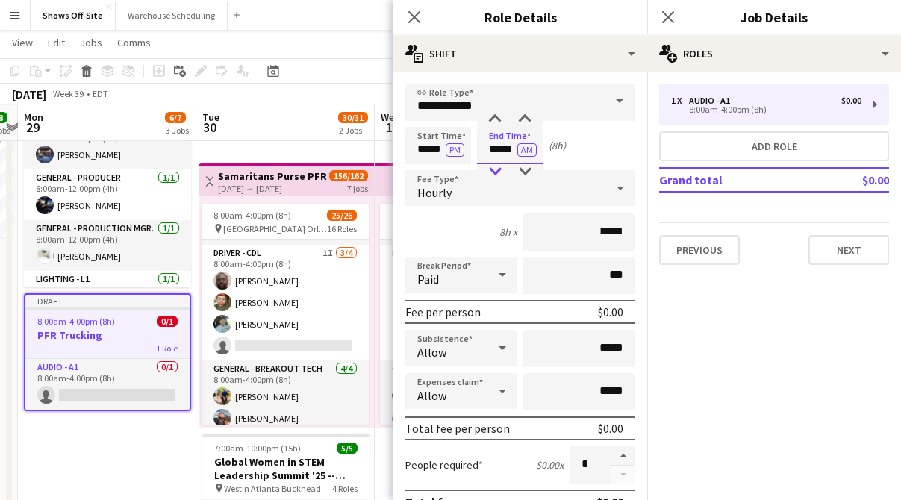
click at [492, 169] on div at bounding box center [495, 171] width 30 height 15
type input "*****"
click at [492, 169] on div at bounding box center [495, 171] width 30 height 15
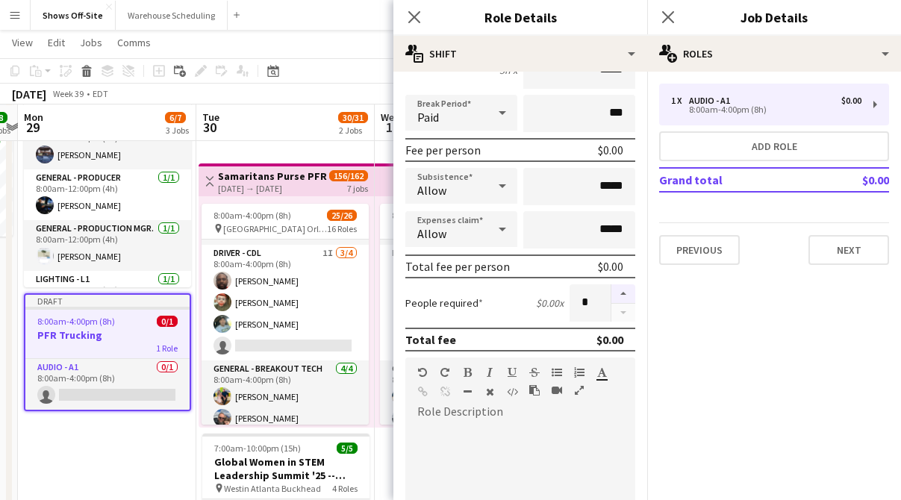
click at [632, 287] on button "button" at bounding box center [623, 293] width 24 height 19
click at [625, 292] on button "button" at bounding box center [623, 293] width 24 height 19
type input "*"
click at [407, 16] on icon "Close pop-in" at bounding box center [414, 17] width 14 height 14
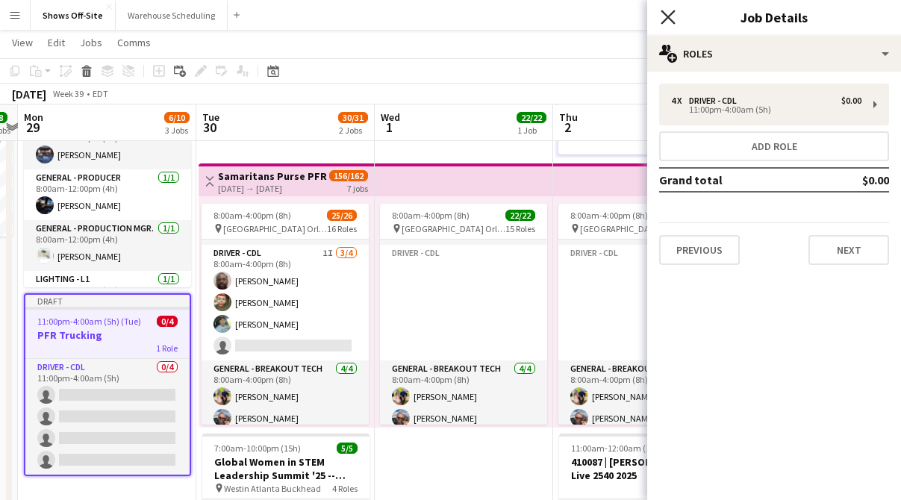
click at [668, 22] on icon "Close pop-in" at bounding box center [667, 17] width 14 height 14
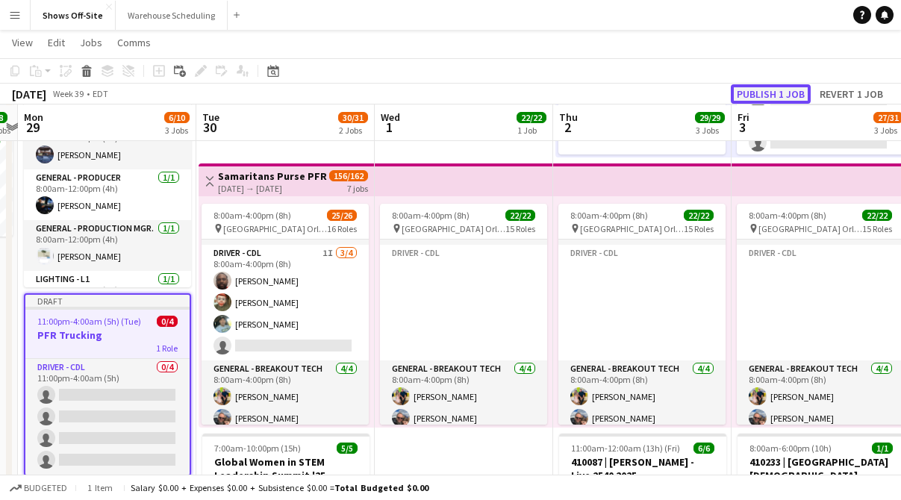
click at [776, 93] on button "Publish 1 job" at bounding box center [770, 93] width 80 height 19
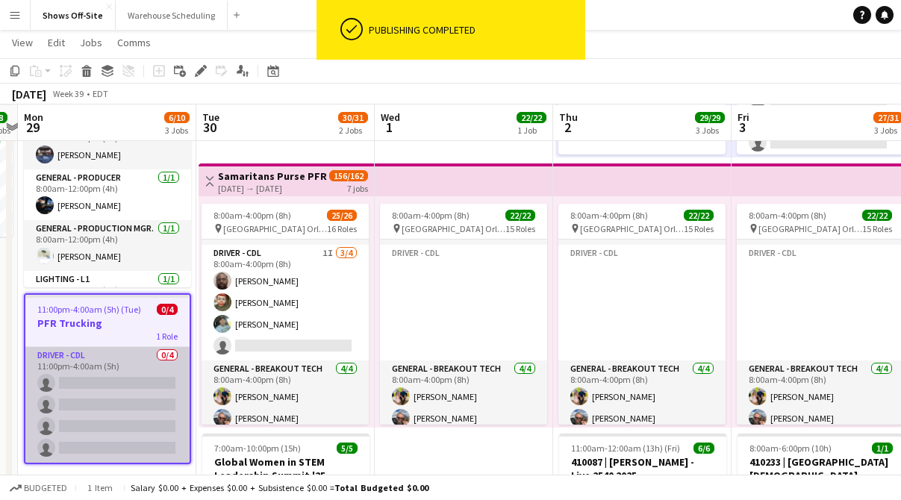
click at [89, 358] on app-card-role "Driver - CDL 0/4 11:00pm-4:00am (5h) single-neutral-actions single-neutral-acti…" at bounding box center [107, 405] width 164 height 116
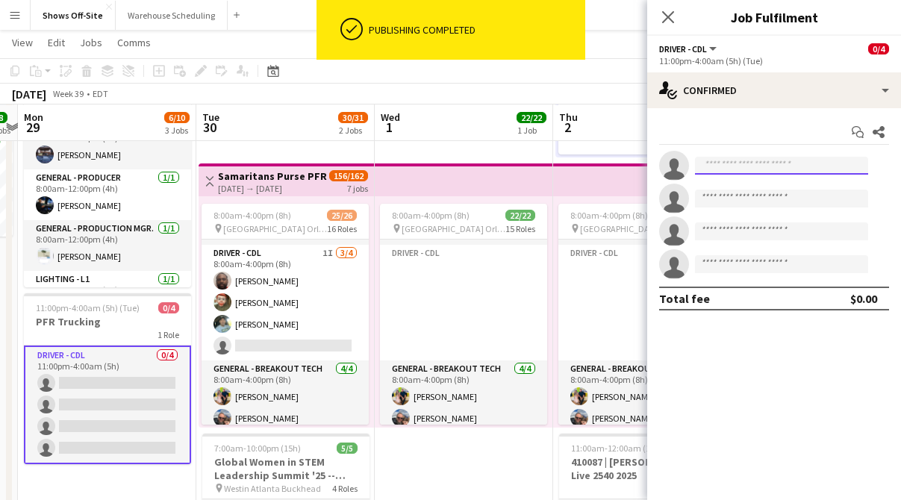
click at [736, 168] on input at bounding box center [781, 166] width 173 height 18
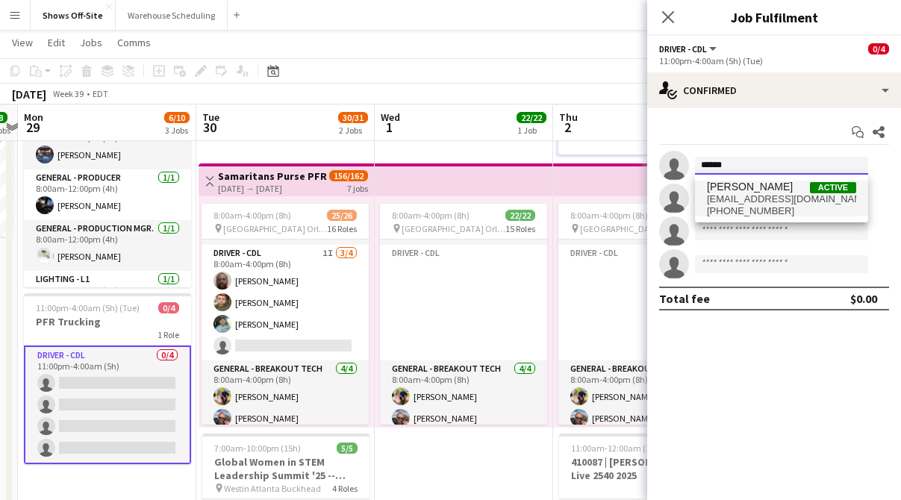
type input "******"
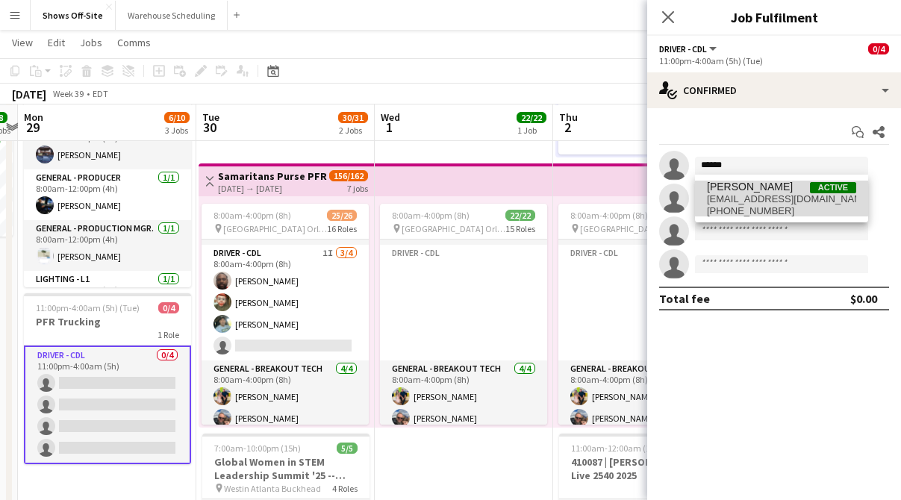
click at [751, 187] on span "[PERSON_NAME]" at bounding box center [750, 187] width 86 height 13
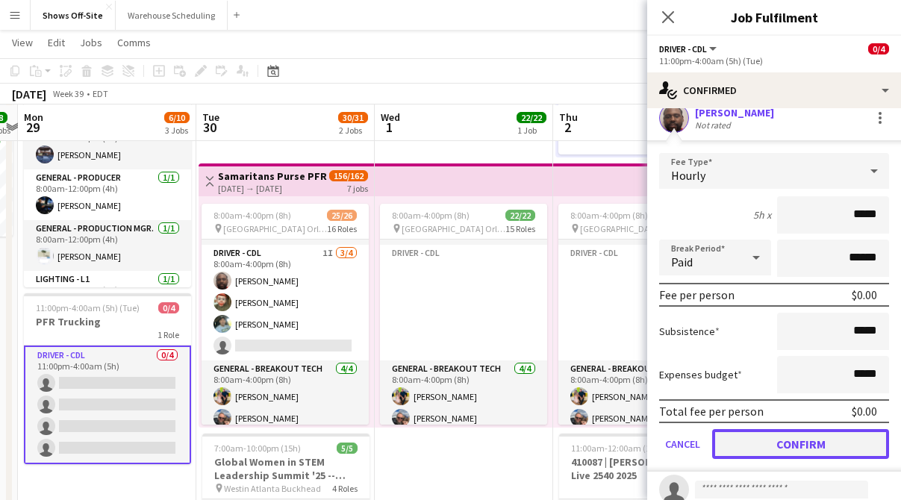
click at [788, 441] on button "Confirm" at bounding box center [800, 444] width 177 height 30
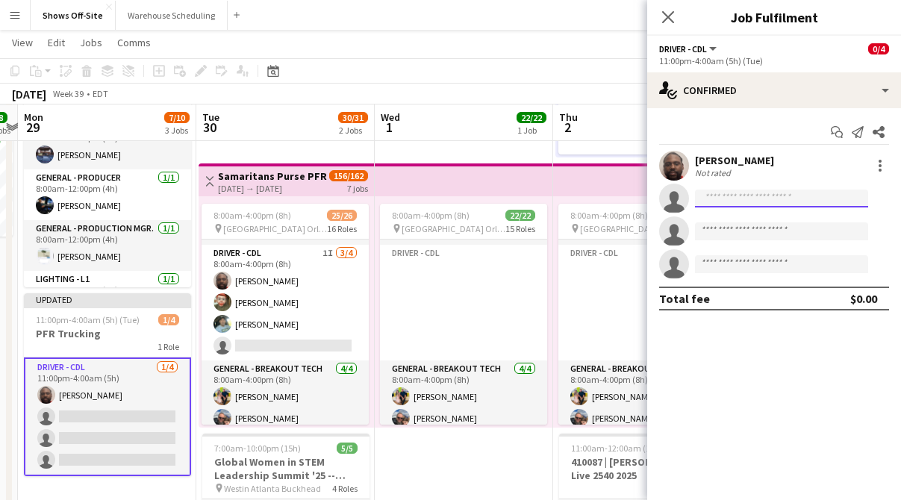
click at [743, 193] on input at bounding box center [781, 199] width 173 height 18
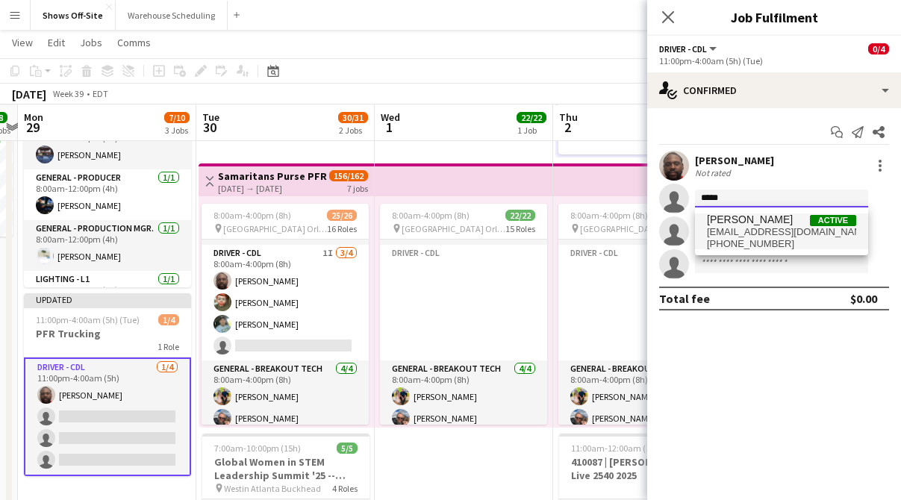
type input "*****"
click at [758, 222] on span "[PERSON_NAME]" at bounding box center [750, 219] width 86 height 13
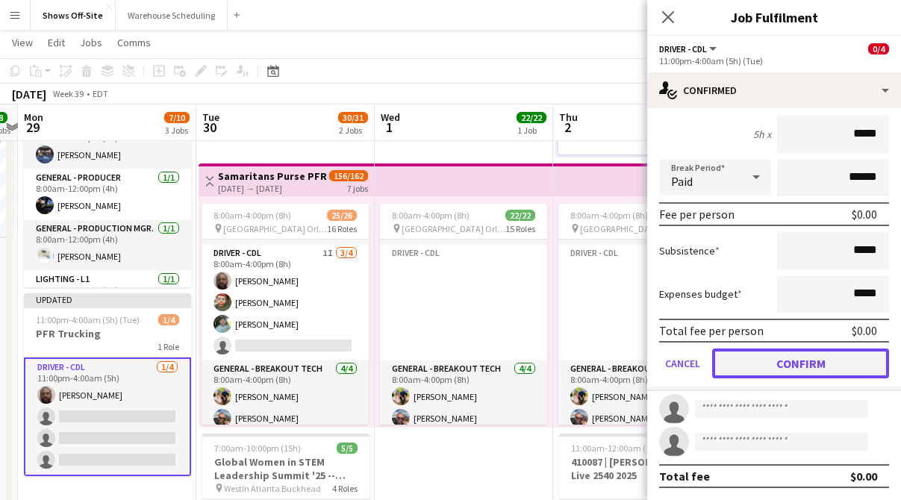
click at [789, 356] on button "Confirm" at bounding box center [800, 363] width 177 height 30
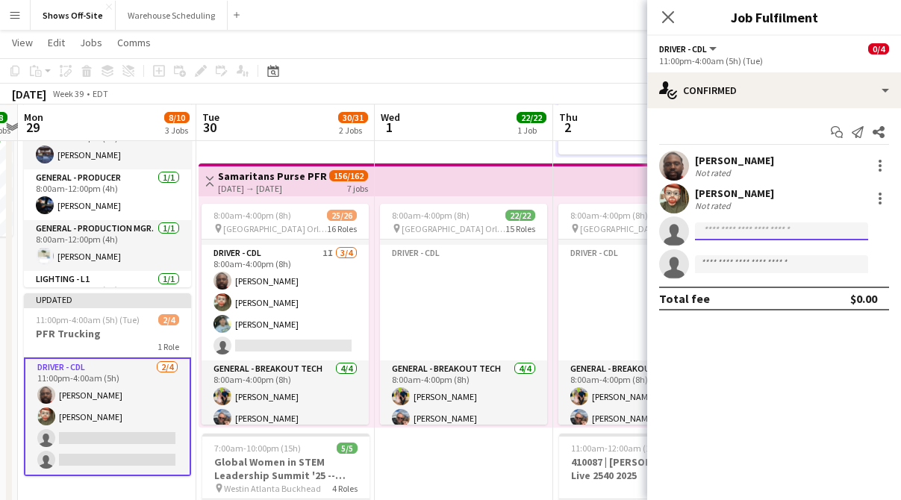
click at [722, 225] on input at bounding box center [781, 231] width 173 height 18
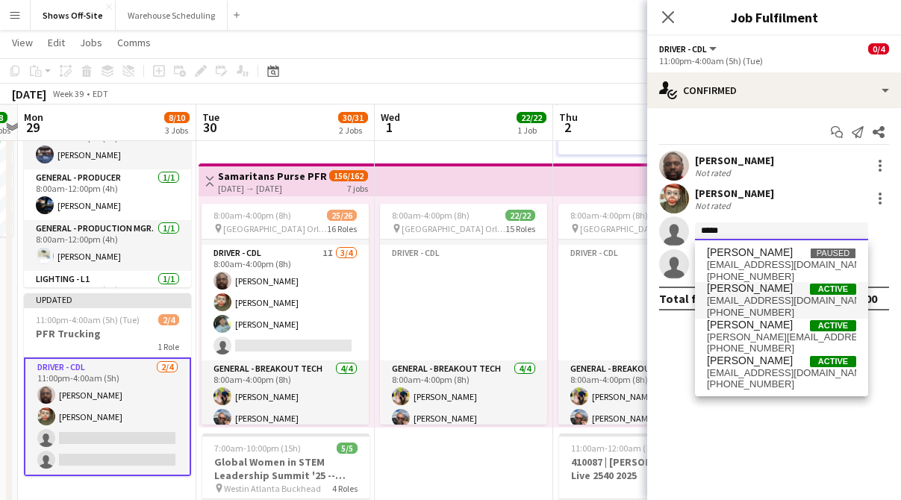
type input "*****"
click at [769, 294] on span "[PERSON_NAME]" at bounding box center [750, 288] width 86 height 13
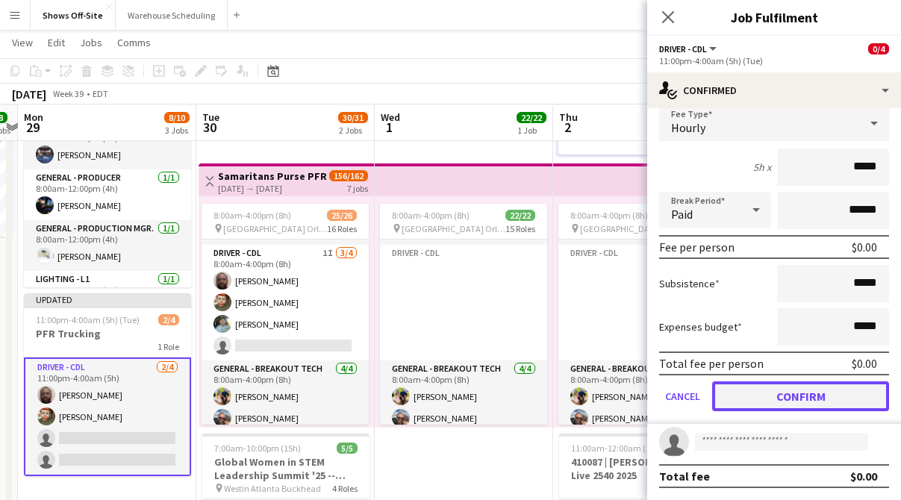
click at [798, 395] on button "Confirm" at bounding box center [800, 396] width 177 height 30
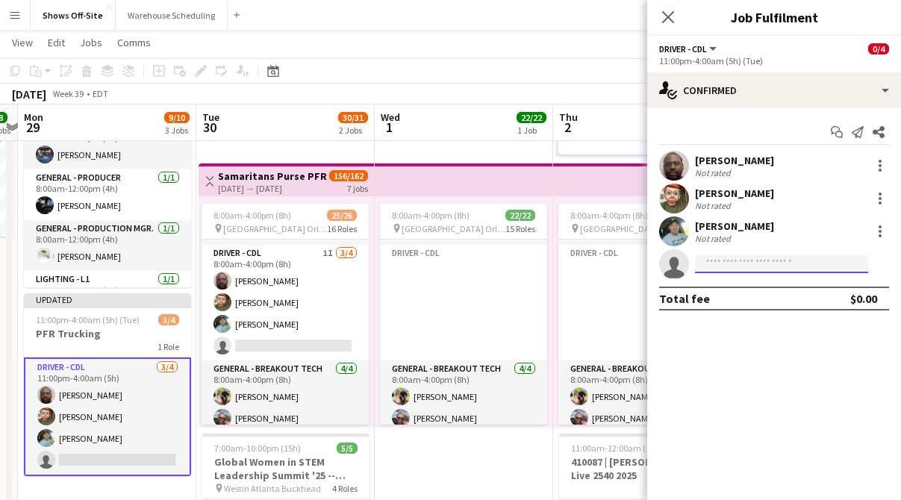
click at [729, 260] on input at bounding box center [781, 264] width 173 height 18
click at [676, 22] on app-icon "Close pop-in" at bounding box center [668, 17] width 18 height 18
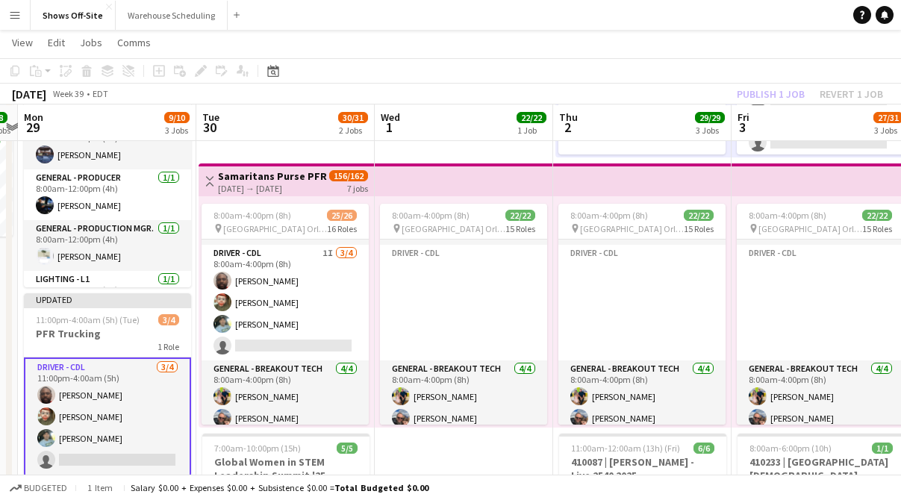
click at [739, 85] on div "Publish 1 job Revert 1 job" at bounding box center [810, 93] width 182 height 19
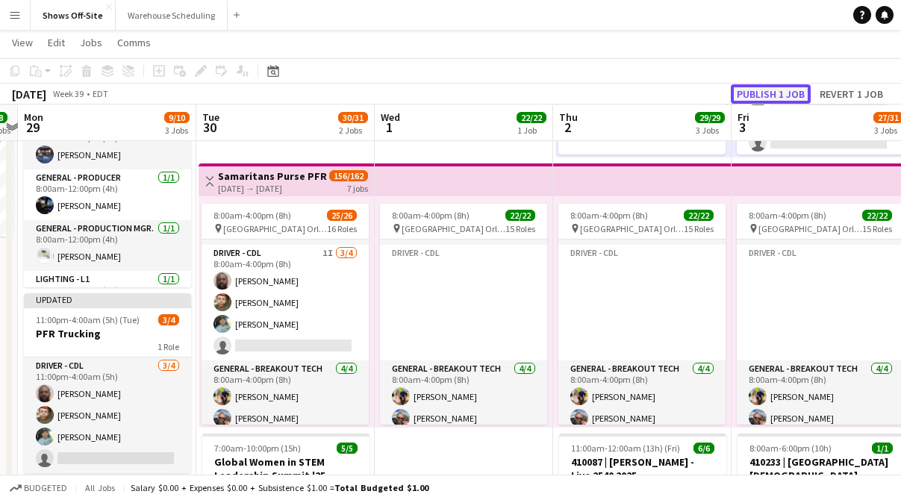
click at [746, 88] on button "Publish 1 job" at bounding box center [770, 93] width 80 height 19
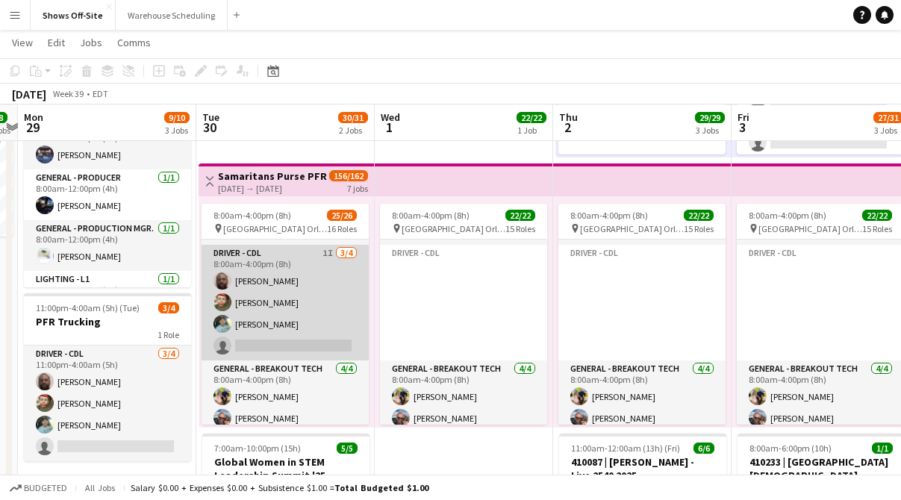
click at [255, 252] on app-card-role "Driver - CDL 1I [DATE] 8:00am-4:00pm (8h) [PERSON_NAME] [PERSON_NAME] [PERSON_N…" at bounding box center [284, 303] width 167 height 116
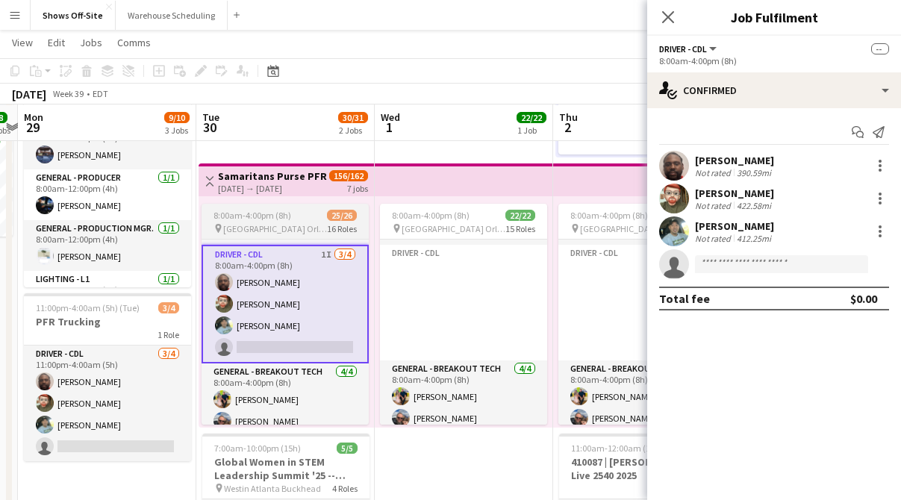
click at [260, 212] on span "8:00am-4:00pm (8h)" at bounding box center [252, 215] width 78 height 11
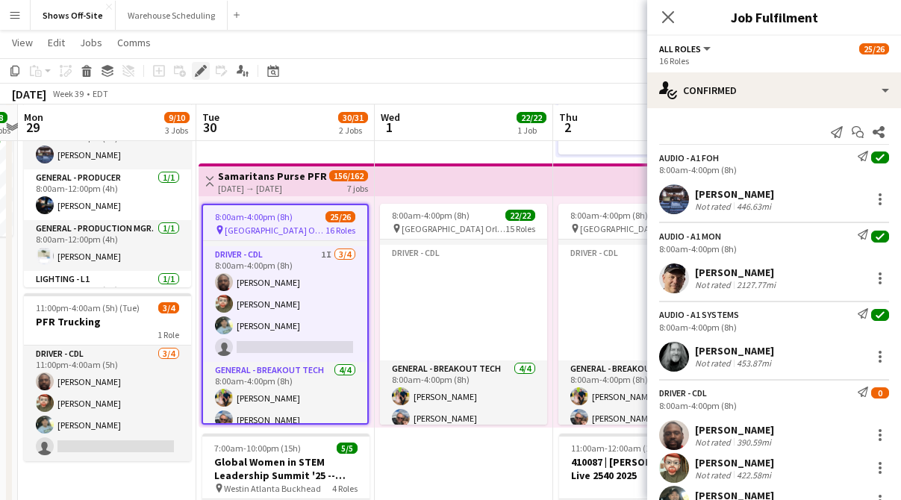
click at [197, 69] on icon "Edit" at bounding box center [201, 71] width 12 height 12
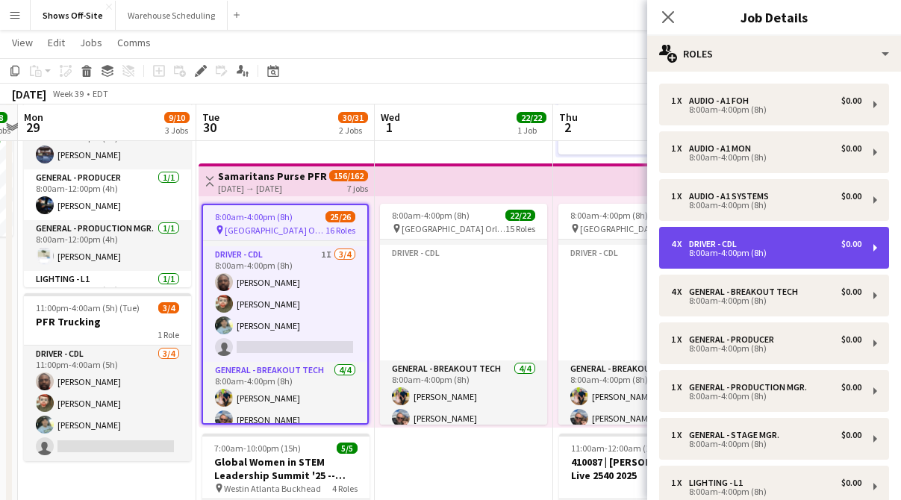
click at [795, 247] on div "4 x Driver - CDL $0.00" at bounding box center [766, 244] width 190 height 10
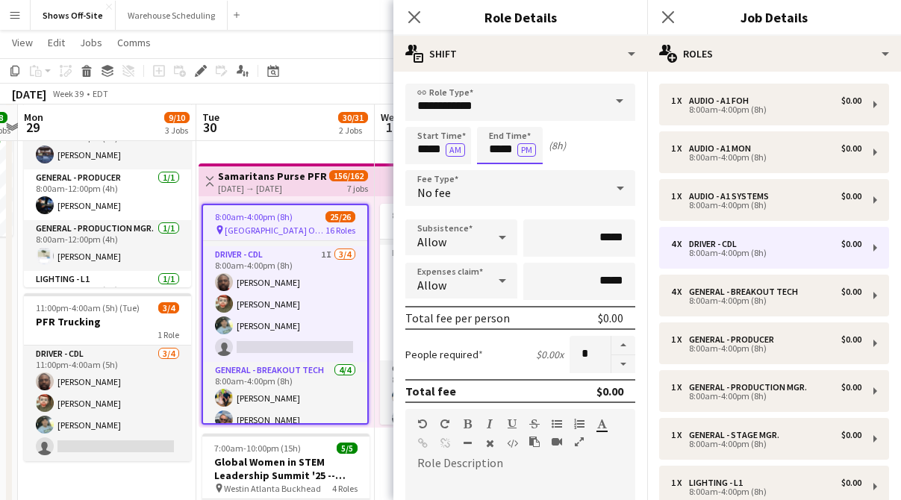
click at [500, 128] on input "*****" at bounding box center [510, 145] width 66 height 37
click at [494, 174] on div at bounding box center [495, 171] width 30 height 15
click at [493, 174] on div at bounding box center [495, 171] width 30 height 15
type input "*****"
click at [493, 174] on div at bounding box center [495, 171] width 30 height 15
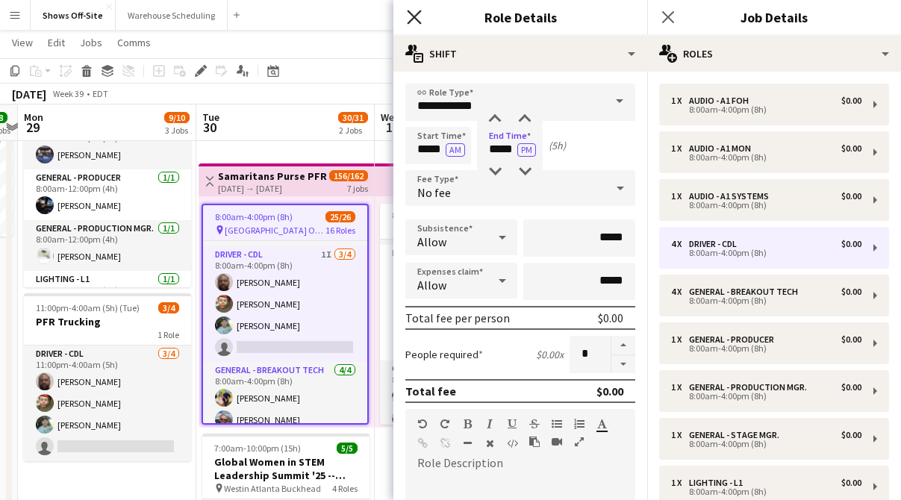
click at [408, 19] on icon "Close pop-in" at bounding box center [414, 17] width 14 height 14
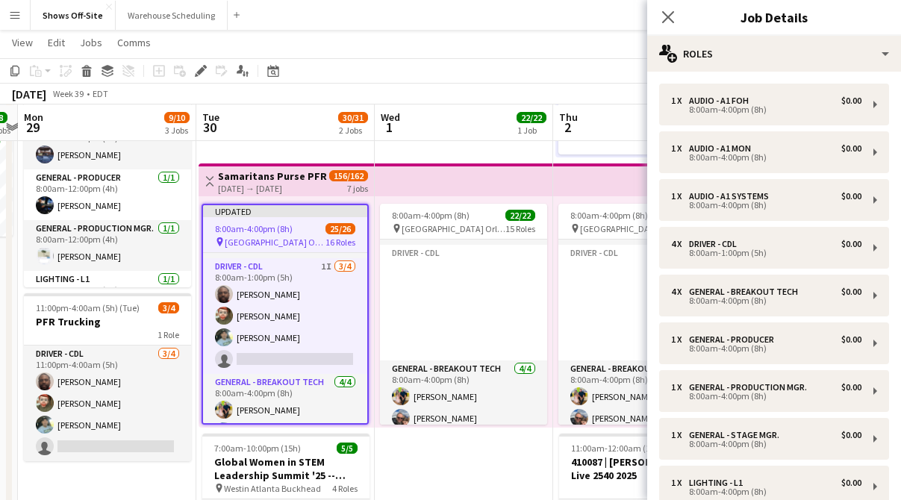
click at [654, 11] on div "Close pop-in" at bounding box center [668, 17] width 42 height 34
click at [666, 14] on icon "Close pop-in" at bounding box center [667, 17] width 14 height 14
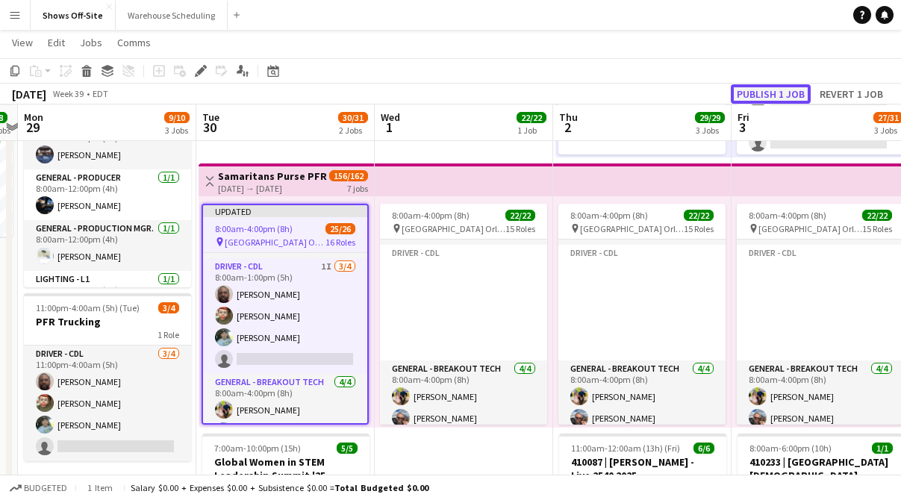
click at [741, 98] on button "Publish 1 job" at bounding box center [770, 93] width 80 height 19
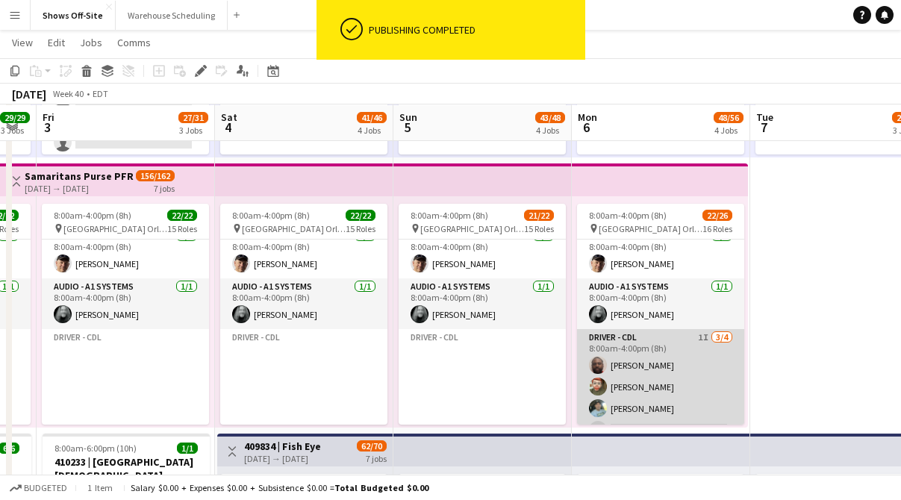
scroll to position [0, 0]
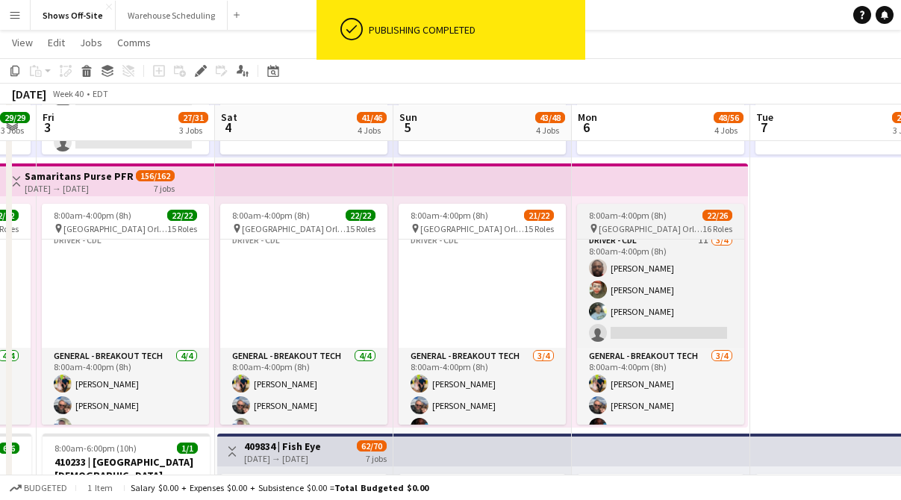
click at [625, 213] on span "8:00am-4:00pm (8h)" at bounding box center [628, 215] width 78 height 11
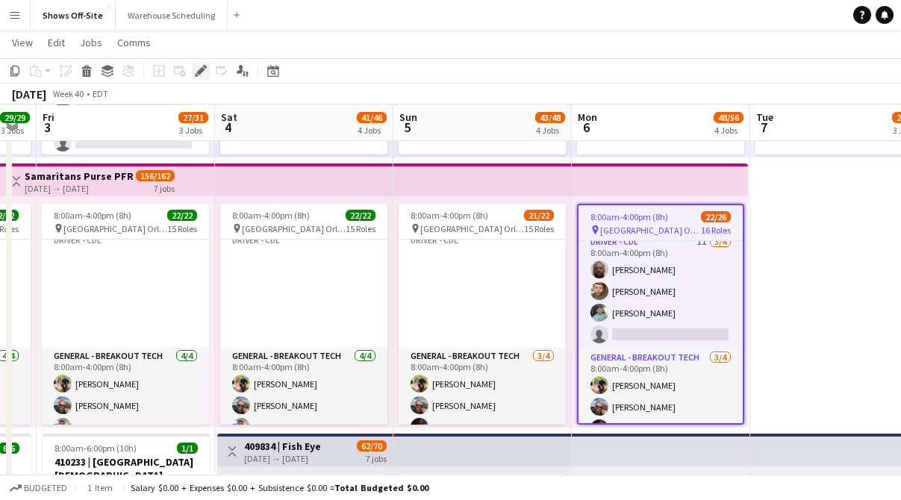
click at [204, 75] on icon "Edit" at bounding box center [201, 71] width 12 height 12
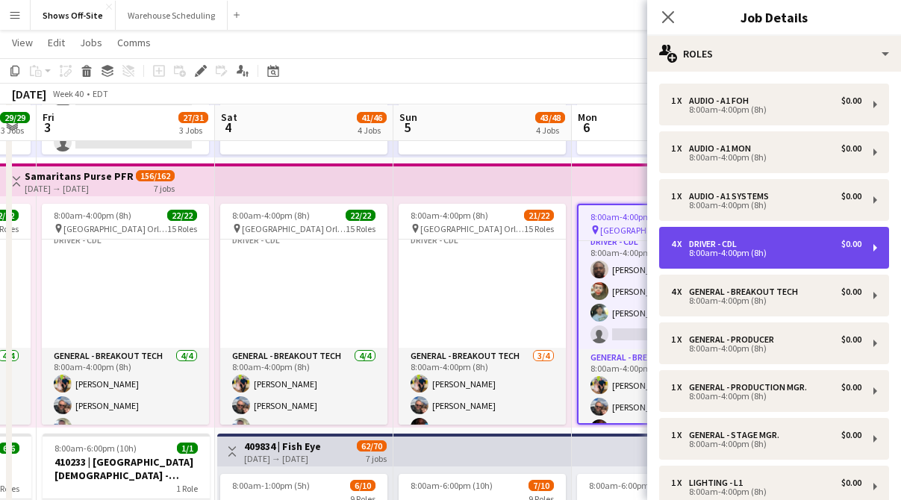
click at [819, 245] on div "4 x Driver - CDL $0.00" at bounding box center [766, 244] width 190 height 10
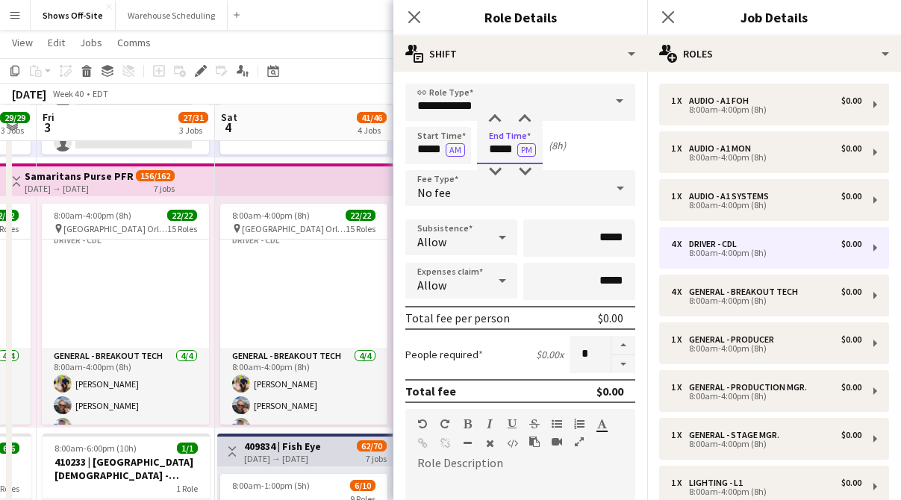
click at [500, 153] on input "*****" at bounding box center [510, 145] width 66 height 37
click at [494, 175] on div at bounding box center [495, 171] width 30 height 15
type input "*****"
click at [494, 175] on div at bounding box center [495, 171] width 30 height 15
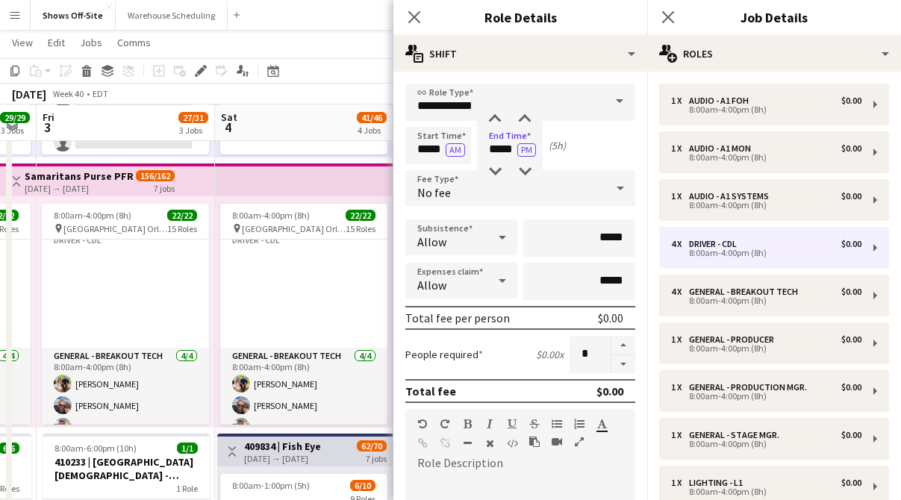
click at [410, 28] on div "Close pop-in" at bounding box center [414, 17] width 42 height 34
click at [419, 21] on icon "Close pop-in" at bounding box center [414, 17] width 14 height 14
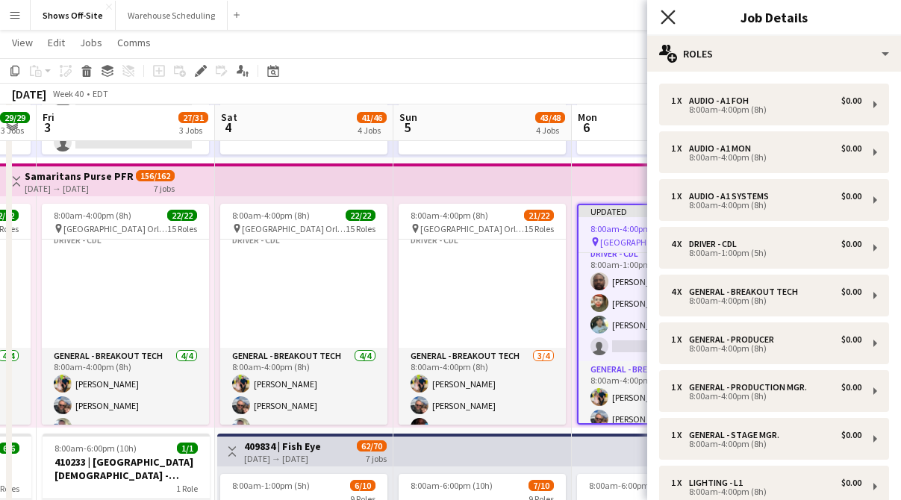
click at [669, 21] on icon "Close pop-in" at bounding box center [667, 17] width 14 height 14
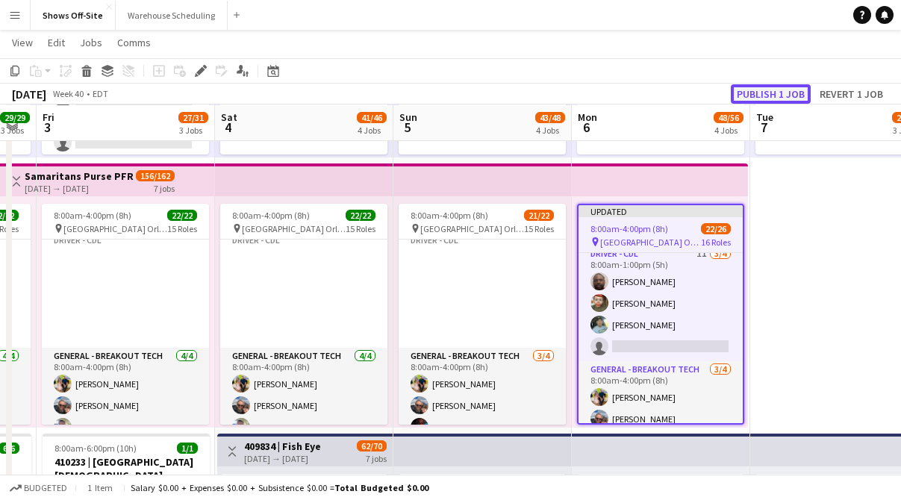
click at [754, 94] on button "Publish 1 job" at bounding box center [770, 93] width 80 height 19
